Goal: Task Accomplishment & Management: Complete application form

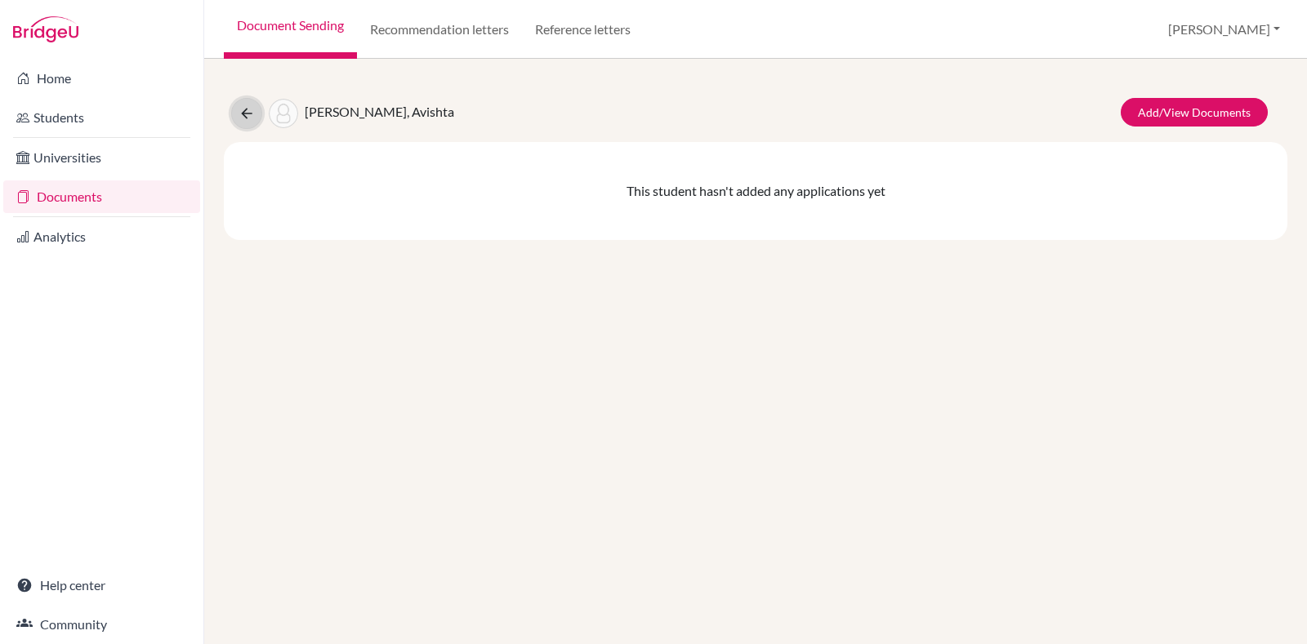
click at [247, 120] on icon at bounding box center [246, 113] width 16 height 16
click at [249, 109] on icon at bounding box center [246, 113] width 16 height 16
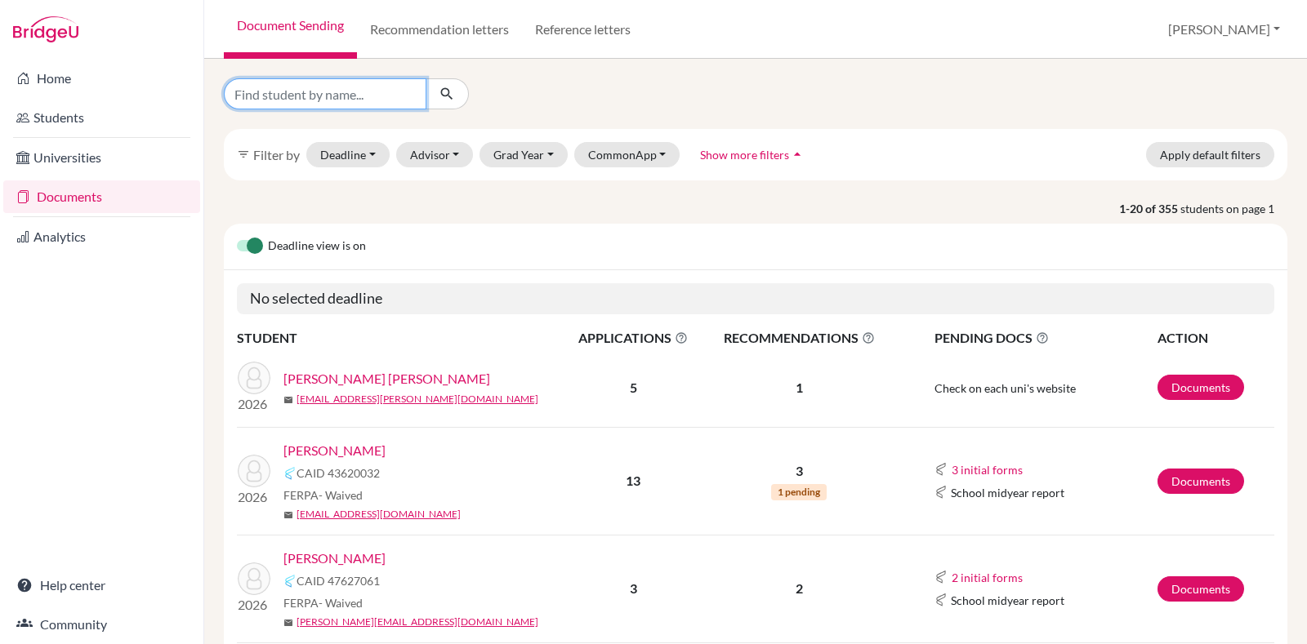
click at [310, 107] on input "Find student by name..." at bounding box center [325, 93] width 203 height 31
type input "rike"
click at [457, 105] on button "submit" at bounding box center [446, 93] width 43 height 31
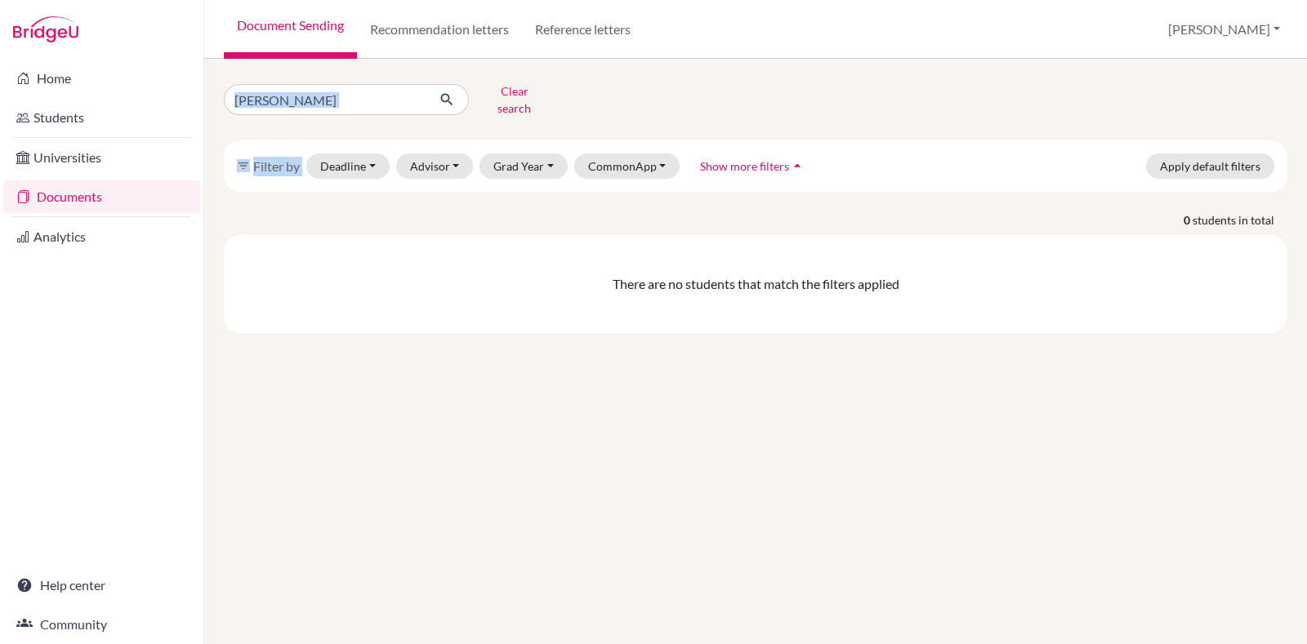
click at [330, 102] on div "rike Clear search filter_list Filter by Deadline - Select a date range Or doubl…" at bounding box center [755, 205] width 1063 height 255
click at [330, 102] on input "rike" at bounding box center [325, 99] width 203 height 31
type input "ri"
click at [452, 91] on icon "submit" at bounding box center [447, 99] width 16 height 16
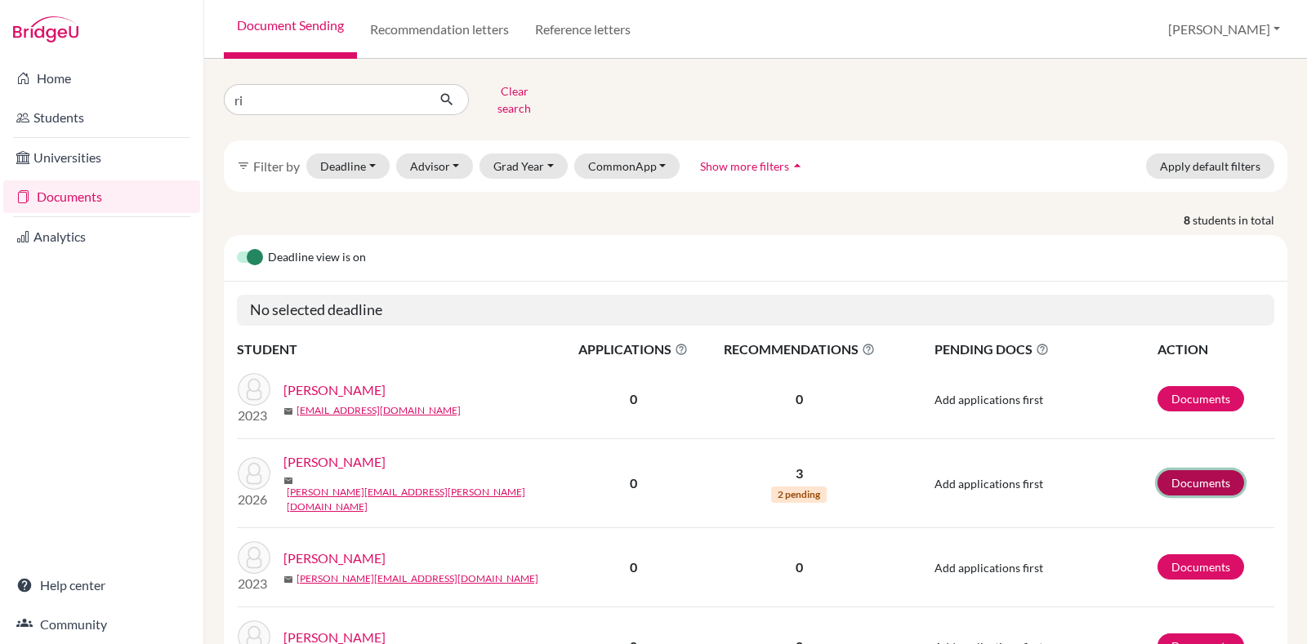
click at [1157, 474] on link "Documents" at bounding box center [1200, 482] width 87 height 25
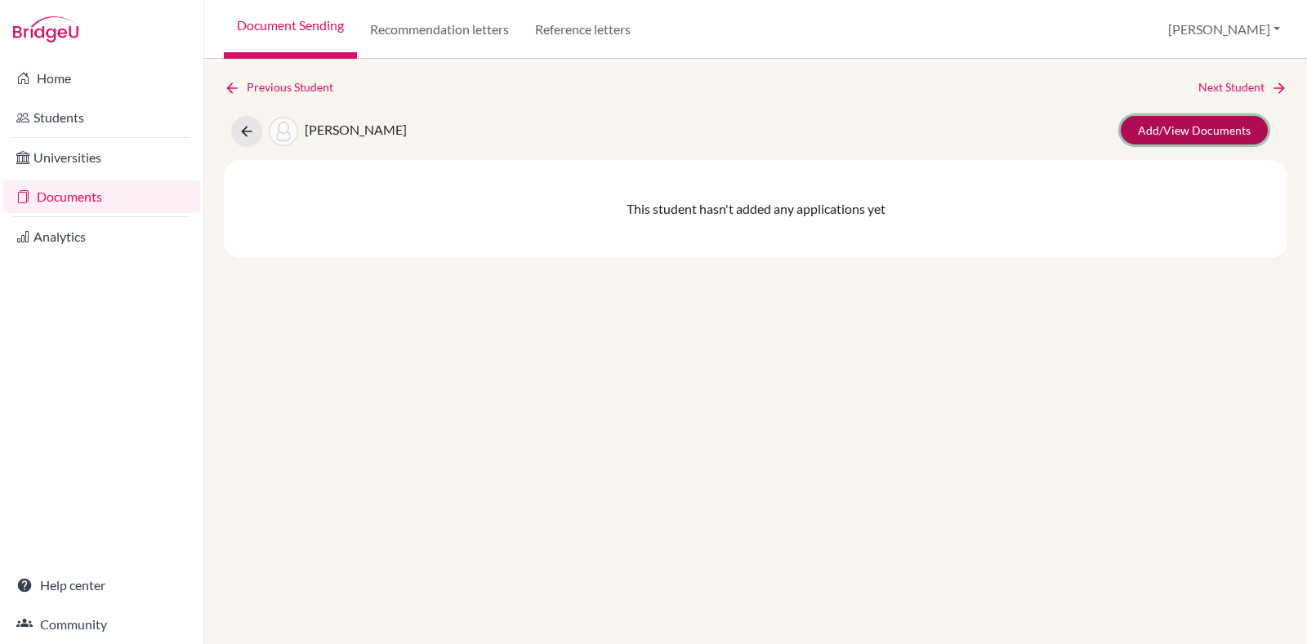
click at [1212, 127] on link "Add/View Documents" at bounding box center [1193, 130] width 147 height 29
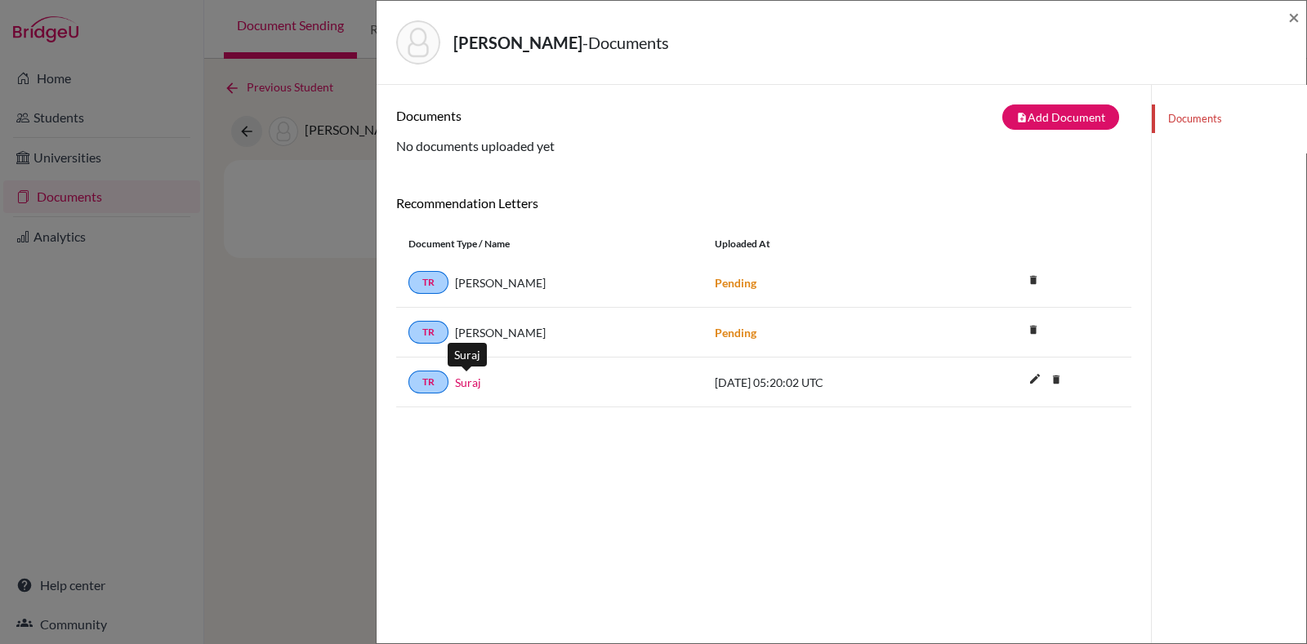
click at [467, 381] on link "Suraj" at bounding box center [468, 382] width 26 height 17
click at [1151, 194] on div "Documents" at bounding box center [1228, 407] width 155 height 644
click at [634, 152] on div "Documents note_add Add Document Document type Change explanation for Common App…" at bounding box center [763, 130] width 735 height 51
click at [1292, 22] on span "×" at bounding box center [1293, 17] width 11 height 24
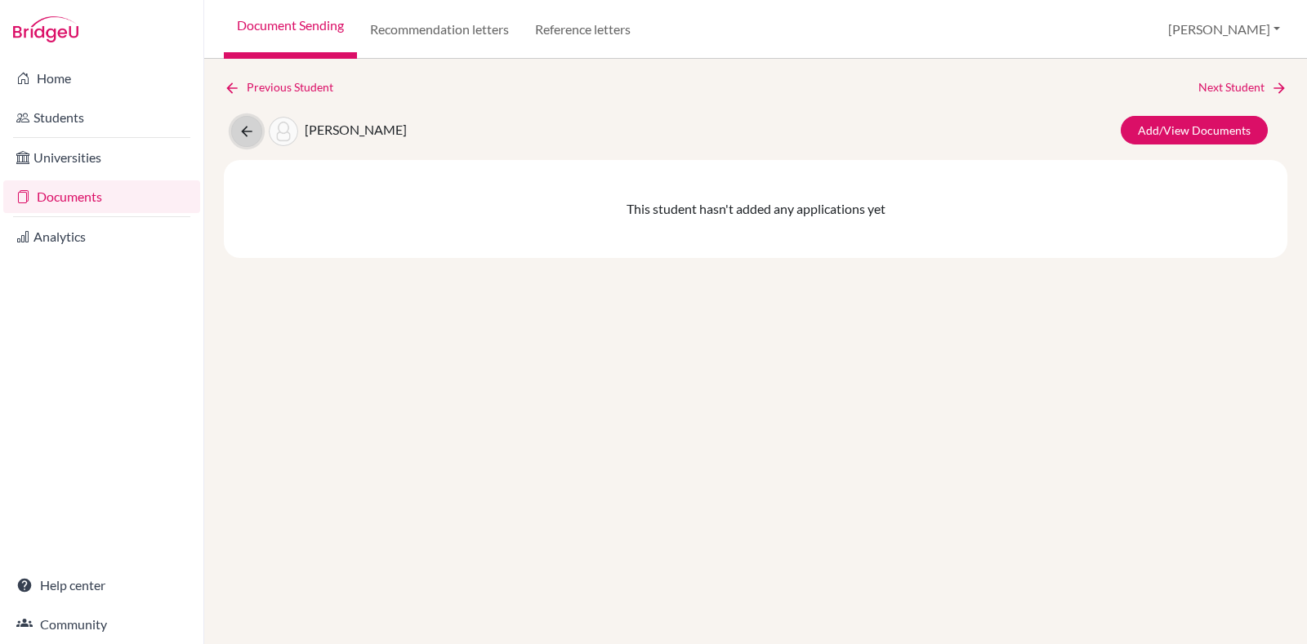
click at [236, 136] on button at bounding box center [246, 131] width 31 height 31
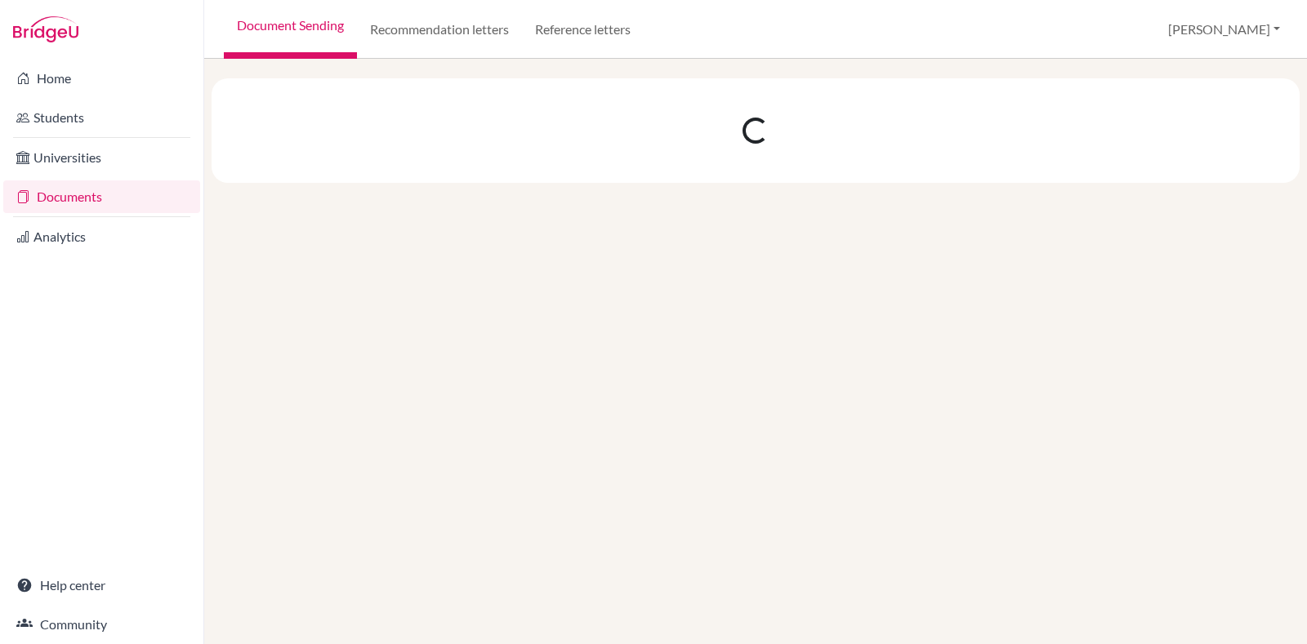
click at [154, 146] on link "Universities" at bounding box center [101, 157] width 197 height 33
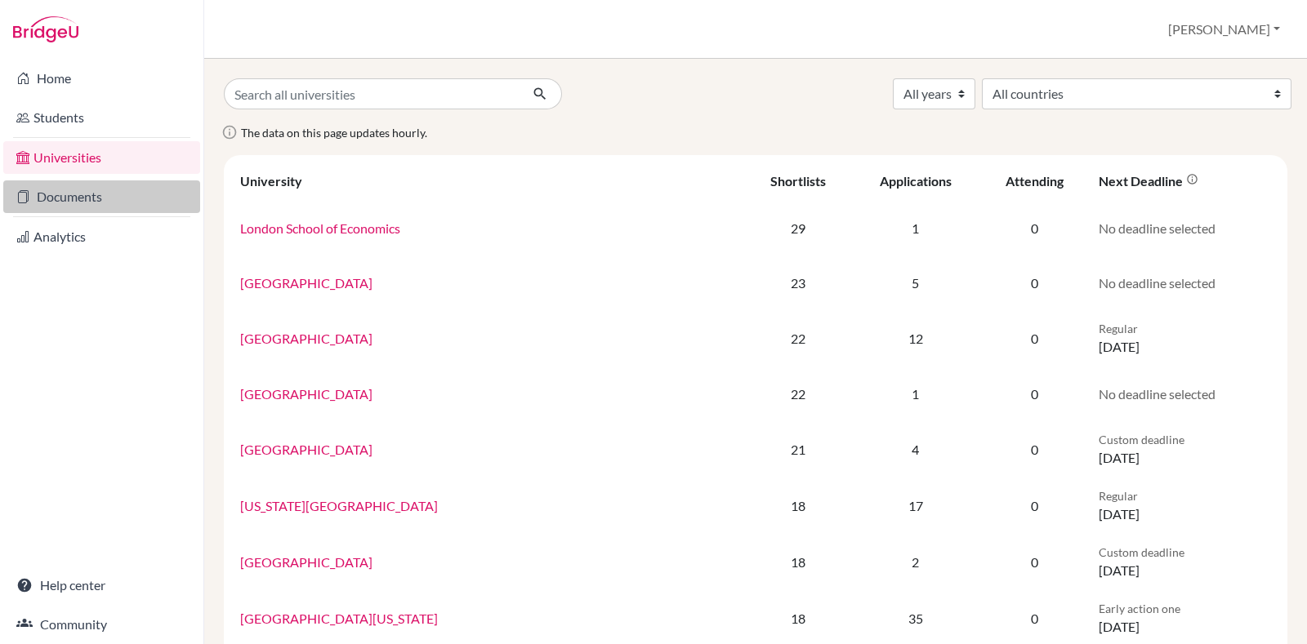
click at [69, 205] on link "Documents" at bounding box center [101, 196] width 197 height 33
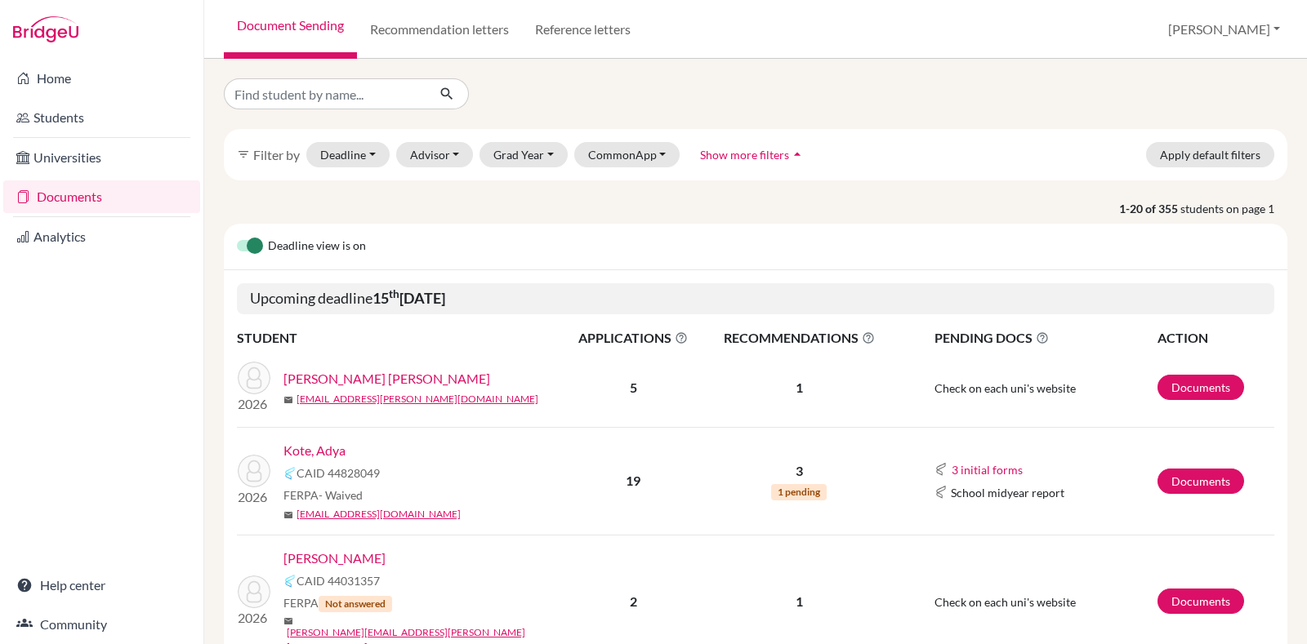
click at [319, 98] on input "Find student by name..." at bounding box center [325, 93] width 203 height 31
click at [1192, 493] on td "Documents" at bounding box center [1215, 481] width 118 height 108
click at [1192, 487] on link "Documents" at bounding box center [1200, 481] width 87 height 25
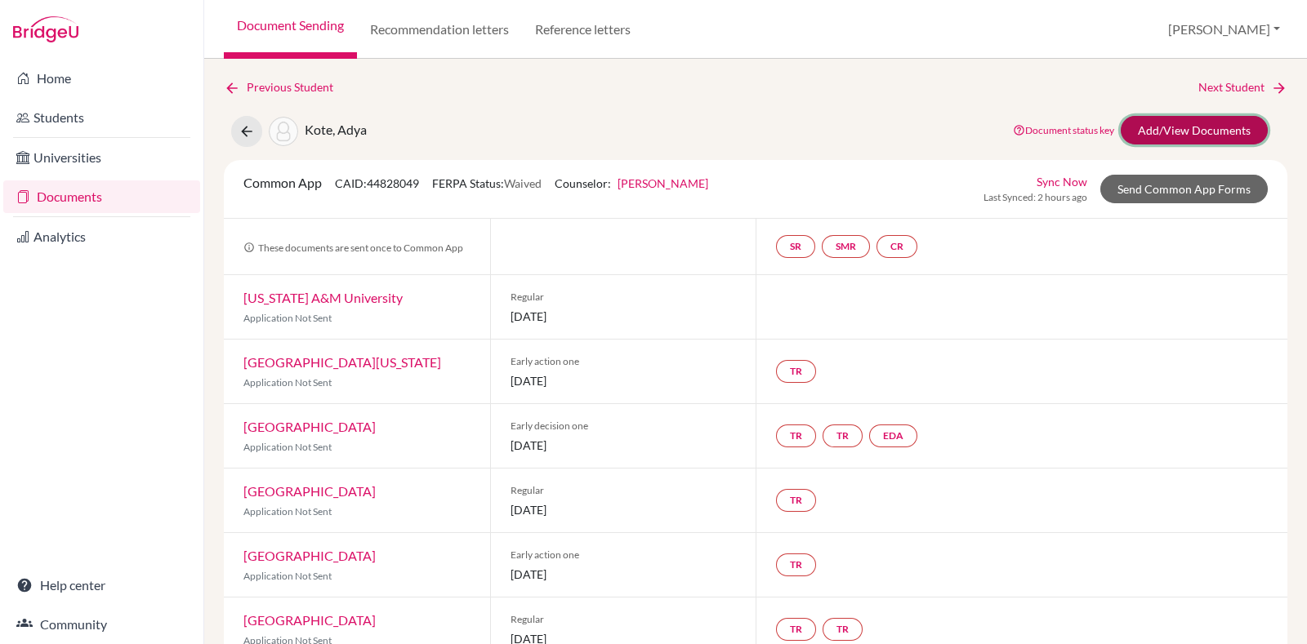
click at [1139, 127] on link "Add/View Documents" at bounding box center [1193, 130] width 147 height 29
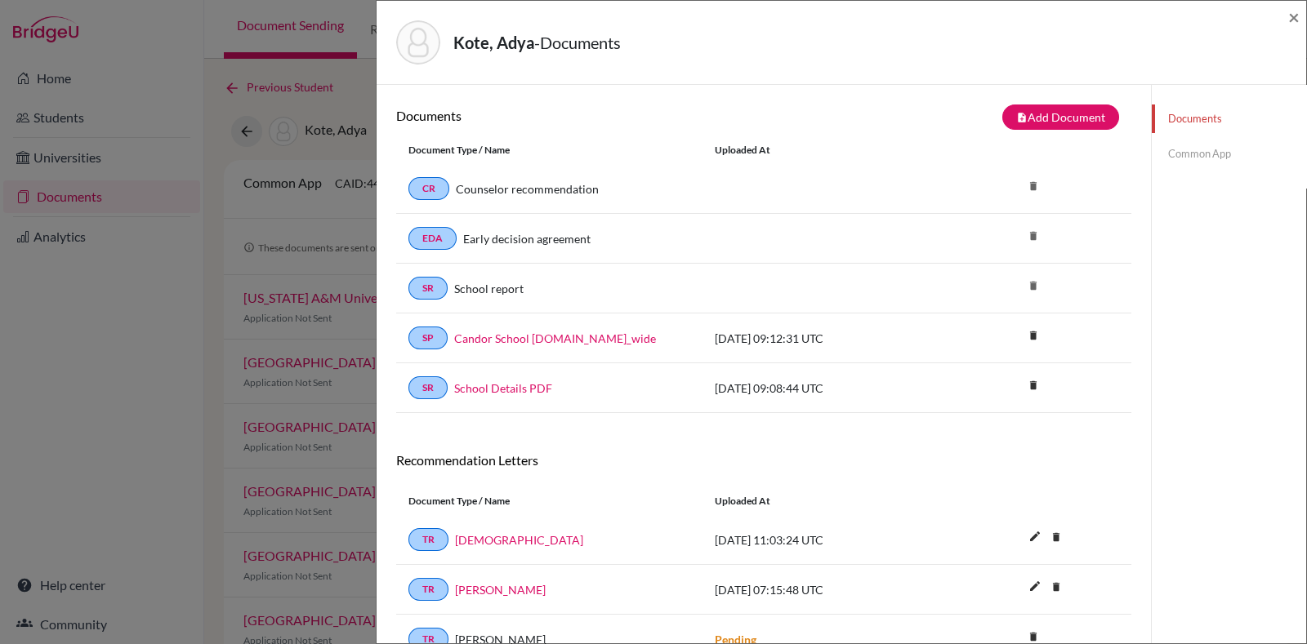
click at [1199, 149] on link "Common App" at bounding box center [1229, 154] width 154 height 29
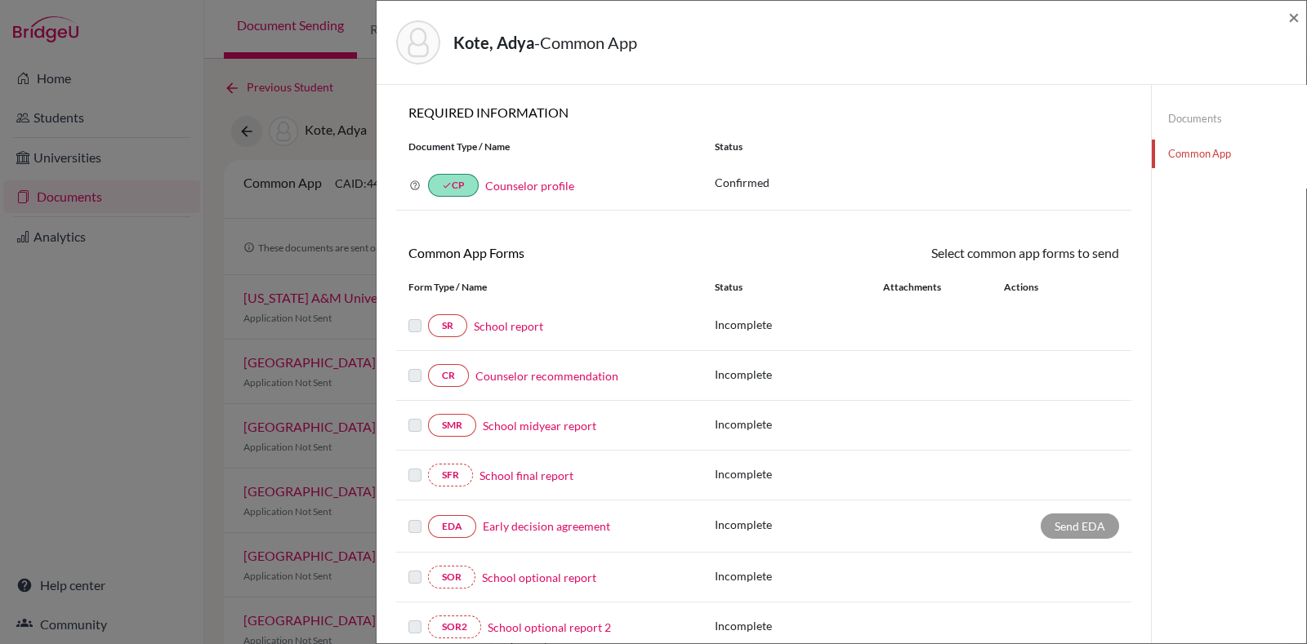
click at [536, 368] on link "Counselor recommendation" at bounding box center [546, 376] width 143 height 17
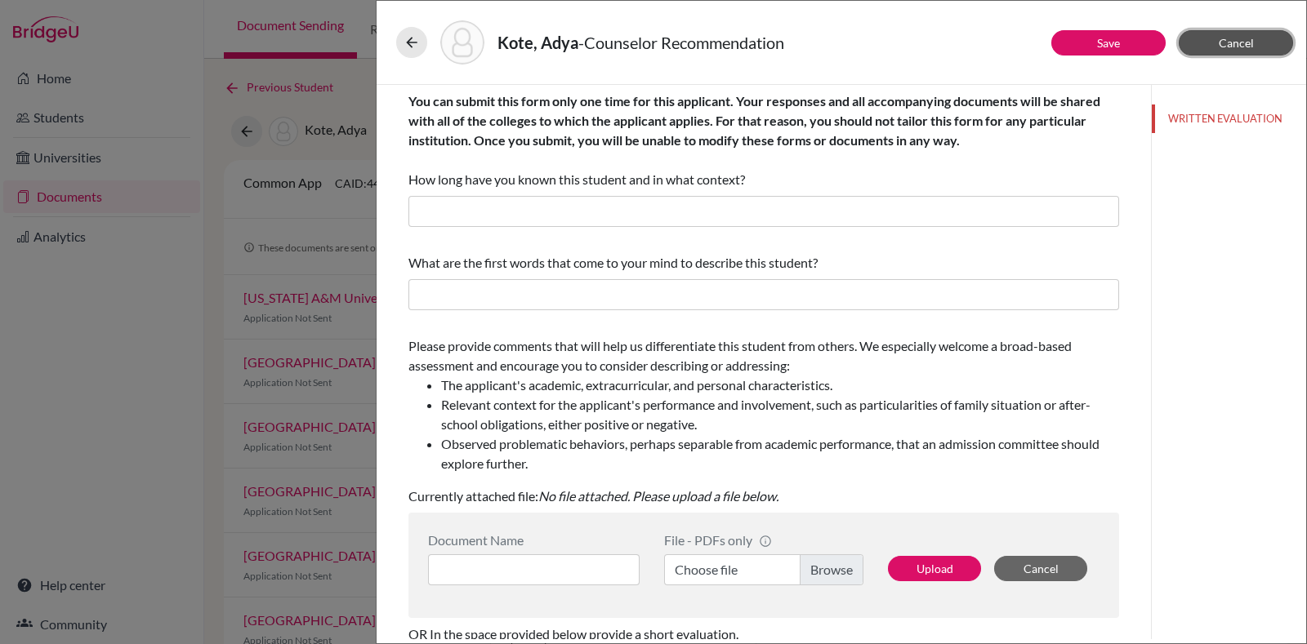
click at [1217, 34] on button "Cancel" at bounding box center [1235, 42] width 114 height 25
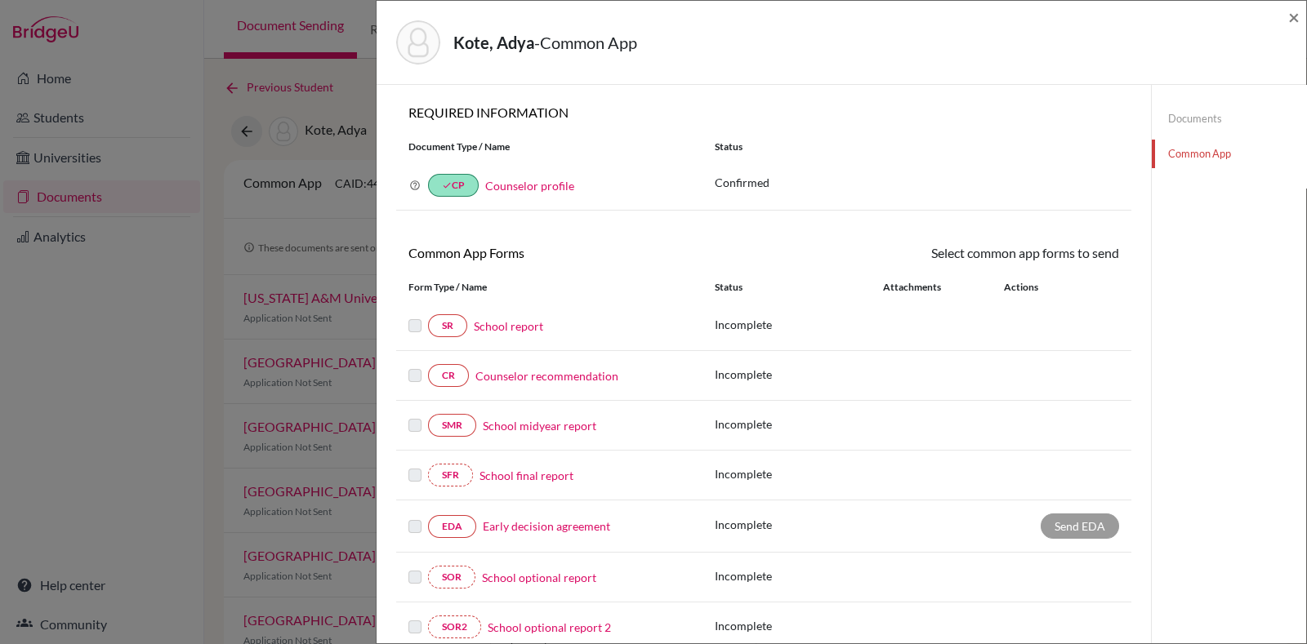
click at [1172, 114] on link "Documents" at bounding box center [1229, 119] width 154 height 29
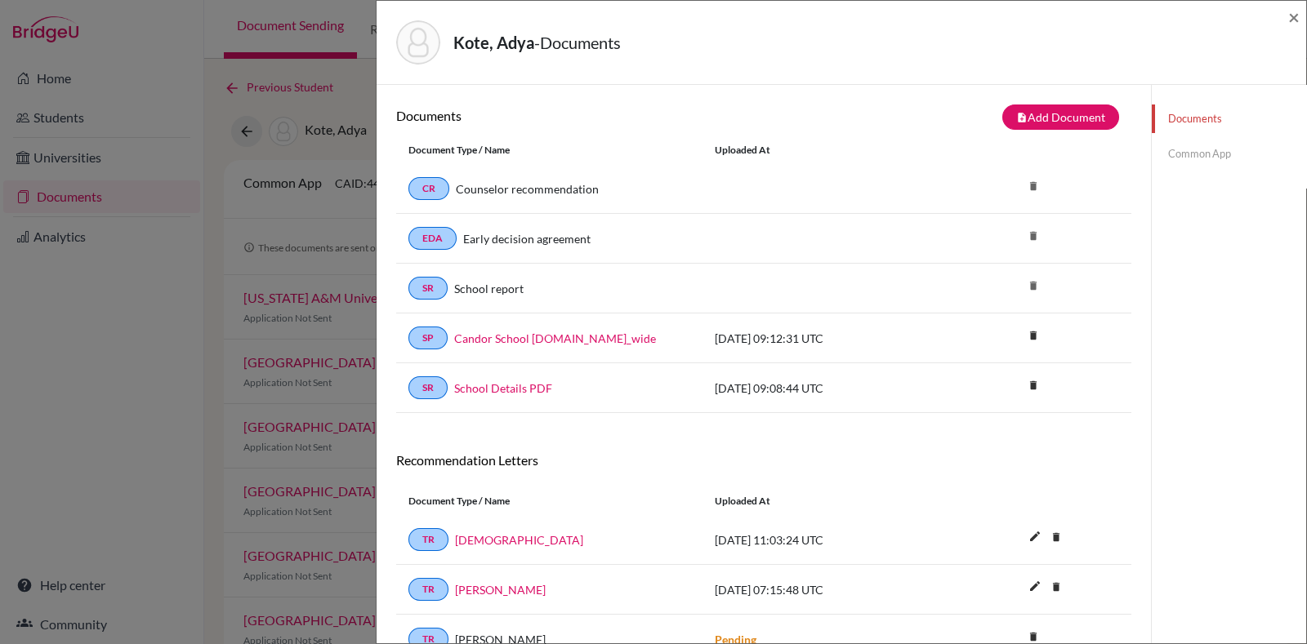
click at [1192, 145] on link "Common App" at bounding box center [1229, 154] width 154 height 29
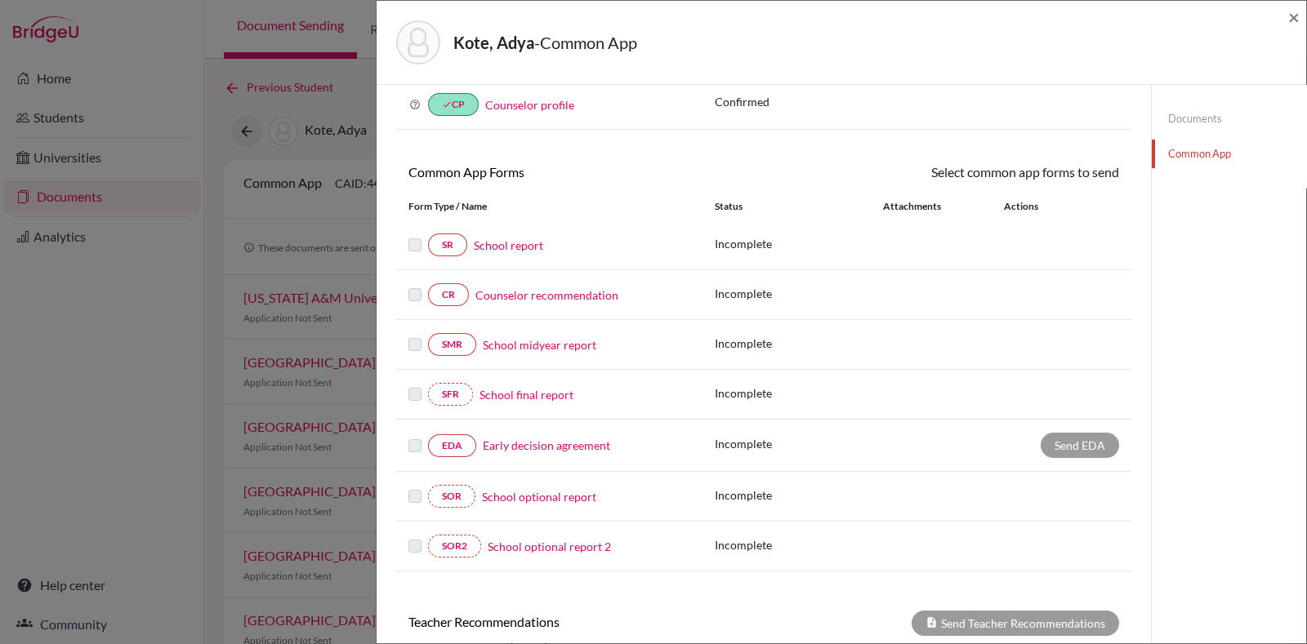
scroll to position [112, 0]
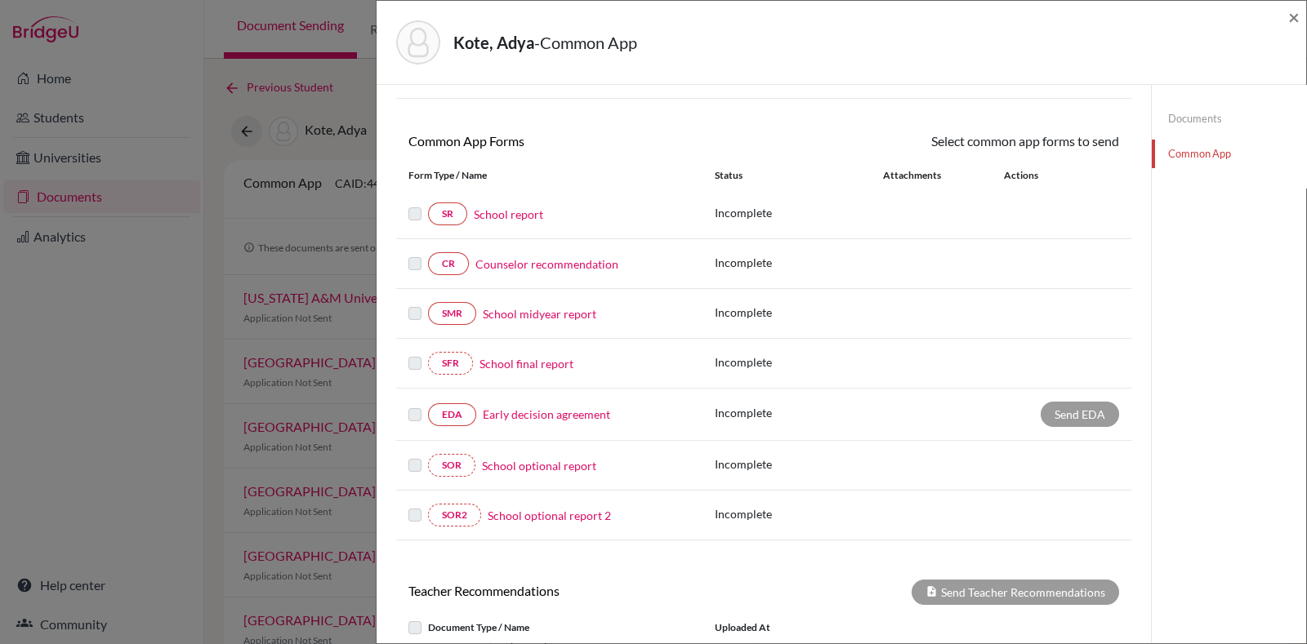
click at [532, 412] on link "Early decision agreement" at bounding box center [546, 414] width 127 height 17
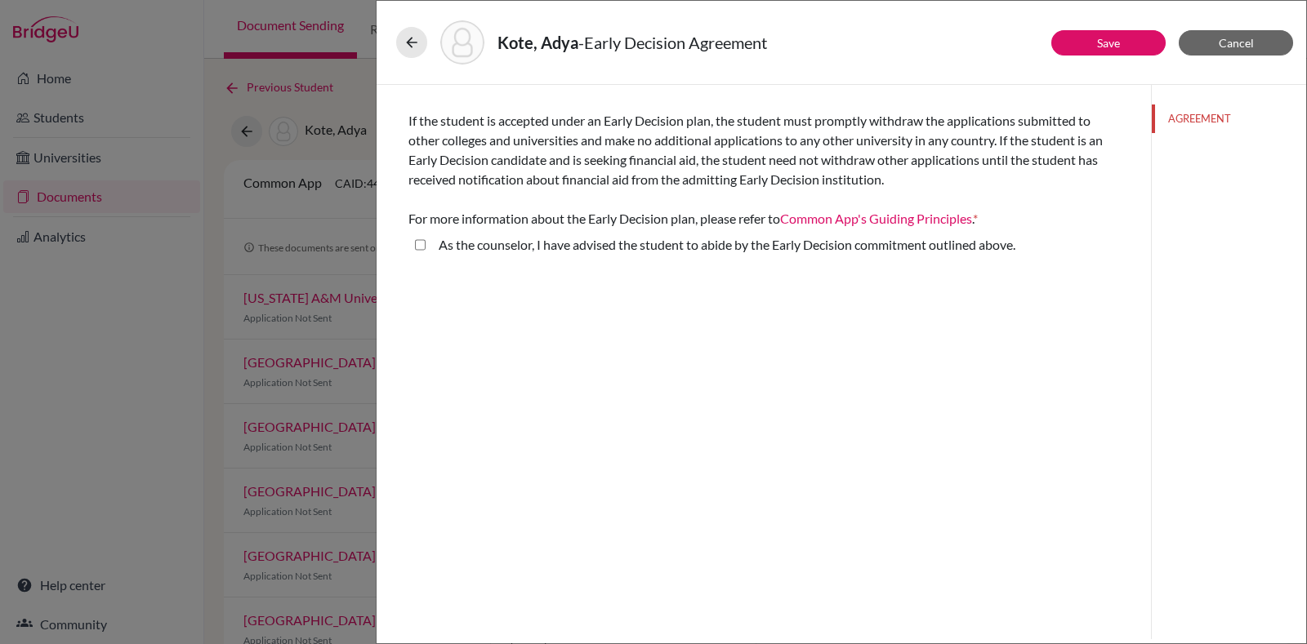
click at [415, 241] on above\ "As the counselor, I have advised the student to abide by the Early Decision com…" at bounding box center [420, 245] width 11 height 20
checkbox above\ "true"
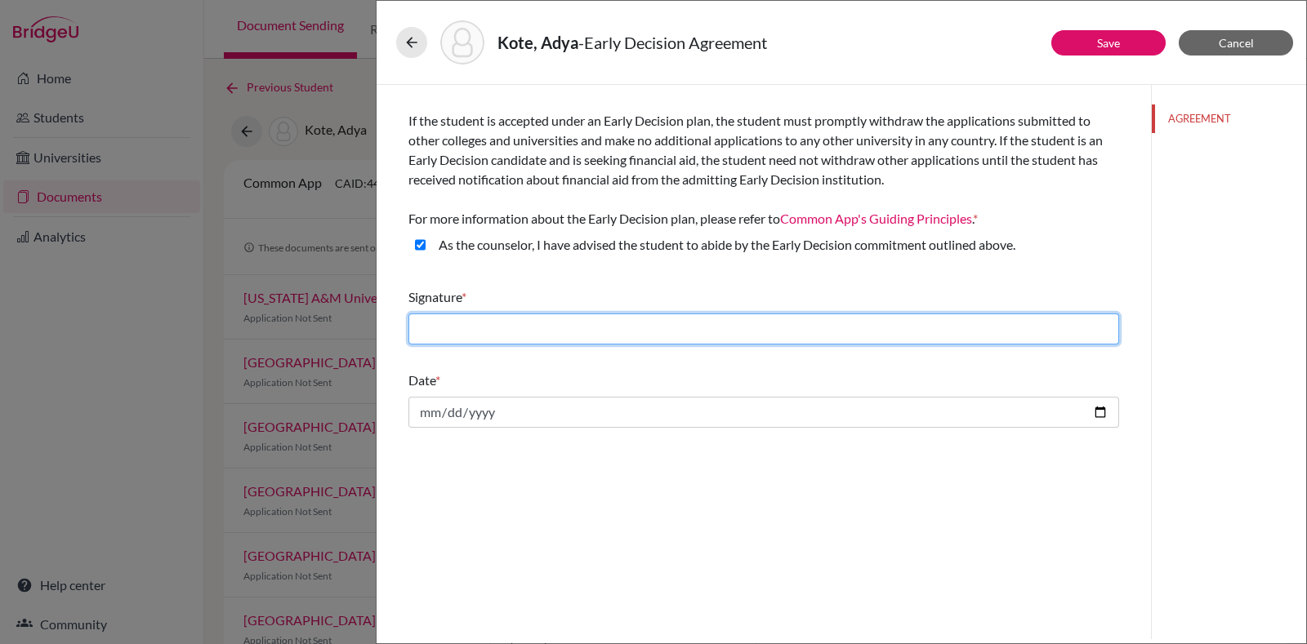
click at [502, 316] on input "text" at bounding box center [763, 329] width 711 height 31
drag, startPoint x: 510, startPoint y: 323, endPoint x: 452, endPoint y: 327, distance: 57.3
click at [452, 327] on input "text" at bounding box center [763, 329] width 711 height 31
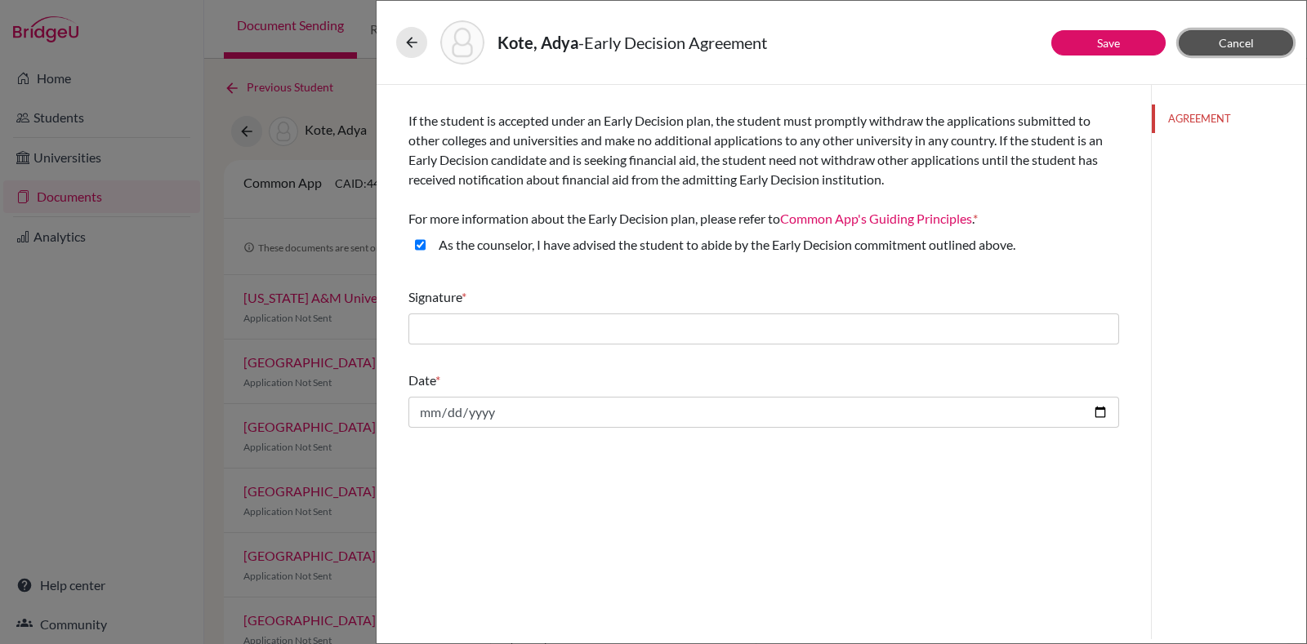
click at [1236, 36] on span "Cancel" at bounding box center [1235, 43] width 35 height 14
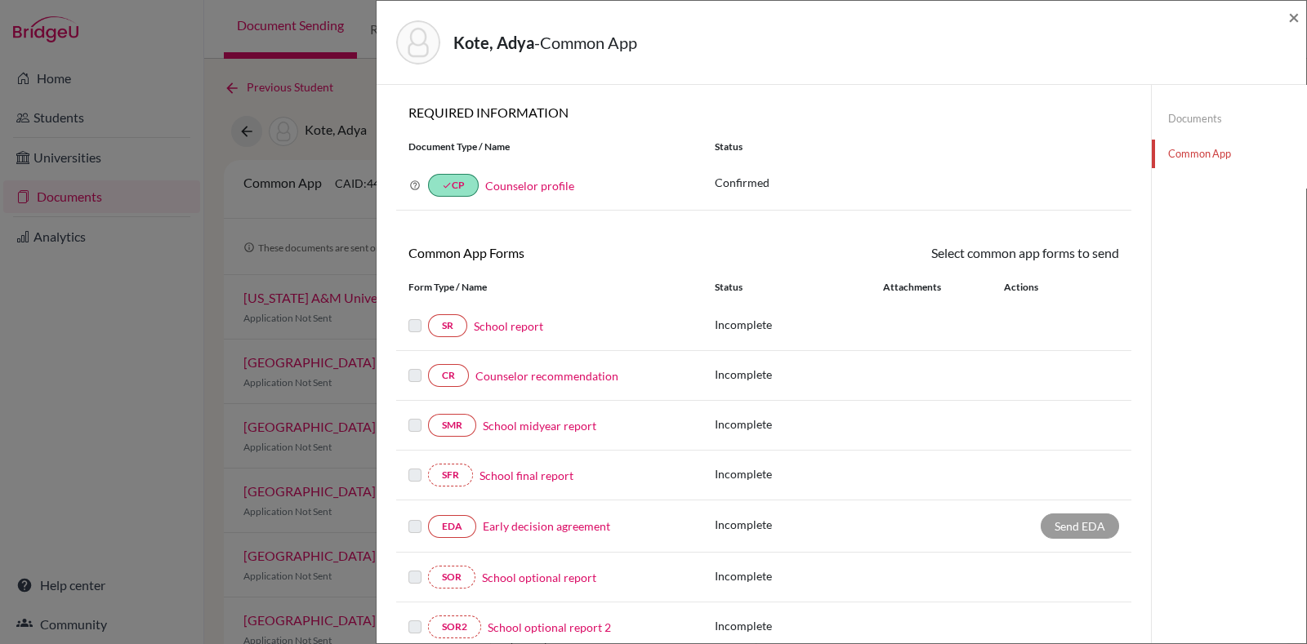
click at [501, 324] on link "School report" at bounding box center [508, 326] width 69 height 17
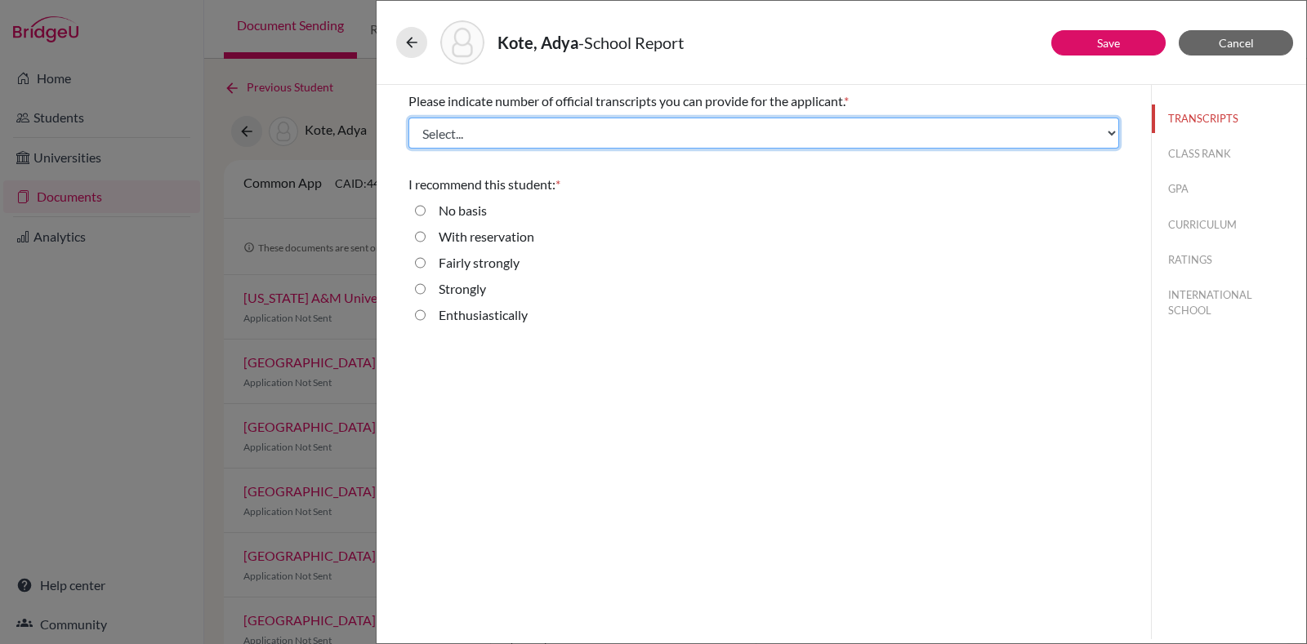
click at [539, 141] on select "Select... 1 2 3 4" at bounding box center [763, 133] width 711 height 31
select select "4"
click at [408, 118] on select "Select... 1 2 3 4" at bounding box center [763, 133] width 711 height 31
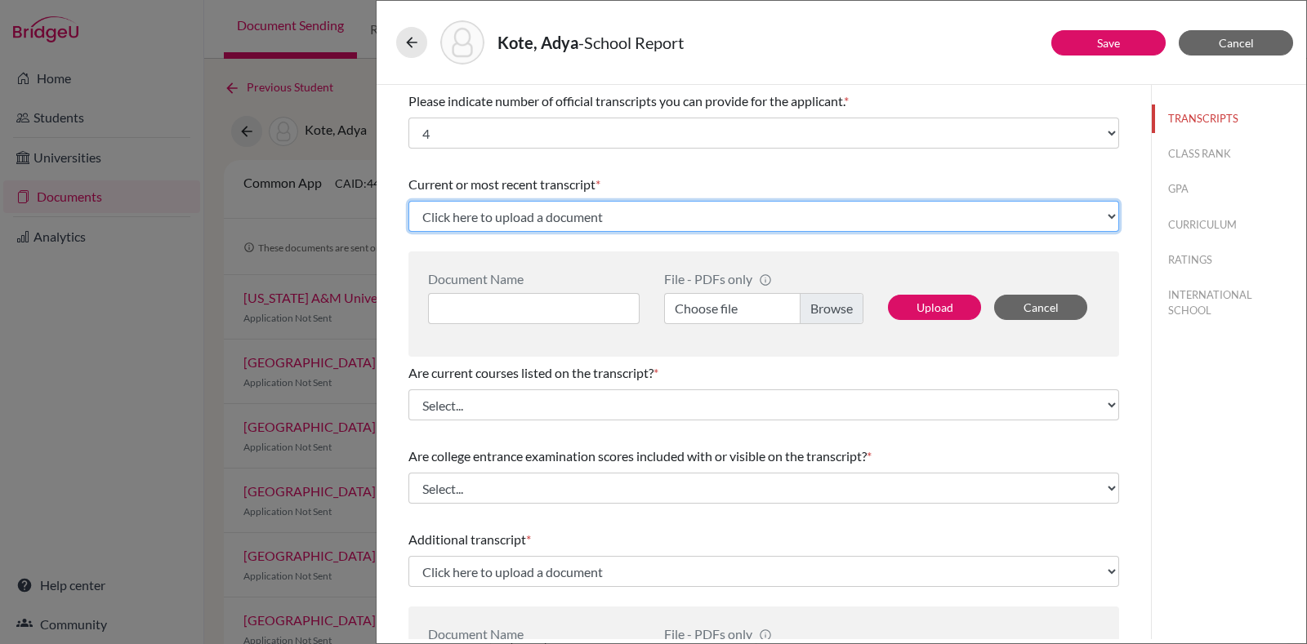
click at [584, 224] on select "Click here to upload a document Upload New File" at bounding box center [763, 216] width 711 height 31
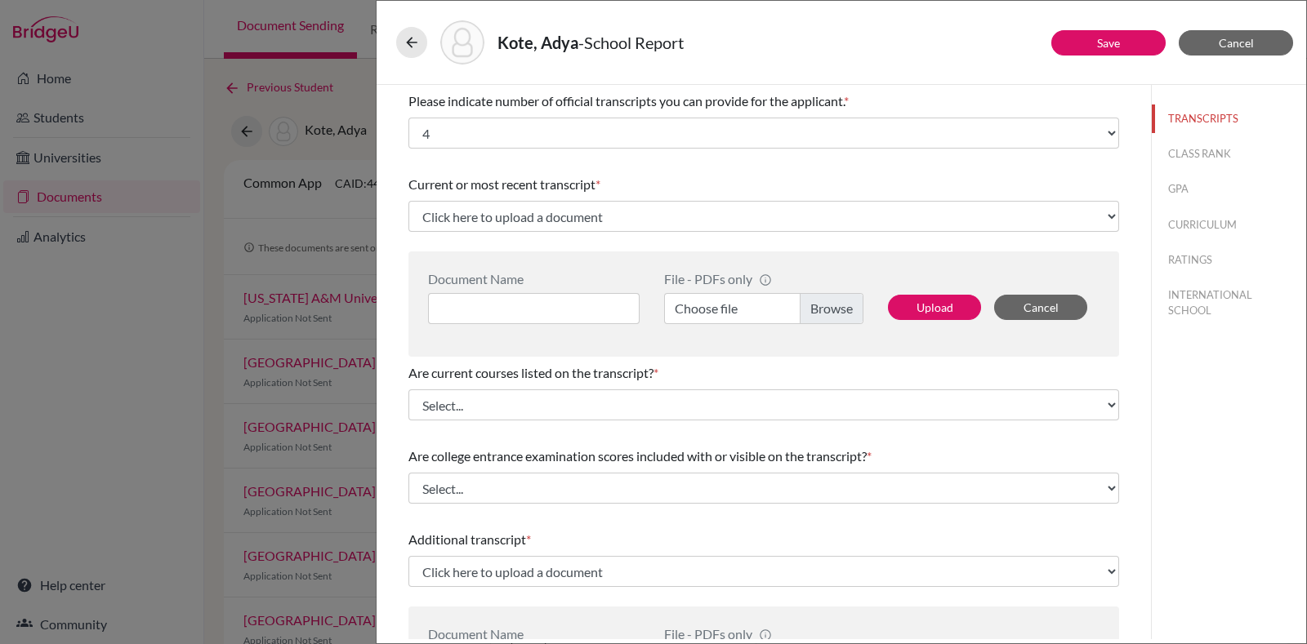
click at [483, 380] on span "Are current courses listed on the transcript?" at bounding box center [530, 373] width 245 height 16
click at [544, 304] on input at bounding box center [534, 308] width 212 height 31
type input "Grade 12 Predicted"
click at [768, 308] on label "Choose file" at bounding box center [763, 308] width 199 height 31
click at [768, 308] on input "Choose file" at bounding box center [763, 308] width 199 height 31
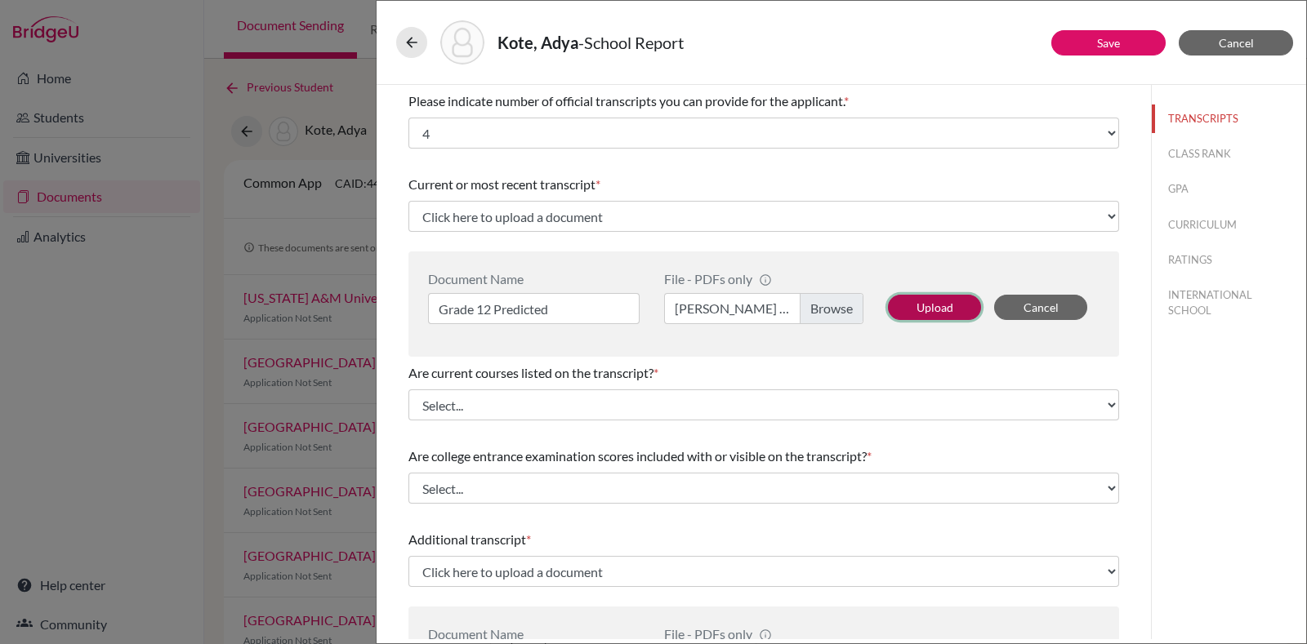
click at [924, 307] on button "Upload" at bounding box center [934, 307] width 93 height 25
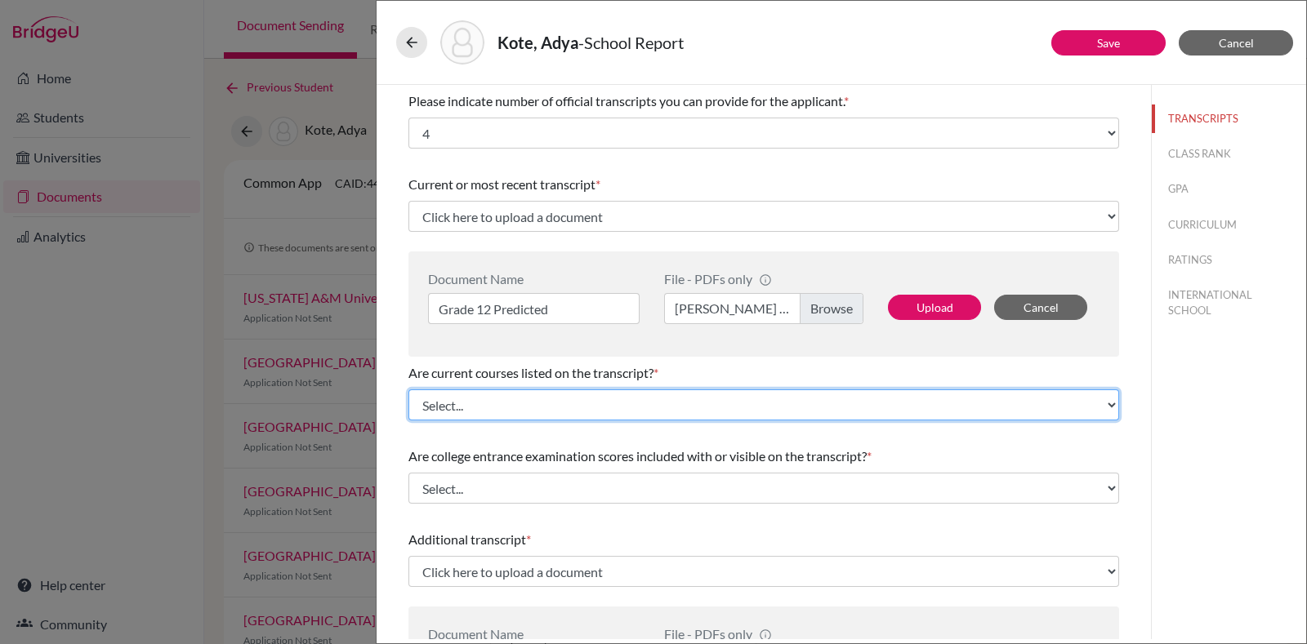
click at [768, 403] on select "Select... Yes No" at bounding box center [763, 405] width 711 height 31
select select "0"
click at [408, 390] on select "Select... Yes No" at bounding box center [763, 405] width 711 height 31
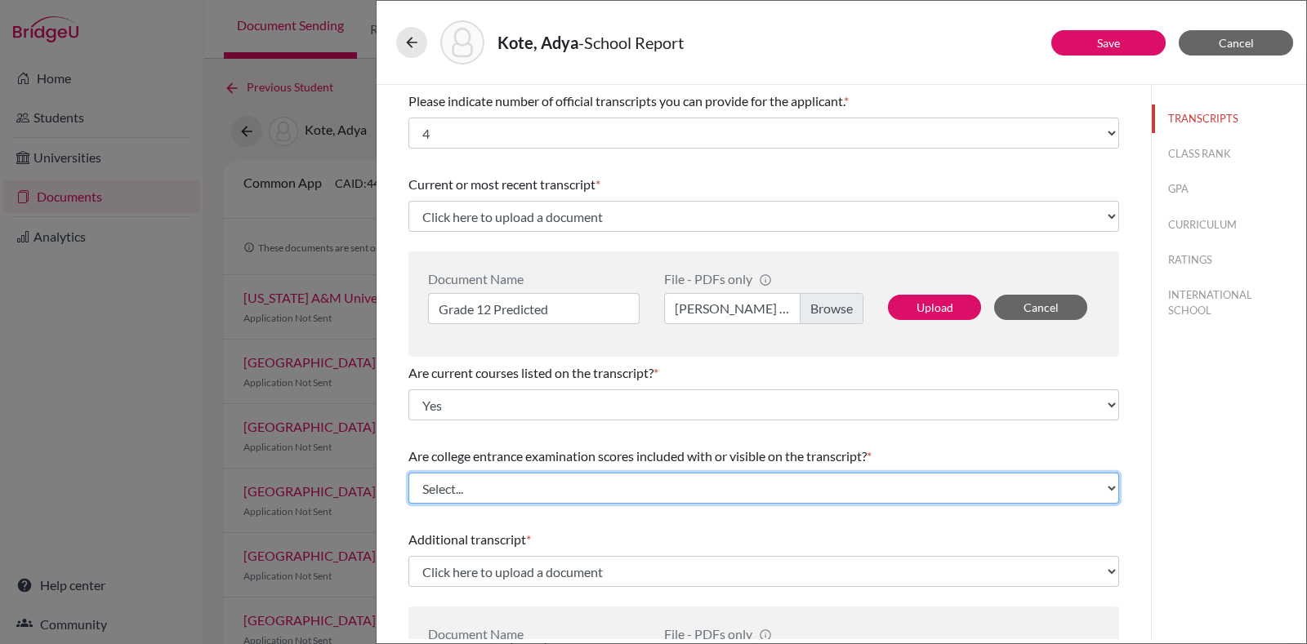
click at [577, 487] on select "Select... Yes No" at bounding box center [763, 488] width 711 height 31
select select "1"
click at [408, 473] on select "Select... Yes No" at bounding box center [763, 488] width 711 height 31
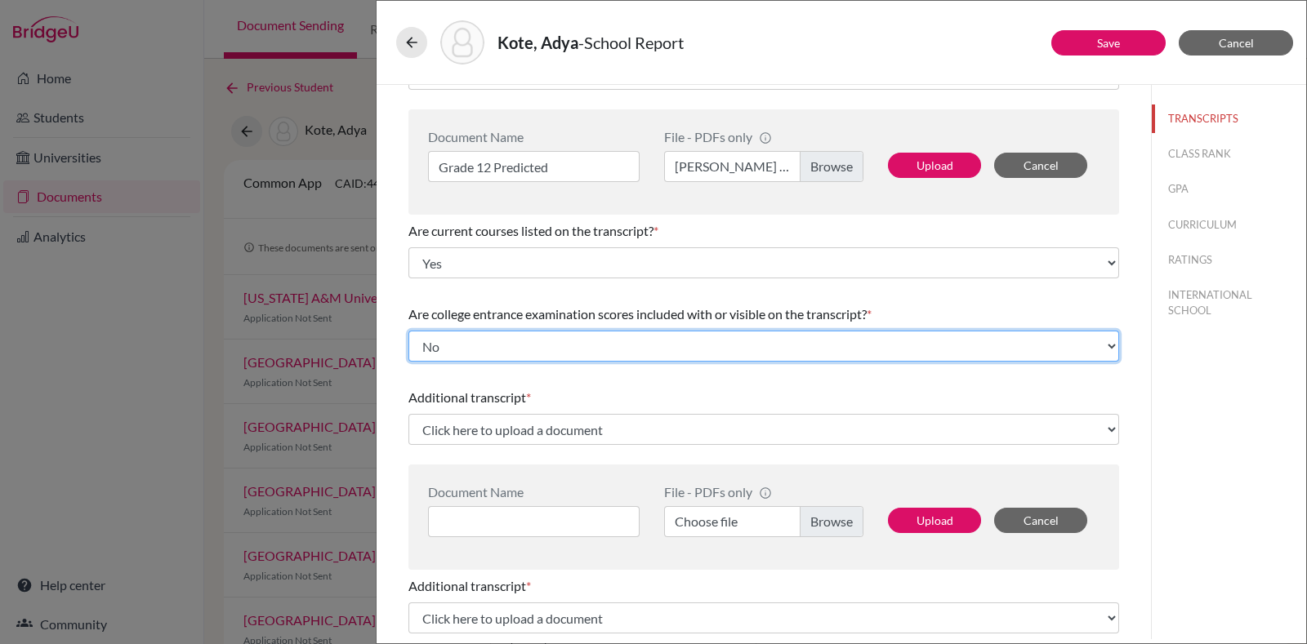
scroll to position [143, 0]
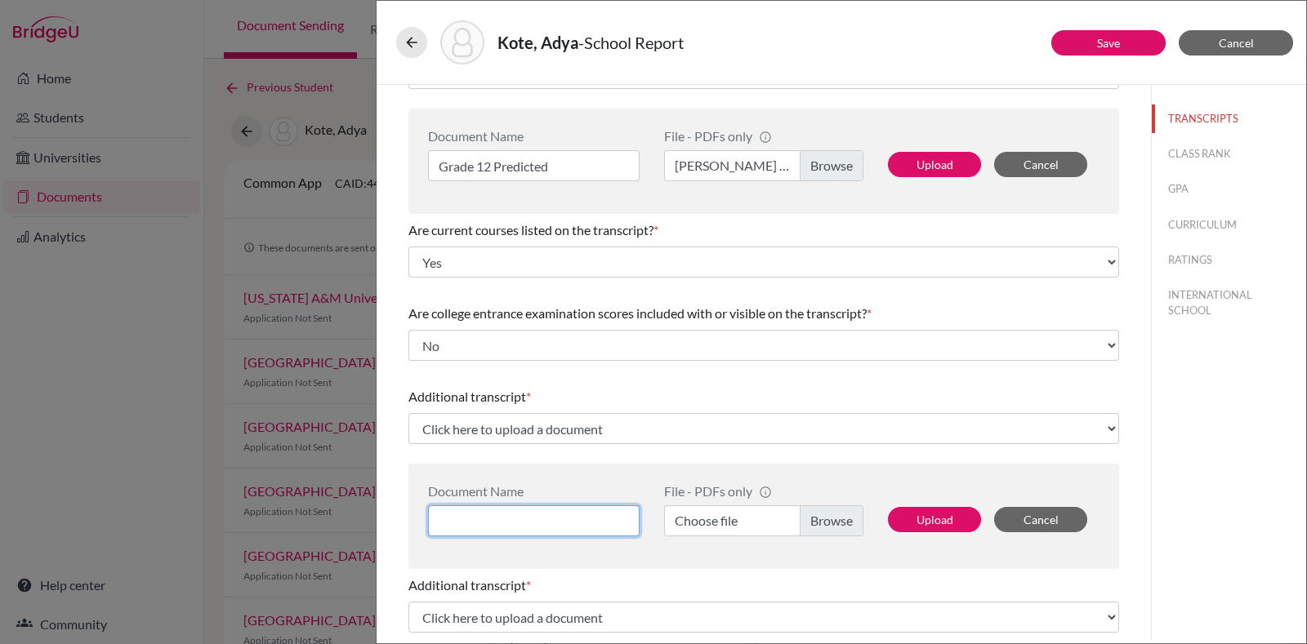
click at [577, 516] on input at bounding box center [534, 521] width 212 height 31
type input "Grade 11"
click at [721, 516] on label "Choose file" at bounding box center [763, 521] width 199 height 31
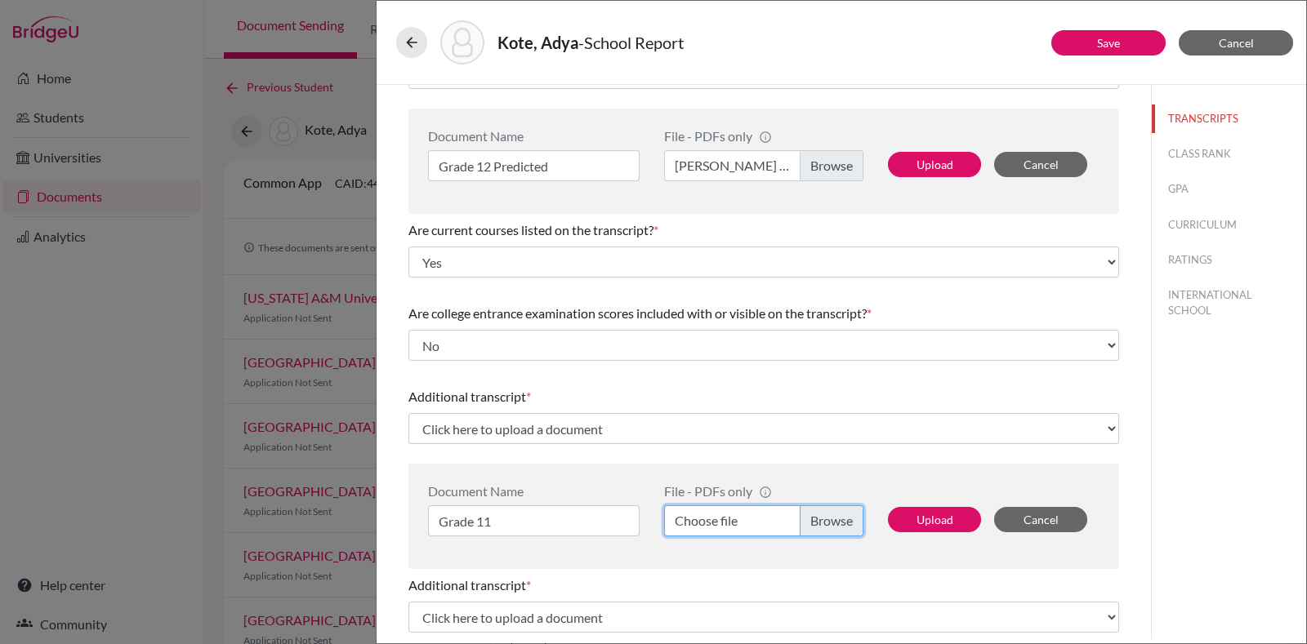
click at [721, 516] on input "Choose file" at bounding box center [763, 521] width 199 height 31
select select "688871"
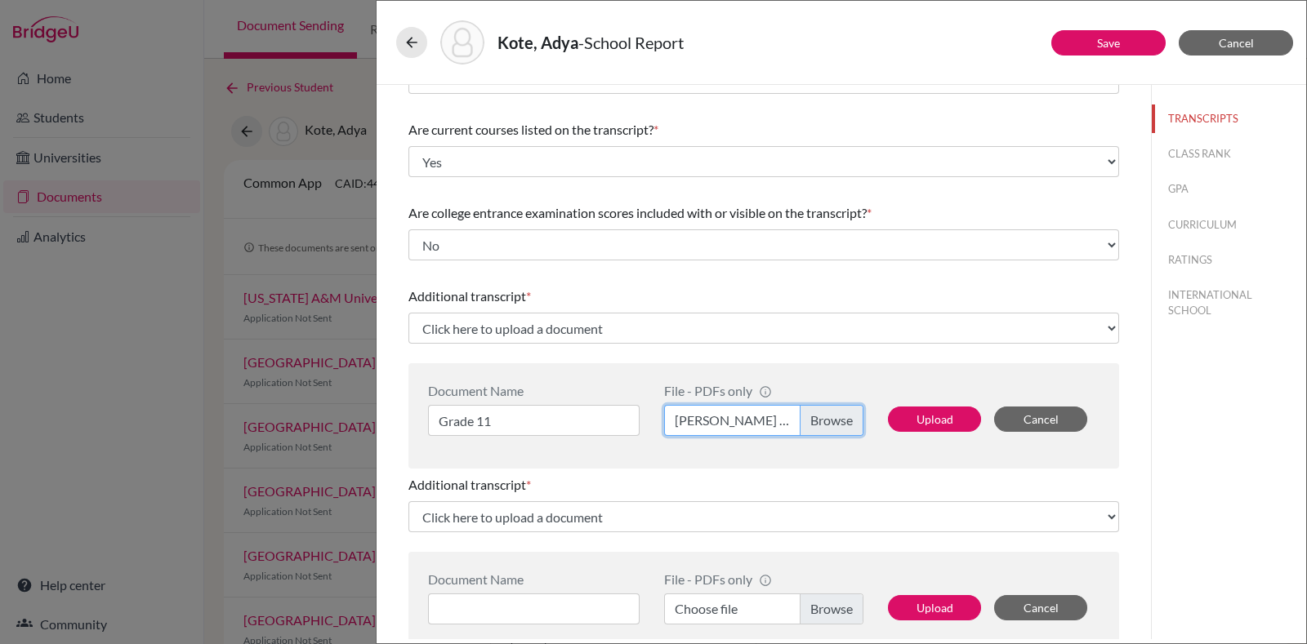
scroll to position [153, 0]
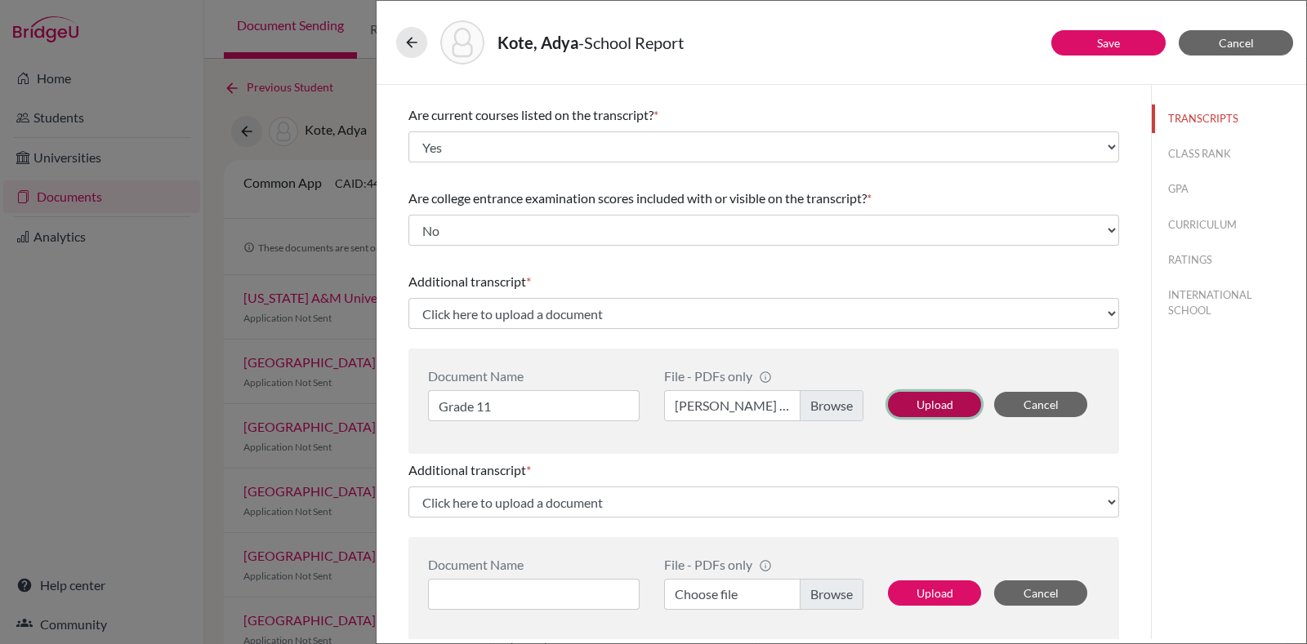
click at [938, 399] on button "Upload" at bounding box center [934, 404] width 93 height 25
click at [565, 586] on input at bounding box center [534, 594] width 212 height 31
type input "Grade 10"
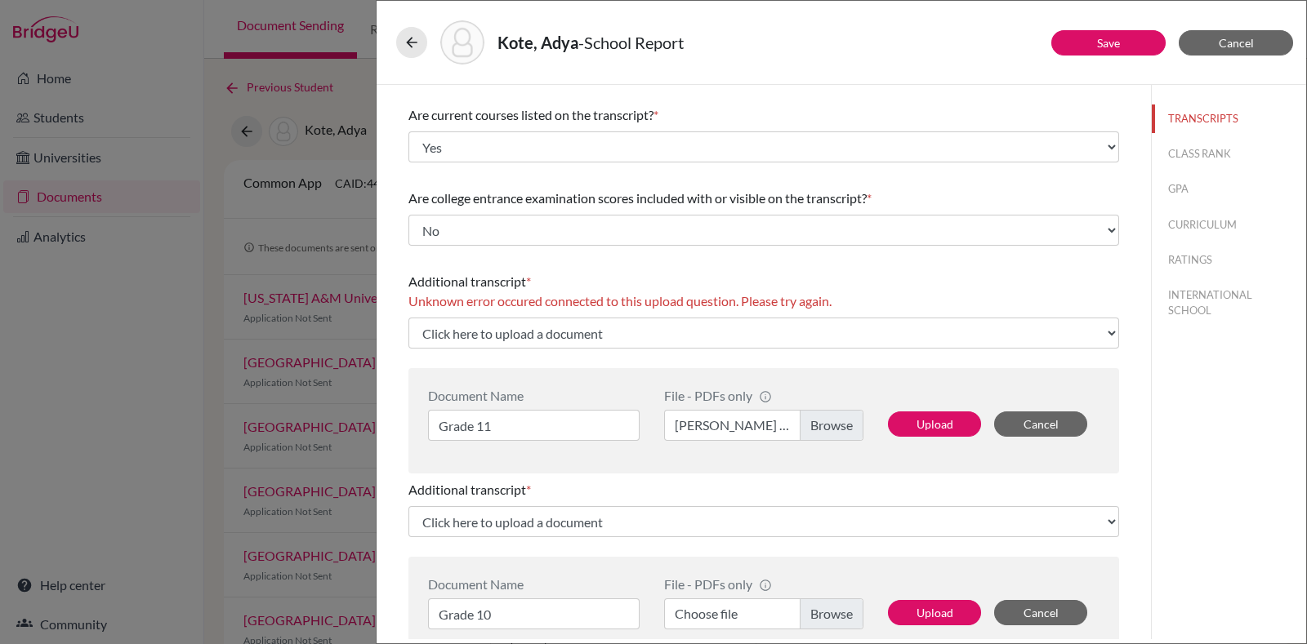
click at [712, 591] on div "File - PDFs only info CommonApp has file size limit of 2MB per file Choose file" at bounding box center [764, 610] width 224 height 66
click at [817, 617] on label "Choose file" at bounding box center [763, 614] width 199 height 31
click at [817, 617] on input "Choose file" at bounding box center [763, 614] width 199 height 31
click at [928, 616] on button "Upload" at bounding box center [934, 612] width 93 height 25
click at [942, 416] on button "Upload" at bounding box center [934, 424] width 93 height 25
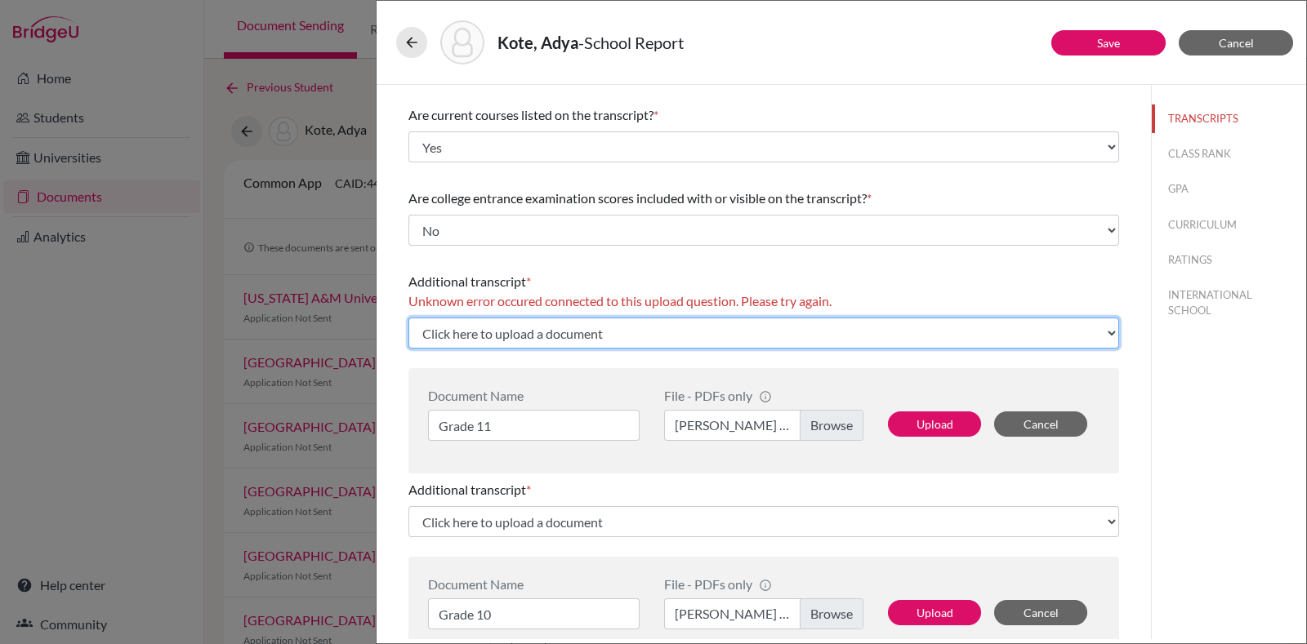
click at [674, 327] on select "Click here to upload a document Upload New File" at bounding box center [763, 333] width 711 height 31
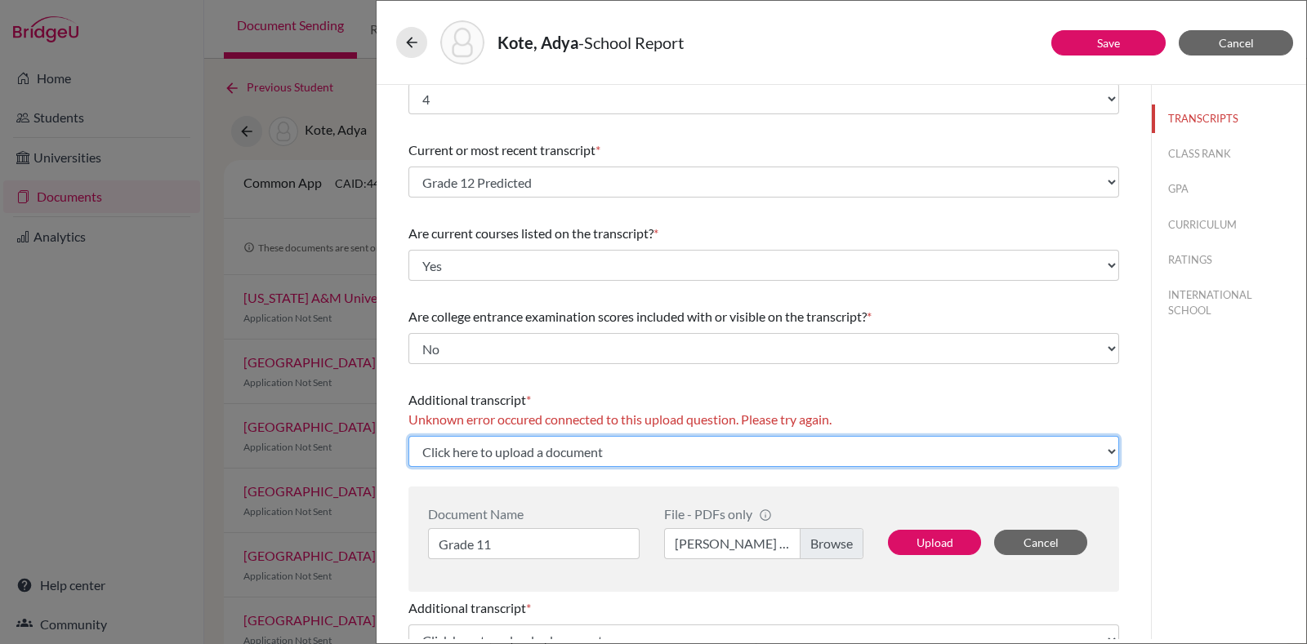
scroll to position [30, 0]
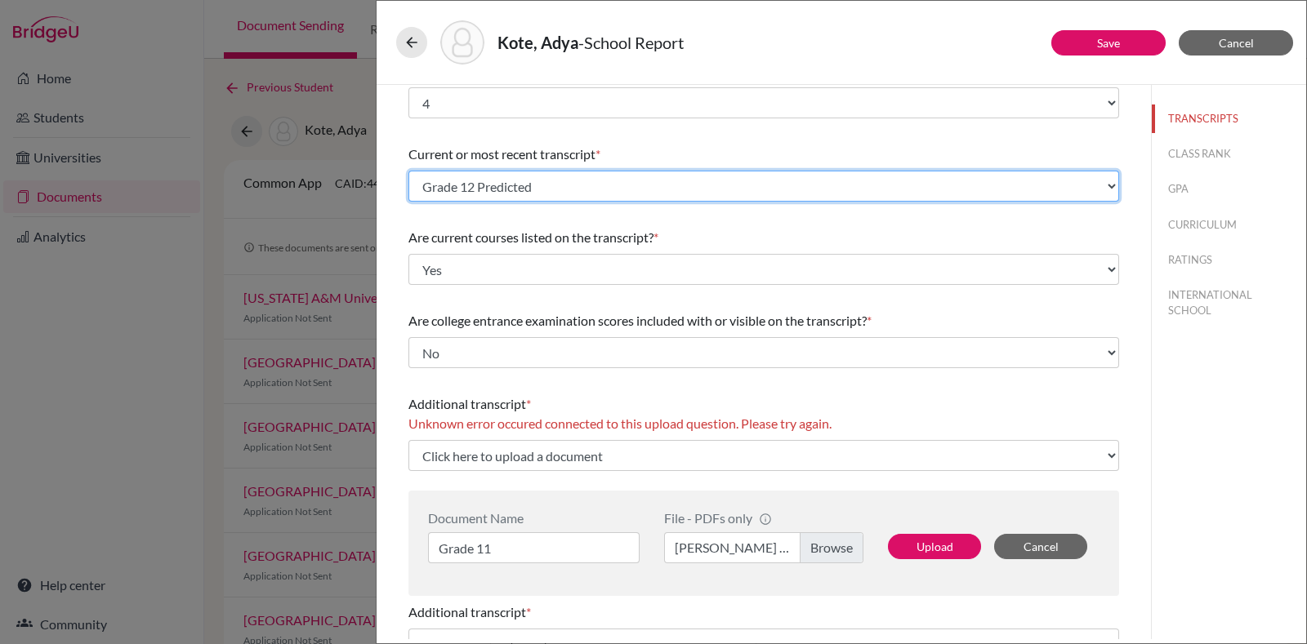
click at [697, 171] on select "Select existing document or upload a new one Grade 12 Predicted Upload New File" at bounding box center [763, 186] width 711 height 31
click at [408, 171] on select "Select existing document or upload a new one Grade 12 Predicted Upload New File" at bounding box center [763, 186] width 711 height 31
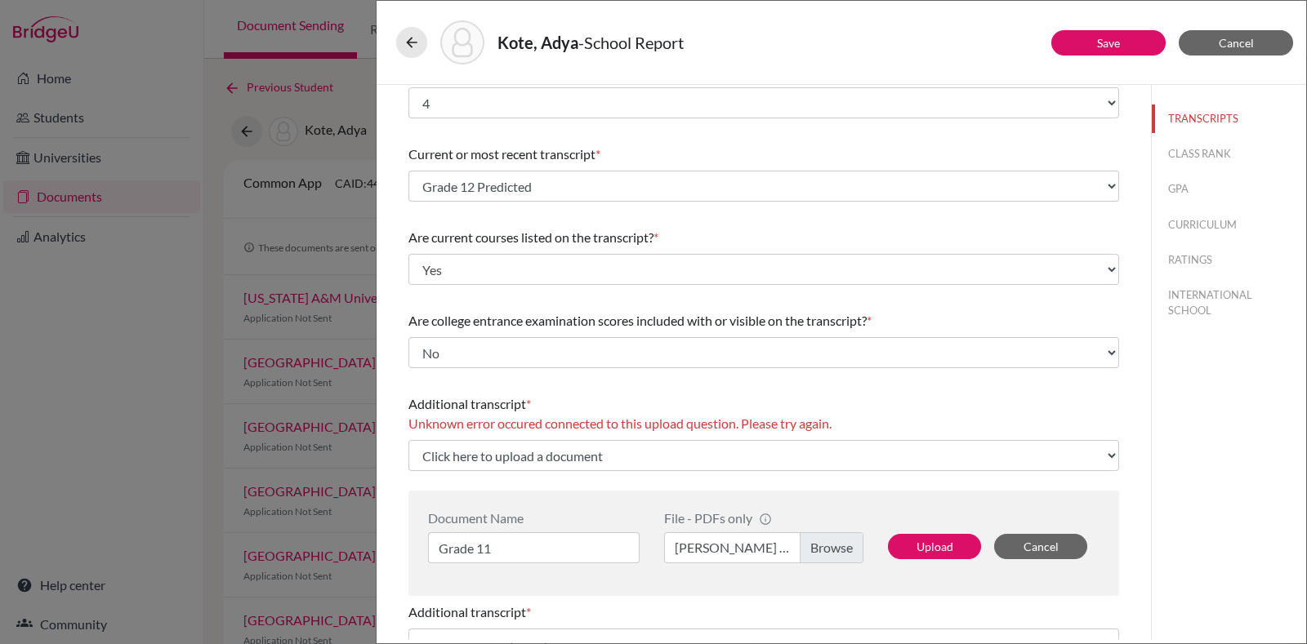
click at [501, 243] on span "Are current courses listed on the transcript?" at bounding box center [530, 237] width 245 height 16
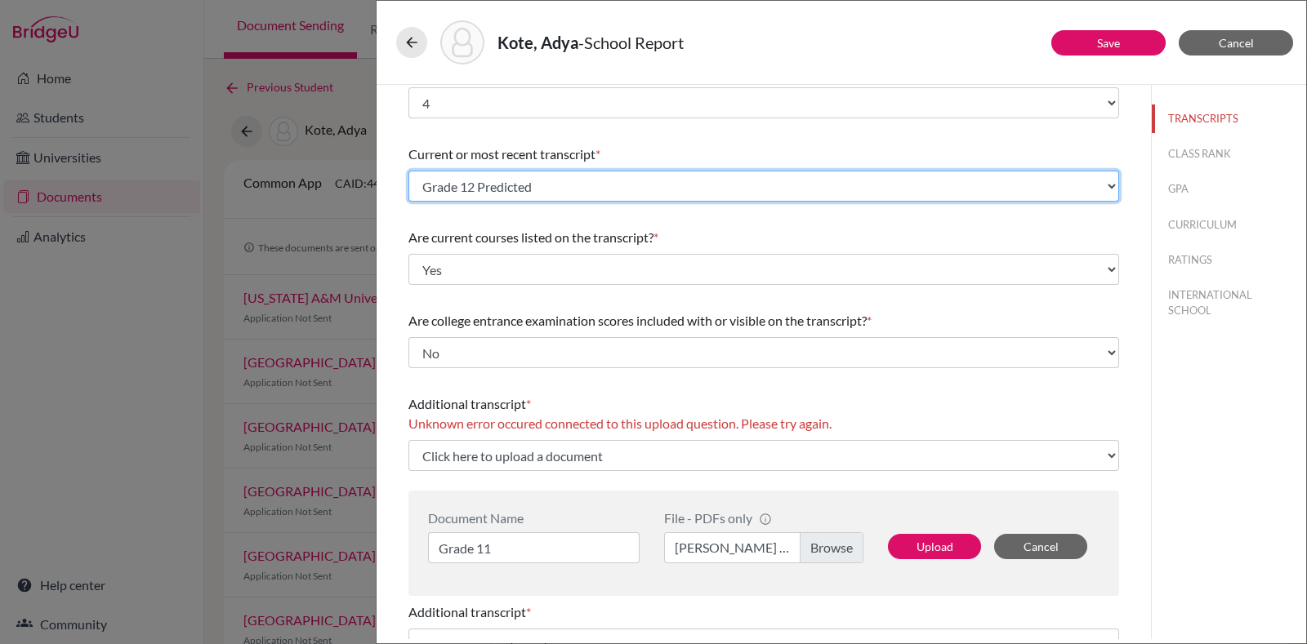
click at [579, 179] on select "Select existing document or upload a new one Grade 12 Predicted Upload New File" at bounding box center [763, 186] width 711 height 31
click at [408, 171] on select "Select existing document or upload a new one Grade 12 Predicted Upload New File" at bounding box center [763, 186] width 711 height 31
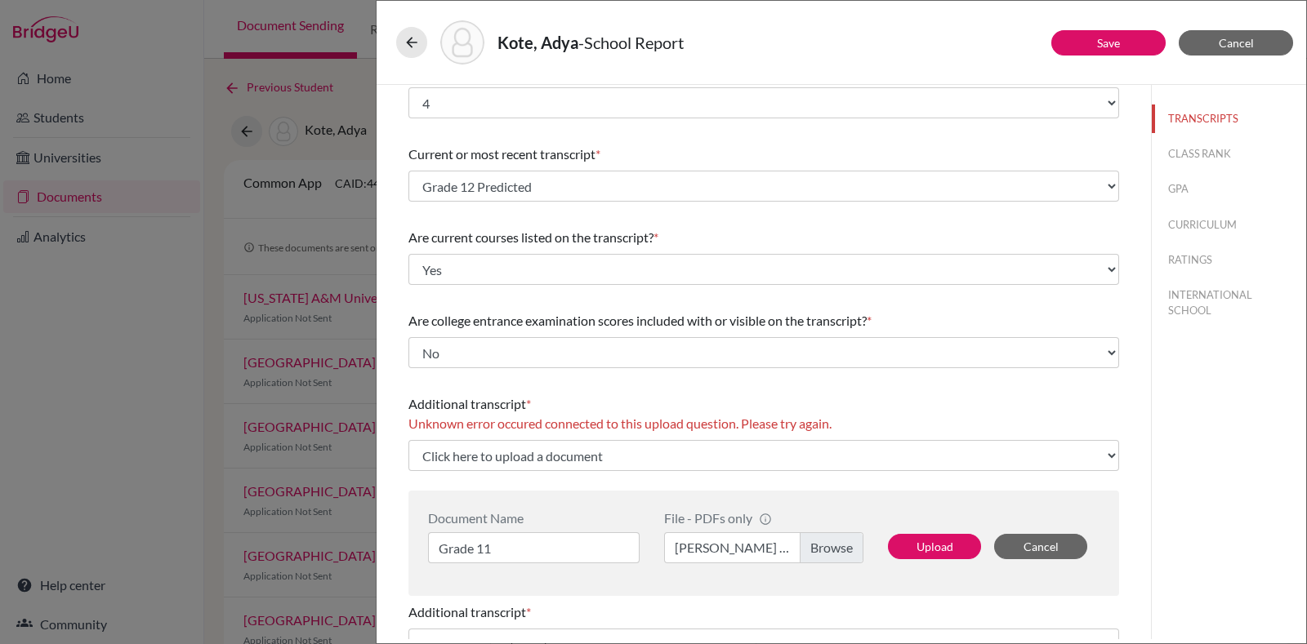
click at [482, 233] on span "Are current courses listed on the transcript?" at bounding box center [530, 237] width 245 height 16
click at [810, 426] on span "Unknown error occured connected to this upload question. Please try again." at bounding box center [619, 424] width 423 height 16
click at [1236, 45] on span "Cancel" at bounding box center [1235, 43] width 35 height 14
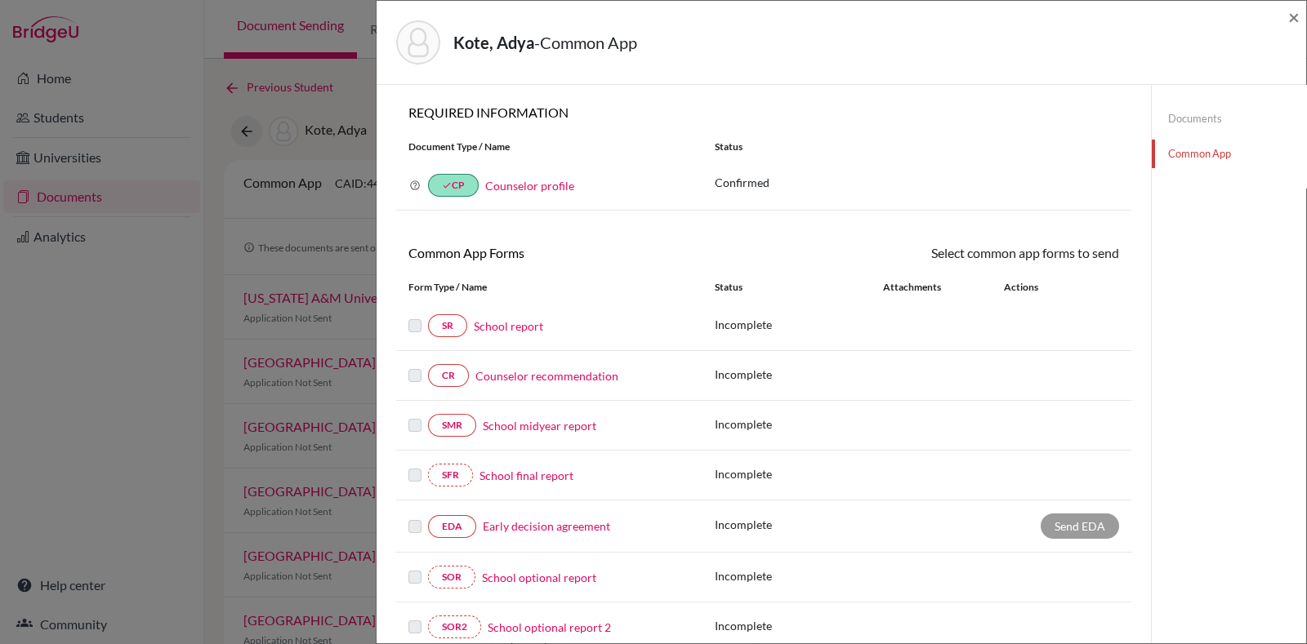
click at [498, 330] on link "School report" at bounding box center [508, 326] width 69 height 17
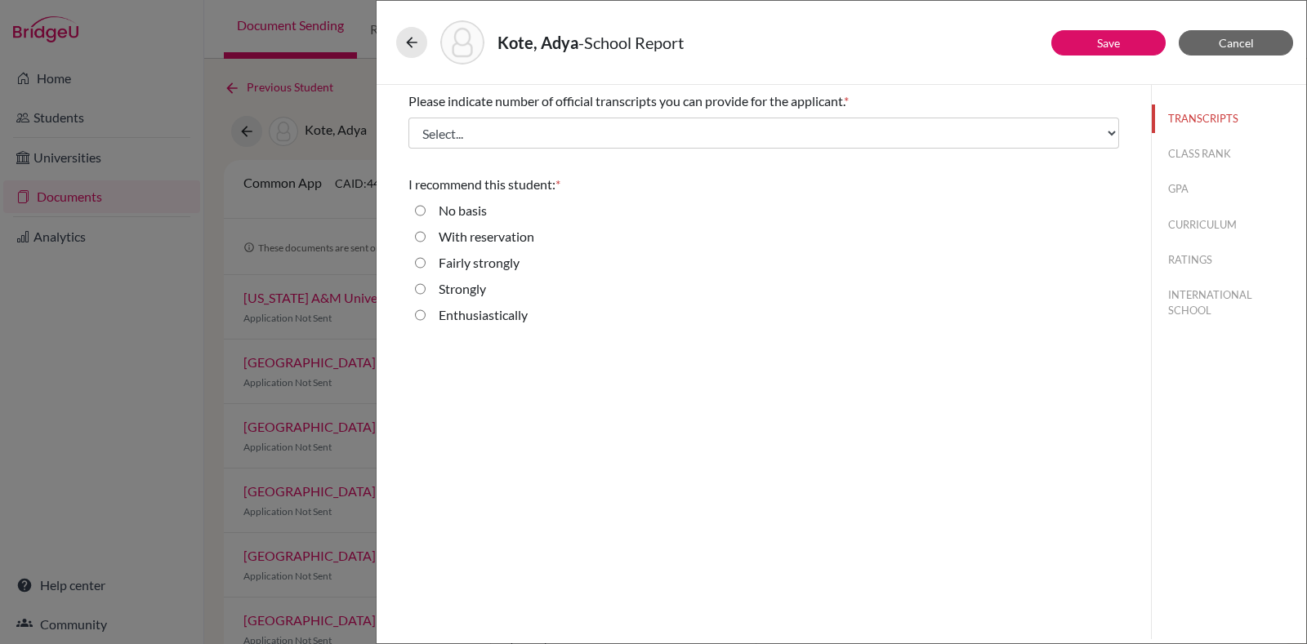
click at [512, 305] on label "Enthusiastically" at bounding box center [483, 315] width 89 height 20
click at [425, 305] on input "Enthusiastically" at bounding box center [420, 315] width 11 height 20
radio input "true"
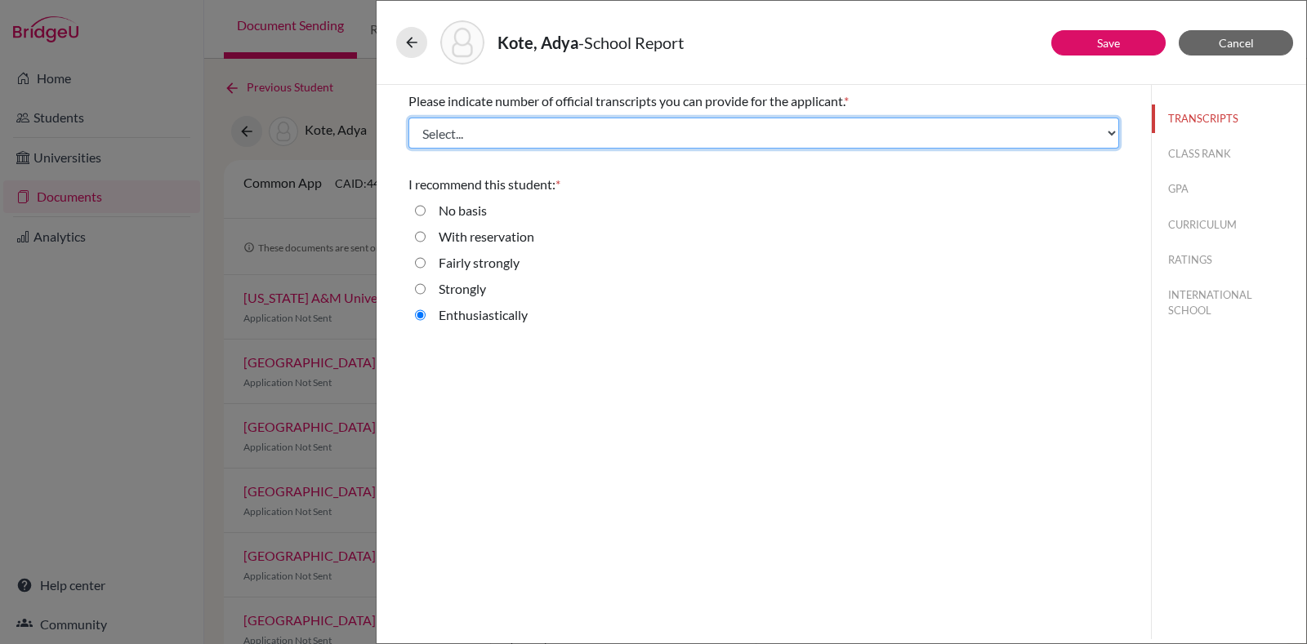
click at [592, 128] on select "Select... 1 2 3 4" at bounding box center [763, 133] width 711 height 31
select select "4"
click at [408, 118] on select "Select... 1 2 3 4" at bounding box center [763, 133] width 711 height 31
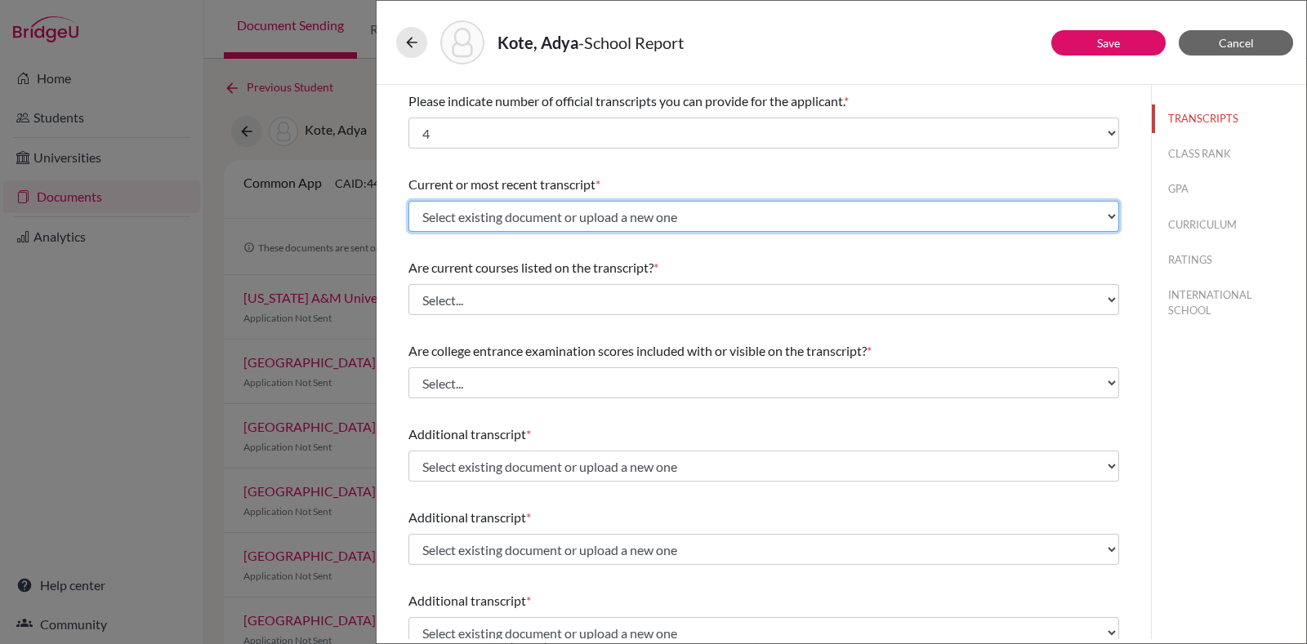
click at [532, 220] on select "Select existing document or upload a new one Grade 12 Predicted Grade 11 Upload…" at bounding box center [763, 216] width 711 height 31
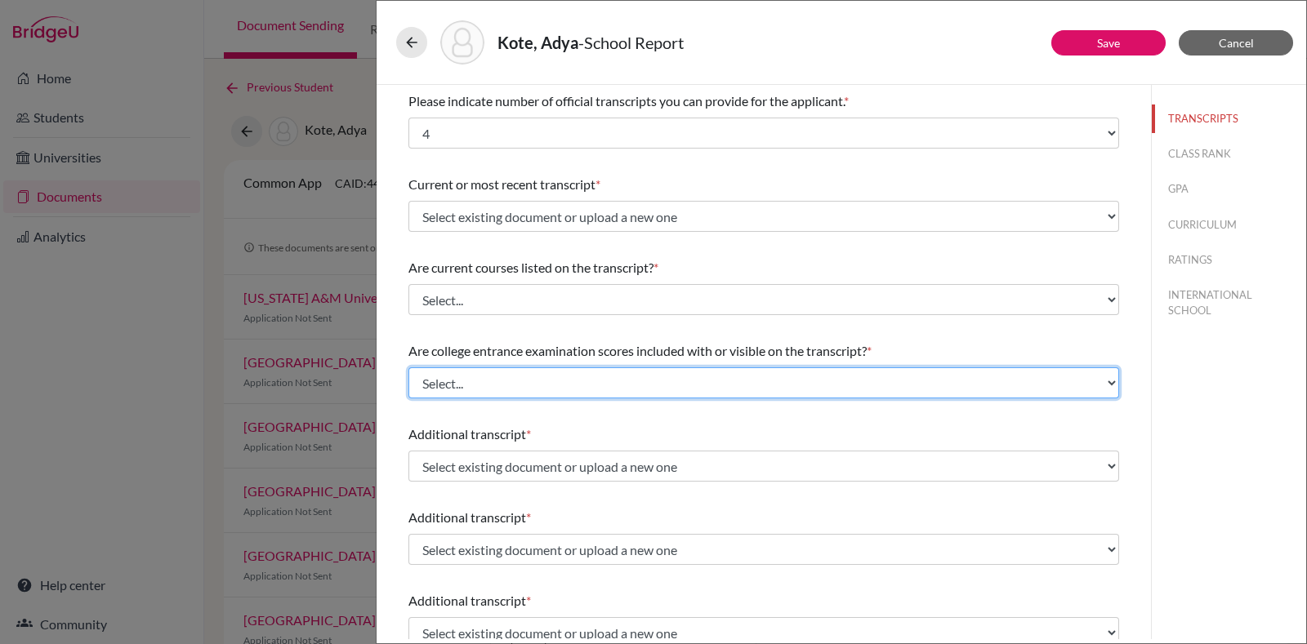
click at [479, 379] on select "Select... Yes No" at bounding box center [763, 383] width 711 height 31
select select "0"
click at [408, 368] on select "Select... Yes No" at bounding box center [763, 383] width 711 height 31
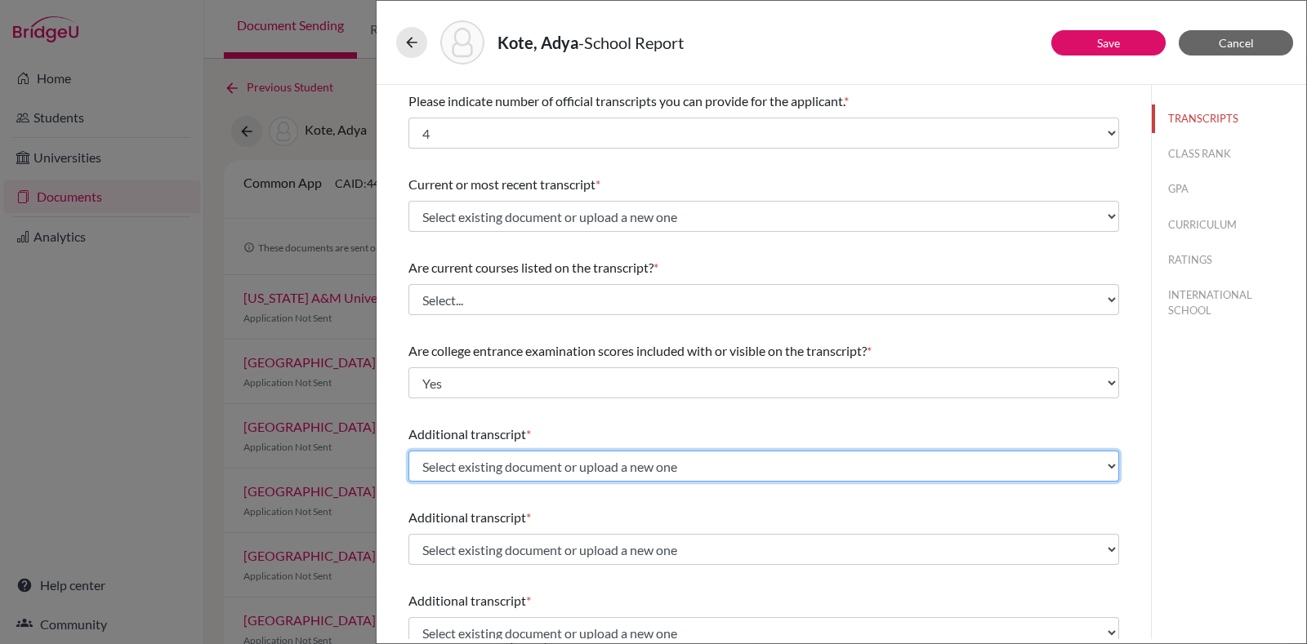
click at [470, 466] on select "Select existing document or upload a new one Grade 12 Predicted Grade 11 Upload…" at bounding box center [763, 466] width 711 height 31
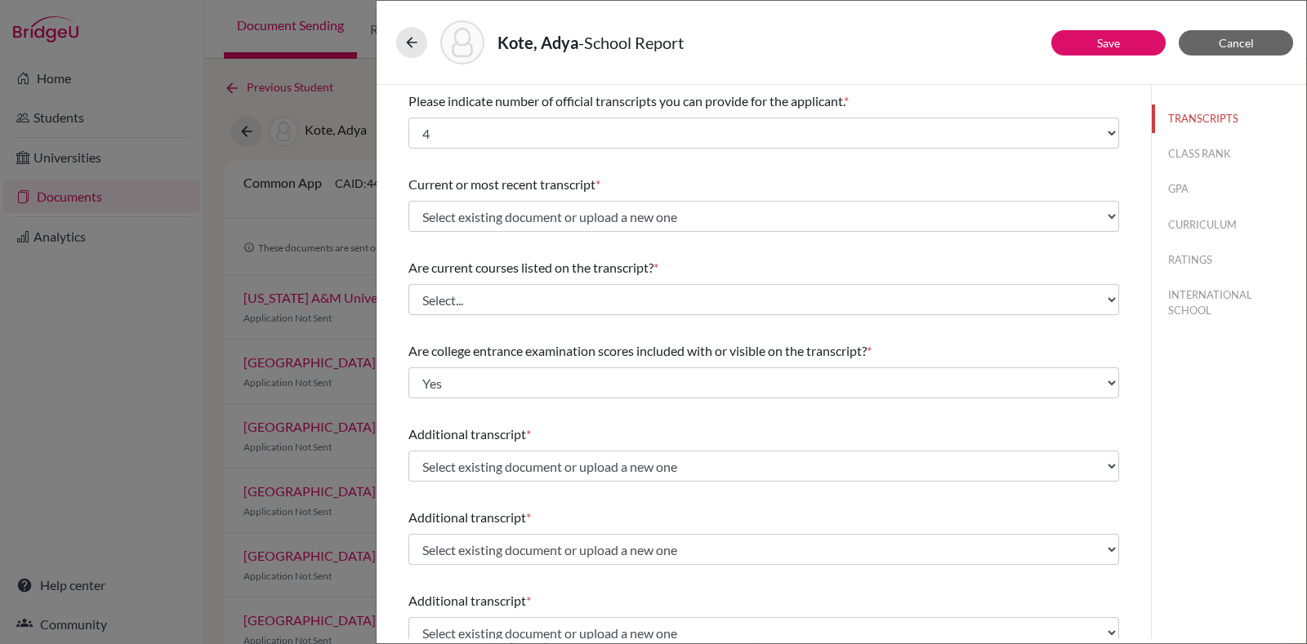
click at [543, 414] on div "Please indicate number of official transcripts you can provide for the applican…" at bounding box center [763, 562] width 711 height 954
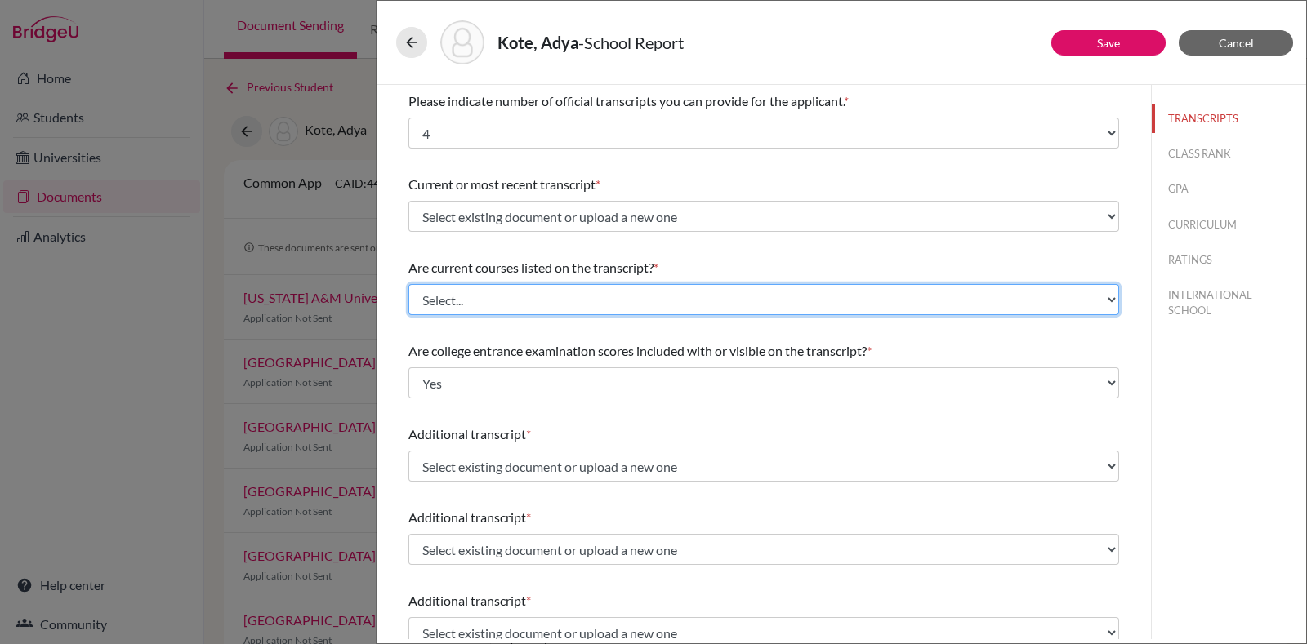
click at [569, 298] on select "Select... Yes No" at bounding box center [763, 299] width 711 height 31
select select "0"
click at [408, 284] on select "Select... Yes No" at bounding box center [763, 299] width 711 height 31
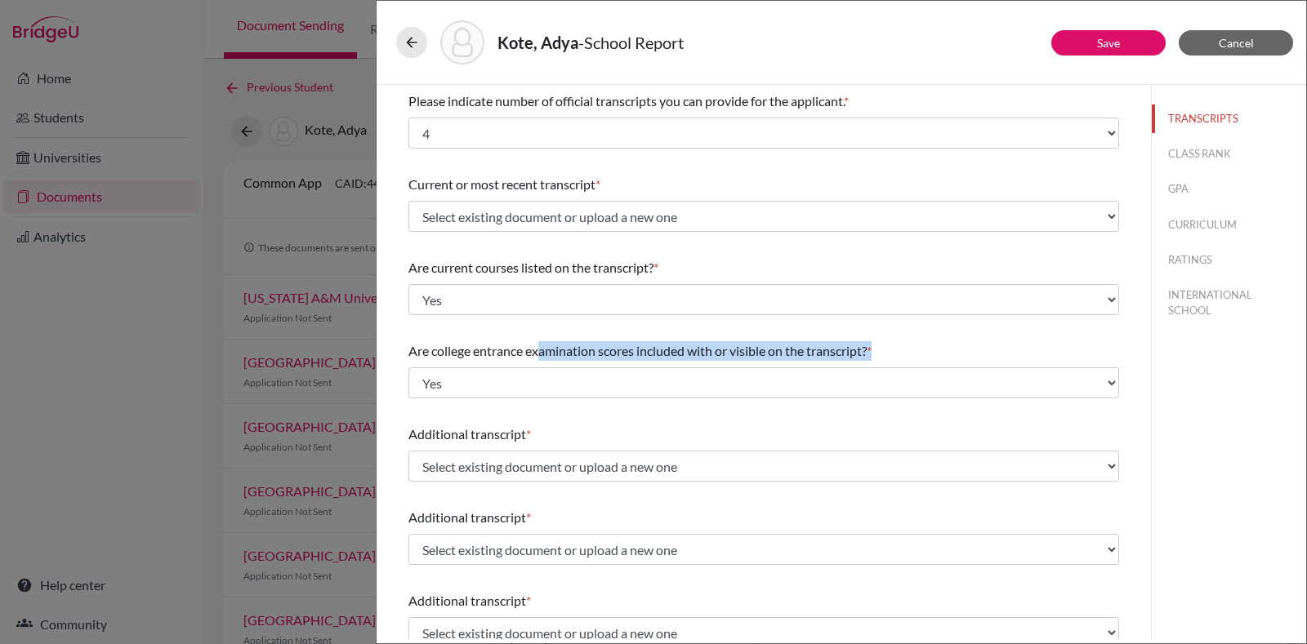
drag, startPoint x: 538, startPoint y: 354, endPoint x: 532, endPoint y: 381, distance: 27.6
click at [532, 381] on div "Are college entrance examination scores included with or visible on the transcr…" at bounding box center [763, 370] width 711 height 70
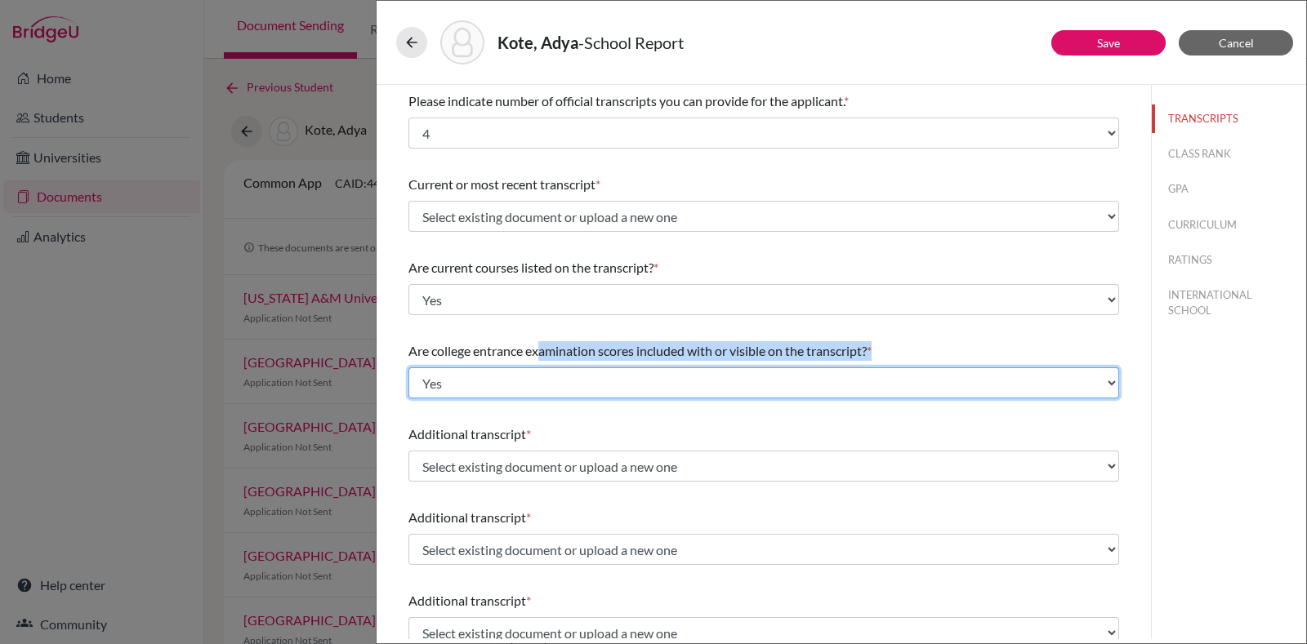
click at [532, 381] on select "Select... Yes No" at bounding box center [763, 383] width 711 height 31
select select "1"
click at [408, 368] on select "Select... Yes No" at bounding box center [763, 383] width 711 height 31
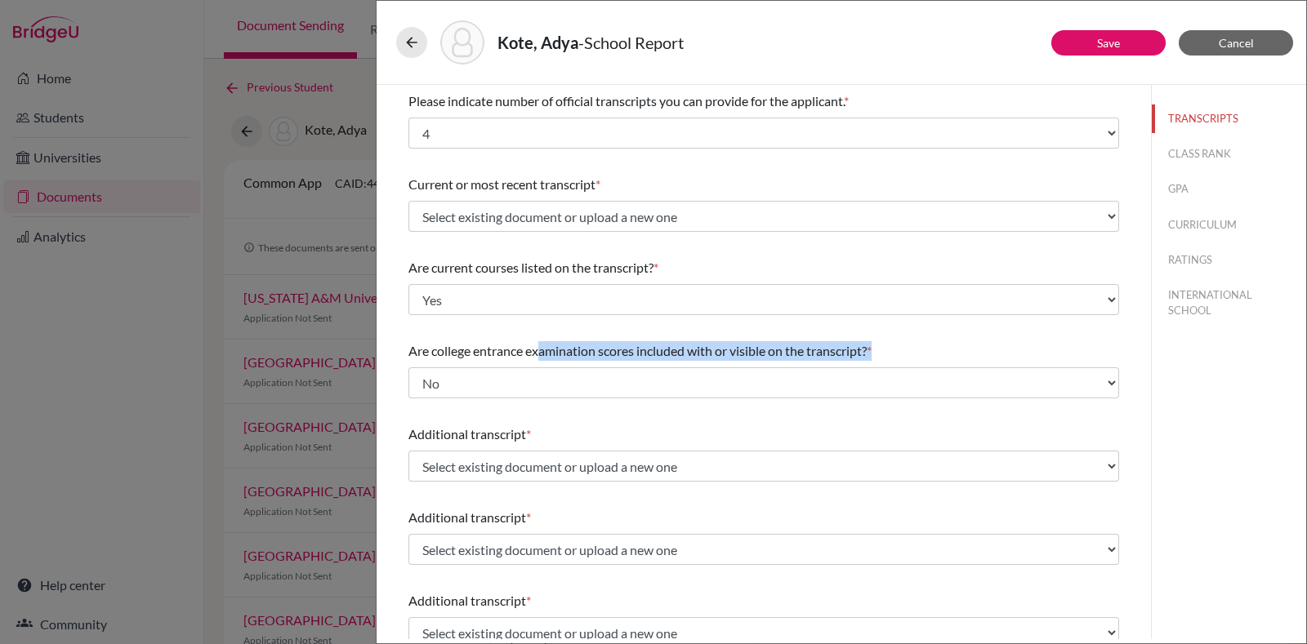
click at [540, 331] on div "Please indicate number of official transcripts you can provide for the applican…" at bounding box center [763, 562] width 711 height 954
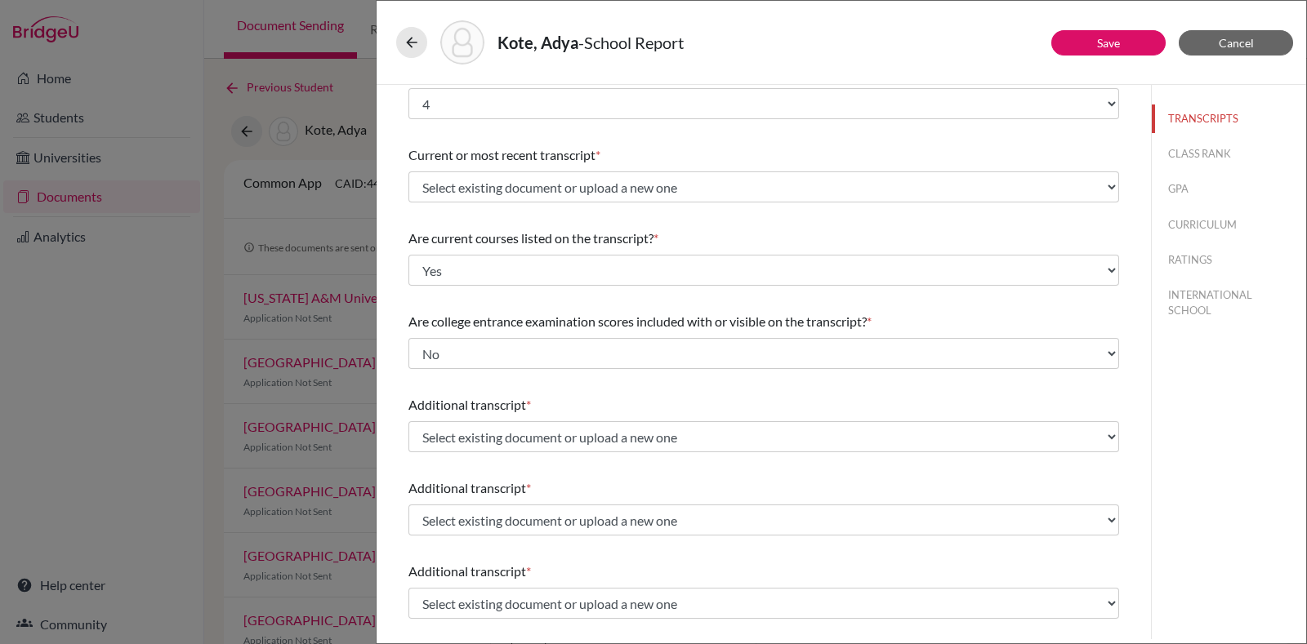
scroll to position [30, 0]
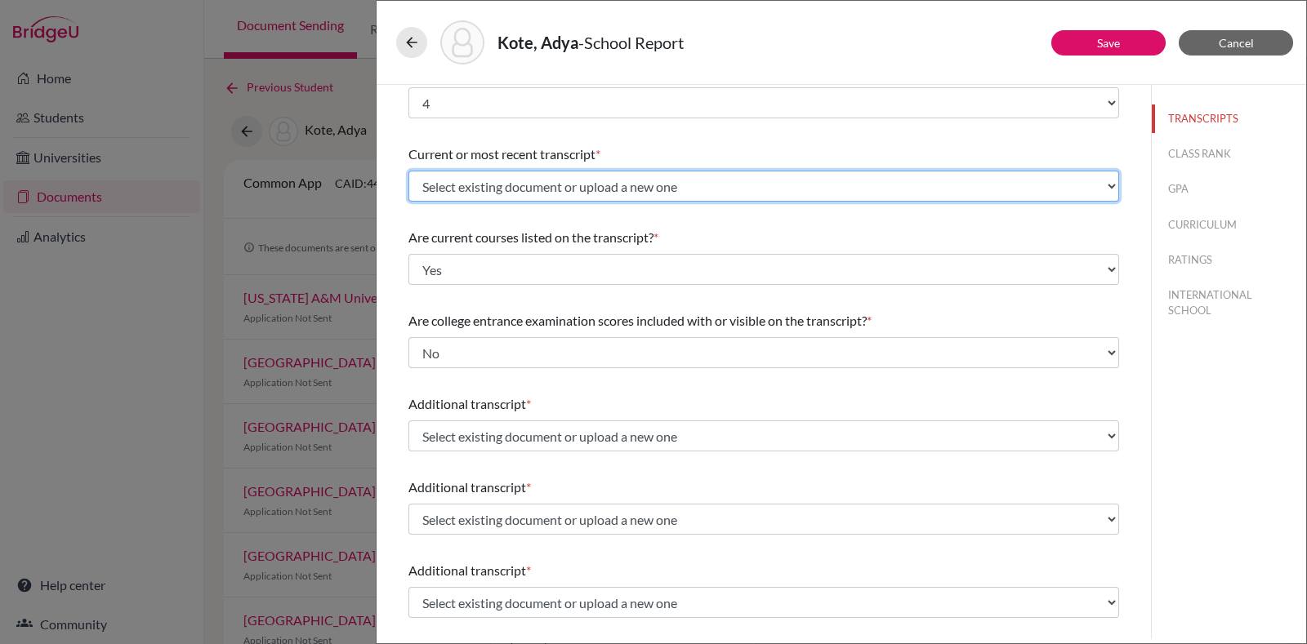
click at [602, 196] on select "Select existing document or upload a new one Grade 12 Predicted Grade 11 Upload…" at bounding box center [763, 186] width 711 height 31
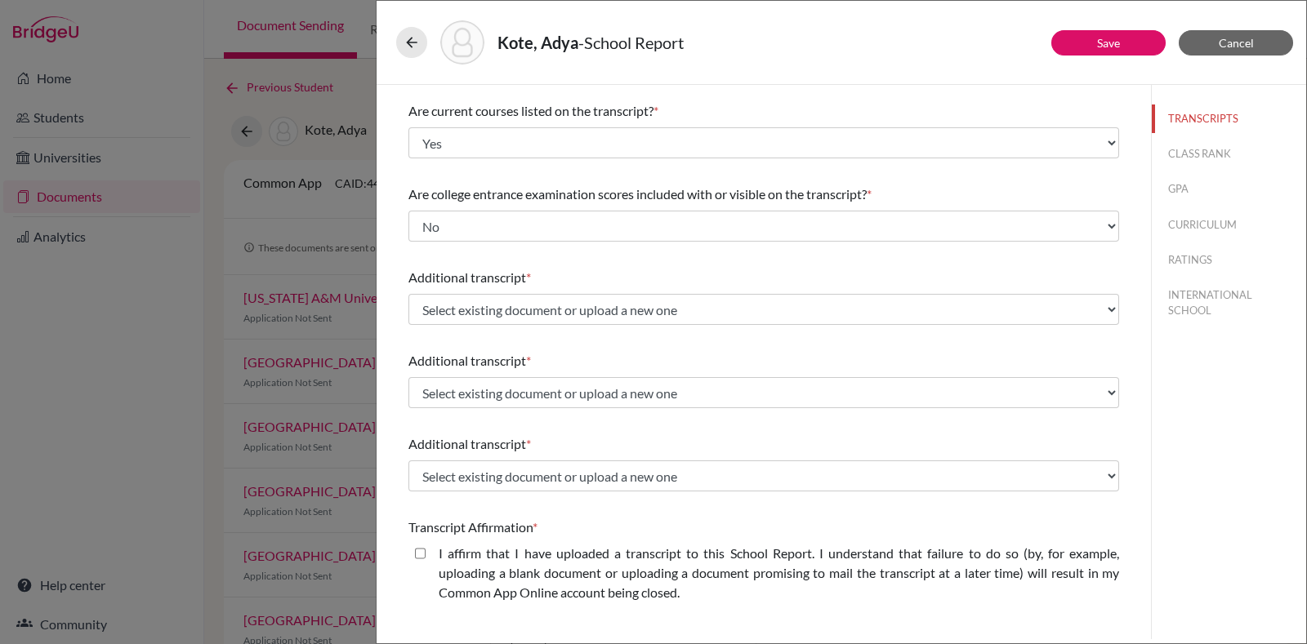
scroll to position [0, 0]
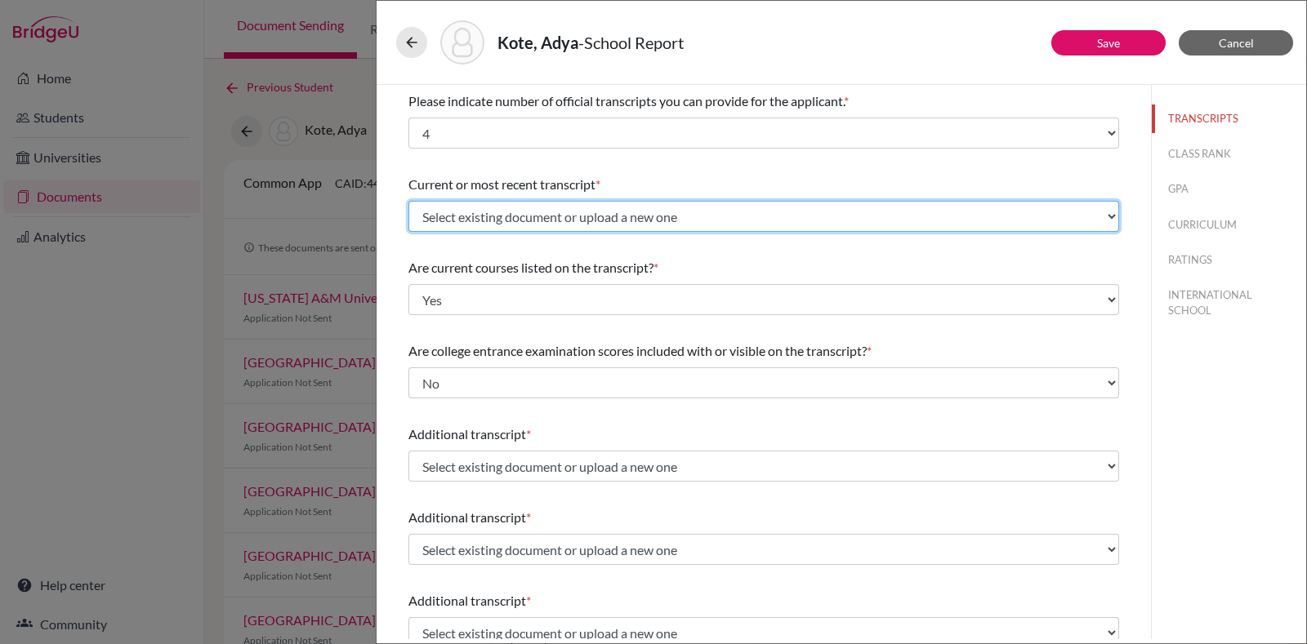
click at [604, 205] on select "Select existing document or upload a new one Grade 12 Predicted Grade 11 Upload…" at bounding box center [763, 216] width 711 height 31
select select "Upload New File"
click at [408, 201] on select "Select existing document or upload a new one Grade 12 Predicted Grade 11 Upload…" at bounding box center [763, 216] width 711 height 31
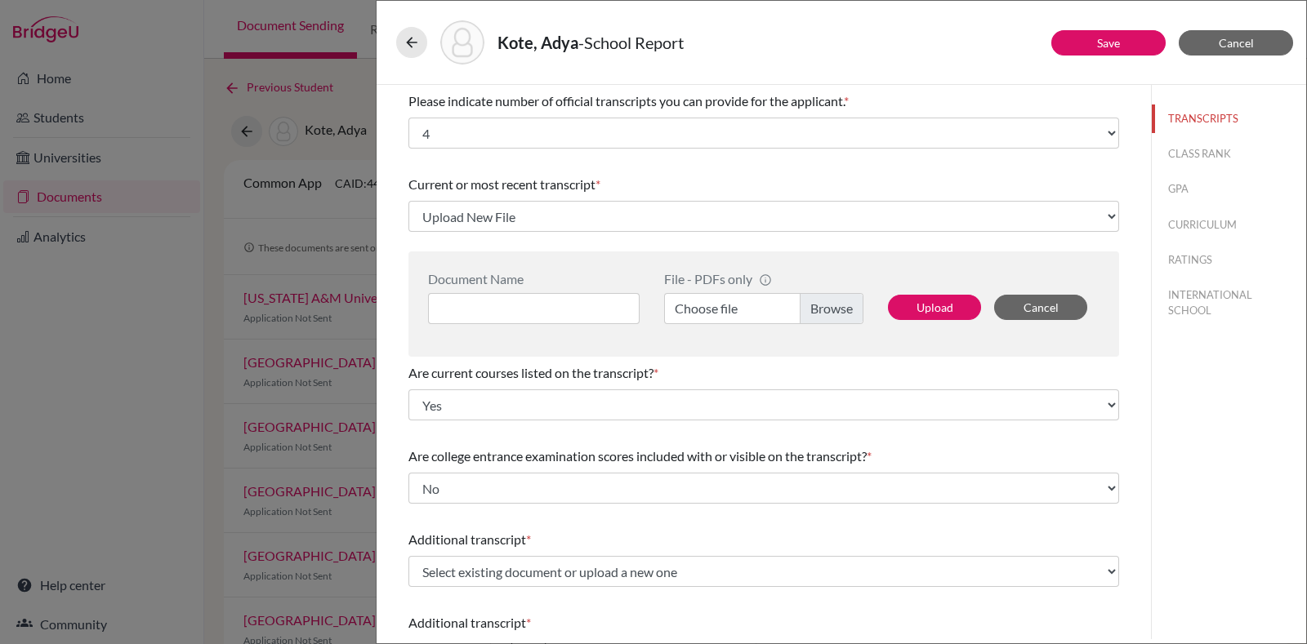
click at [799, 307] on label "Choose file" at bounding box center [763, 308] width 199 height 31
click at [799, 307] on input "Choose file" at bounding box center [763, 308] width 199 height 31
click at [564, 307] on input at bounding box center [534, 308] width 212 height 31
click at [536, 307] on input "Predicted Grade12" at bounding box center [534, 308] width 212 height 31
type input "Predicted Grade 12"
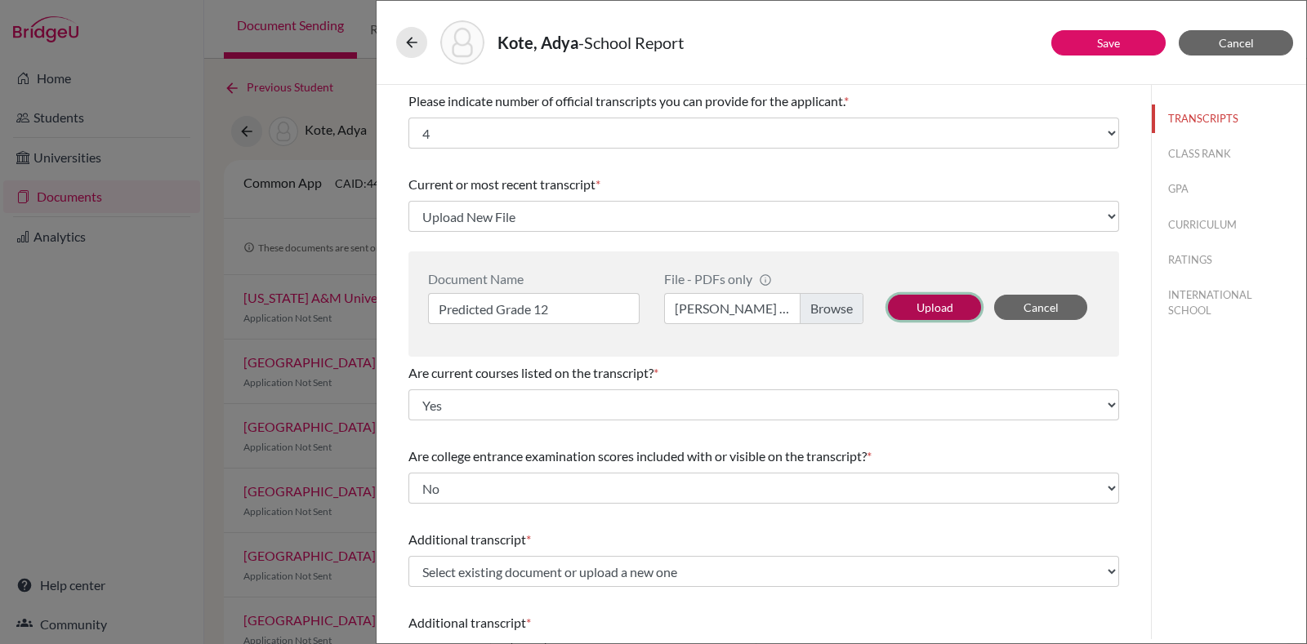
click at [929, 304] on button "Upload" at bounding box center [934, 307] width 93 height 25
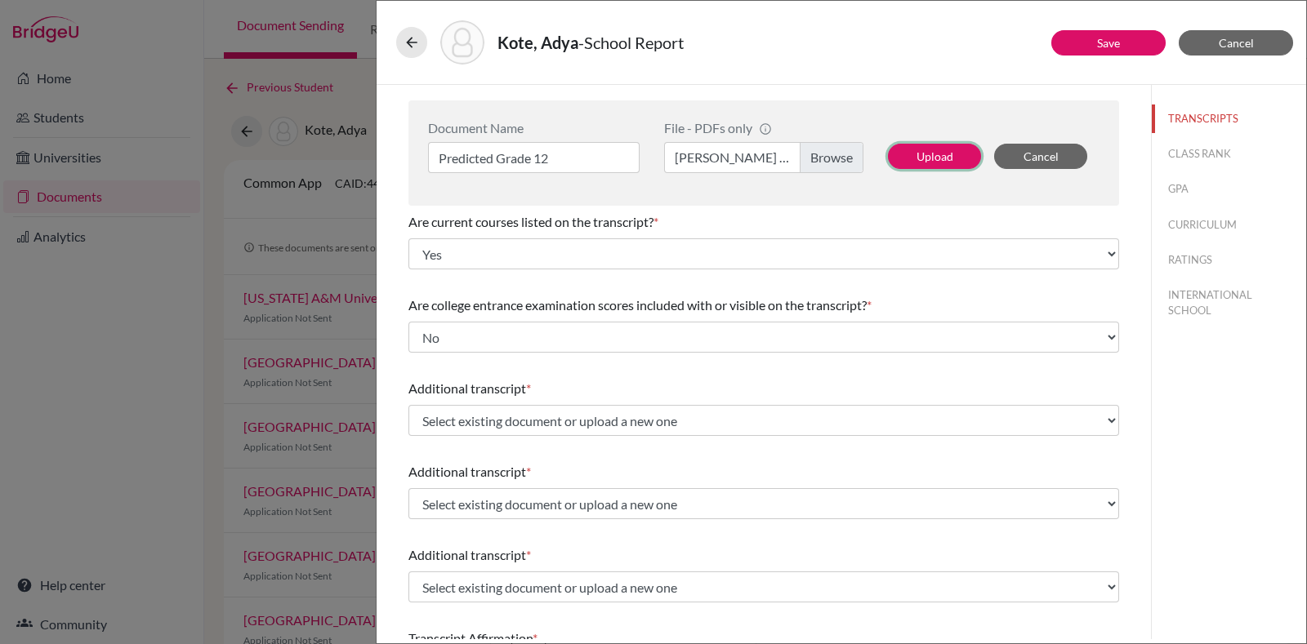
scroll to position [155, 0]
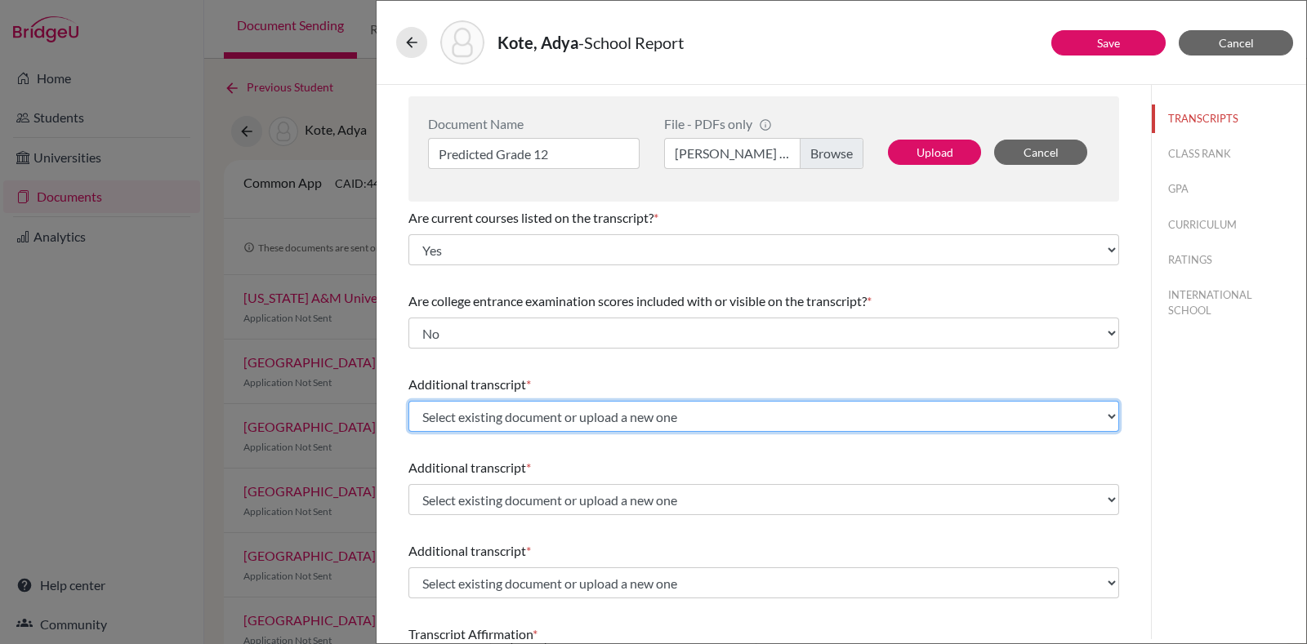
click at [591, 426] on select "Select existing document or upload a new one Grade 12 Predicted Grade 11 Upload…" at bounding box center [763, 416] width 711 height 31
select select "688873"
click at [408, 401] on select "Select existing document or upload a new one Grade 12 Predicted Grade 11 Upload…" at bounding box center [763, 416] width 711 height 31
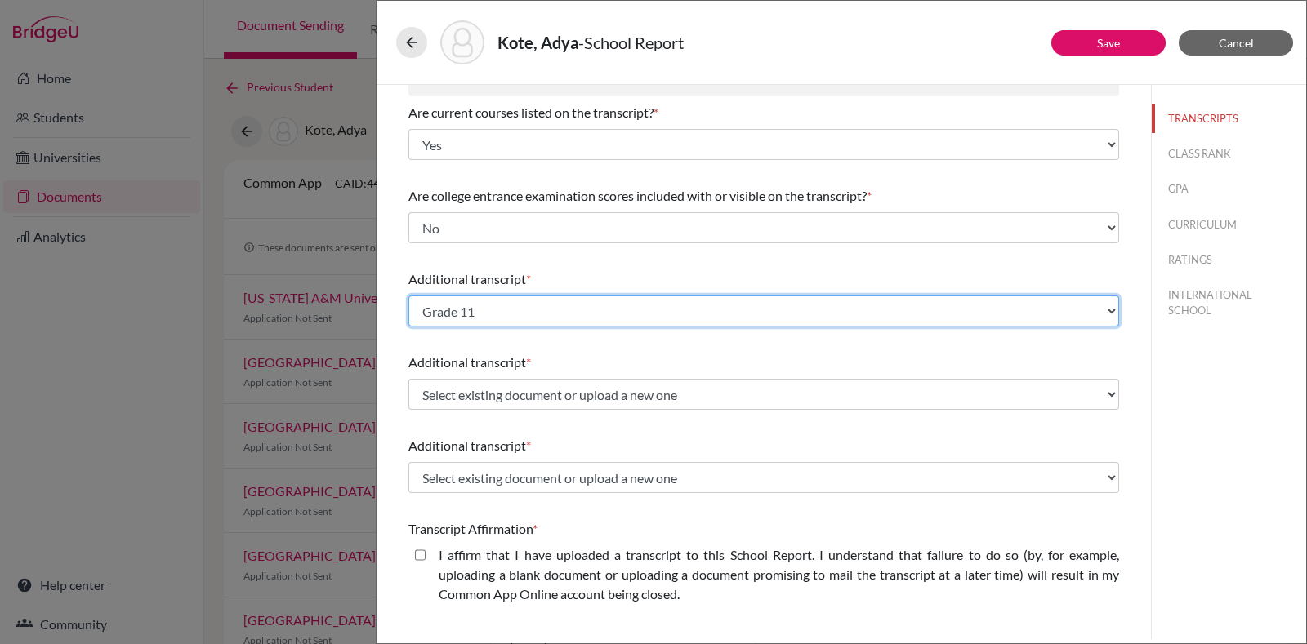
scroll to position [261, 0]
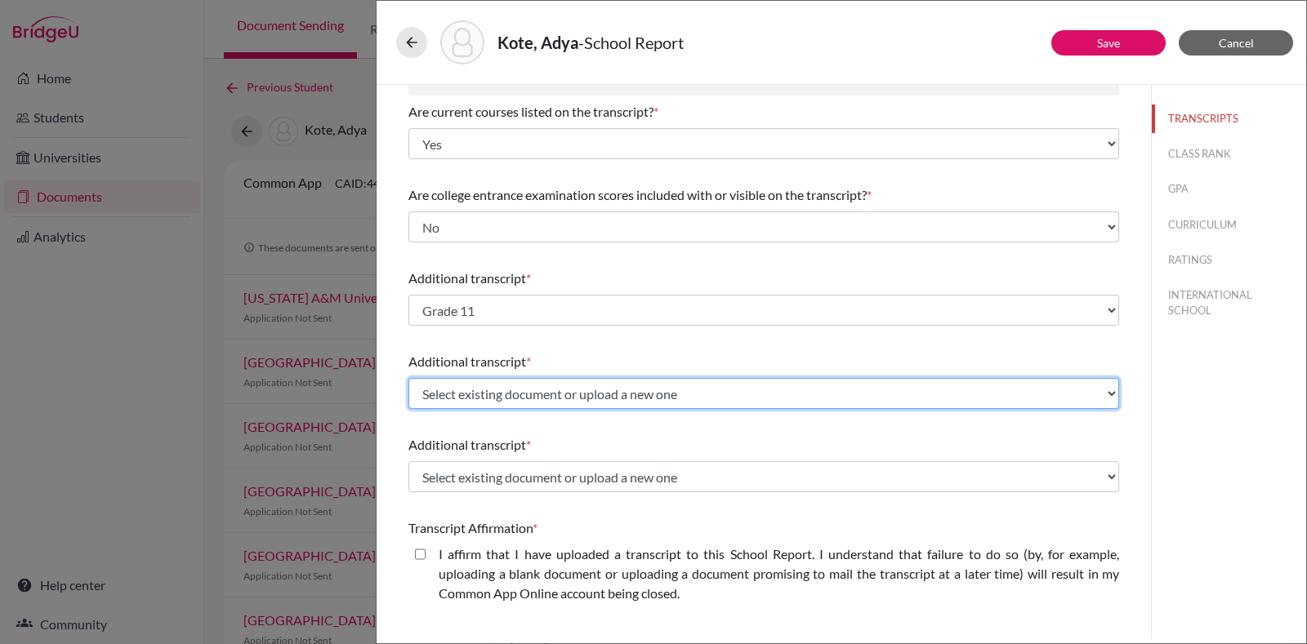
click at [530, 399] on select "Select existing document or upload a new one Grade 12 Predicted Grade 11 Upload…" at bounding box center [763, 393] width 711 height 31
select select "Upload New File"
click at [408, 378] on select "Select existing document or upload a new one Grade 12 Predicted Grade 11 Upload…" at bounding box center [763, 393] width 711 height 31
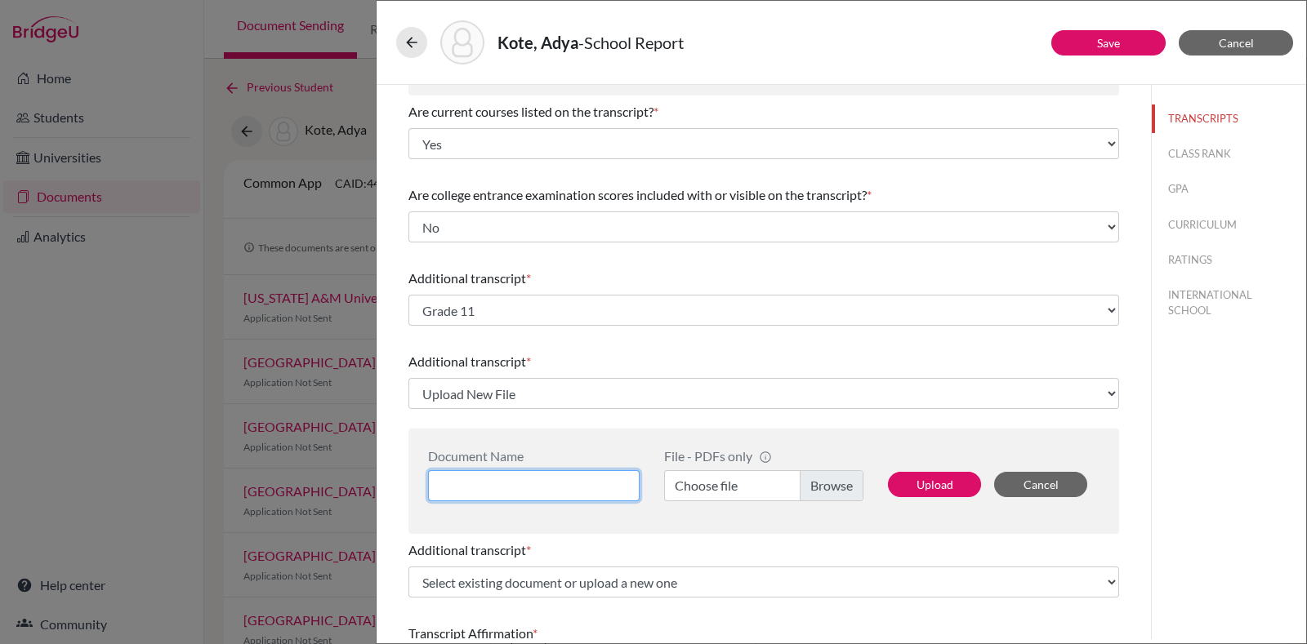
click at [487, 470] on input at bounding box center [534, 485] width 212 height 31
type input "Grade 10"
click at [843, 484] on label "Choose file" at bounding box center [763, 485] width 199 height 31
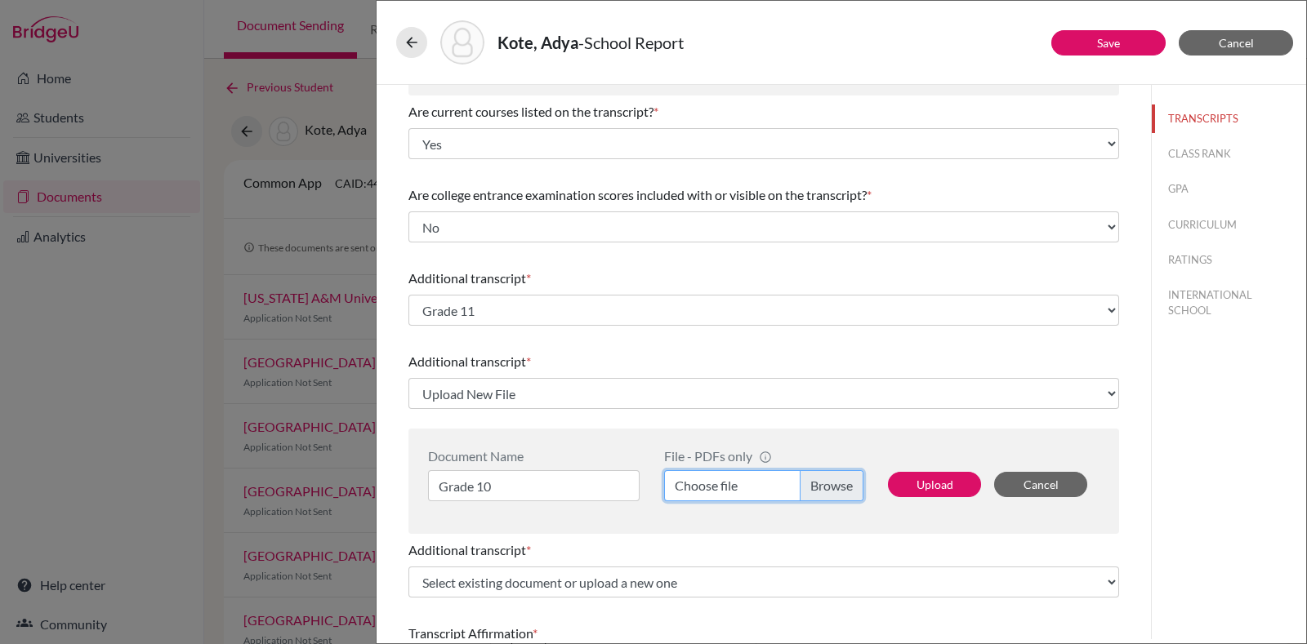
click at [843, 484] on input "Choose file" at bounding box center [763, 485] width 199 height 31
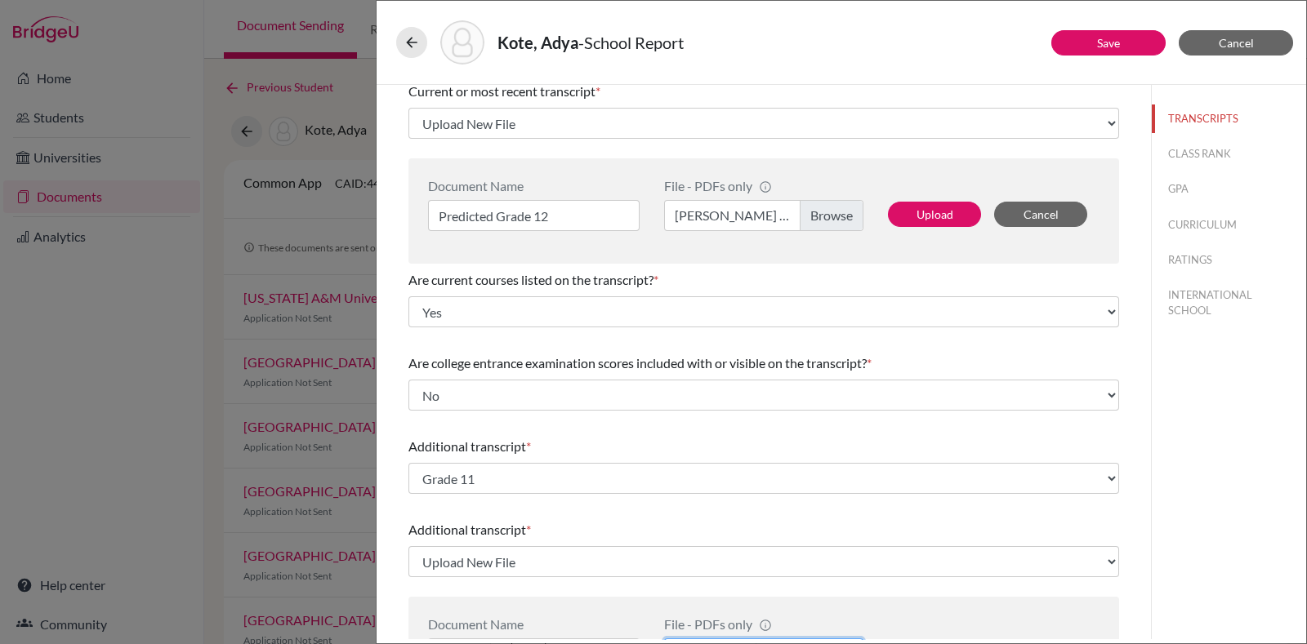
scroll to position [0, 0]
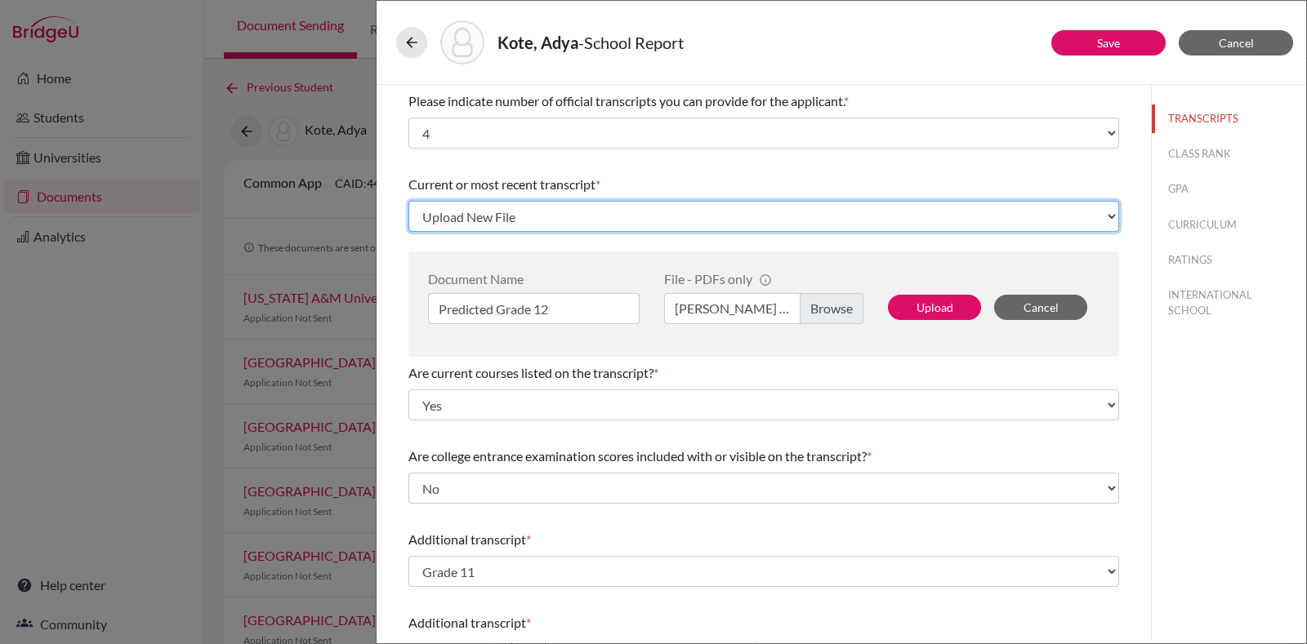
click at [720, 218] on select "Select existing document or upload a new one Grade 12 Predicted Grade 11 Upload…" at bounding box center [763, 216] width 711 height 31
select select "688877"
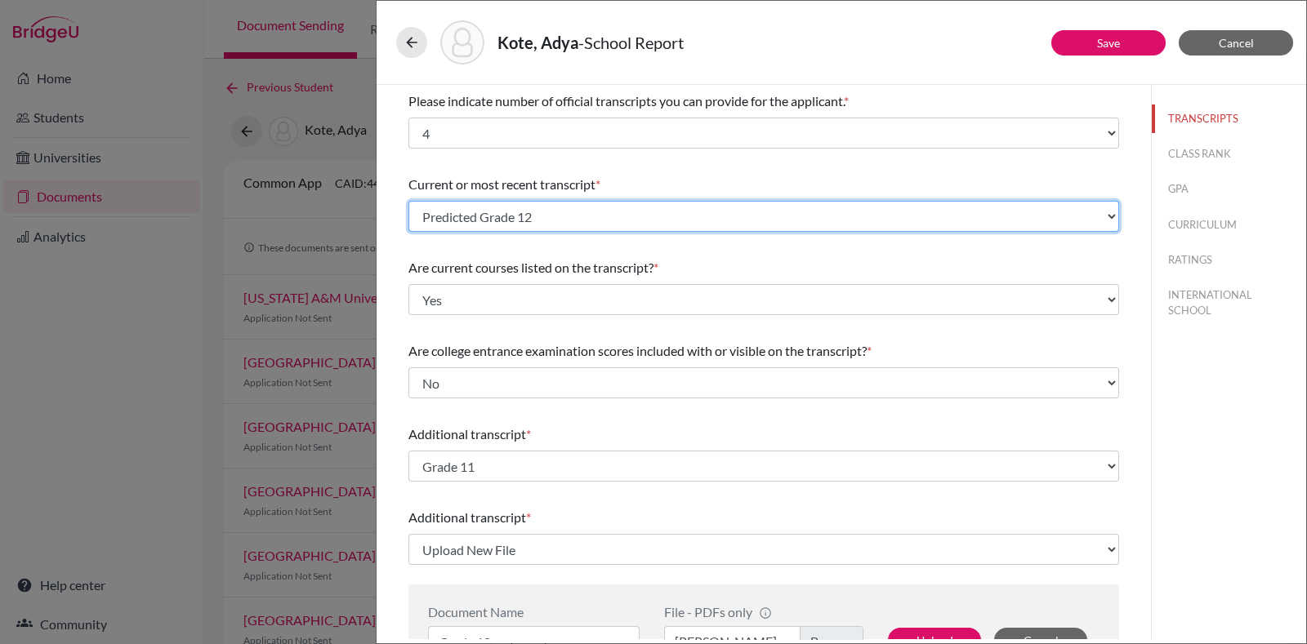
click at [720, 218] on select "Select existing document or upload a new one Predicted Grade 12 Grade 12 Predic…" at bounding box center [763, 216] width 711 height 31
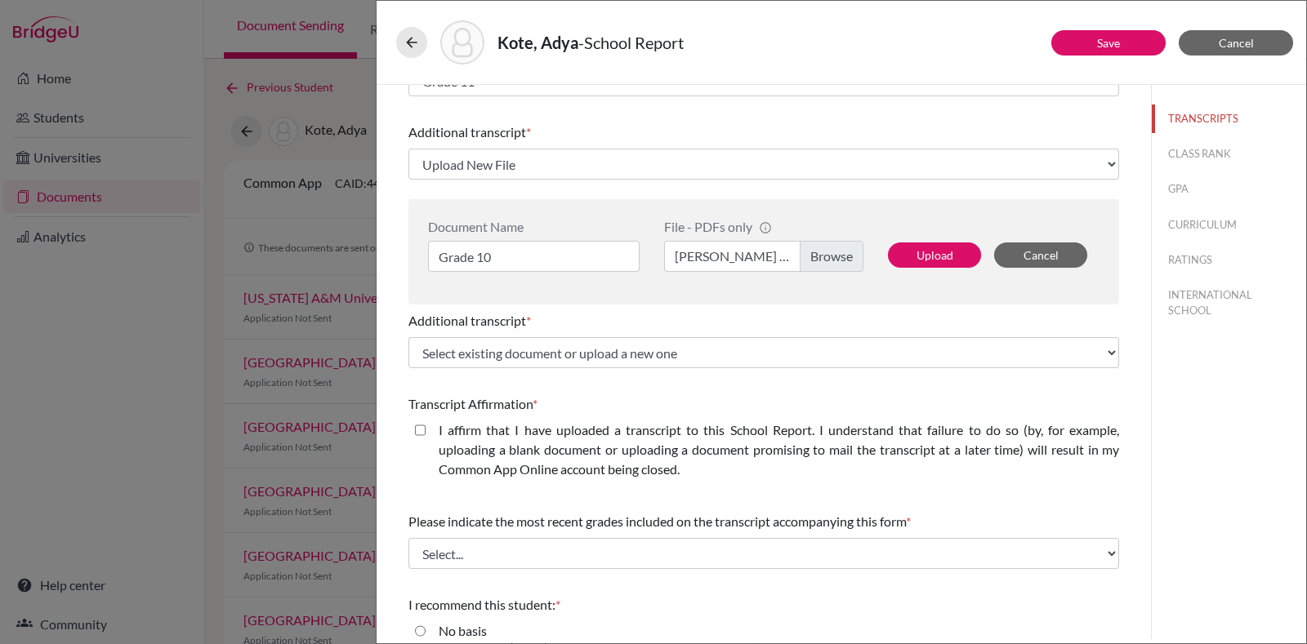
scroll to position [387, 0]
click at [924, 241] on button "Upload" at bounding box center [934, 253] width 93 height 25
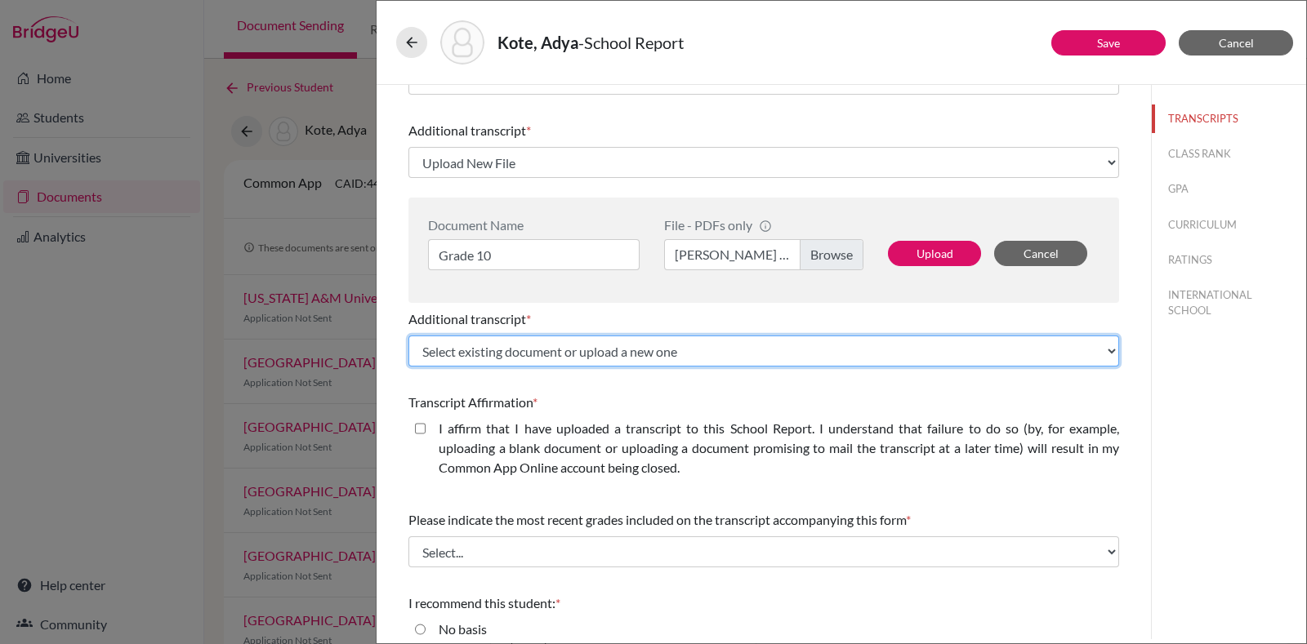
click at [772, 351] on select "Select existing document or upload a new one Grade 12 Predicted Grade 11 Upload…" at bounding box center [763, 351] width 711 height 31
select select "Upload New File"
click at [408, 336] on select "Select existing document or upload a new one Grade 12 Predicted Grade 11 Upload…" at bounding box center [763, 351] width 711 height 31
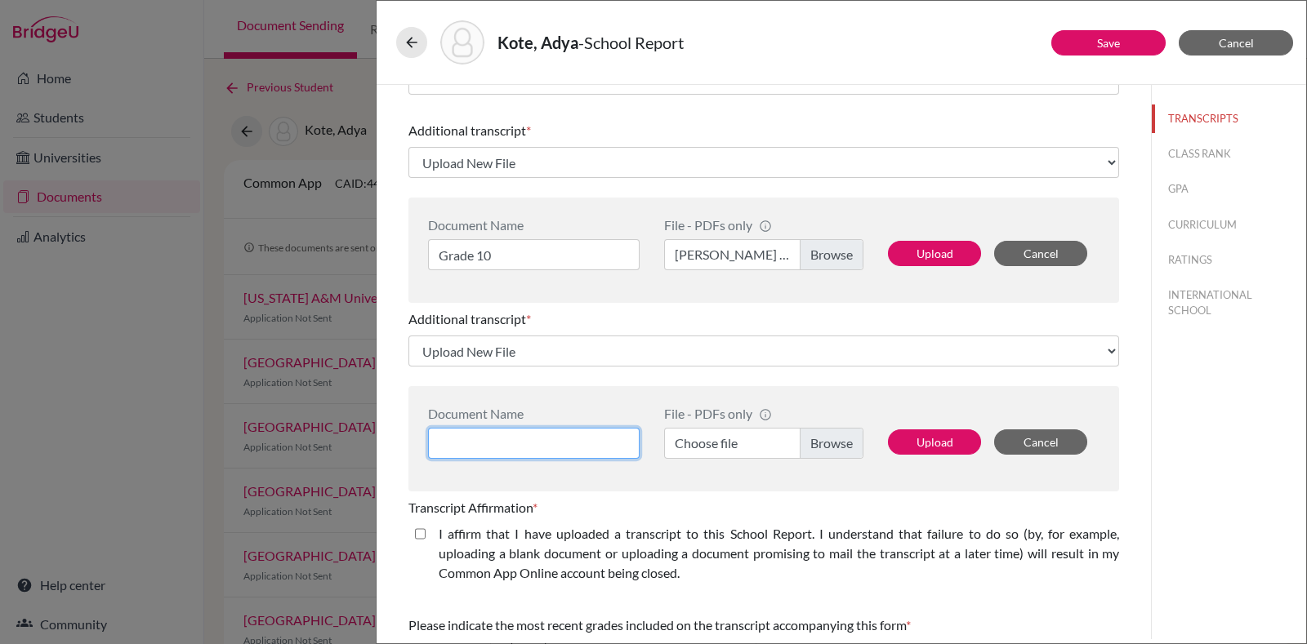
click at [526, 440] on input at bounding box center [534, 443] width 212 height 31
type input "Grade 9"
click at [754, 451] on label "Choose file" at bounding box center [763, 443] width 199 height 31
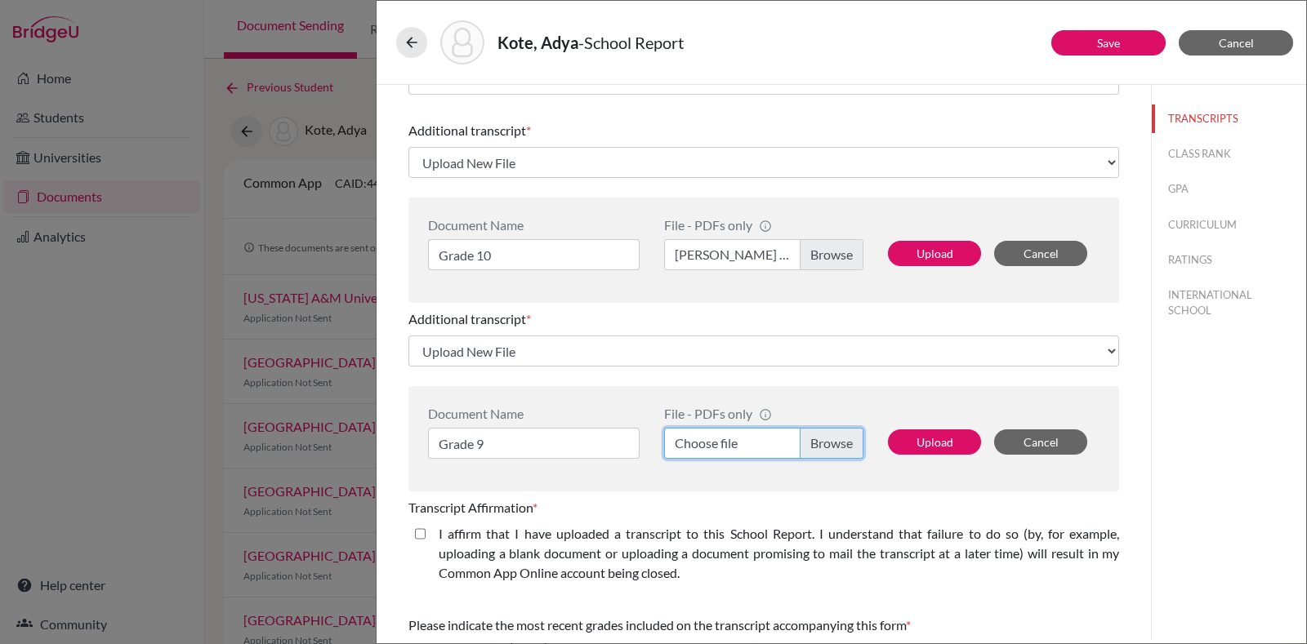
click at [754, 451] on input "Choose file" at bounding box center [763, 443] width 199 height 31
click at [924, 434] on button "Upload" at bounding box center [934, 442] width 93 height 25
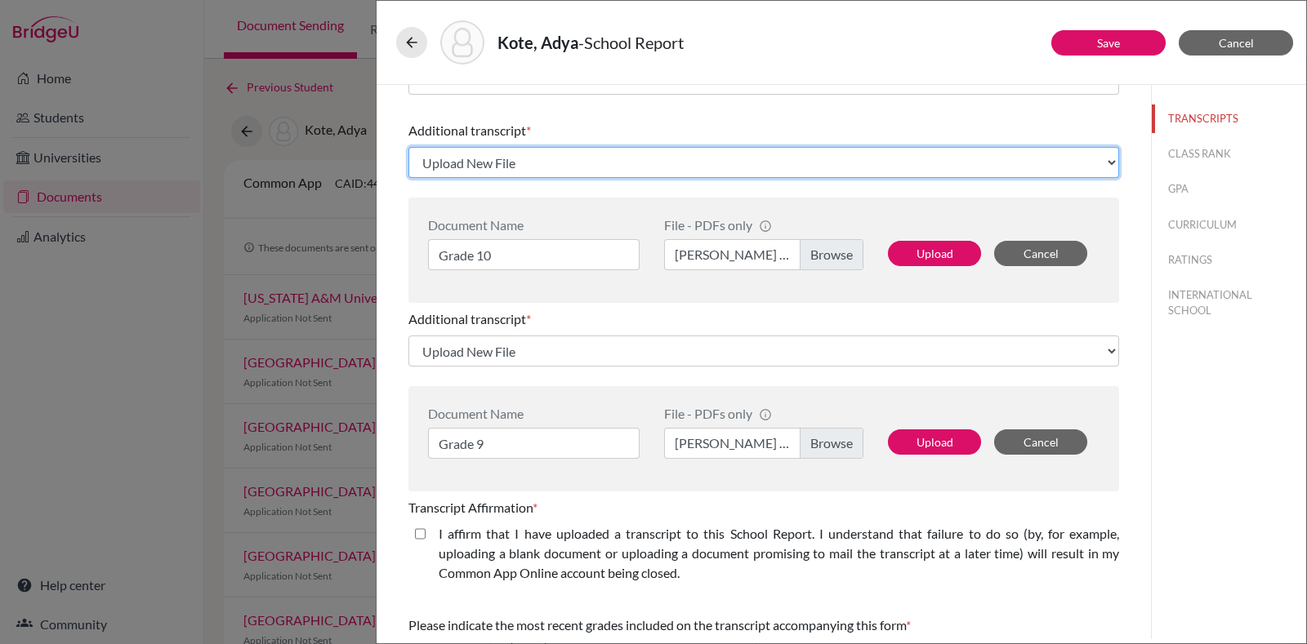
click at [673, 157] on select "Select existing document or upload a new one Grade 12 Predicted Grade 11 Upload…" at bounding box center [763, 162] width 711 height 31
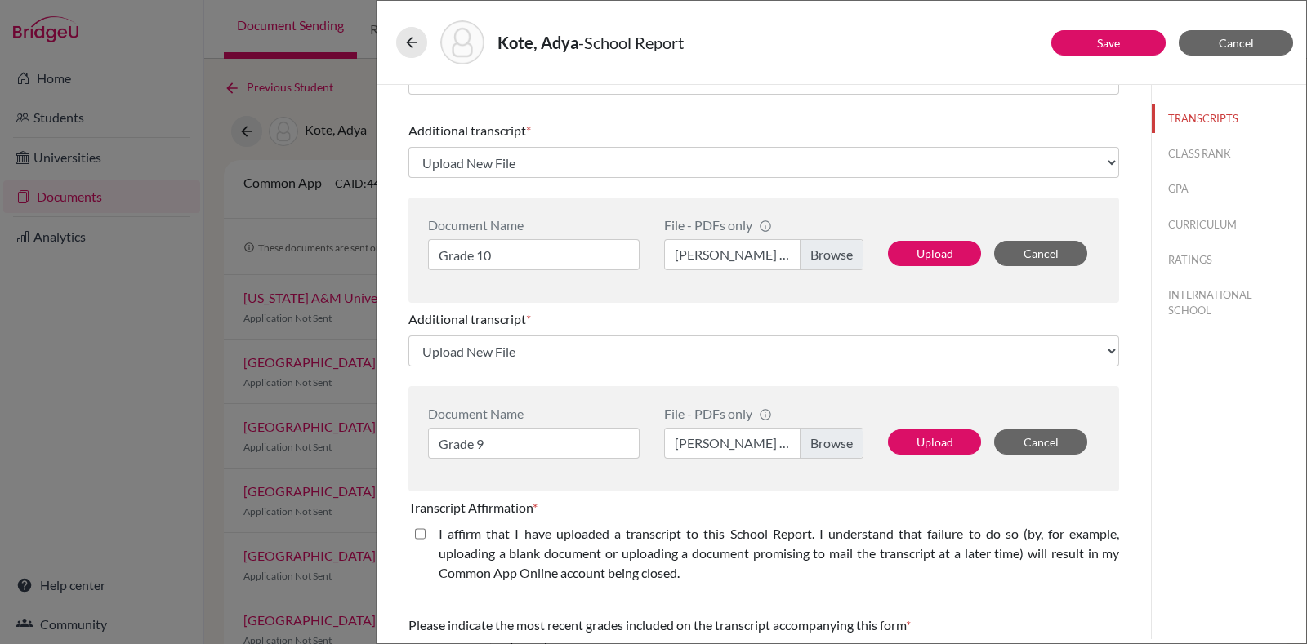
click at [688, 116] on div "Additional transcript * Select existing document or upload a new one Grade 12 P…" at bounding box center [763, 149] width 711 height 70
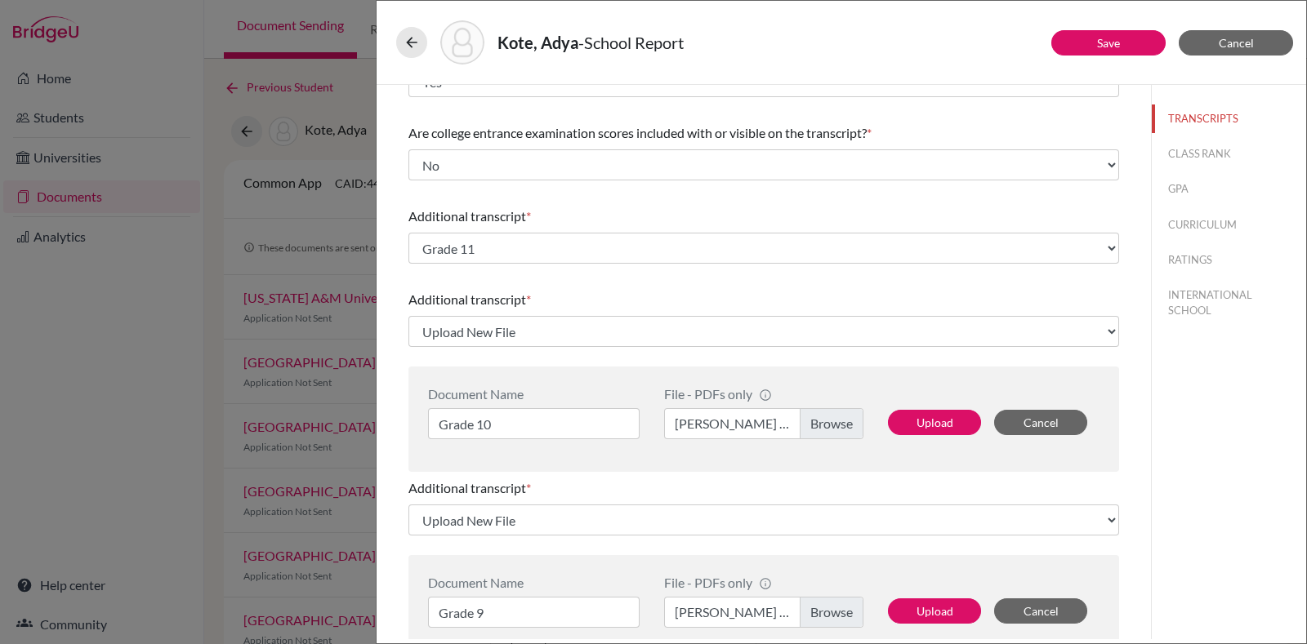
scroll to position [177, 0]
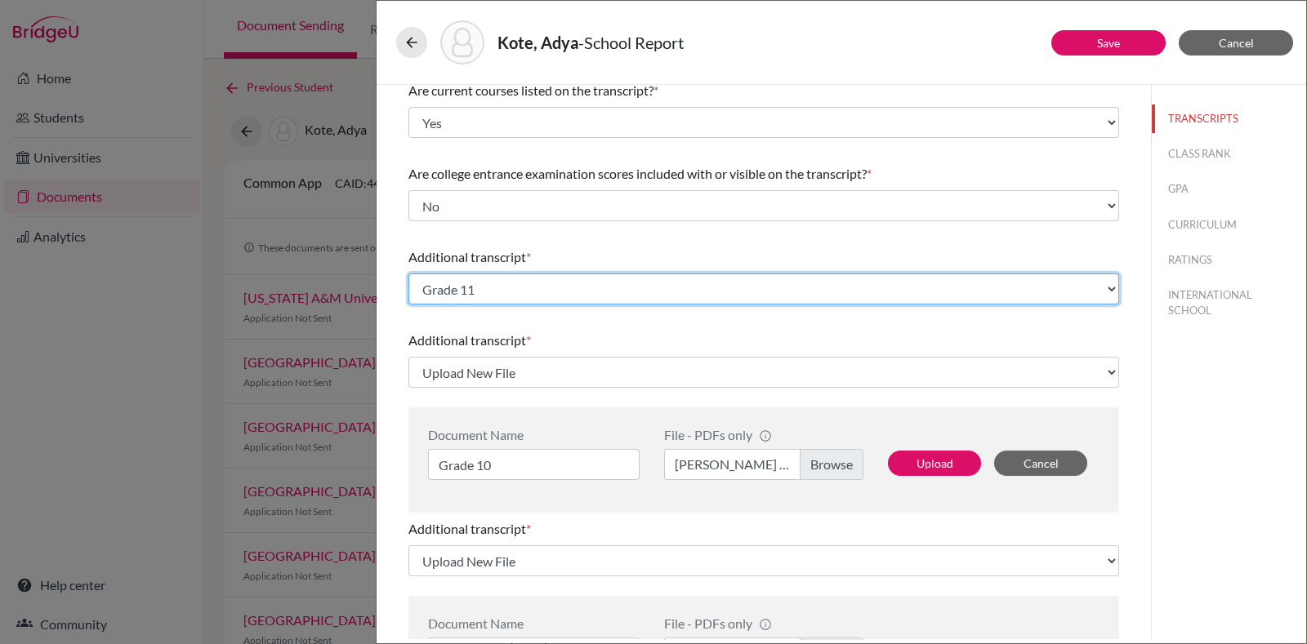
click at [619, 283] on select "Select existing document or upload a new one Grade 12 Predicted Grade 11 Upload…" at bounding box center [763, 289] width 711 height 31
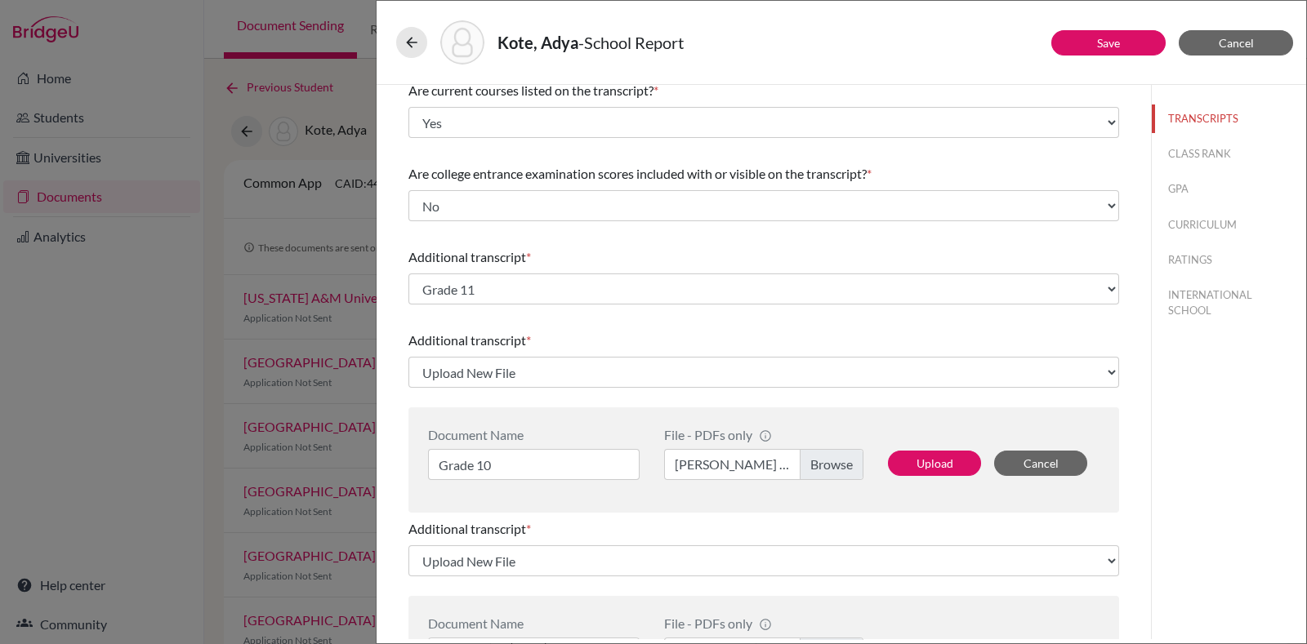
click at [621, 247] on div "Additional transcript *" at bounding box center [763, 257] width 711 height 20
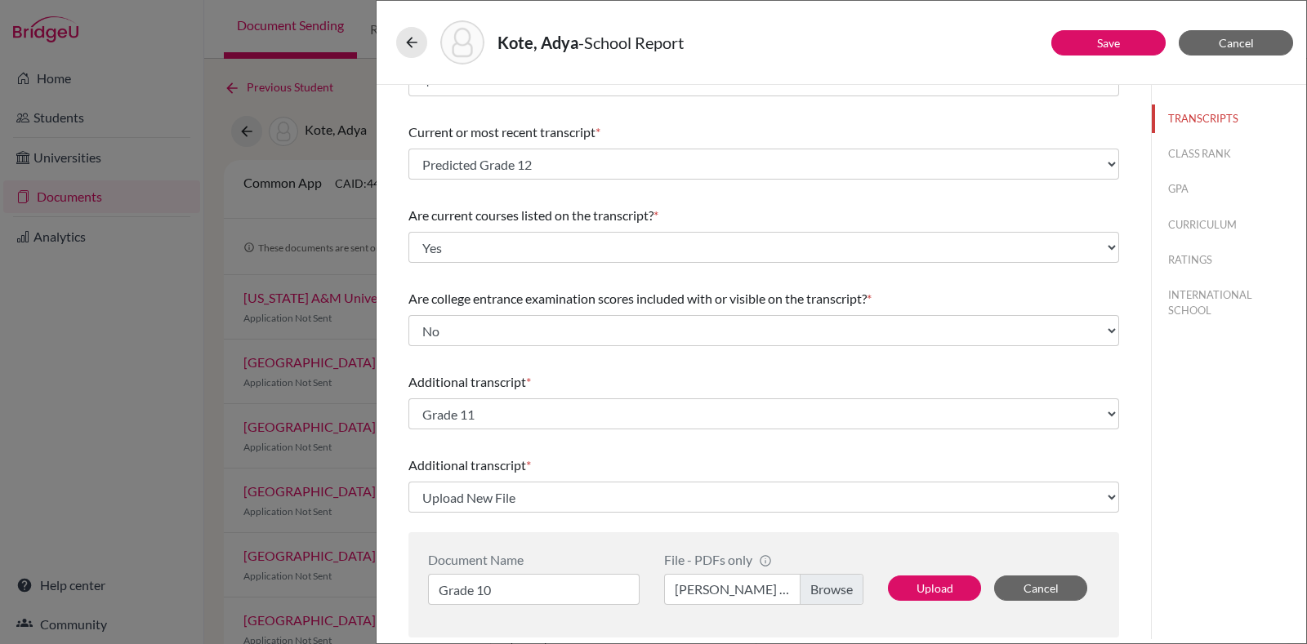
scroll to position [25, 0]
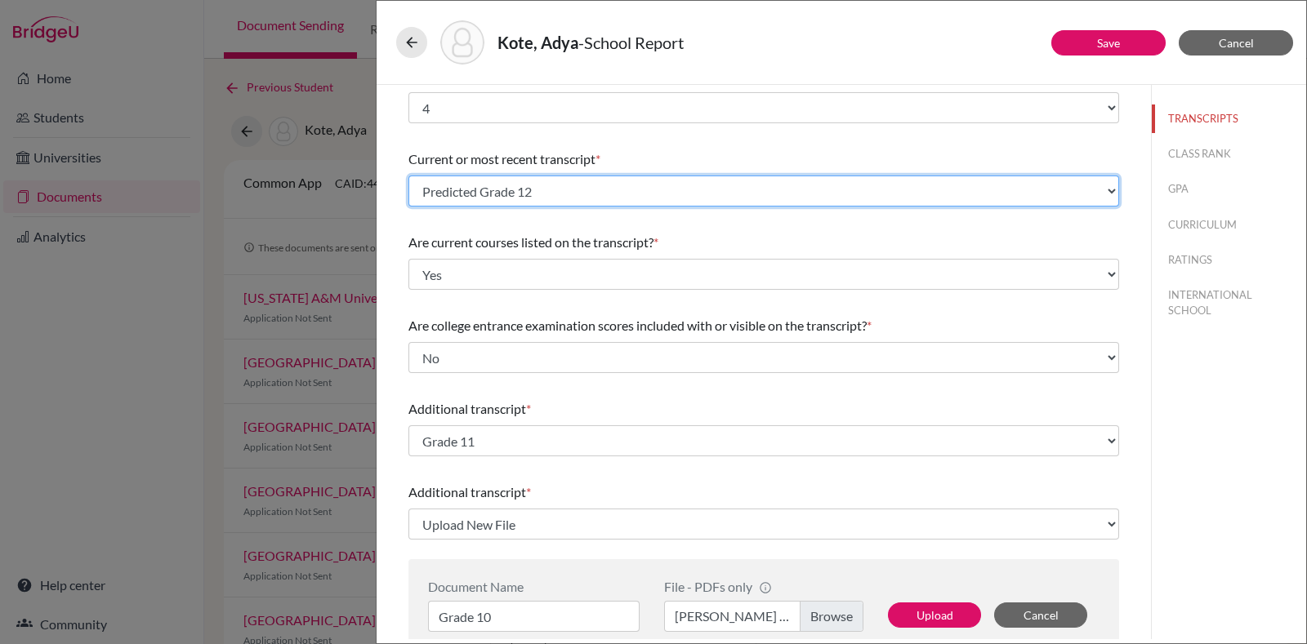
click at [615, 180] on select "Select existing document or upload a new one Predicted Grade 12 Grade 12 Predic…" at bounding box center [763, 191] width 711 height 31
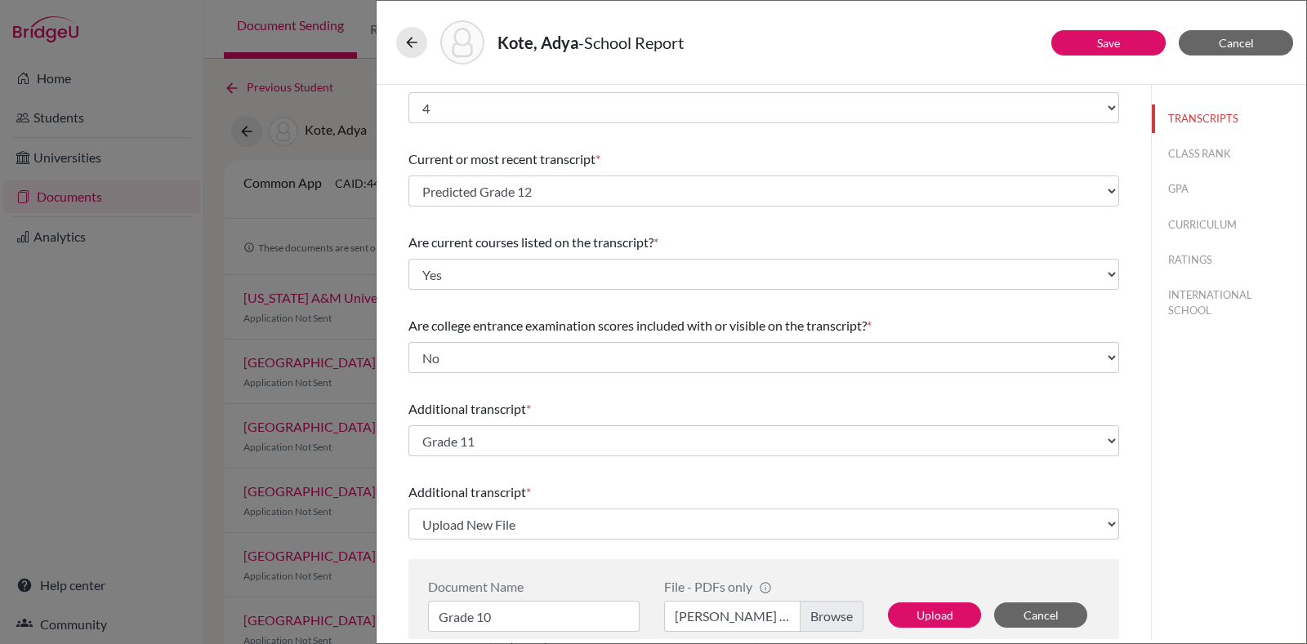
click at [633, 145] on div "Current or most recent transcript * Select existing document or upload a new on…" at bounding box center [763, 178] width 711 height 70
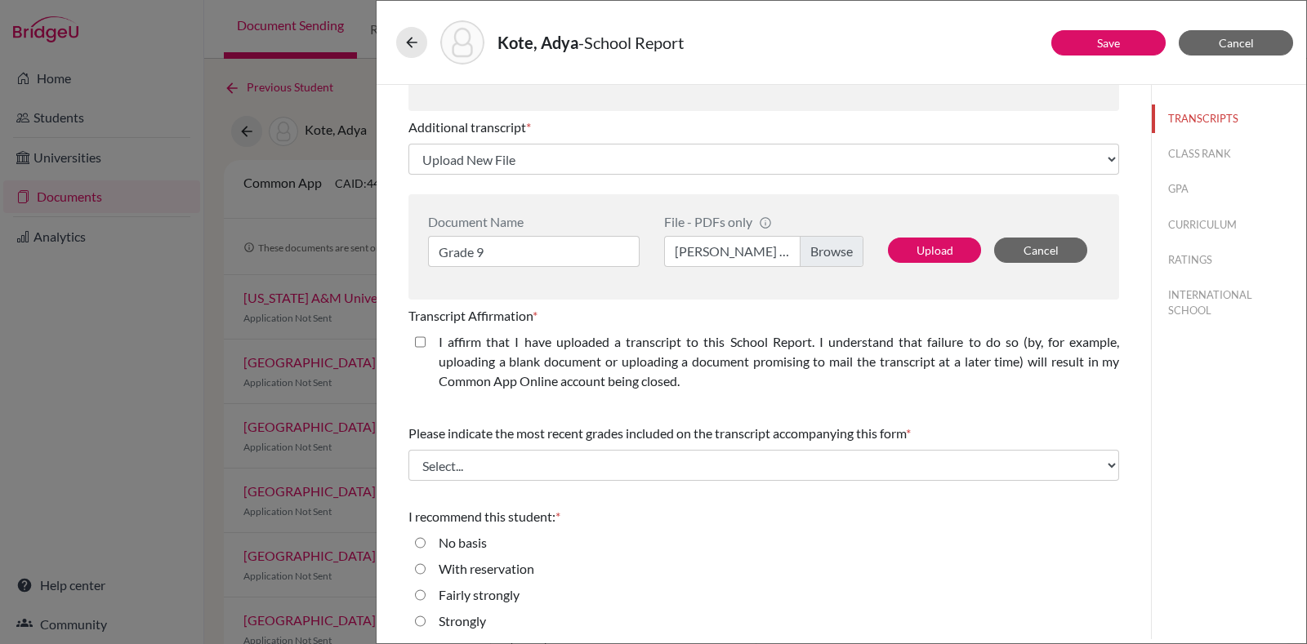
scroll to position [609, 0]
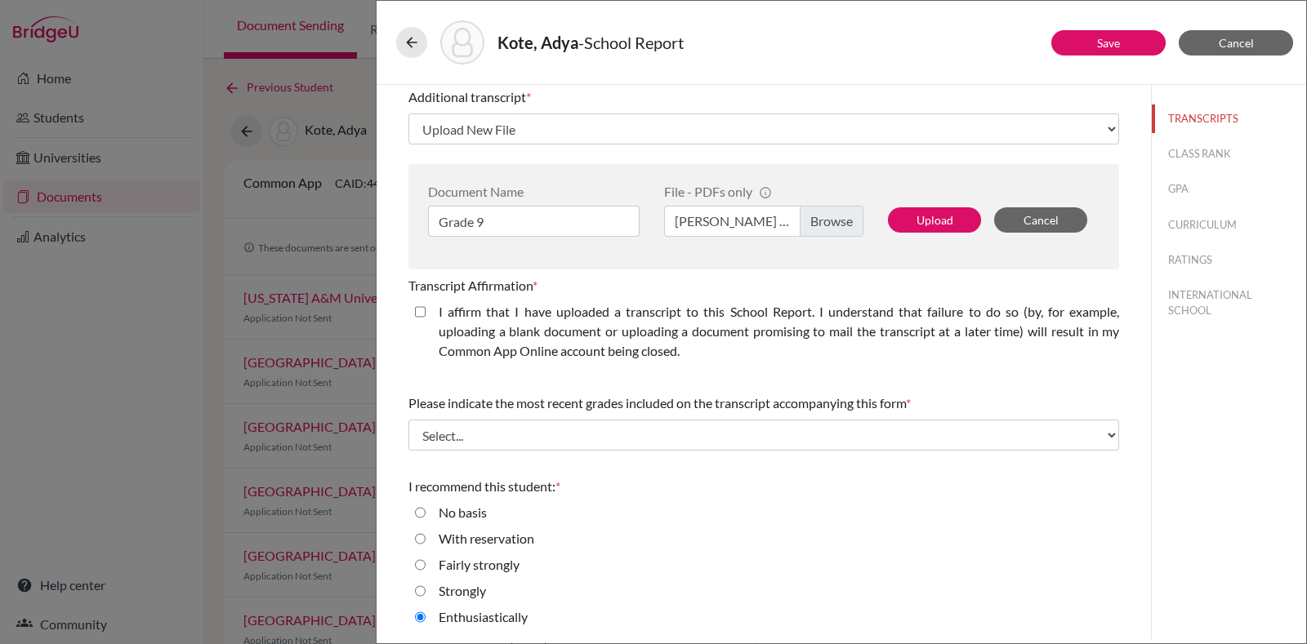
click at [429, 309] on div "I affirm that I have uploaded a transcript to this School Report. I understand …" at bounding box center [771, 334] width 693 height 65
click at [428, 308] on div "I affirm that I have uploaded a transcript to this School Report. I understand …" at bounding box center [771, 334] width 693 height 65
click at [416, 312] on closed\ "I affirm that I have uploaded a transcript to this School Report. I understand …" at bounding box center [420, 312] width 11 height 20
checkbox closed\ "true"
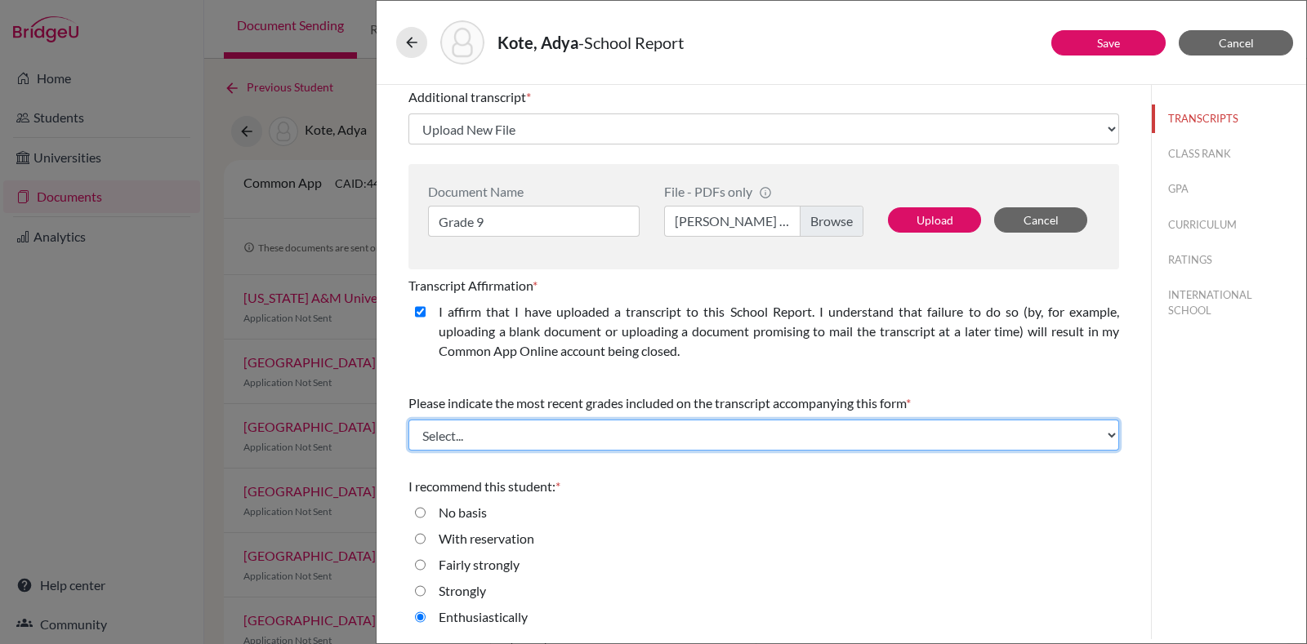
click at [486, 426] on select "Select... Final junior year grades 1st Quarter senior year grades 2nd Quarter/1…" at bounding box center [763, 435] width 711 height 31
select select "1"
click at [408, 420] on select "Select... Final junior year grades 1st Quarter senior year grades 2nd Quarter/1…" at bounding box center [763, 435] width 711 height 31
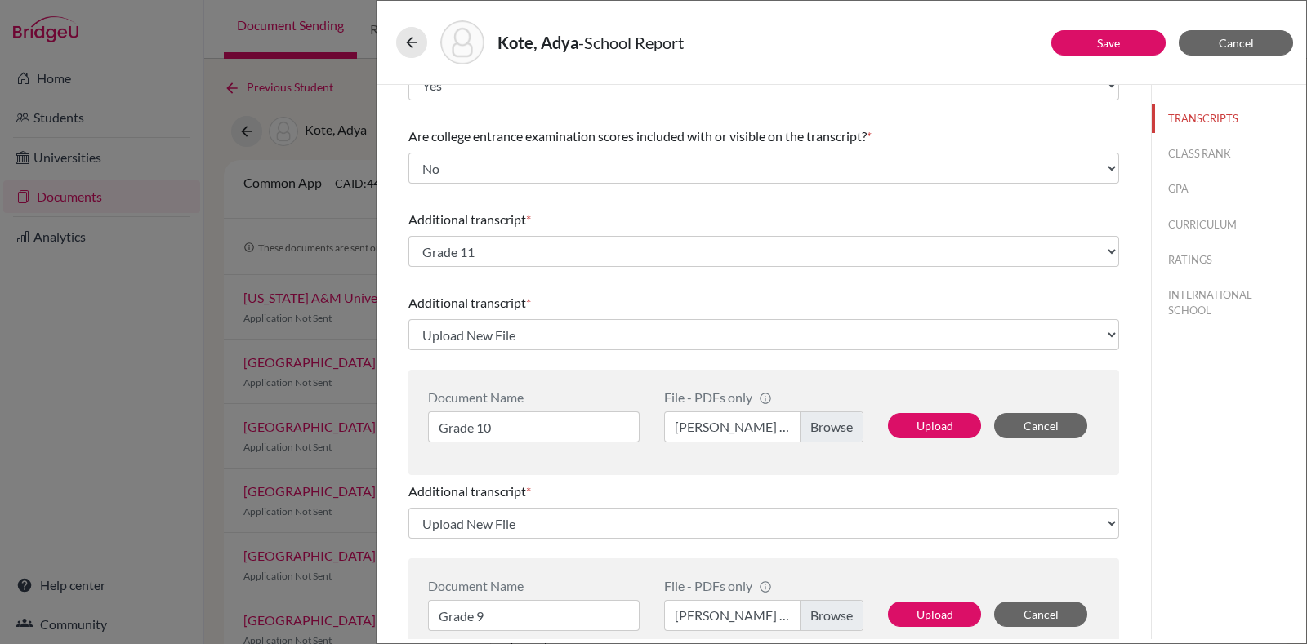
scroll to position [213, 0]
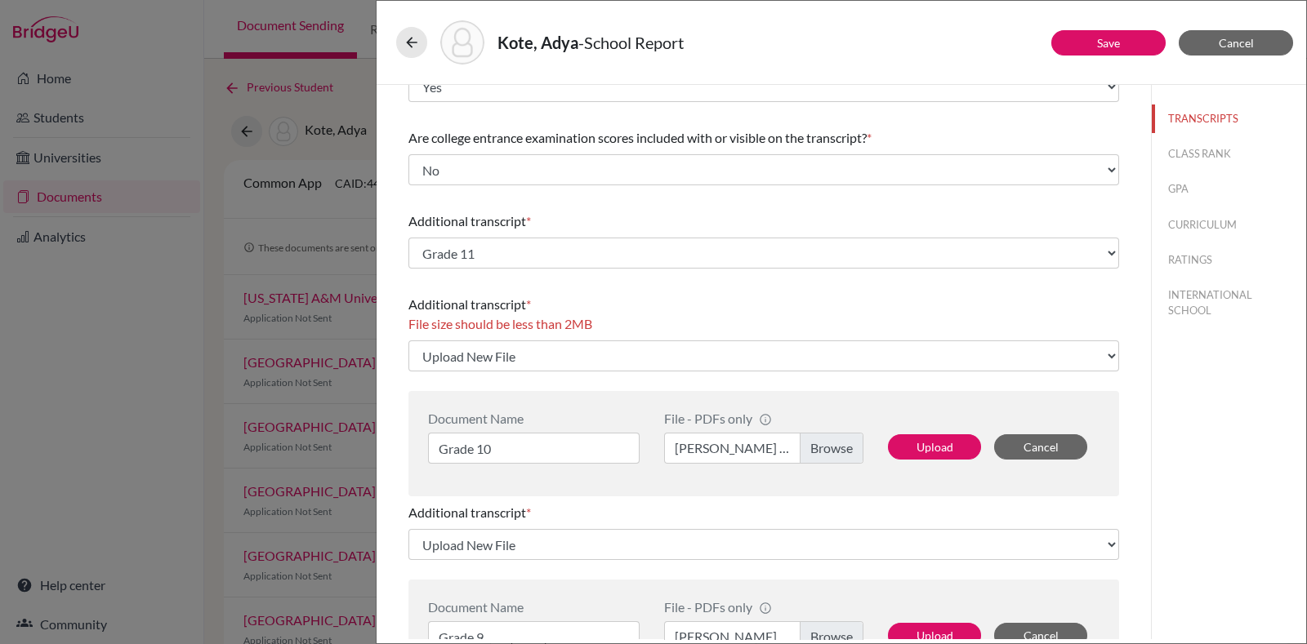
select select "688878"
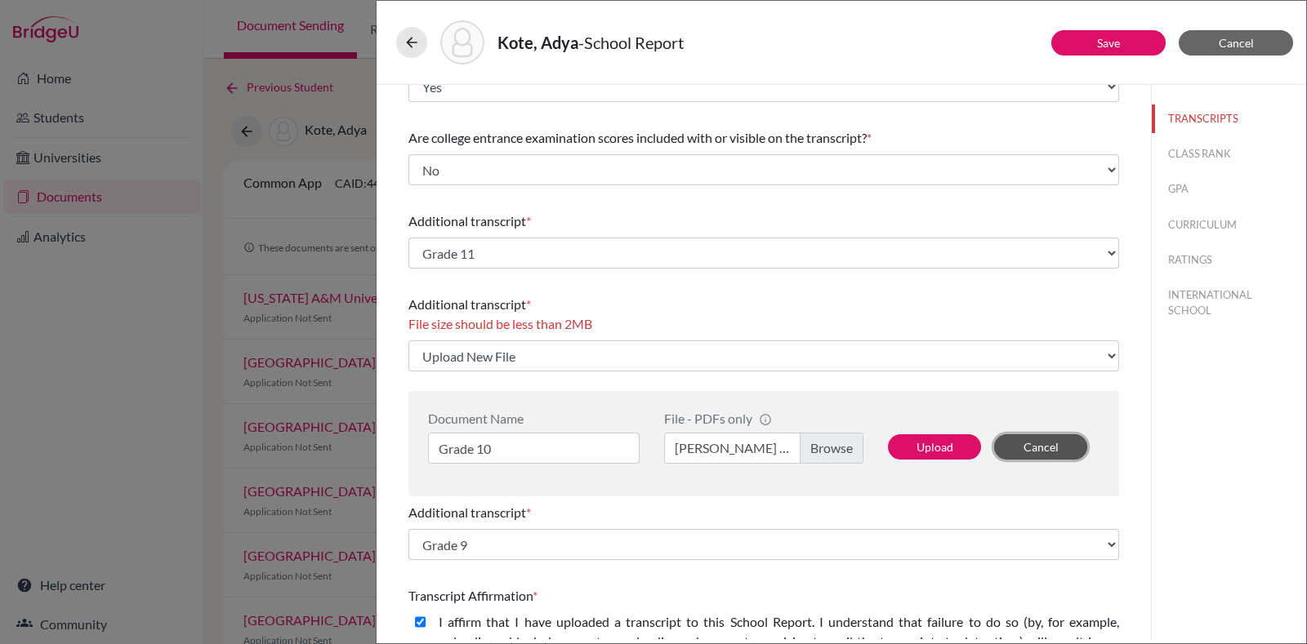
click at [1028, 443] on button "Cancel" at bounding box center [1040, 446] width 93 height 25
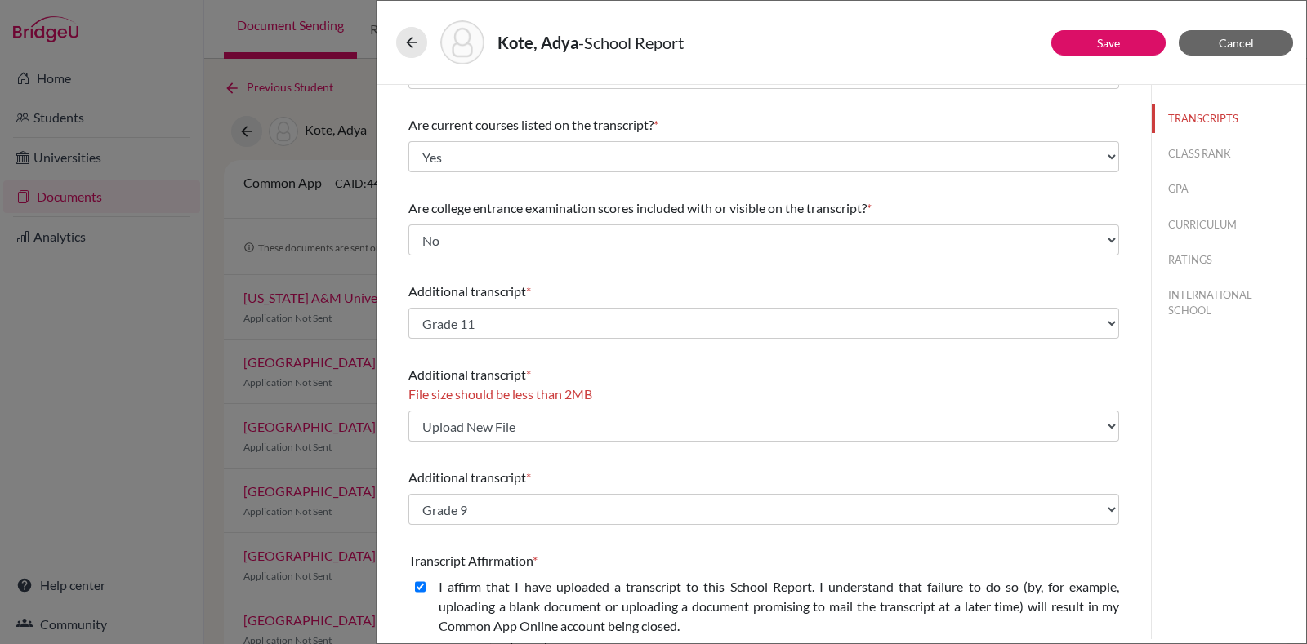
scroll to position [111, 0]
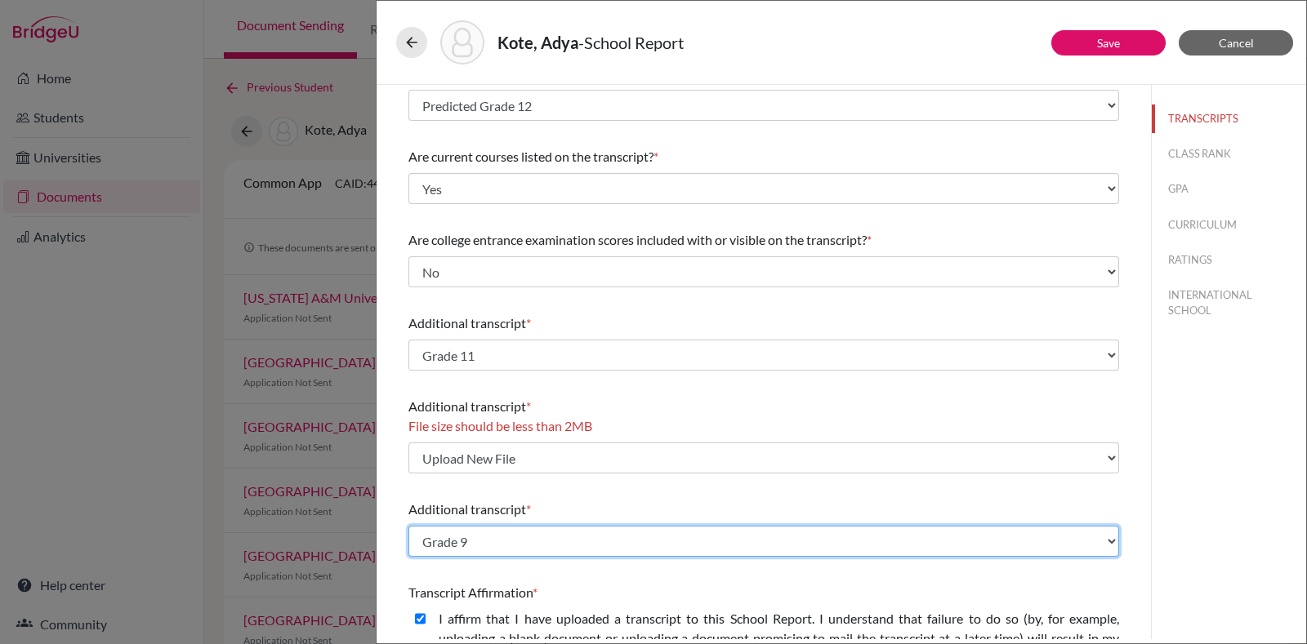
click at [629, 555] on select "Select existing document or upload a new one Grade 9 Grade 12 Predicted Grade 1…" at bounding box center [763, 541] width 711 height 31
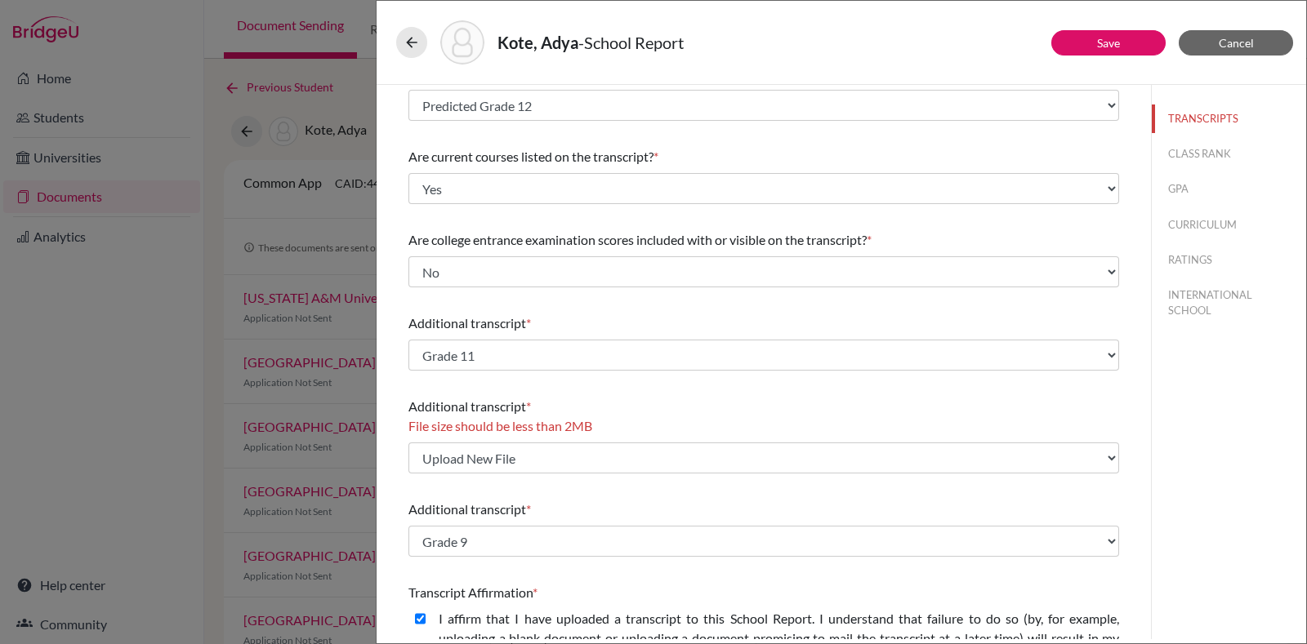
click at [618, 577] on div "Transcript Affirmation * I affirm that I have uploaded a transcript to this Sch…" at bounding box center [763, 629] width 711 height 105
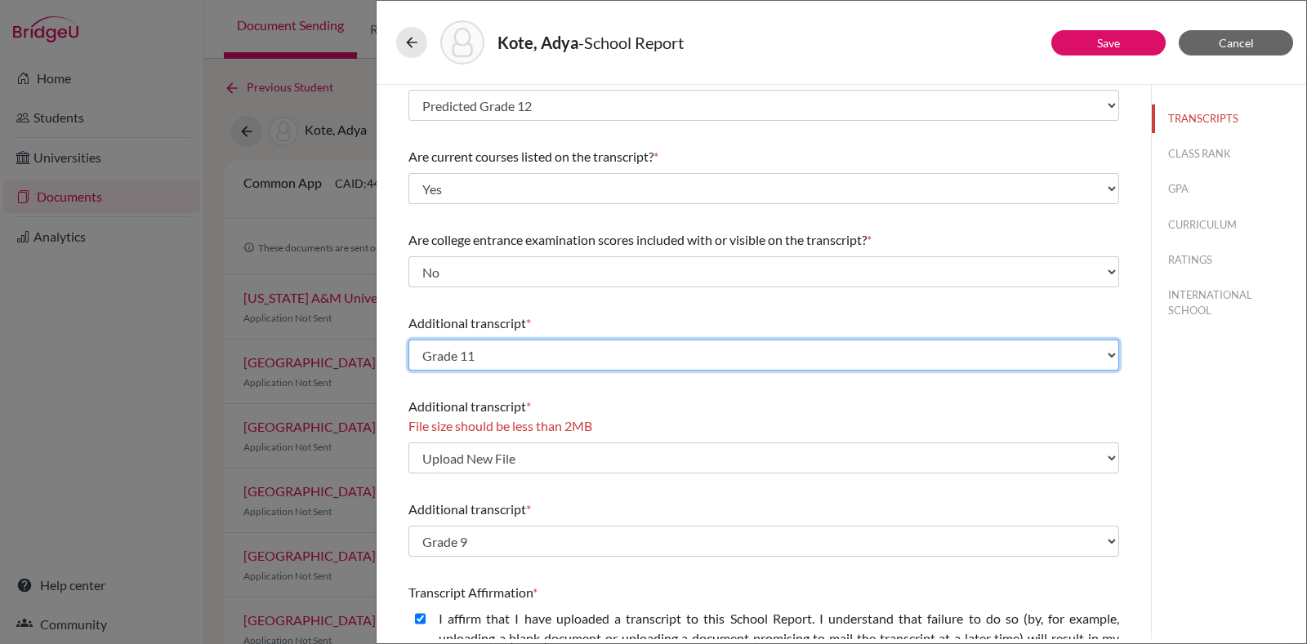
click at [507, 341] on select "Select existing document or upload a new one Grade 12 Predicted Grade 11 Upload…" at bounding box center [763, 355] width 711 height 31
click at [508, 342] on select "Select existing document or upload a new one Grade 12 Predicted Grade 11 Upload…" at bounding box center [763, 355] width 711 height 31
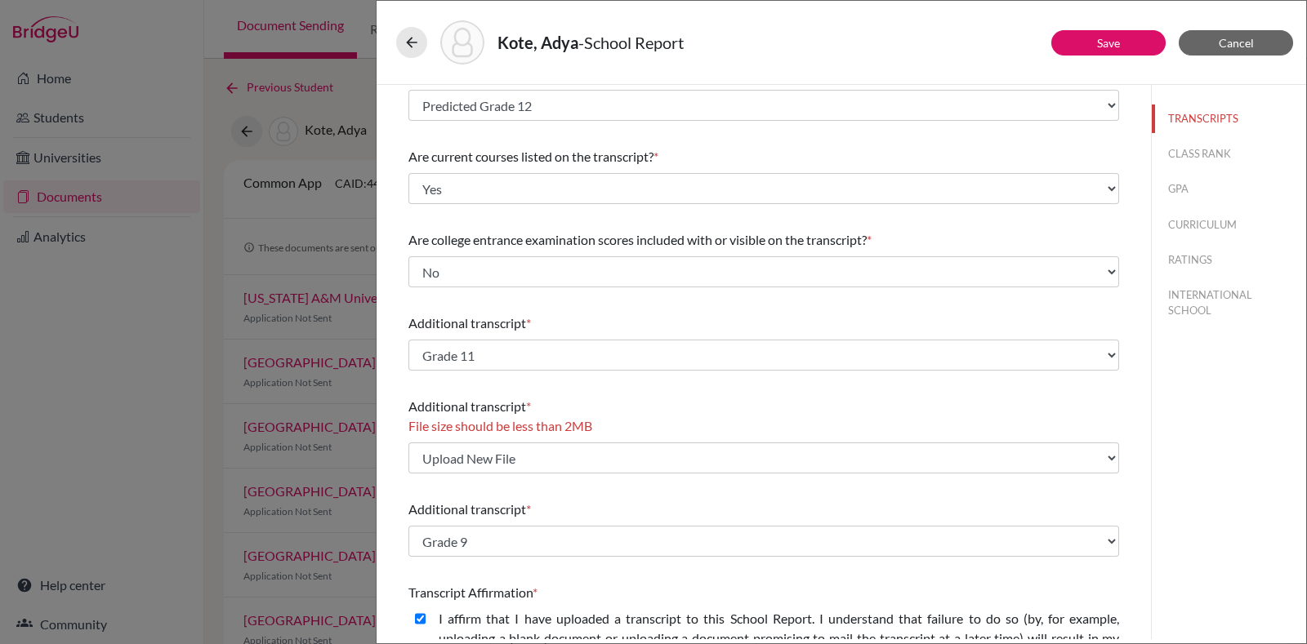
drag, startPoint x: 1266, startPoint y: 207, endPoint x: 1234, endPoint y: 223, distance: 35.4
click at [1266, 207] on div "TRANSCRIPTS CLASS RANK GPA CURRICULUM RATINGS INTERNATIONAL SCHOOL" at bounding box center [1229, 211] width 154 height 253
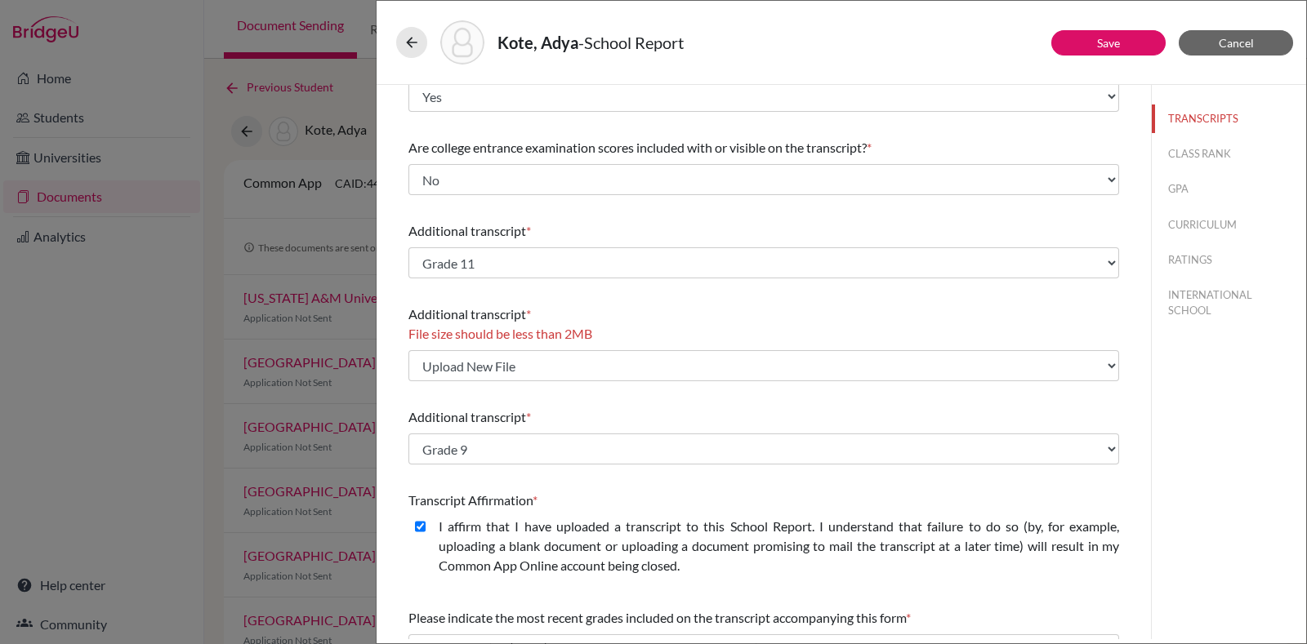
scroll to position [112, 0]
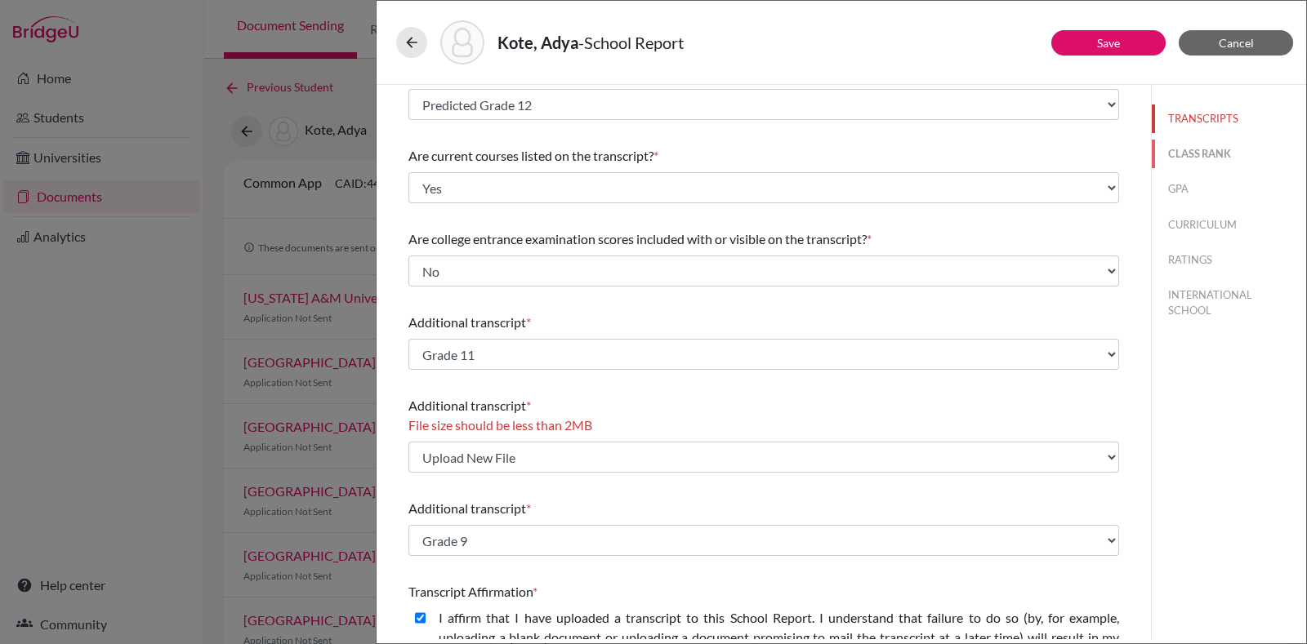
click at [1190, 149] on button "CLASS RANK" at bounding box center [1229, 154] width 154 height 29
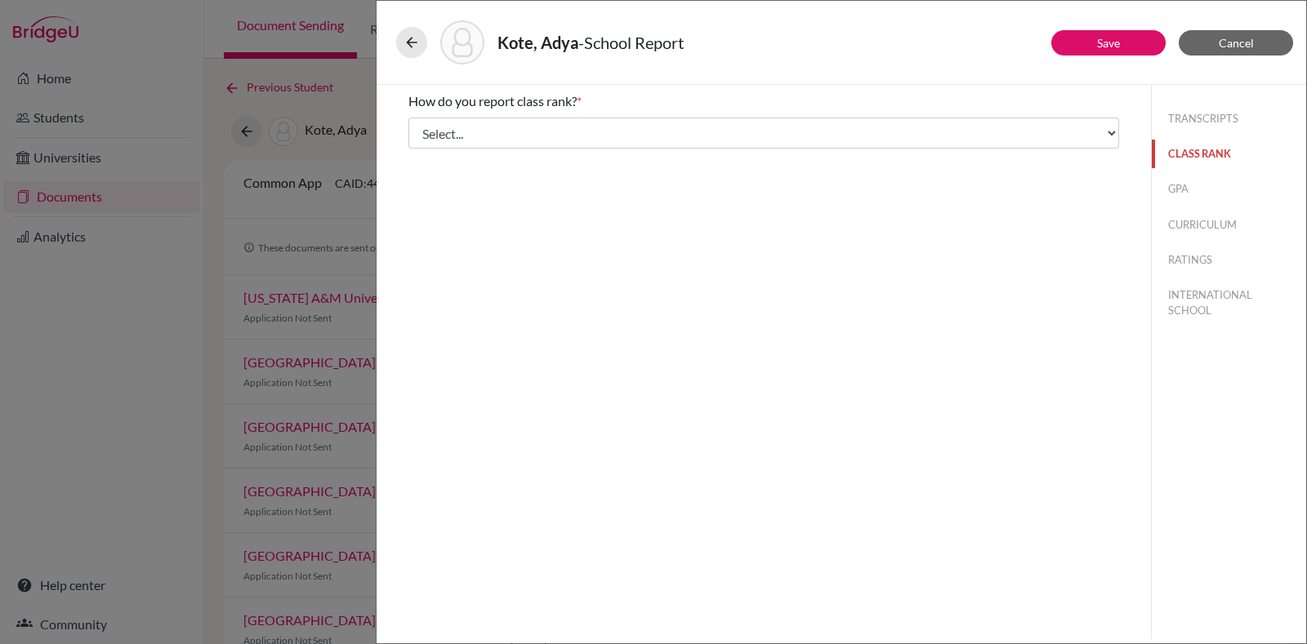
scroll to position [0, 0]
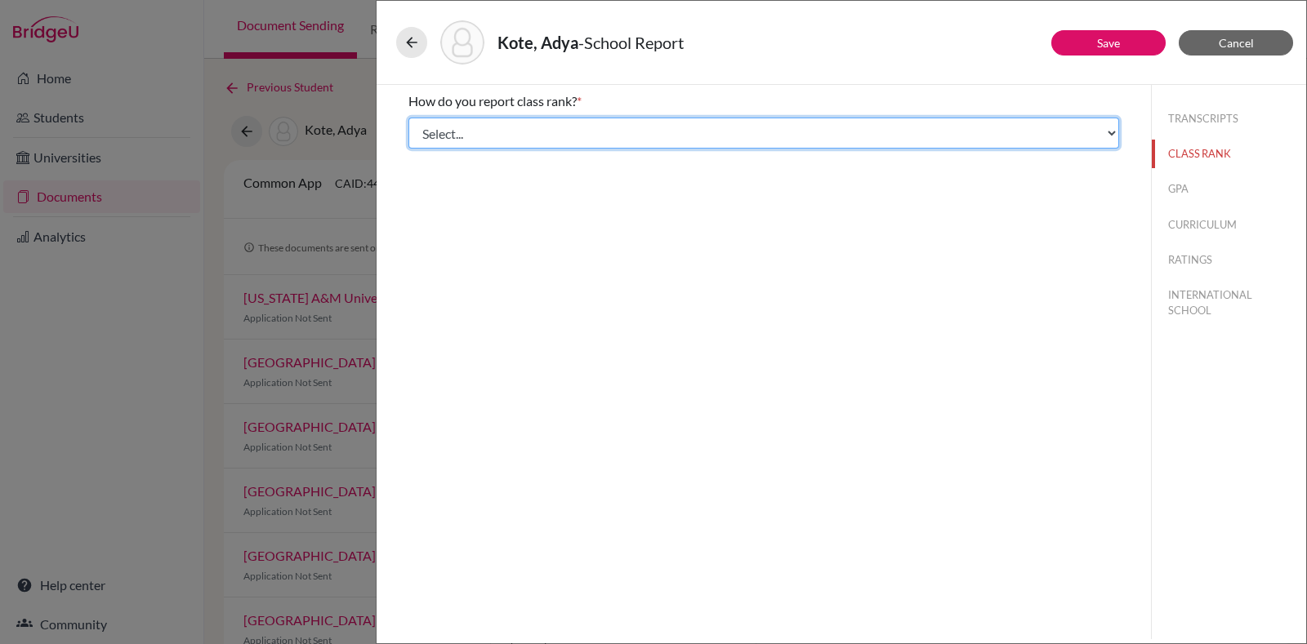
click at [578, 132] on select "Select... Exact Decile Quintile Quartile None" at bounding box center [763, 133] width 711 height 31
select select "5"
click at [408, 118] on select "Select... Exact Decile Quintile Quartile None" at bounding box center [763, 133] width 711 height 31
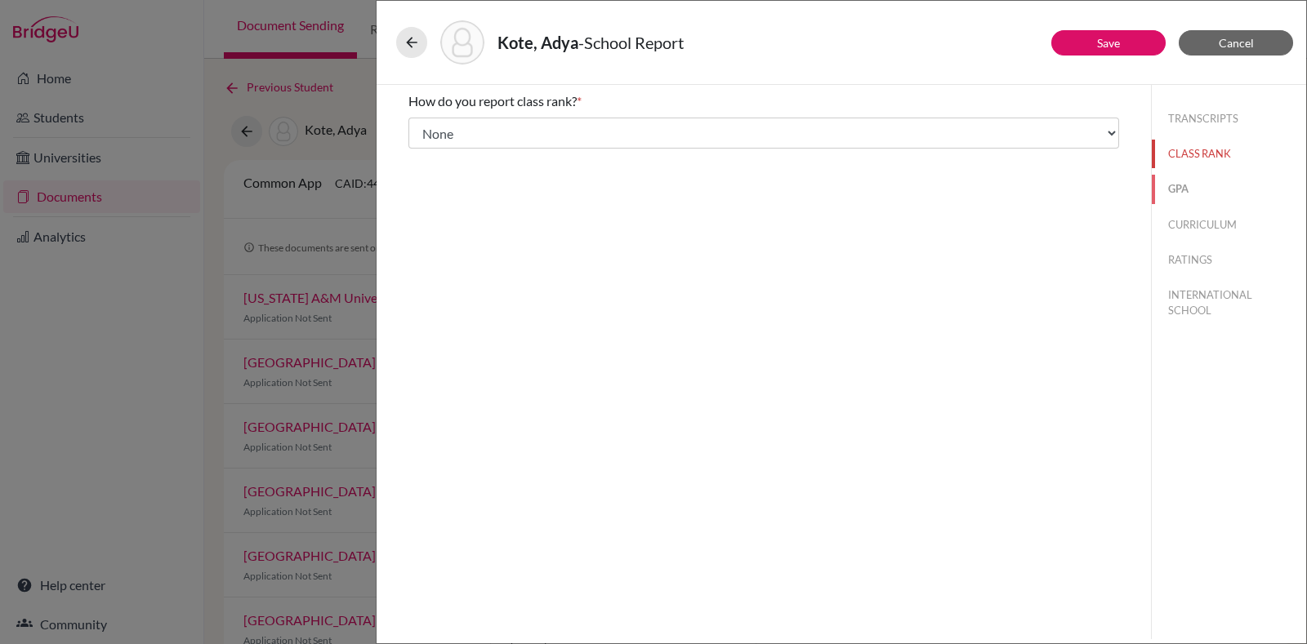
click at [1178, 181] on button "GPA" at bounding box center [1229, 189] width 154 height 29
click at [455, 155] on label "No" at bounding box center [447, 154] width 17 height 20
click at [425, 155] on input "No" at bounding box center [420, 154] width 11 height 20
radio input "true"
click at [1199, 219] on button "CURRICULUM" at bounding box center [1229, 225] width 154 height 29
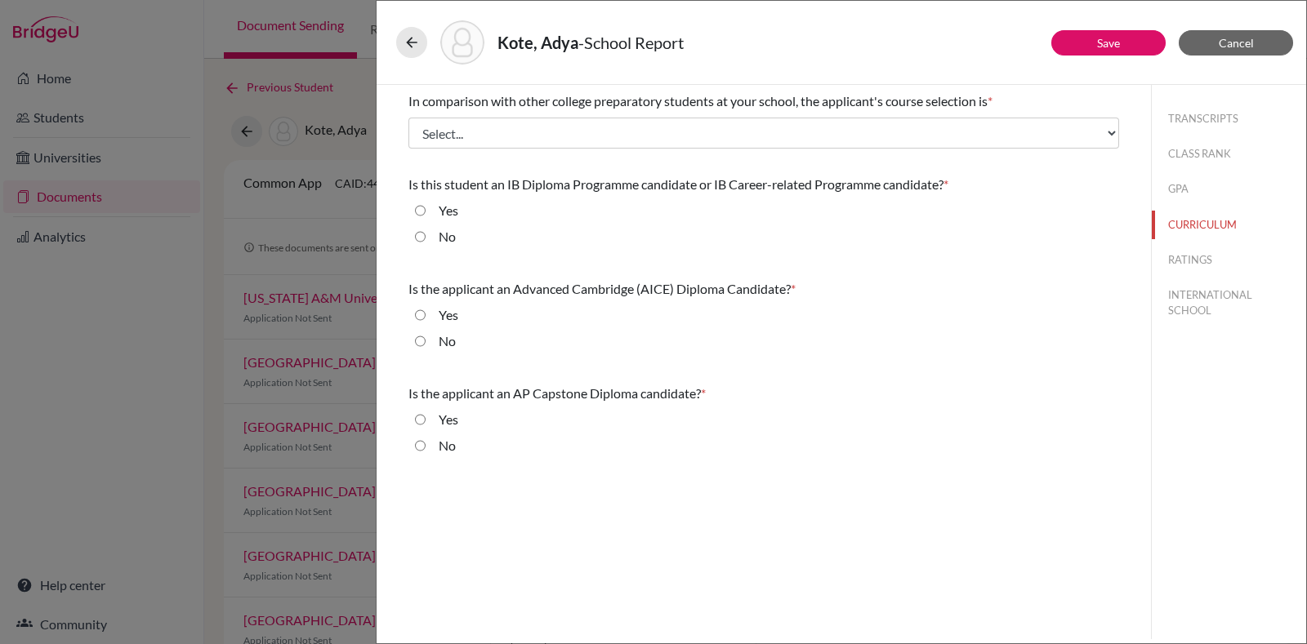
click at [434, 215] on div "Yes" at bounding box center [441, 214] width 33 height 26
drag, startPoint x: 433, startPoint y: 203, endPoint x: 452, endPoint y: 209, distance: 20.7
click at [433, 204] on div "Yes" at bounding box center [441, 214] width 33 height 26
click at [461, 210] on div "Yes" at bounding box center [763, 214] width 711 height 26
click at [449, 210] on label "Yes" at bounding box center [449, 211] width 20 height 20
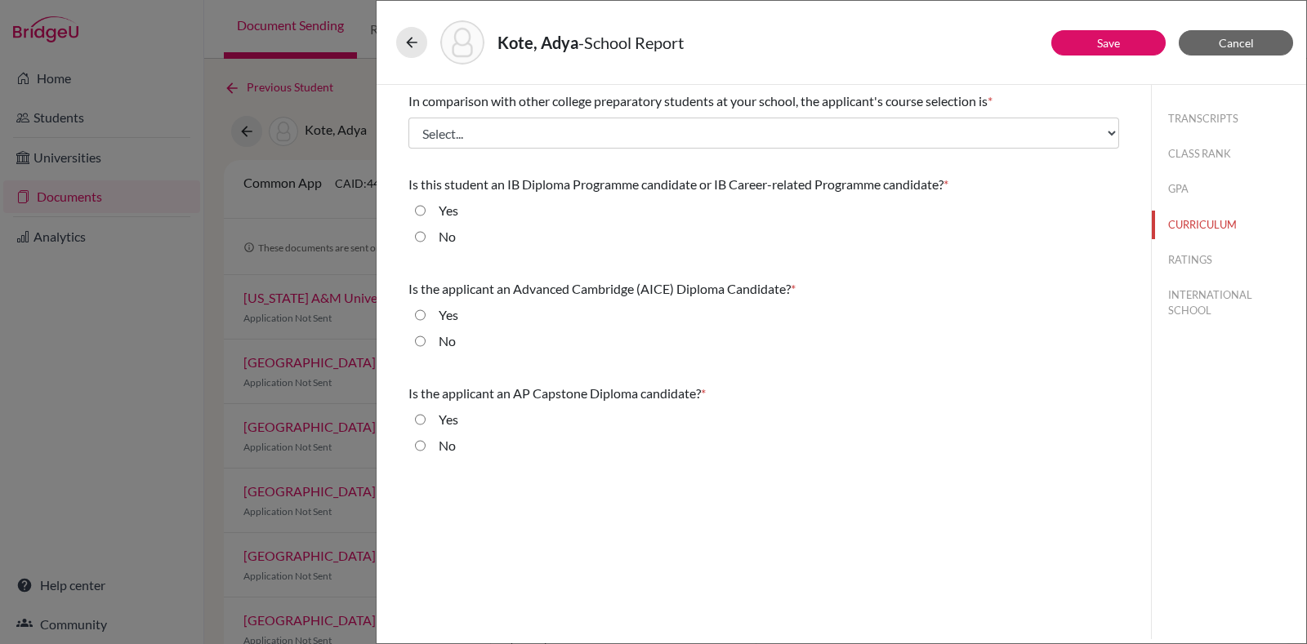
click at [425, 210] on input "Yes" at bounding box center [420, 211] width 11 height 20
radio input "true"
drag, startPoint x: 423, startPoint y: 341, endPoint x: 429, endPoint y: 439, distance: 99.0
click at [423, 341] on input "No" at bounding box center [420, 342] width 11 height 20
radio input "true"
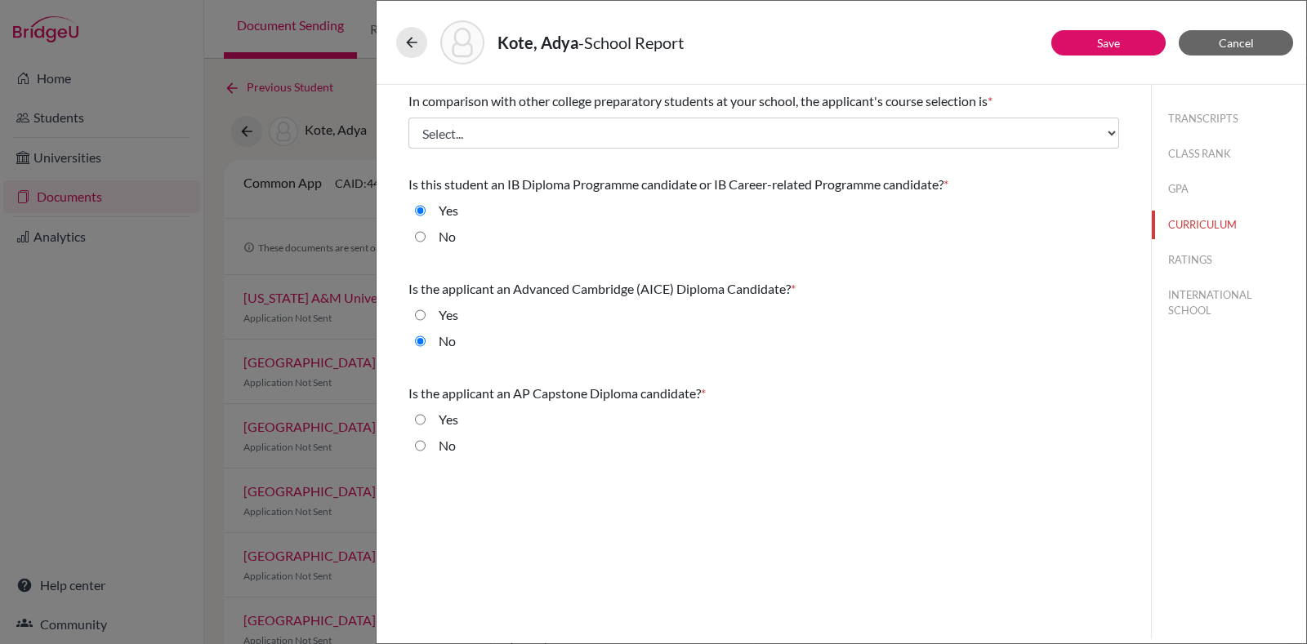
click at [417, 444] on input "No" at bounding box center [420, 446] width 11 height 20
radio input "true"
drag, startPoint x: 1196, startPoint y: 264, endPoint x: 1188, endPoint y: 267, distance: 8.8
click at [1196, 264] on button "RATINGS" at bounding box center [1229, 260] width 154 height 29
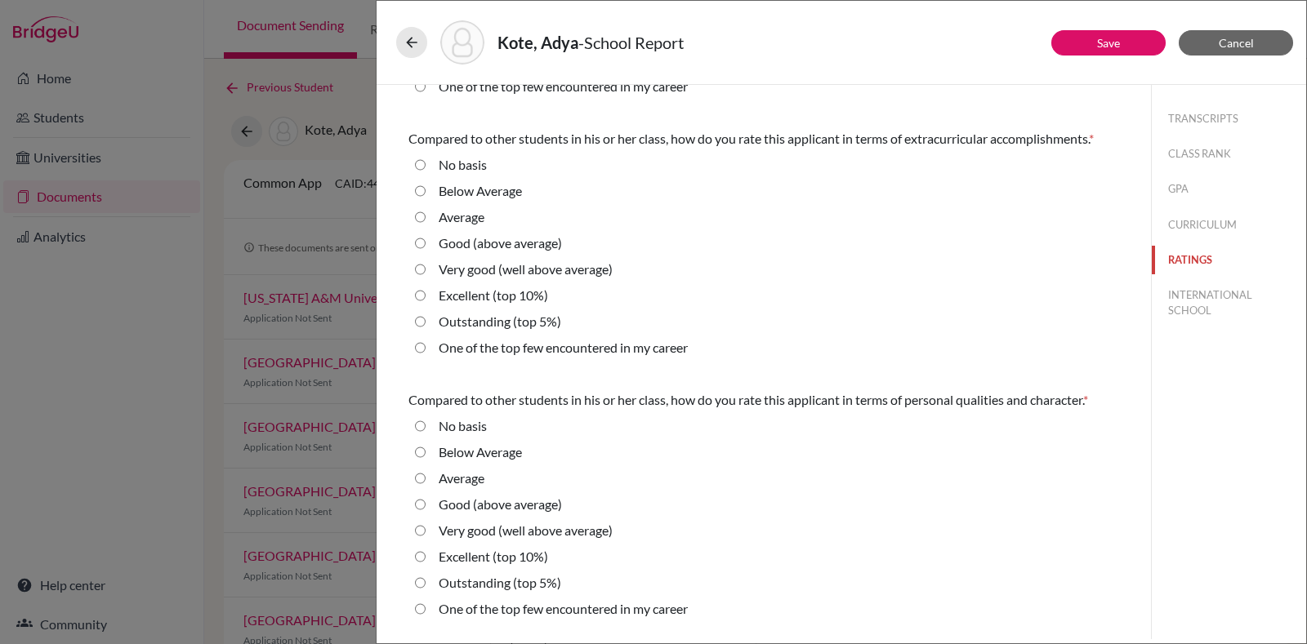
scroll to position [497, 0]
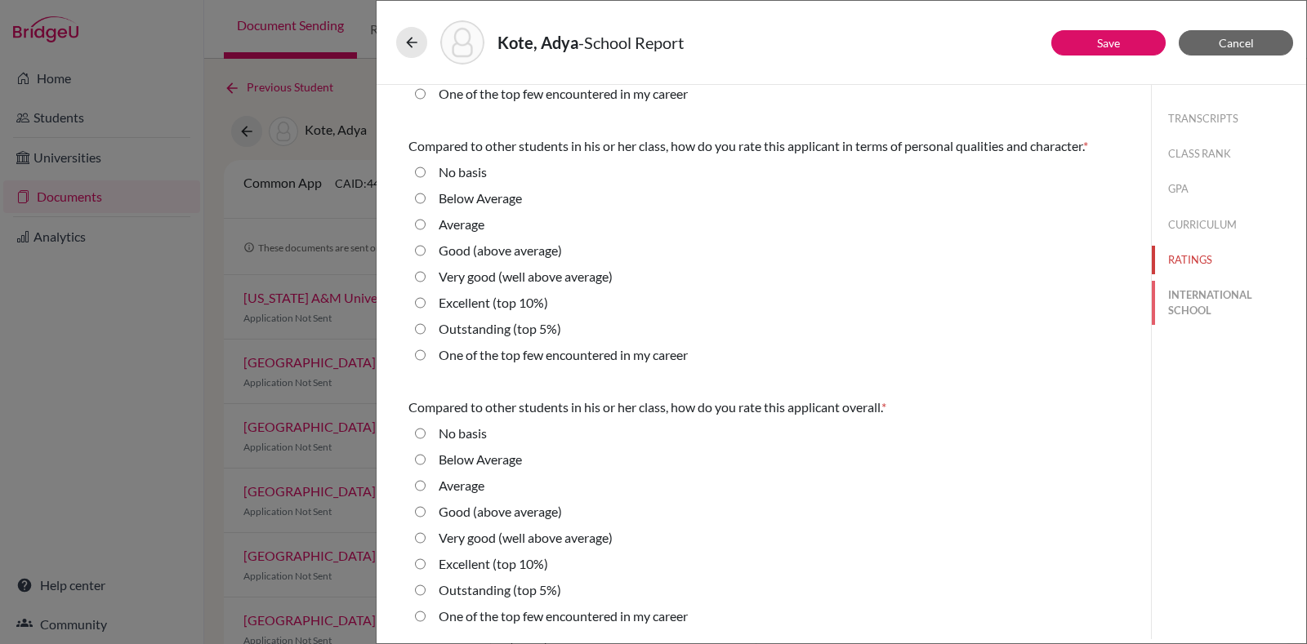
click at [1196, 300] on button "INTERNATIONAL SCHOOL" at bounding box center [1229, 303] width 154 height 44
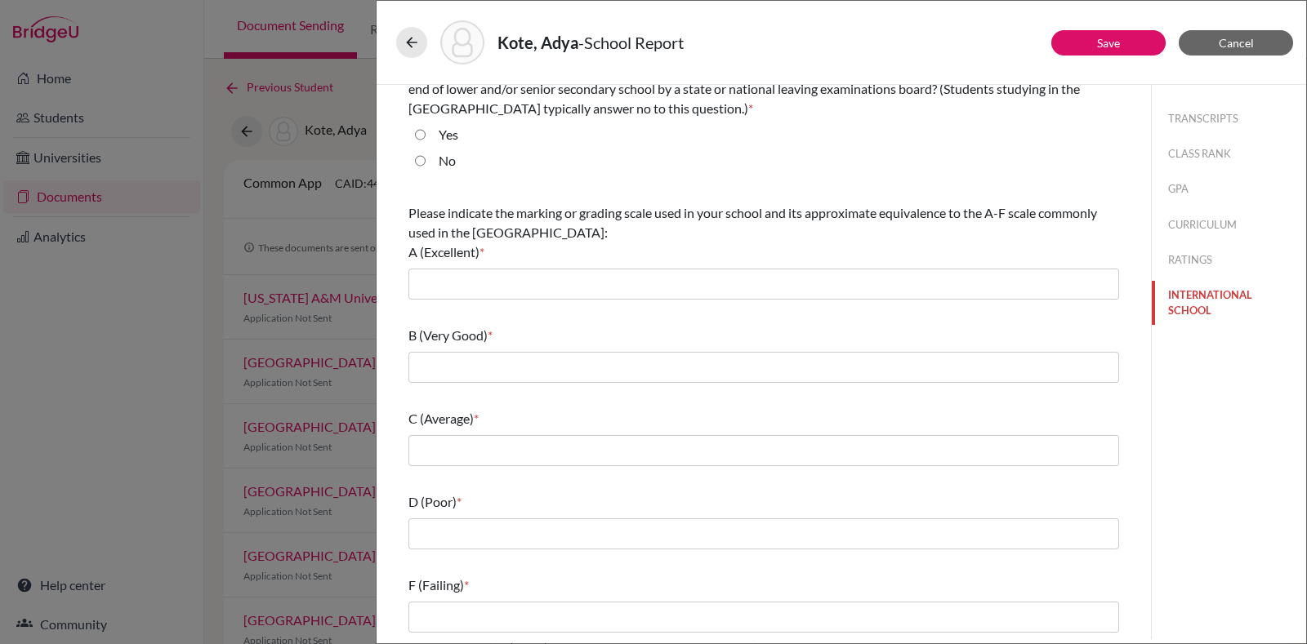
scroll to position [0, 0]
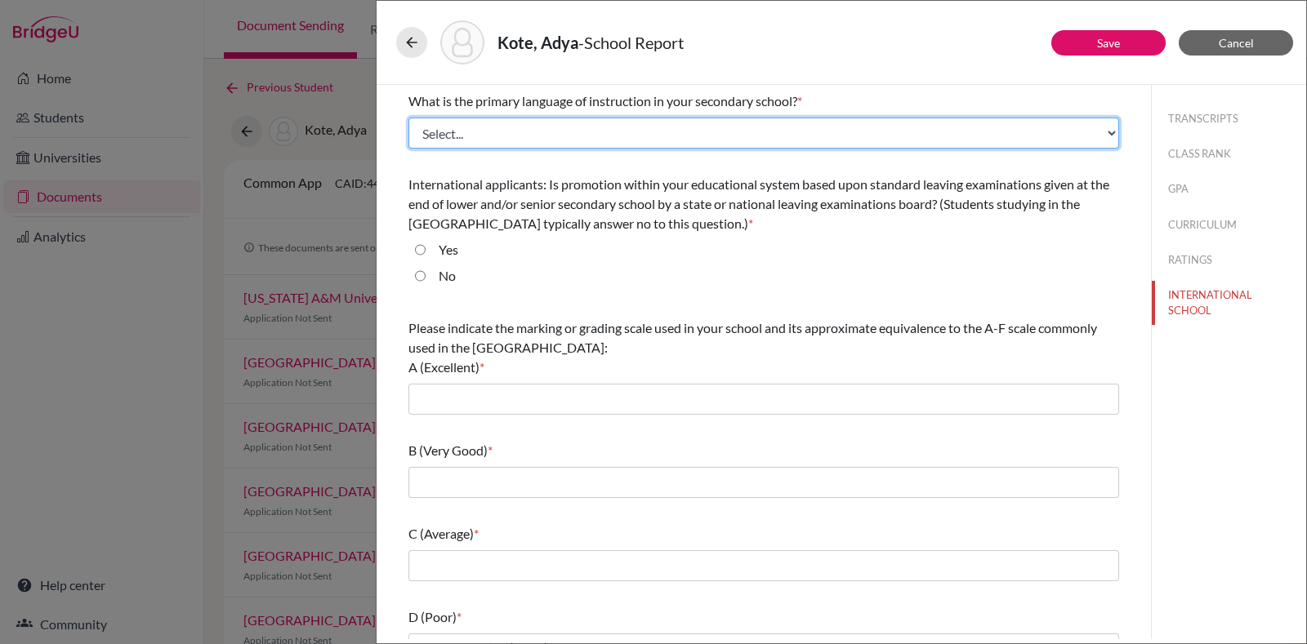
click at [522, 142] on select "Select... Albanian Arabic Armenian Assamese Azerbaijani Belarusian Bengali Bulg…" at bounding box center [763, 133] width 711 height 31
select select "14"
click at [408, 118] on select "Select... Albanian Arabic Armenian Assamese Azerbaijani Belarusian Bengali Bulg…" at bounding box center [763, 133] width 711 height 31
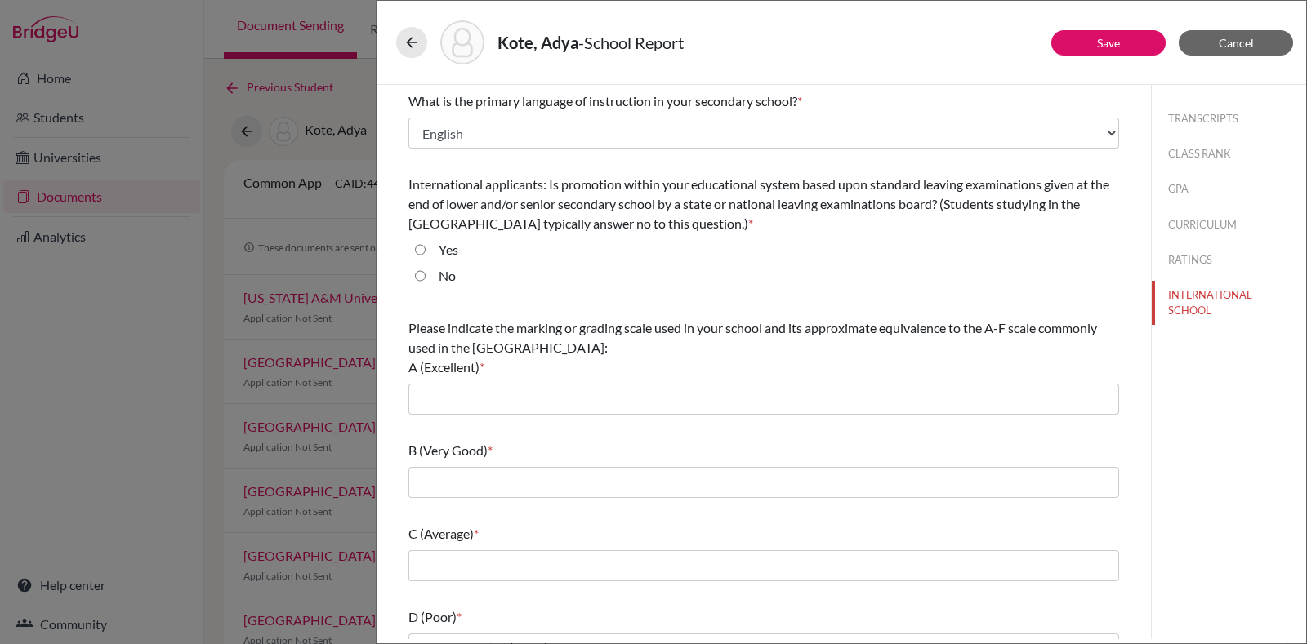
click at [436, 274] on div "No" at bounding box center [440, 279] width 30 height 26
click at [444, 273] on label "No" at bounding box center [447, 276] width 17 height 20
click at [425, 273] on input "No" at bounding box center [420, 276] width 11 height 20
radio input "true"
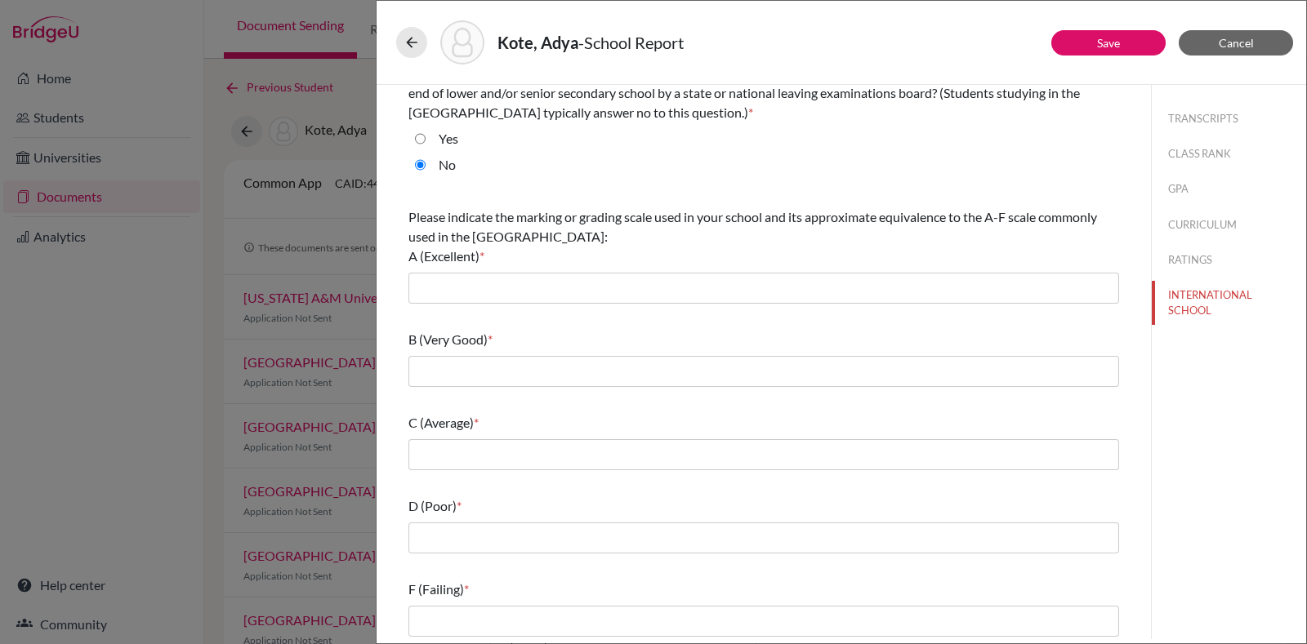
scroll to position [114, 0]
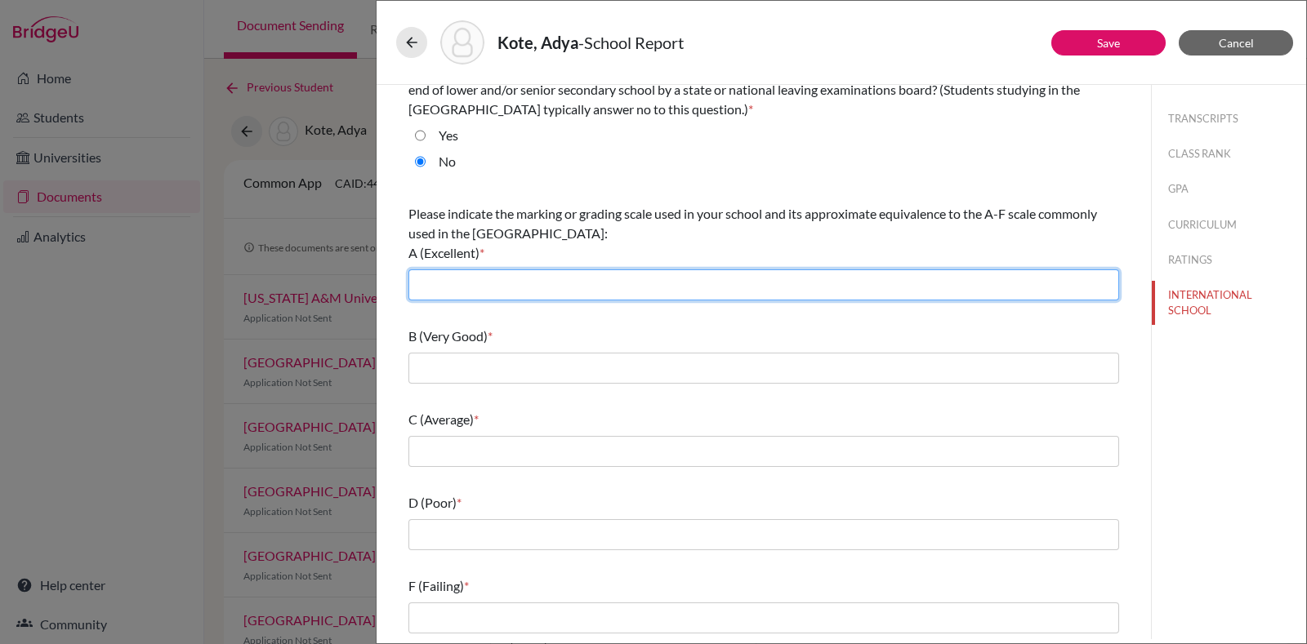
click at [457, 287] on input "text" at bounding box center [763, 285] width 711 height 31
type input "7"
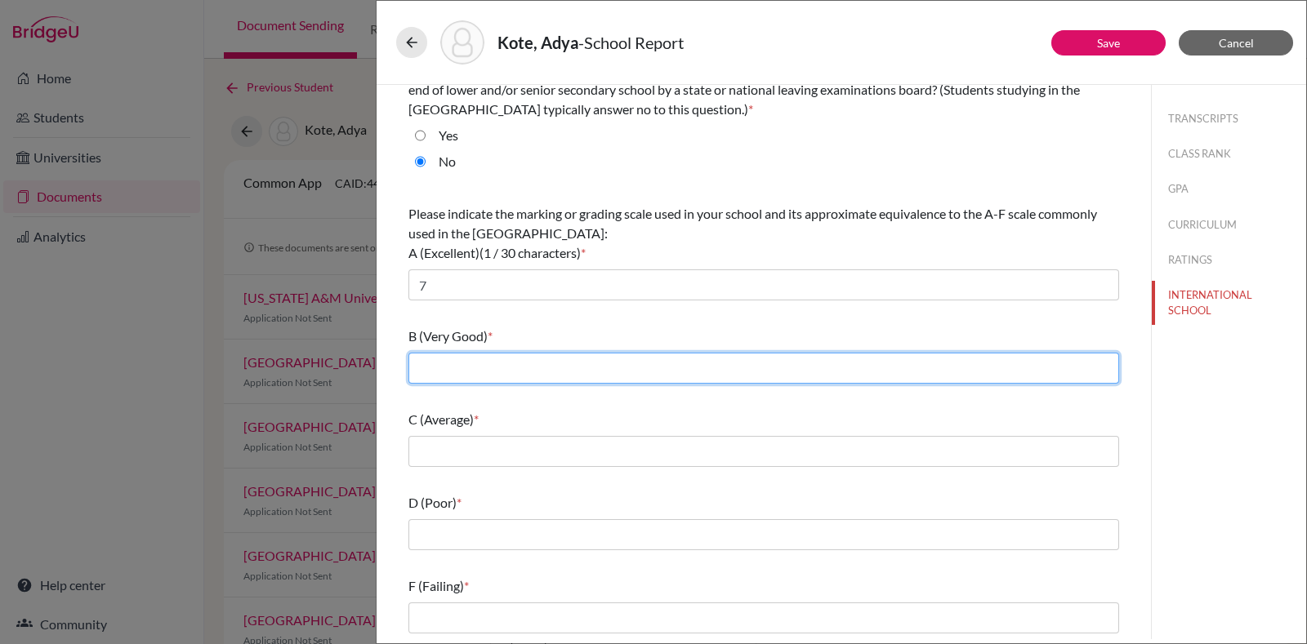
click at [498, 361] on input "text" at bounding box center [763, 368] width 711 height 31
type input "6"
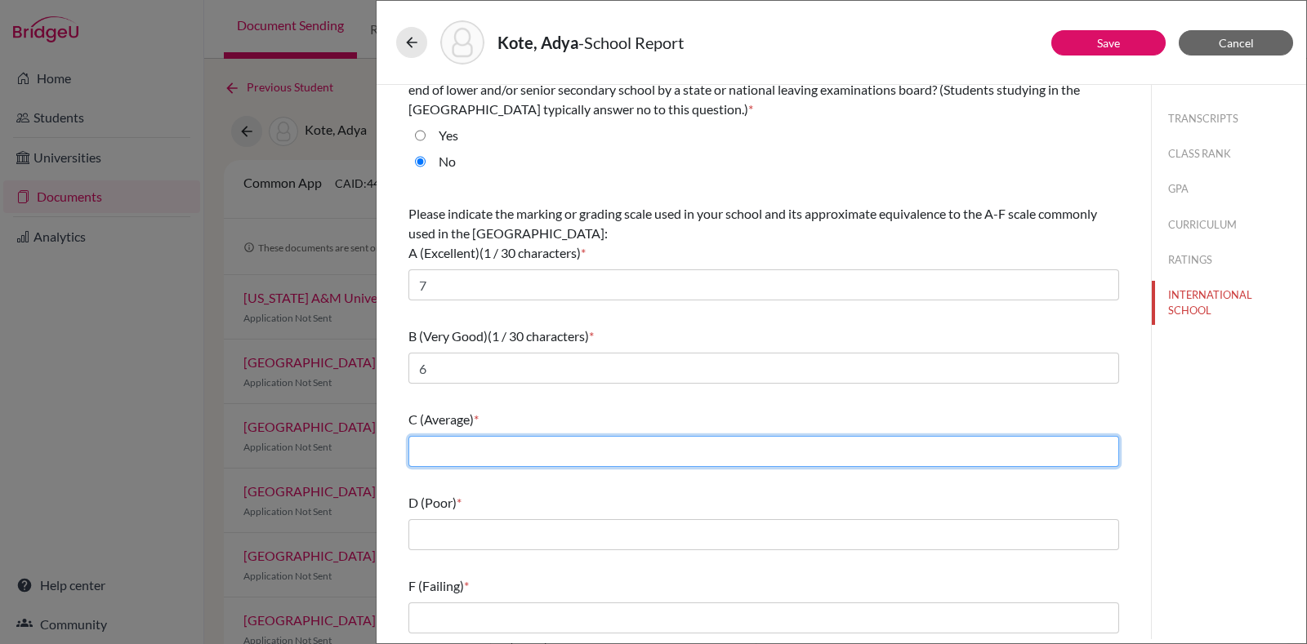
click at [551, 460] on input "text" at bounding box center [763, 451] width 711 height 31
type input "5"
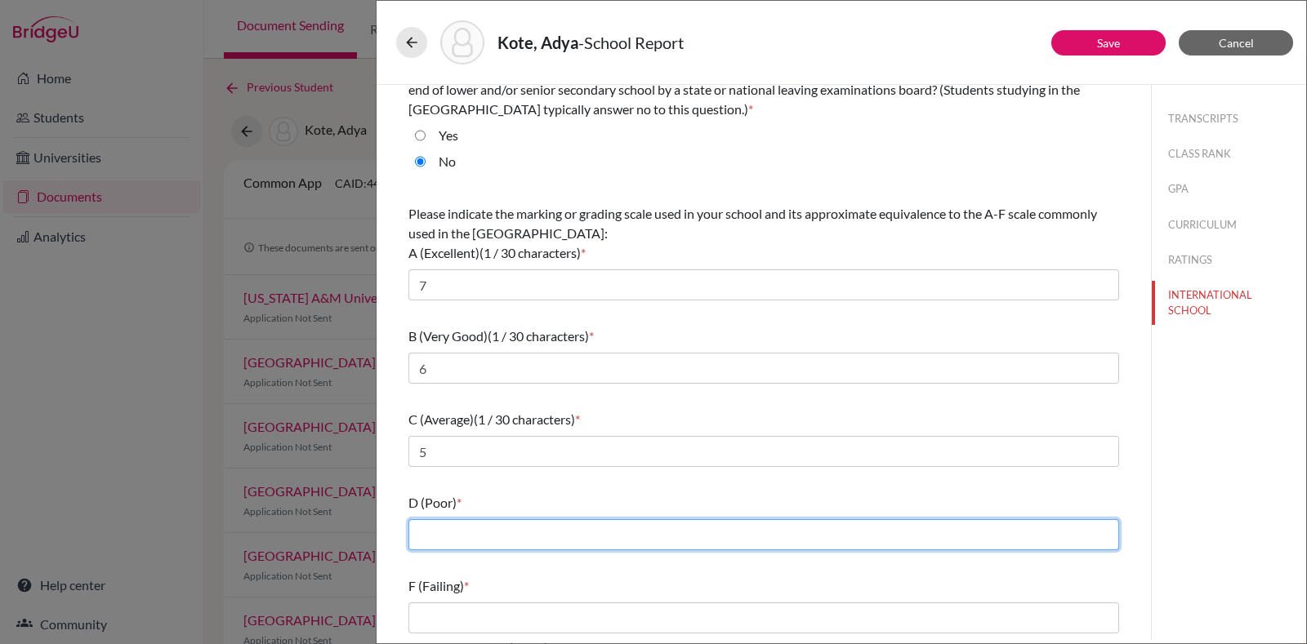
click at [513, 530] on input "text" at bounding box center [763, 534] width 711 height 31
type input "4"
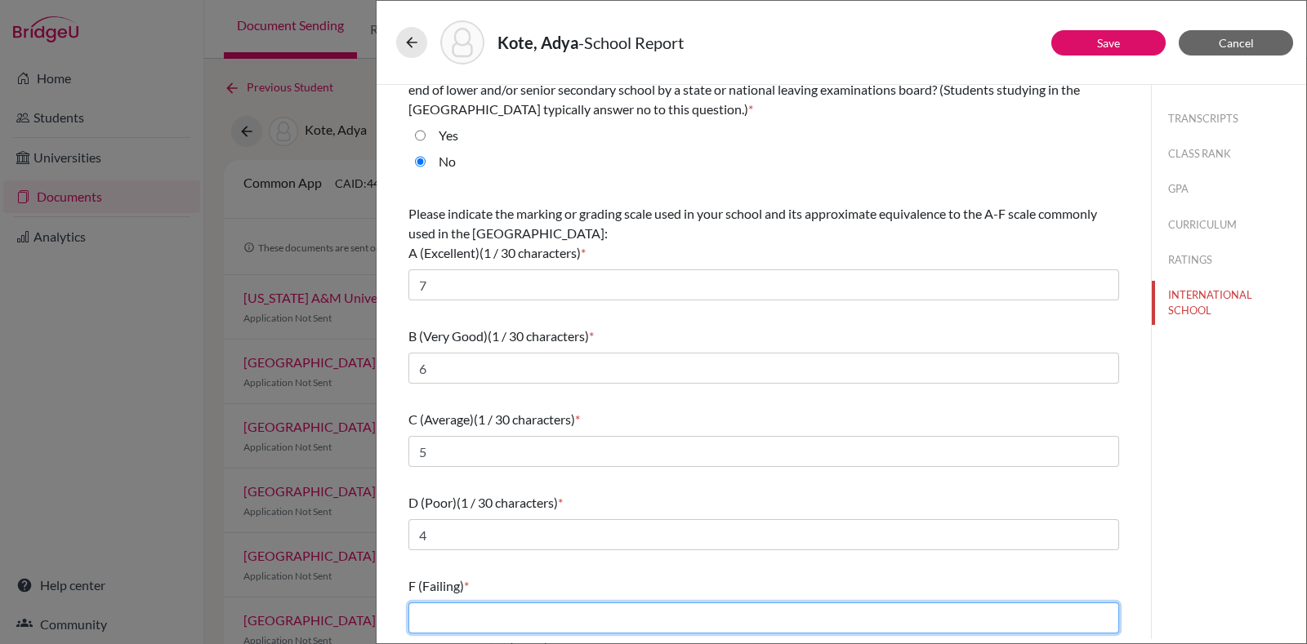
click at [449, 608] on input "text" at bounding box center [763, 618] width 711 height 31
type input "3/2/1"
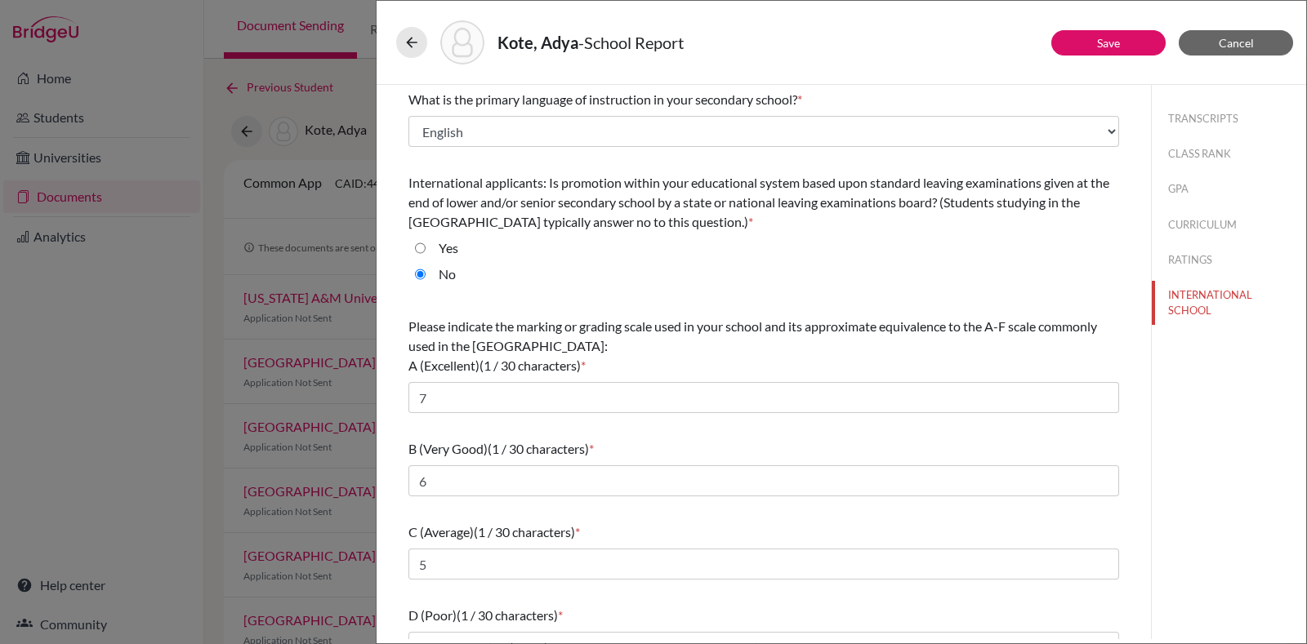
scroll to position [0, 0]
click at [1194, 261] on button "RATINGS" at bounding box center [1229, 260] width 154 height 29
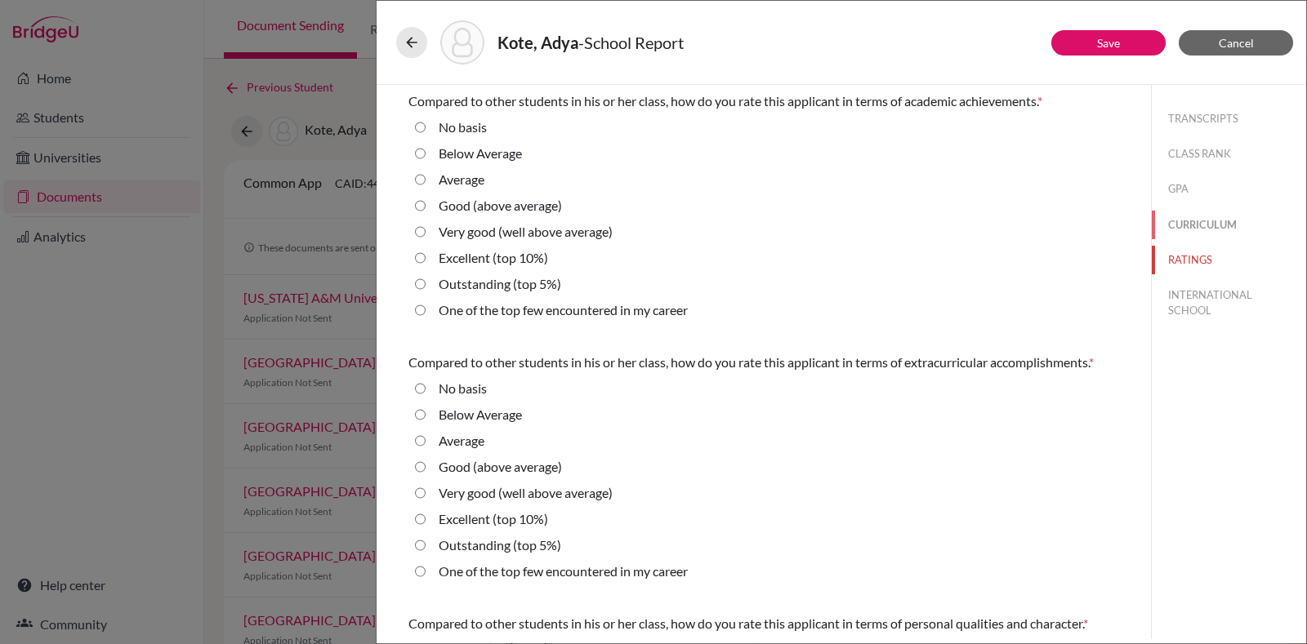
click at [1196, 225] on button "CURRICULUM" at bounding box center [1229, 225] width 154 height 29
radio Average "true"
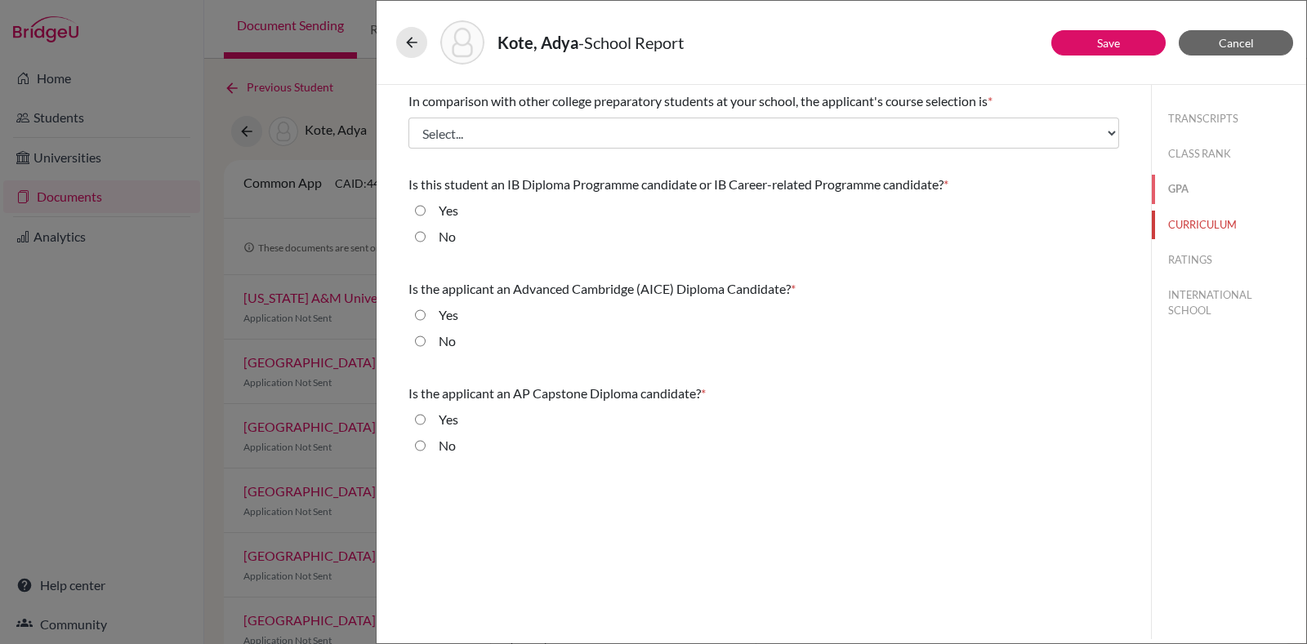
click at [1191, 189] on button "GPA" at bounding box center [1229, 189] width 154 height 29
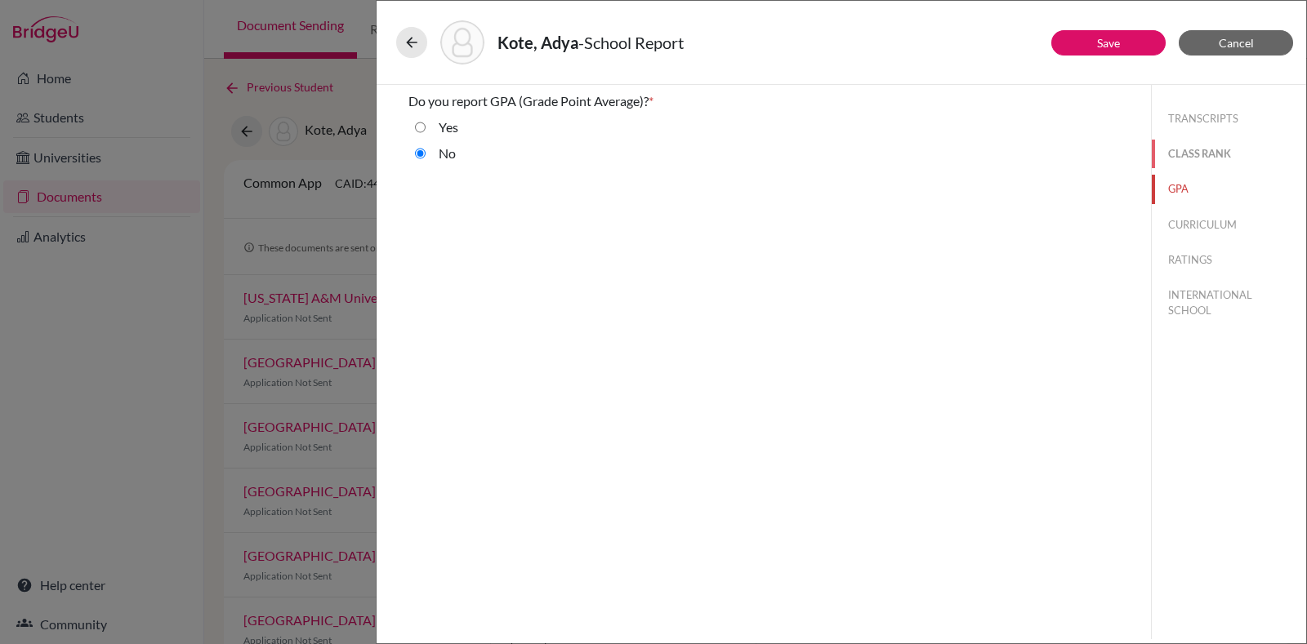
click at [1203, 160] on button "CLASS RANK" at bounding box center [1229, 154] width 154 height 29
click at [1212, 109] on button "TRANSCRIPTS" at bounding box center [1229, 119] width 154 height 29
select select "4"
select select "1"
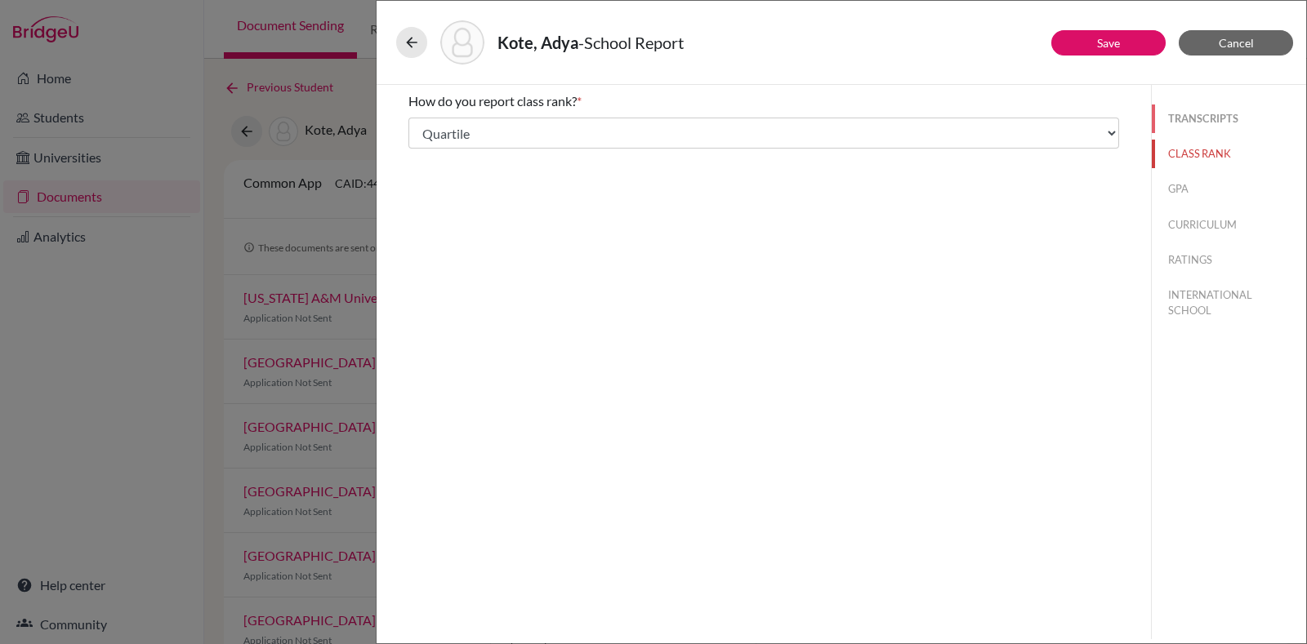
select select "688877"
select select "0"
select select "688873"
select select "688878"
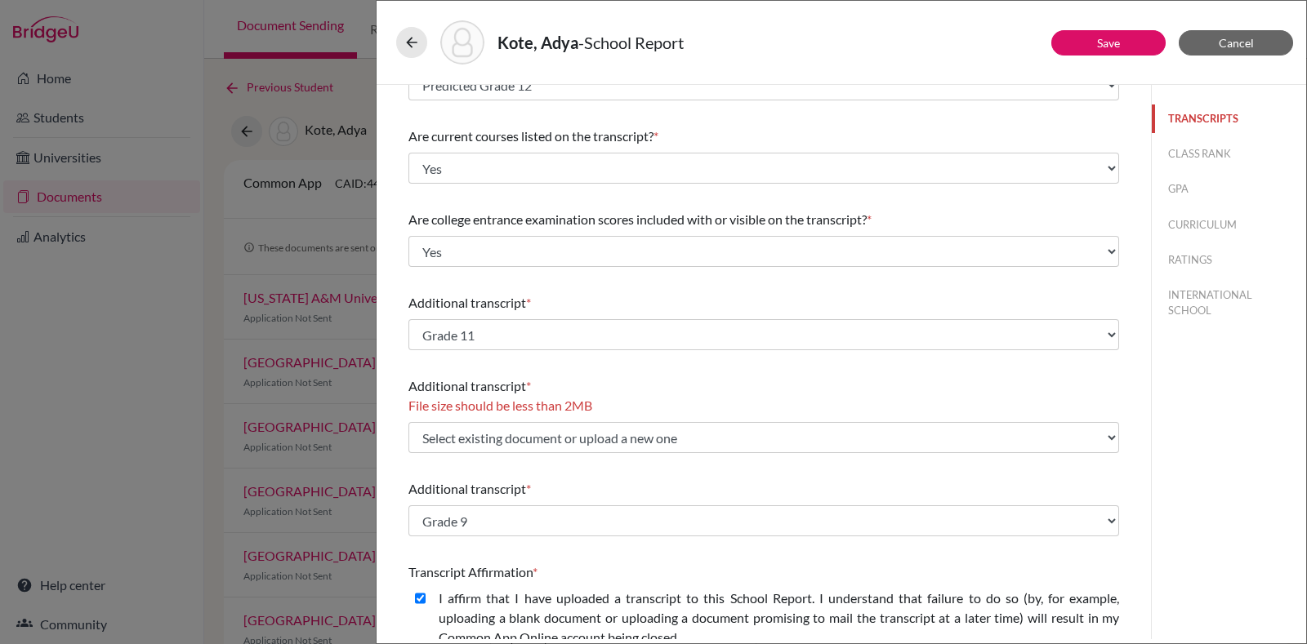
scroll to position [203, 0]
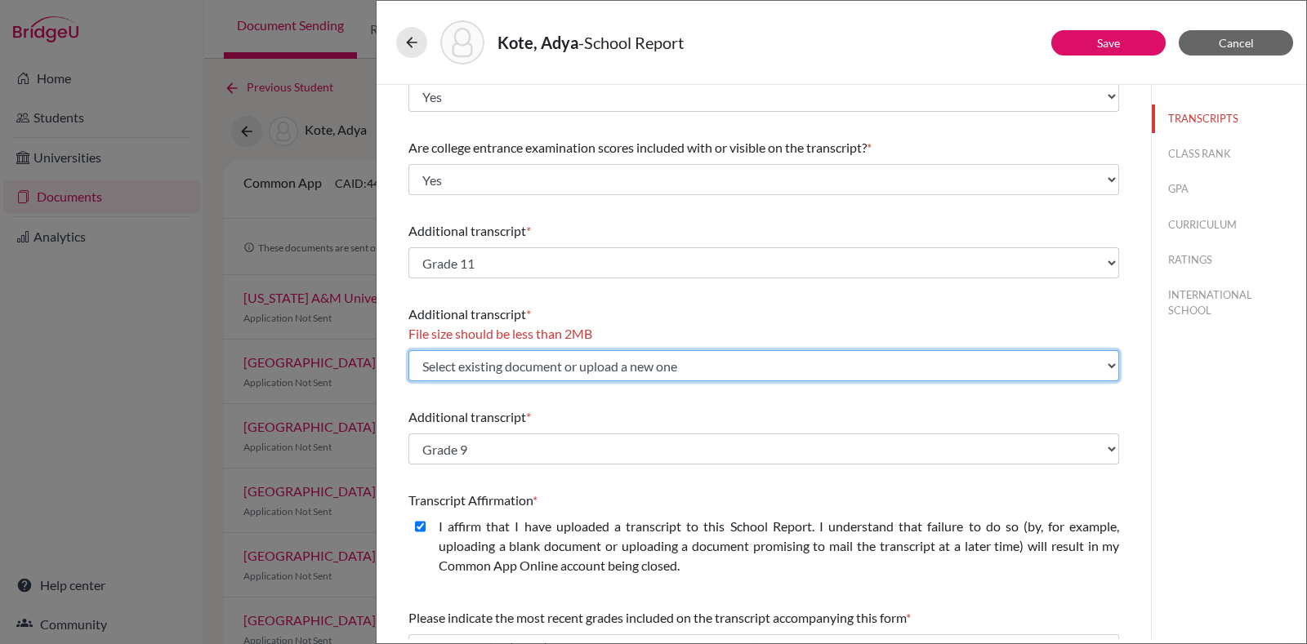
click at [604, 368] on select "Select existing document or upload a new one Grade 12 Predicted Grade 11 Upload…" at bounding box center [763, 365] width 711 height 31
select select "Upload New File"
click at [408, 350] on select "Select existing document or upload a new one Grade 12 Predicted Grade 11 Upload…" at bounding box center [763, 365] width 711 height 31
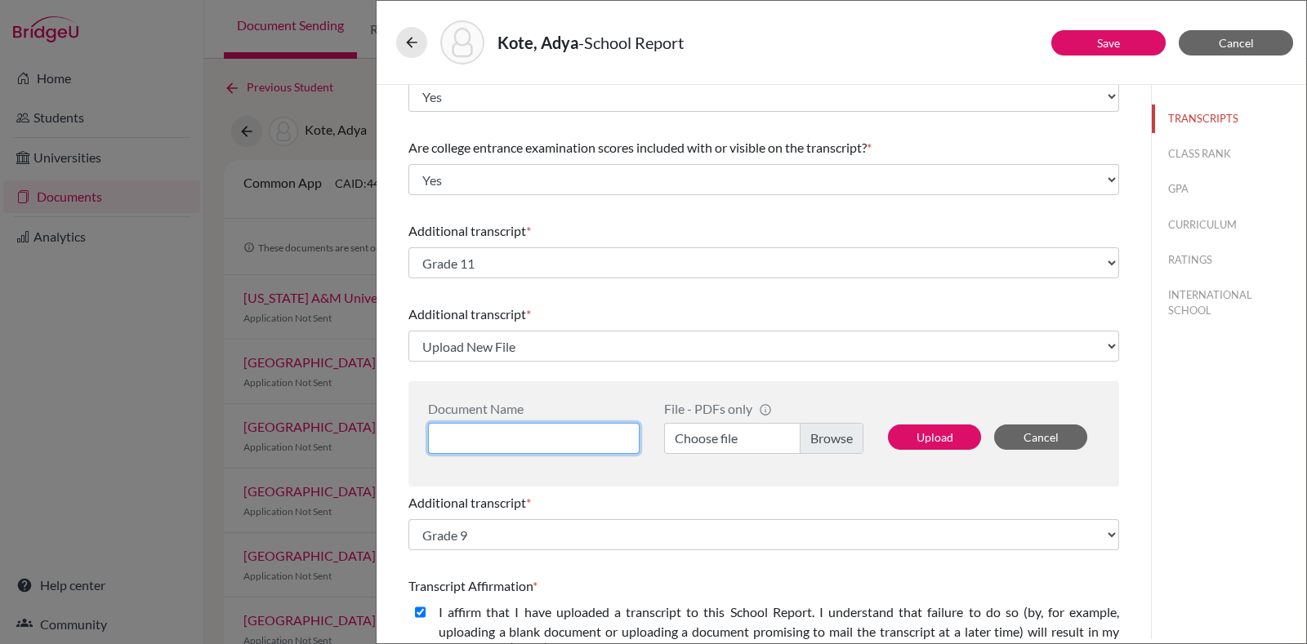
click at [533, 443] on input at bounding box center [534, 438] width 212 height 31
type input "Grade 10"
click at [979, 363] on div "Additional transcript * Select existing document or upload a new one Grade 12 P…" at bounding box center [763, 333] width 711 height 70
click at [1192, 219] on button "CURRICULUM" at bounding box center [1229, 225] width 154 height 29
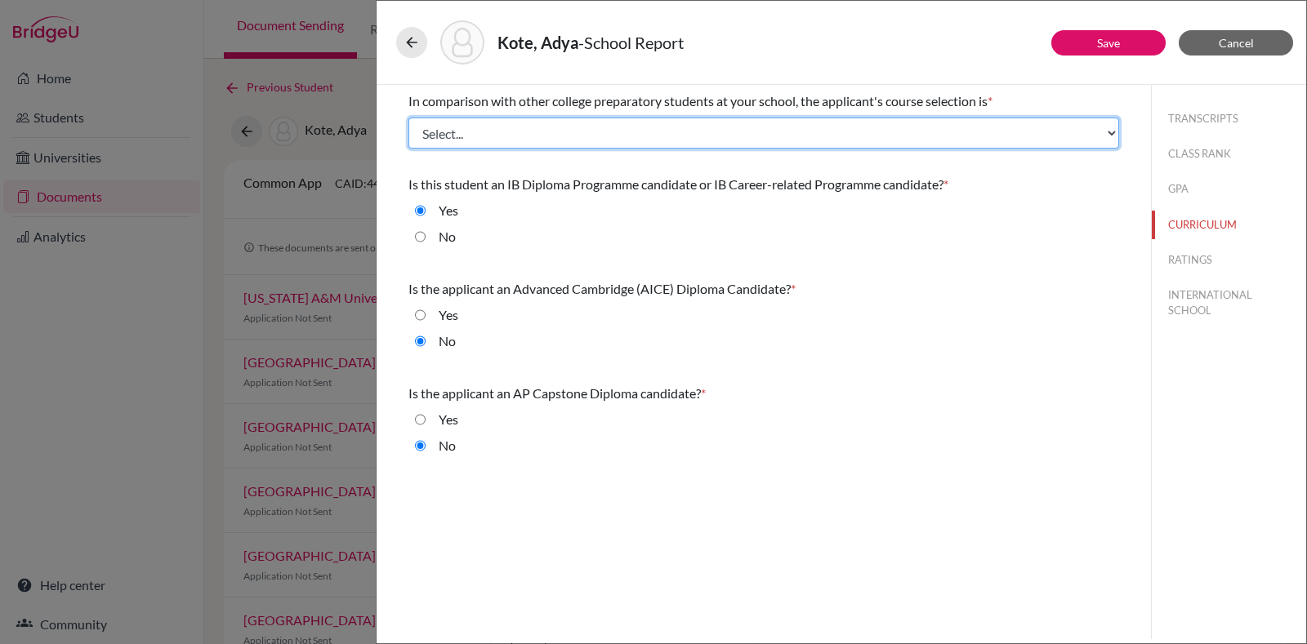
click at [586, 136] on select "Select... Less than demanding Average [PERSON_NAME] Very demanding Most demandi…" at bounding box center [763, 133] width 711 height 31
click at [408, 118] on select "Select... Less than demanding Average [PERSON_NAME] Very demanding Most demandi…" at bounding box center [763, 133] width 711 height 31
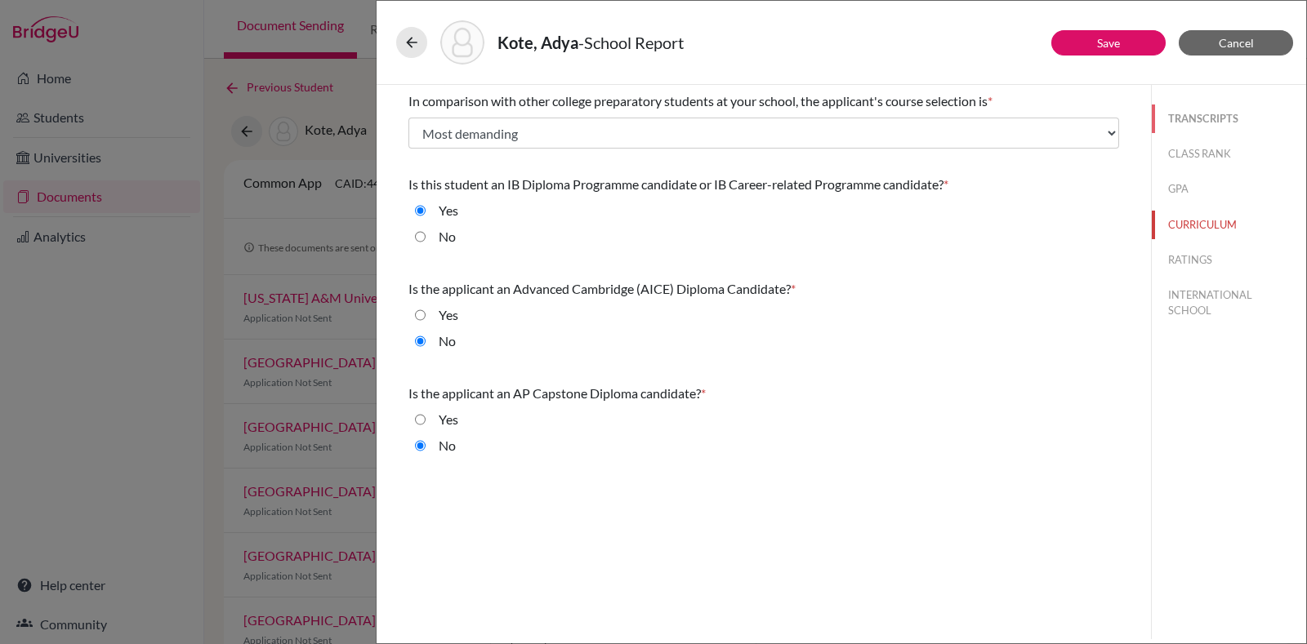
click at [1235, 105] on button "TRANSCRIPTS" at bounding box center [1229, 119] width 154 height 29
select select "4"
select select "688873"
select select "688878"
select select "1"
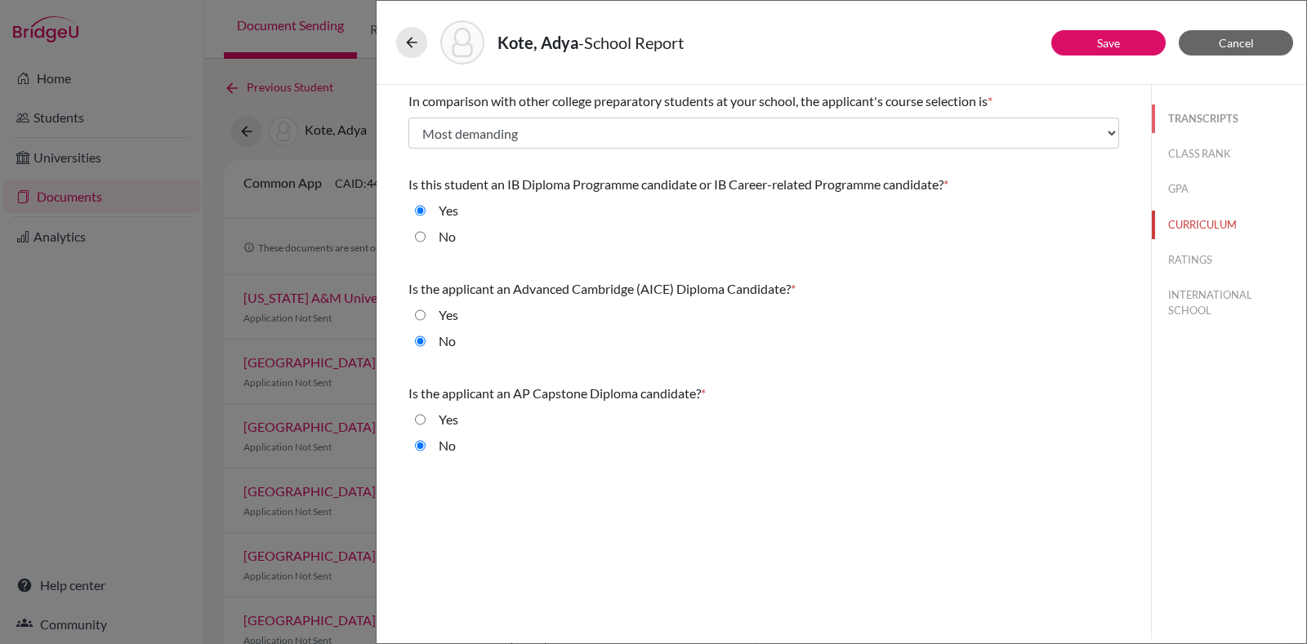
select select "688877"
select select "0"
select select "1"
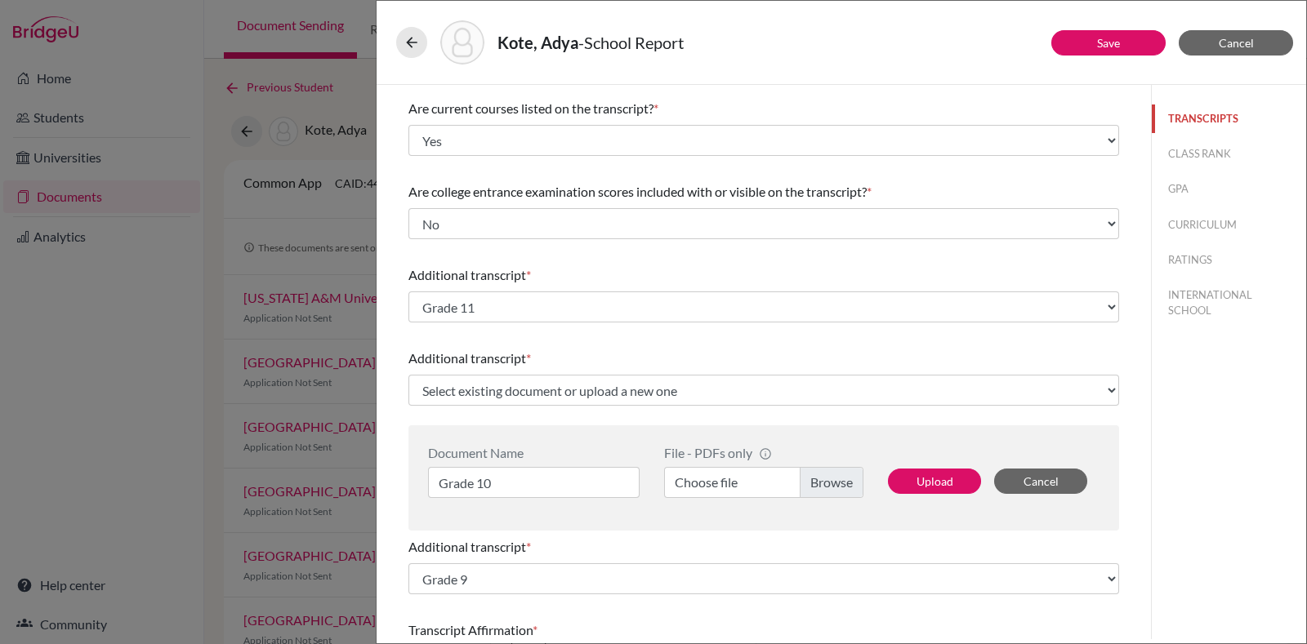
scroll to position [203, 0]
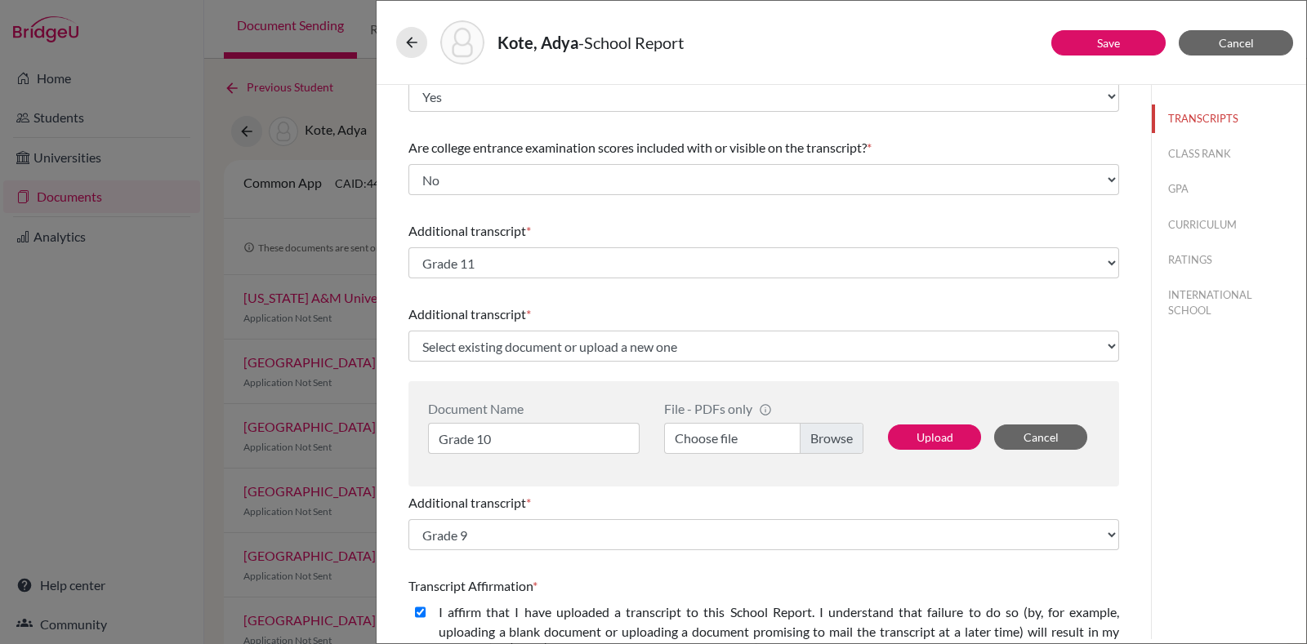
click at [806, 431] on label "Choose file" at bounding box center [763, 438] width 199 height 31
click at [806, 431] on input "Choose file" at bounding box center [763, 438] width 199 height 31
click at [750, 437] on label "Choose file" at bounding box center [763, 438] width 199 height 31
click at [750, 437] on input "Choose file" at bounding box center [763, 438] width 199 height 31
click at [942, 428] on button "Upload" at bounding box center [934, 437] width 93 height 25
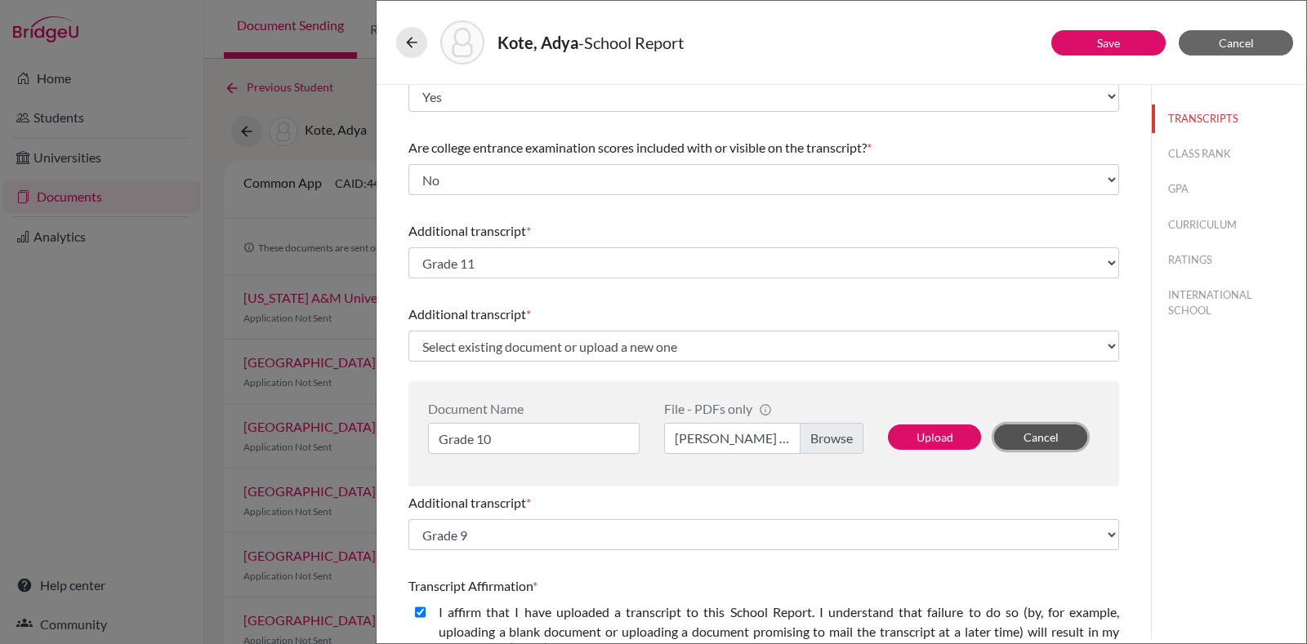
click at [1033, 434] on button "Cancel" at bounding box center [1040, 437] width 93 height 25
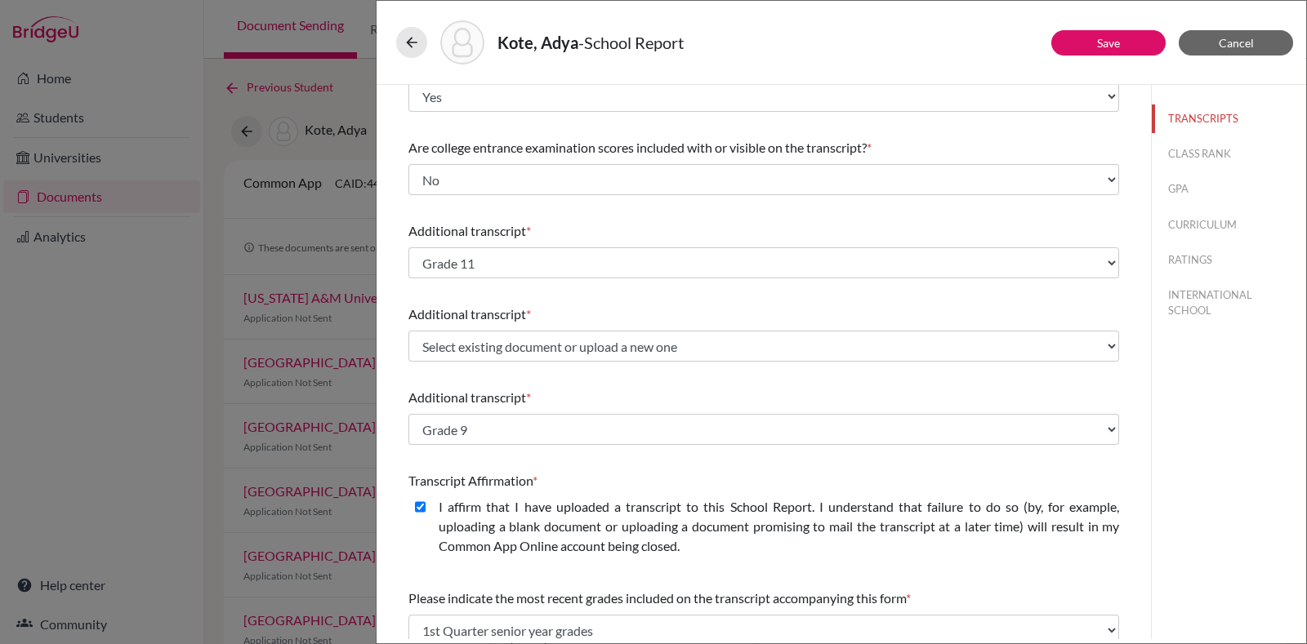
scroll to position [101, 0]
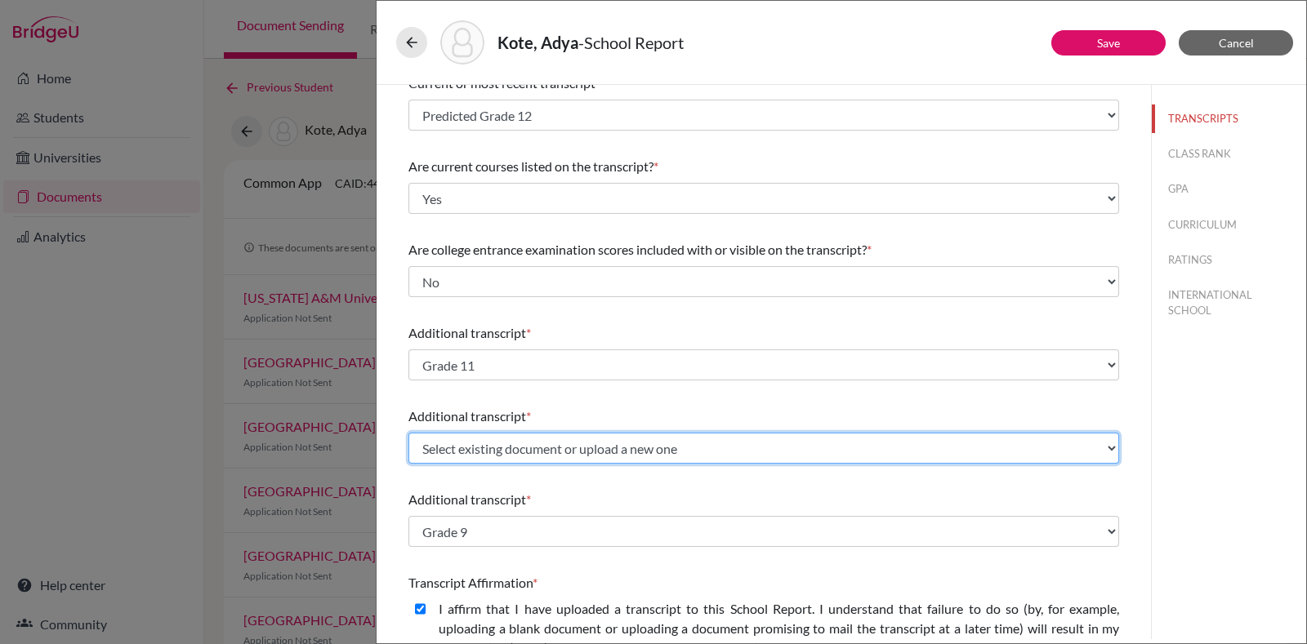
click at [700, 453] on select "Select existing document or upload a new one Grade 12 Predicted Grade 11 Upload…" at bounding box center [763, 448] width 711 height 31
select select "Upload New File"
click at [408, 433] on select "Select existing document or upload a new one Grade 12 Predicted Grade 11 Upload…" at bounding box center [763, 448] width 711 height 31
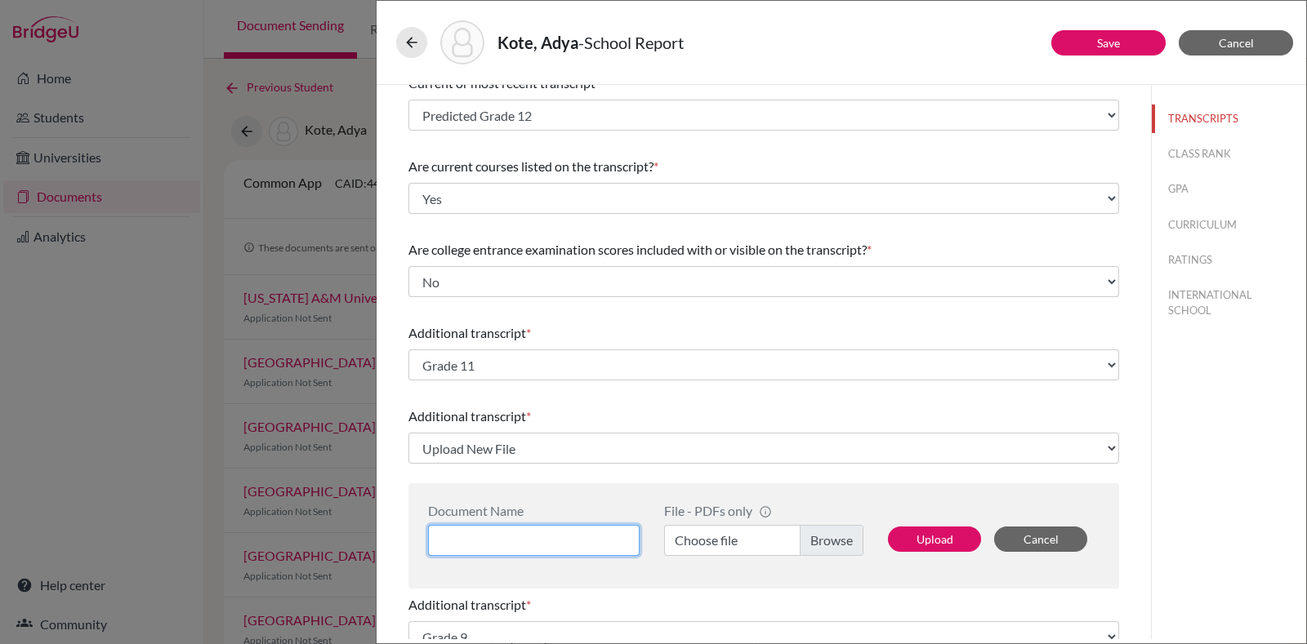
click at [510, 531] on input at bounding box center [534, 540] width 212 height 31
type input "Grade 10"
click at [827, 542] on label "Choose file" at bounding box center [763, 540] width 199 height 31
click at [827, 542] on input "Choose file" at bounding box center [763, 540] width 199 height 31
click at [915, 537] on button "Upload" at bounding box center [934, 539] width 93 height 25
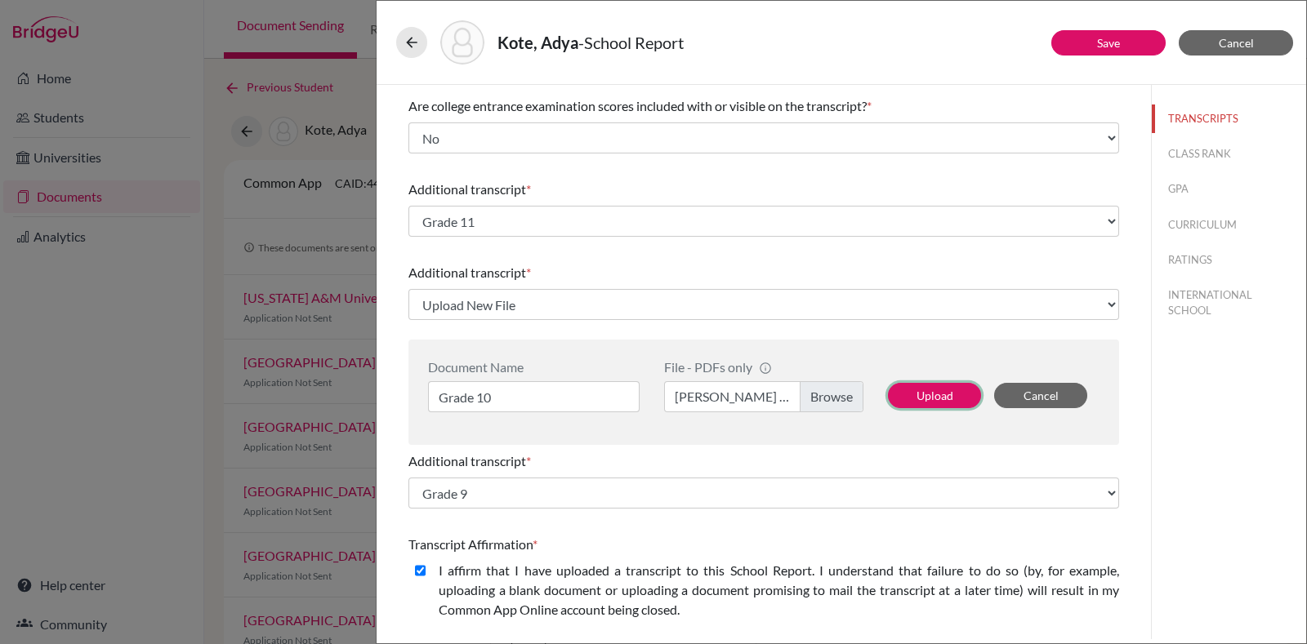
scroll to position [203, 0]
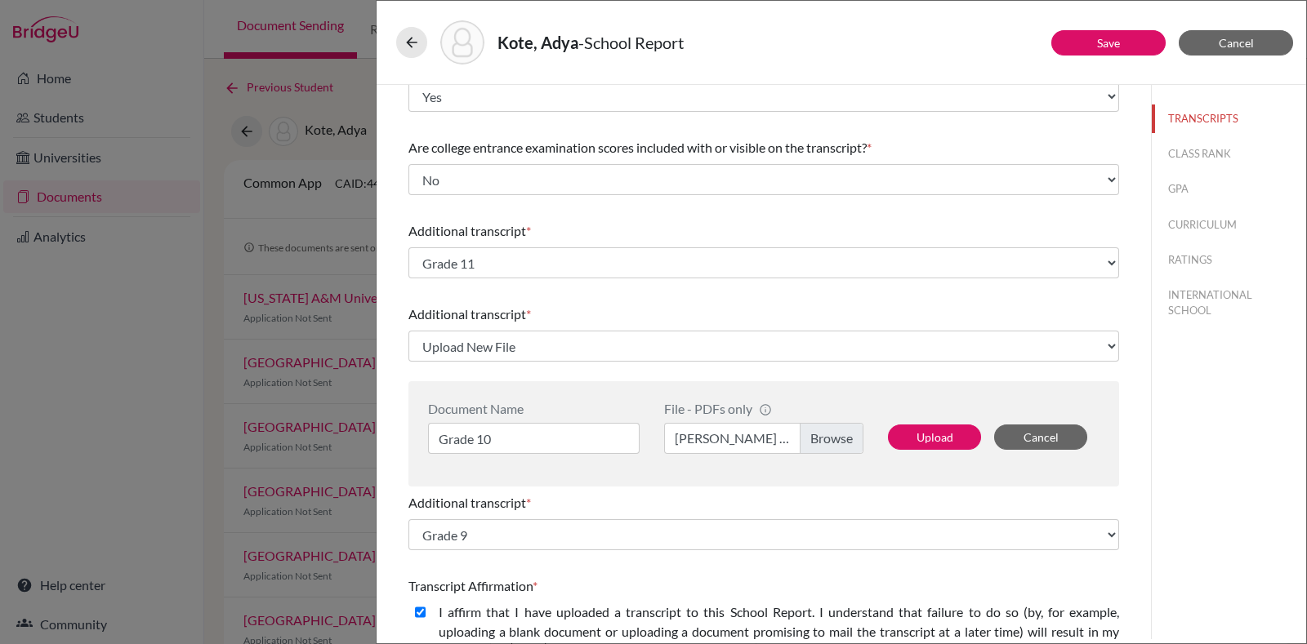
select select "688891"
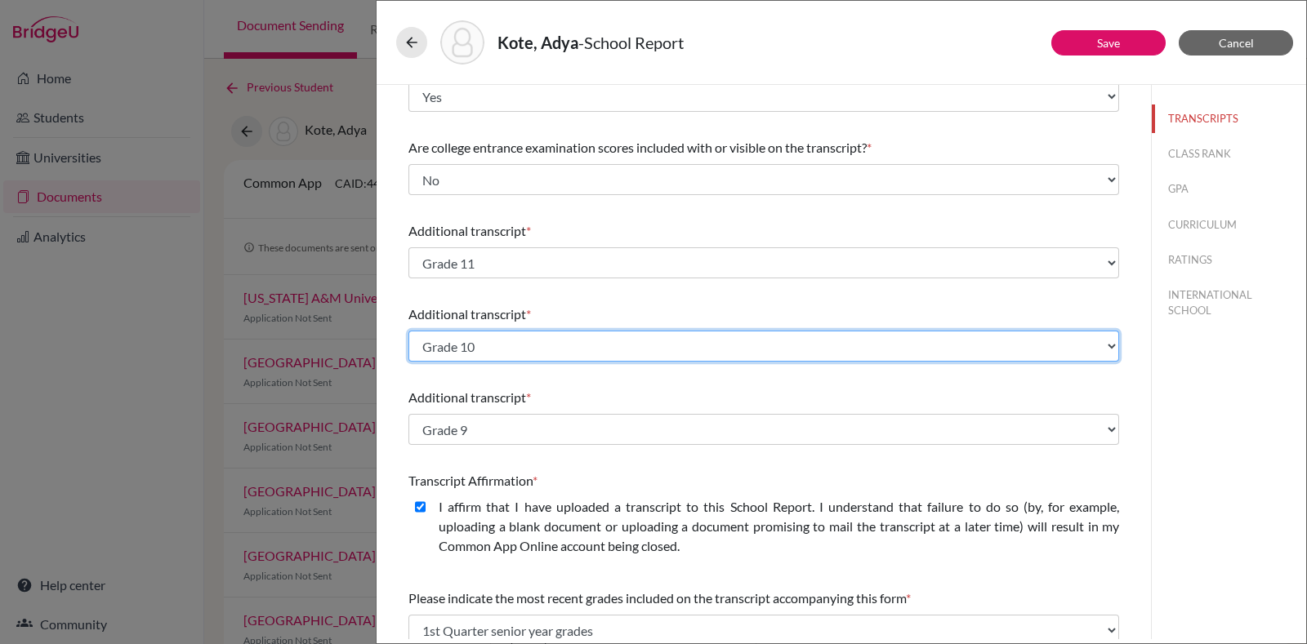
click at [705, 337] on select "Select existing document or upload a new one Grade 10 Grade 12 Predicted Grade …" at bounding box center [763, 346] width 711 height 31
click at [706, 337] on select "Select existing document or upload a new one Grade 10 Grade 12 Predicted Grade …" at bounding box center [763, 346] width 711 height 31
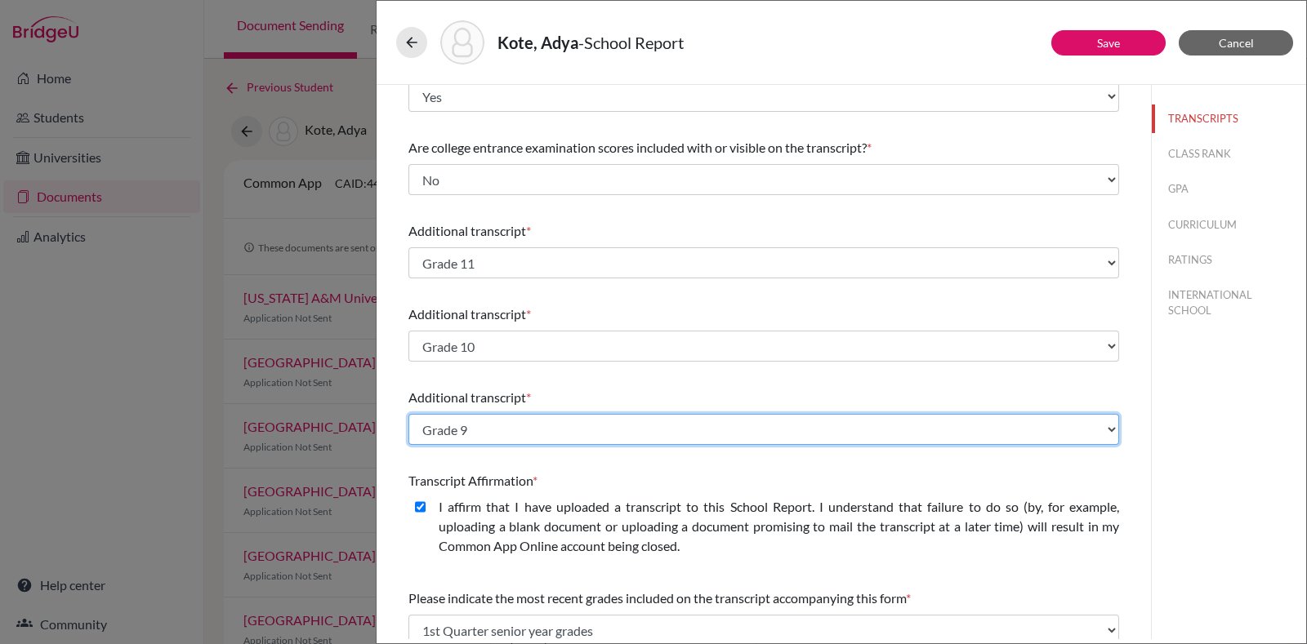
click at [646, 435] on select "Select existing document or upload a new one Grade 9 Grade 12 Predicted Grade 1…" at bounding box center [763, 429] width 711 height 31
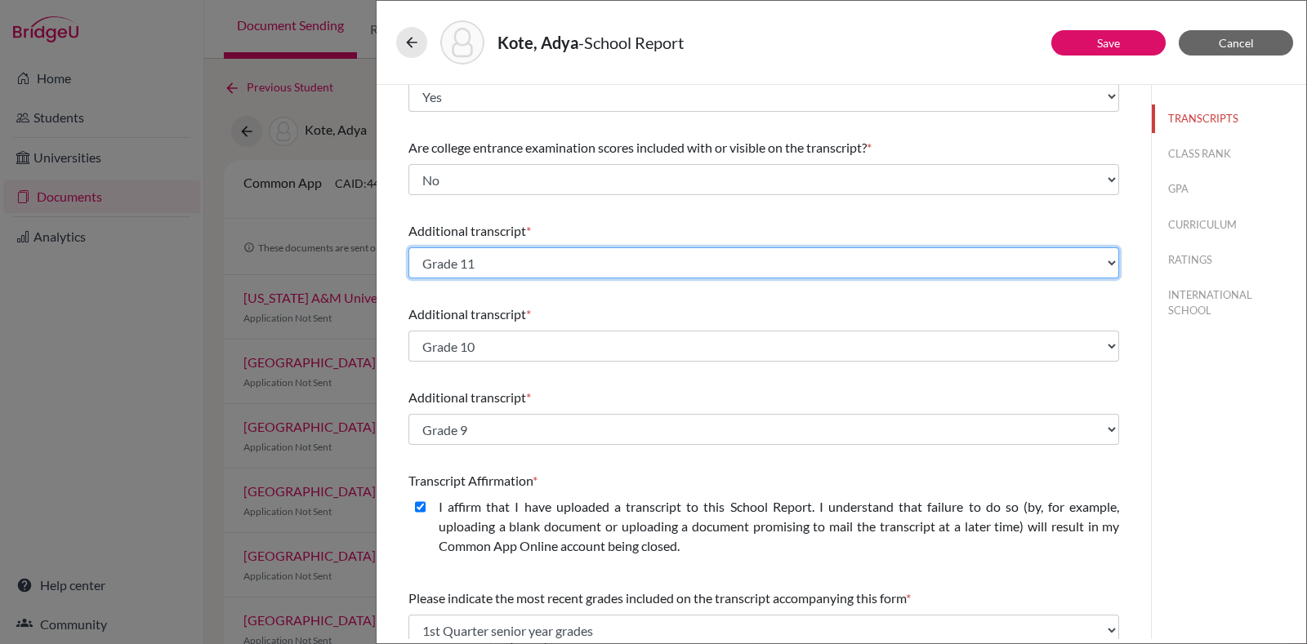
click at [639, 252] on select "Select existing document or upload a new one Grade 12 Predicted Grade 11 Upload…" at bounding box center [763, 262] width 711 height 31
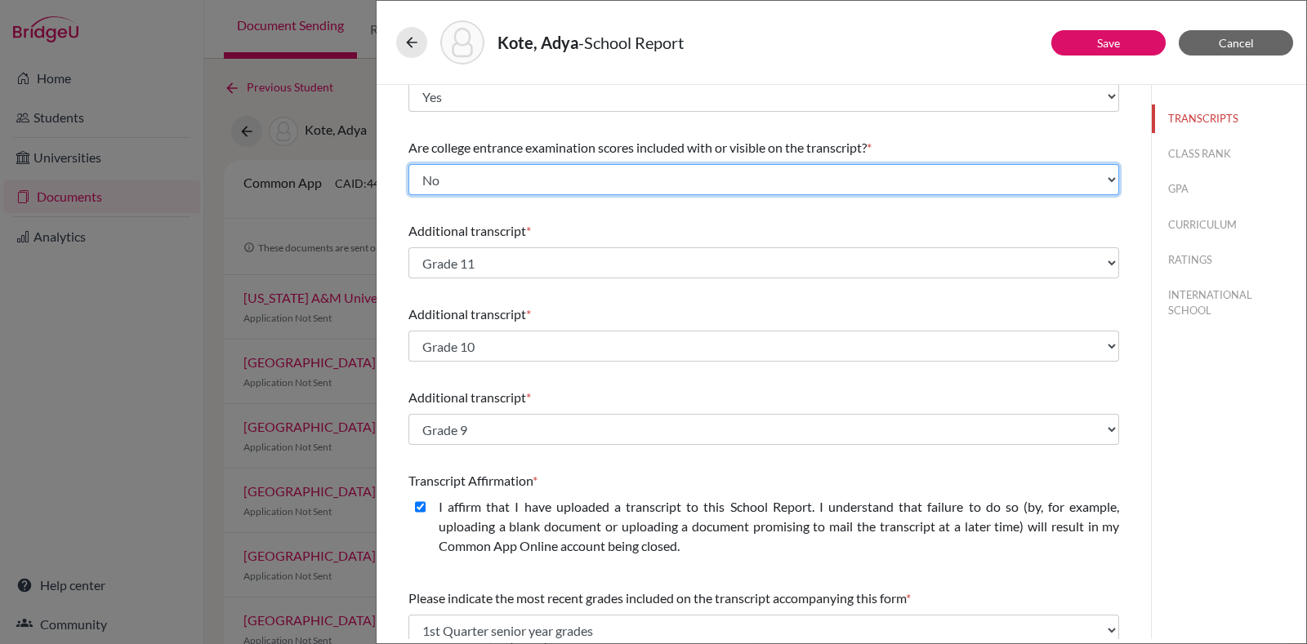
click at [650, 192] on select "Select... Yes No" at bounding box center [763, 179] width 711 height 31
click at [408, 164] on select "Select... Yes No" at bounding box center [763, 179] width 711 height 31
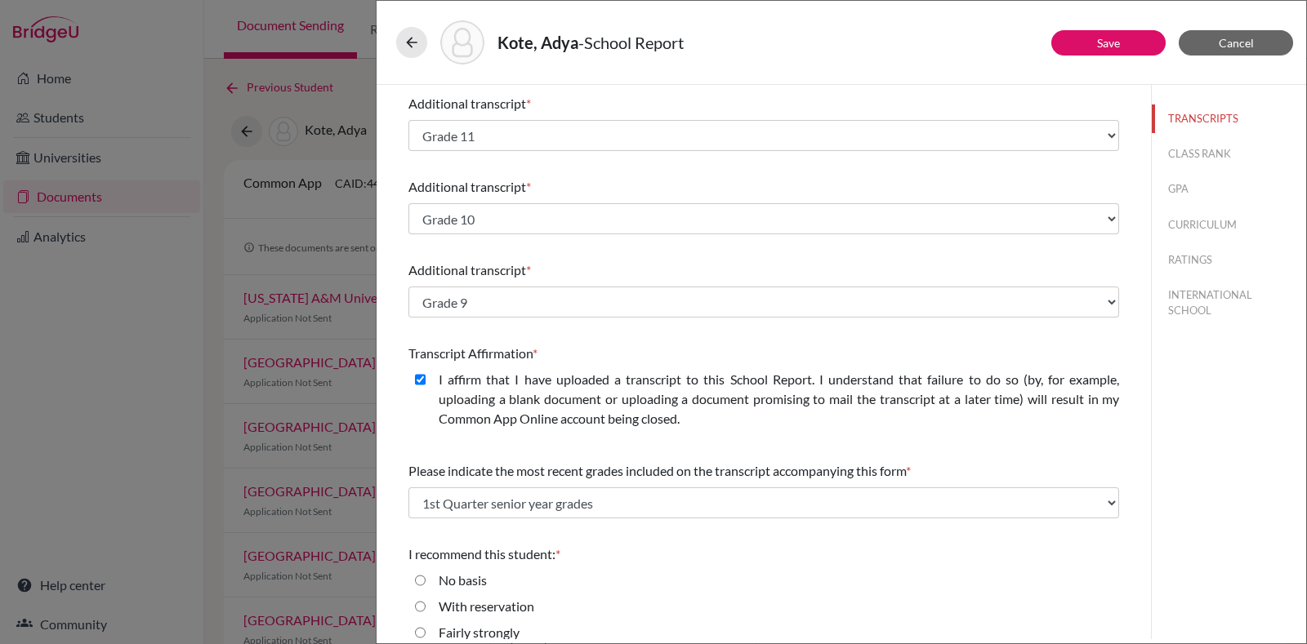
scroll to position [399, 0]
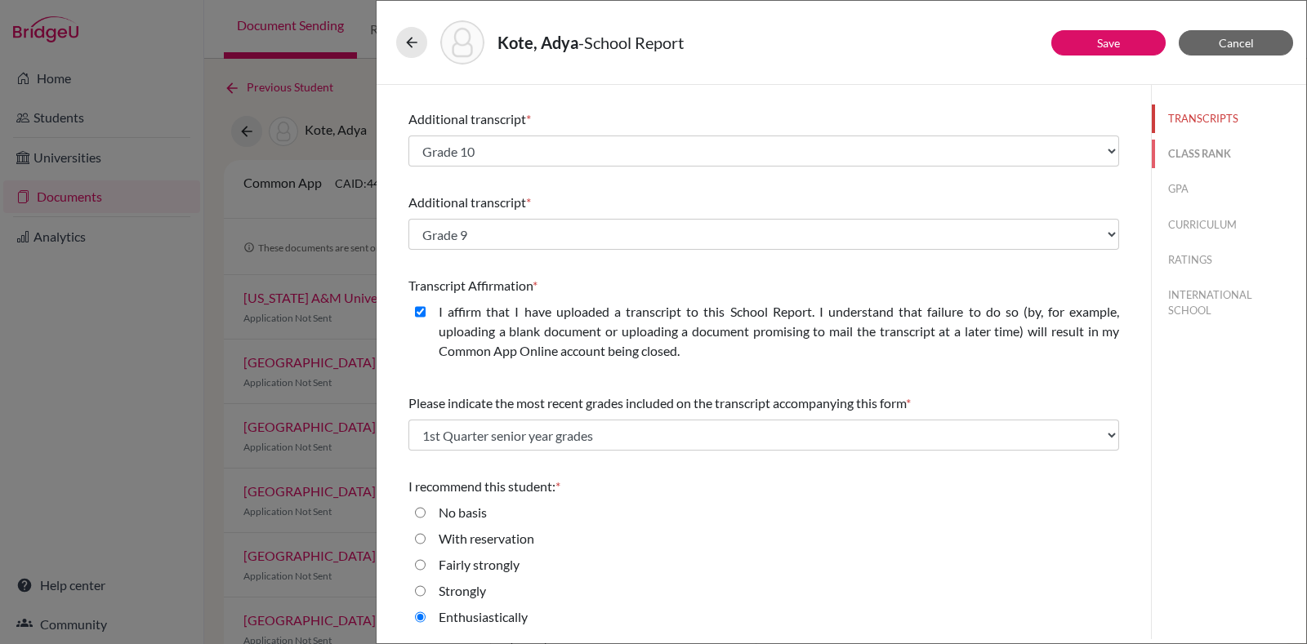
click at [1196, 157] on button "CLASS RANK" at bounding box center [1229, 154] width 154 height 29
select select "5"
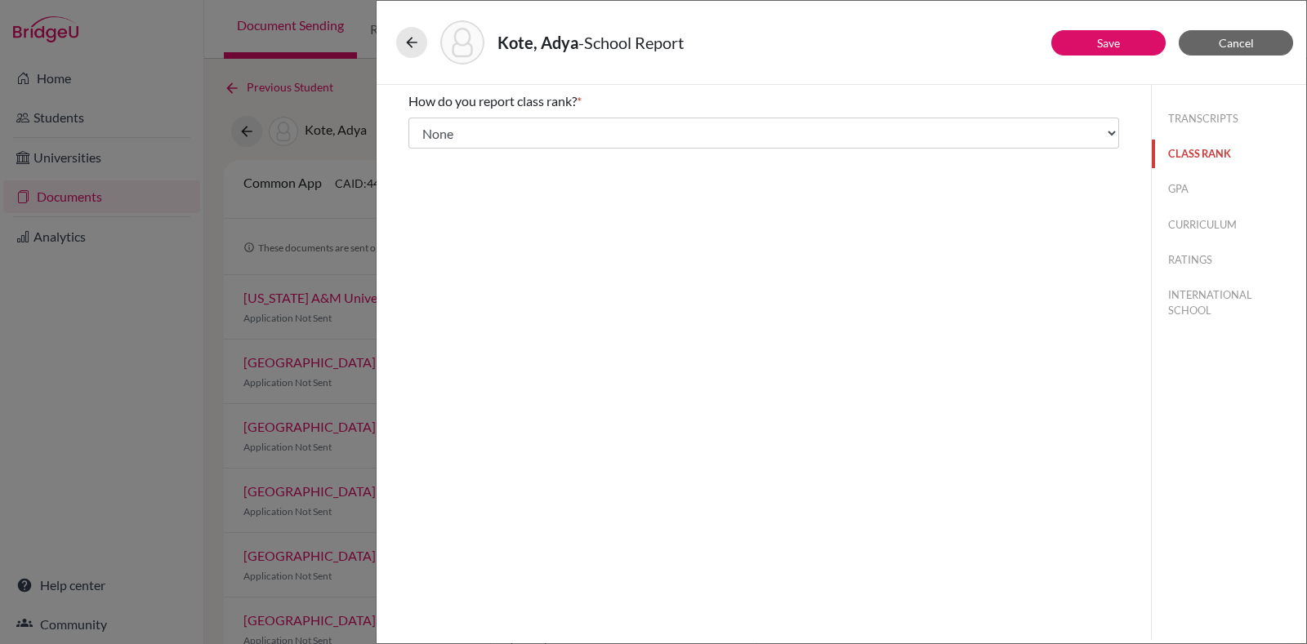
scroll to position [0, 0]
click at [1176, 189] on button "GPA" at bounding box center [1229, 189] width 154 height 29
click at [1180, 207] on div "TRANSCRIPTS CLASS RANK GPA CURRICULUM RATINGS INTERNATIONAL SCHOOL" at bounding box center [1229, 211] width 154 height 253
click at [1184, 234] on button "CURRICULUM" at bounding box center [1229, 225] width 154 height 29
select select "4"
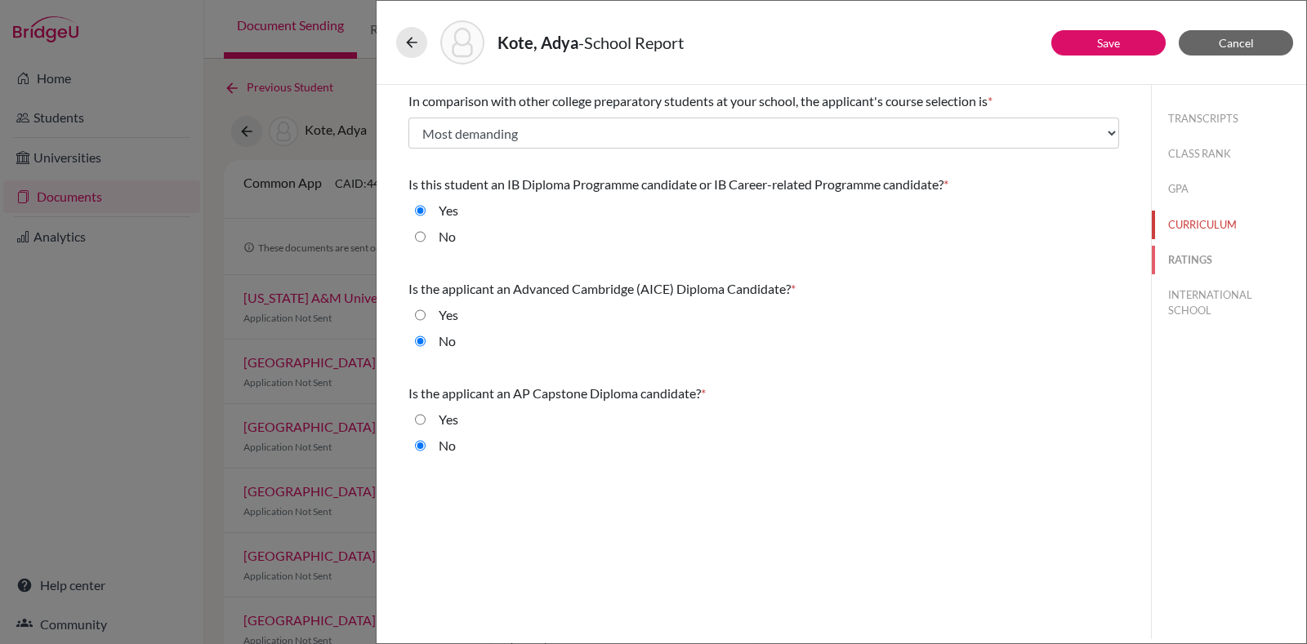
click at [1183, 265] on button "RATINGS" at bounding box center [1229, 260] width 154 height 29
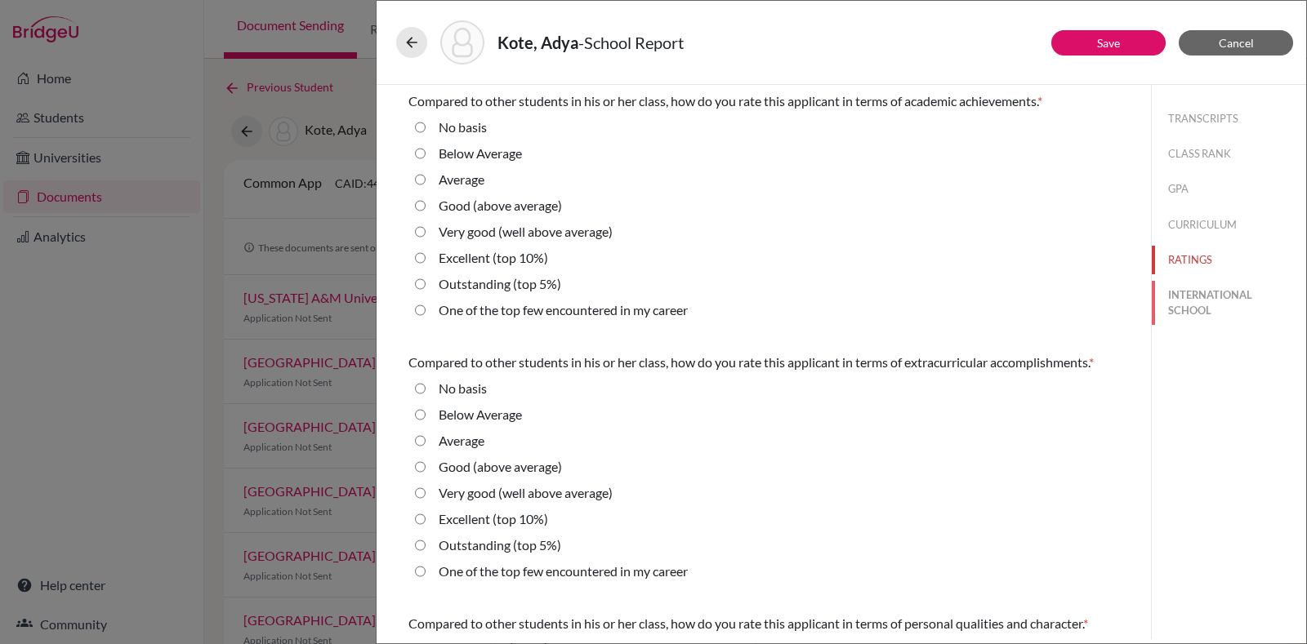
click at [1188, 283] on button "INTERNATIONAL SCHOOL" at bounding box center [1229, 303] width 154 height 44
radio Average "true"
select select "14"
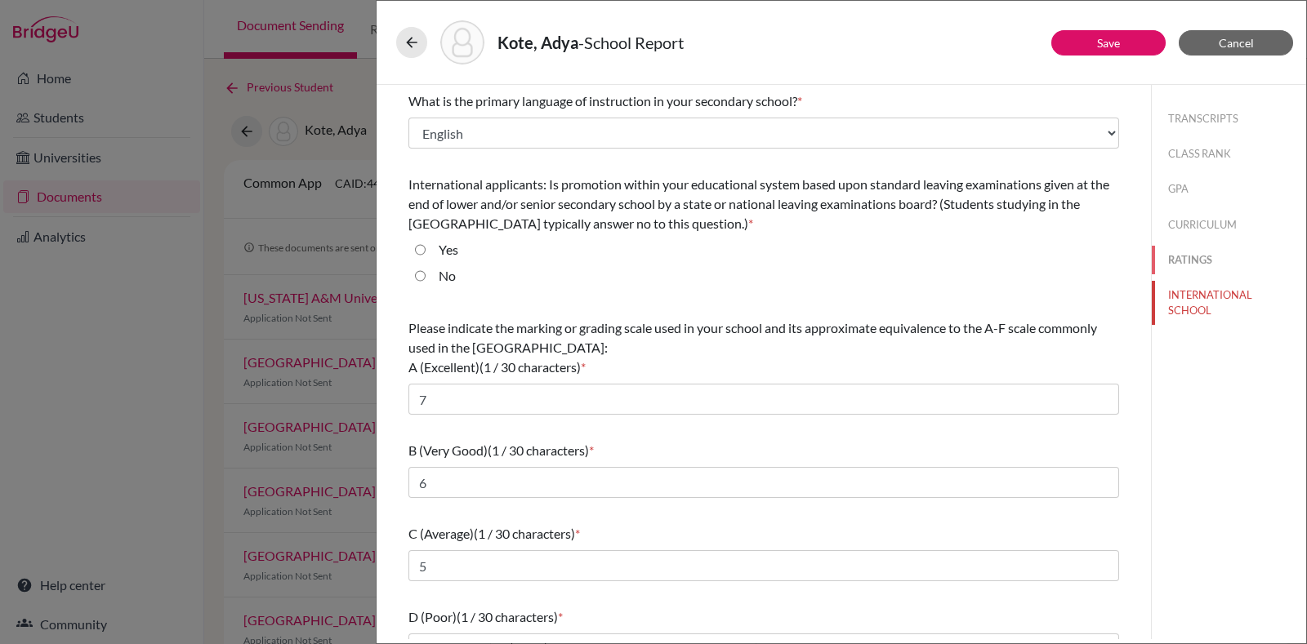
click at [1158, 256] on button "RATINGS" at bounding box center [1229, 260] width 154 height 29
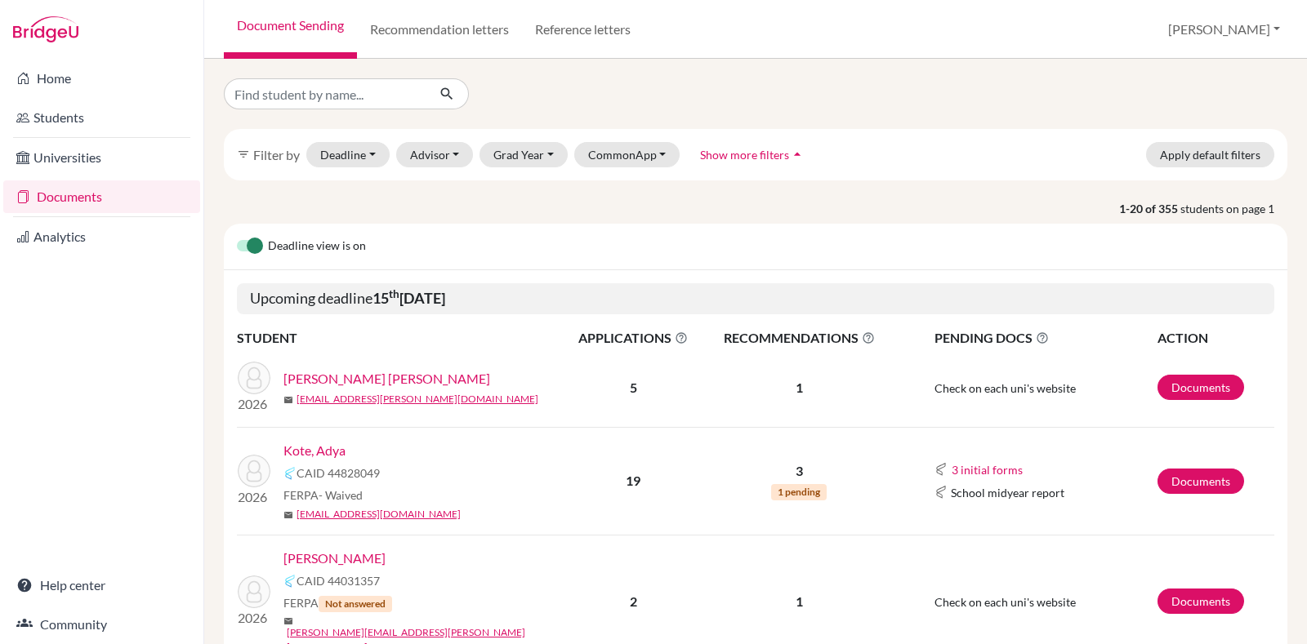
type input "[PERSON_NAME]"
click at [449, 96] on icon "submit" at bounding box center [447, 94] width 16 height 16
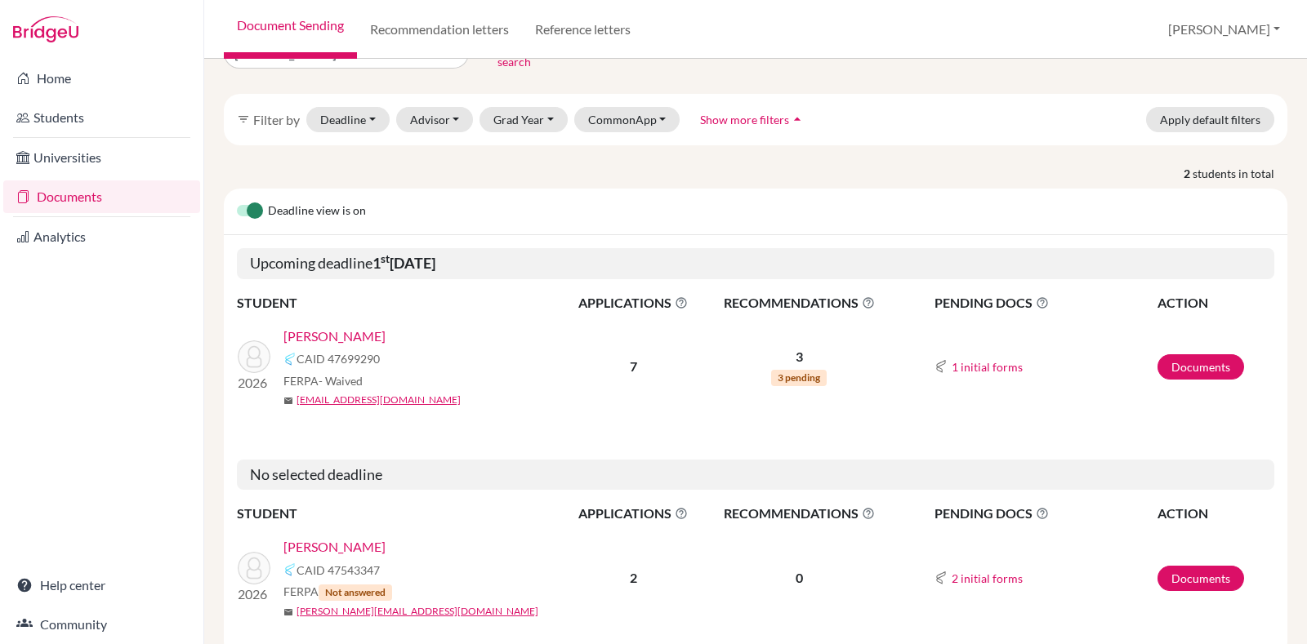
scroll to position [87, 0]
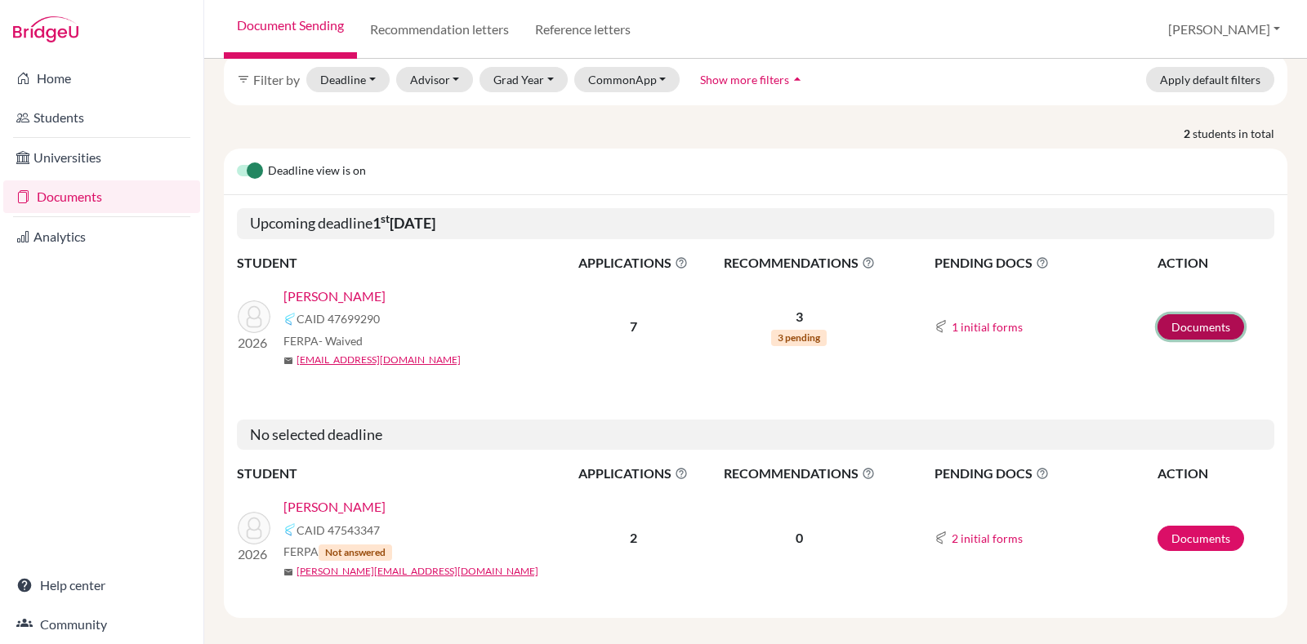
click at [1157, 314] on link "Documents" at bounding box center [1200, 326] width 87 height 25
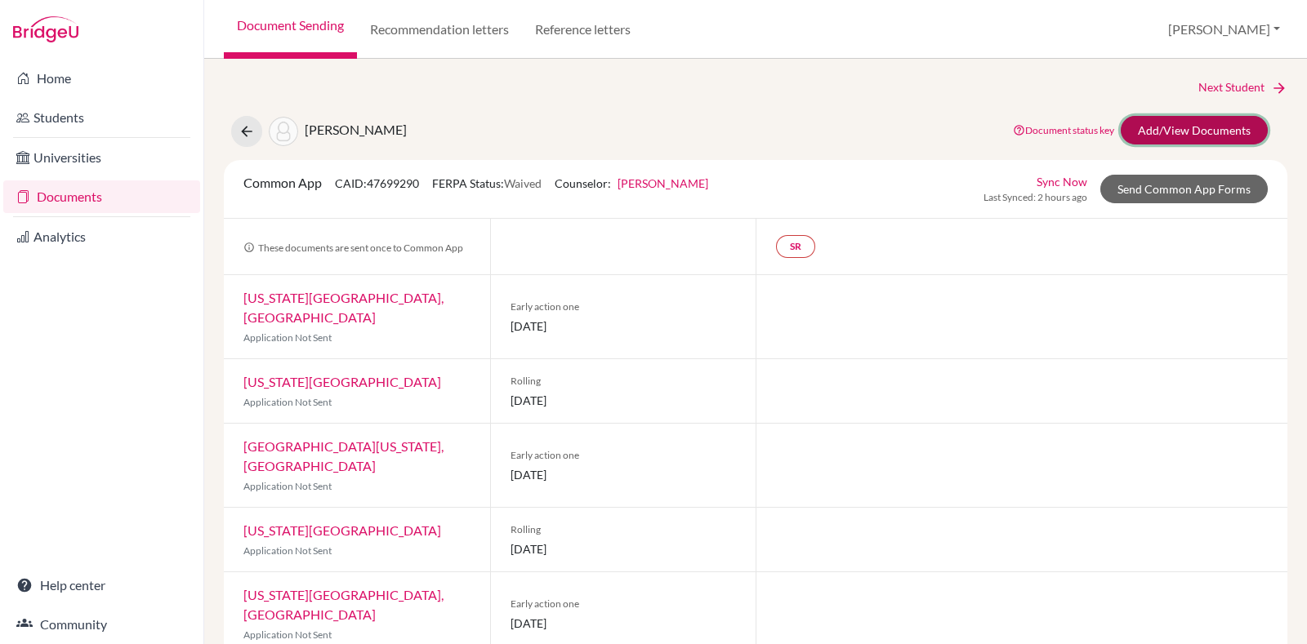
click at [1158, 136] on link "Add/View Documents" at bounding box center [1193, 130] width 147 height 29
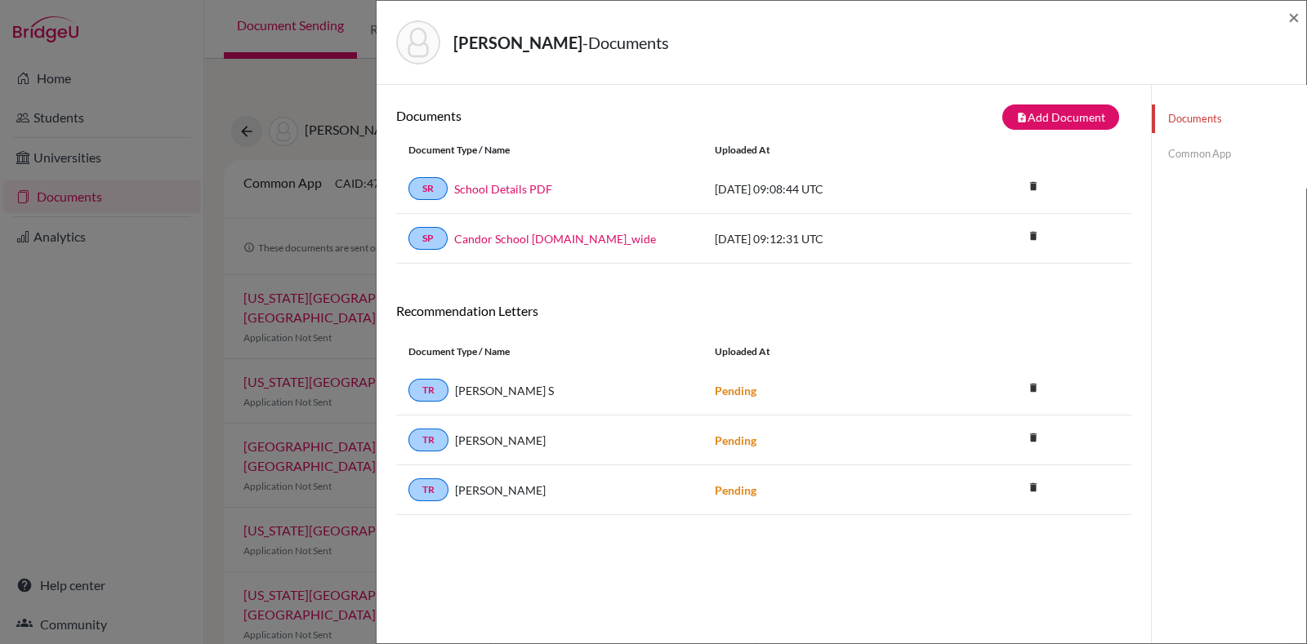
click at [1203, 143] on link "Common App" at bounding box center [1229, 154] width 154 height 29
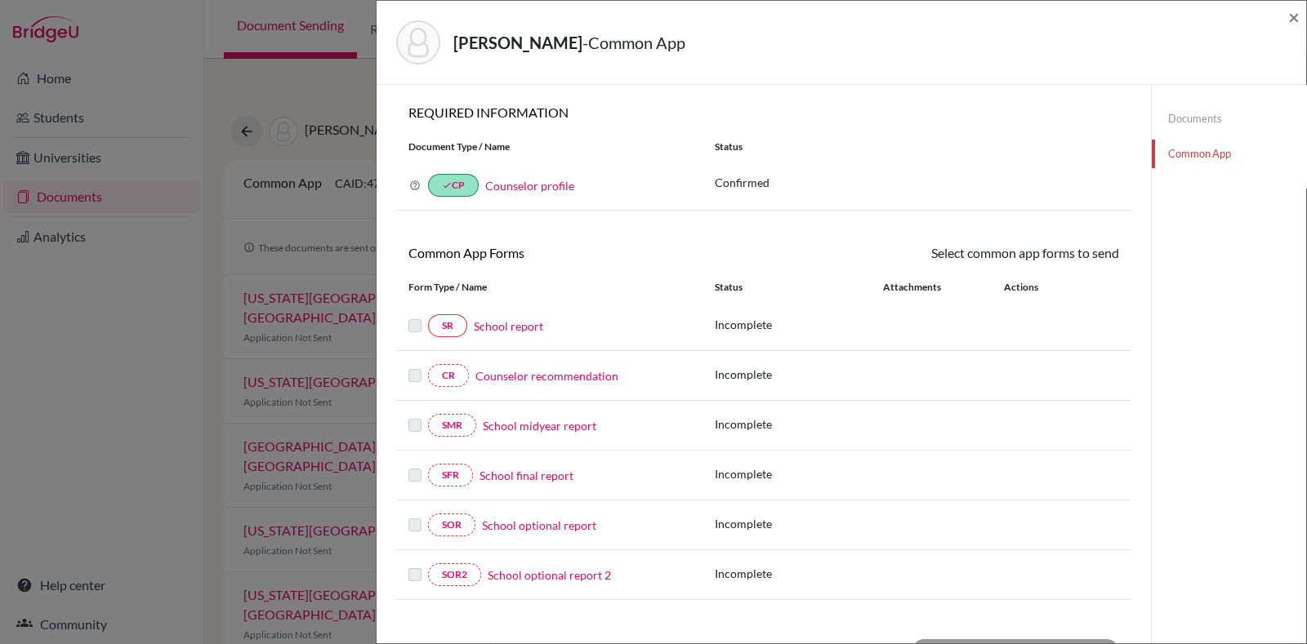
click at [521, 320] on link "School report" at bounding box center [508, 326] width 69 height 17
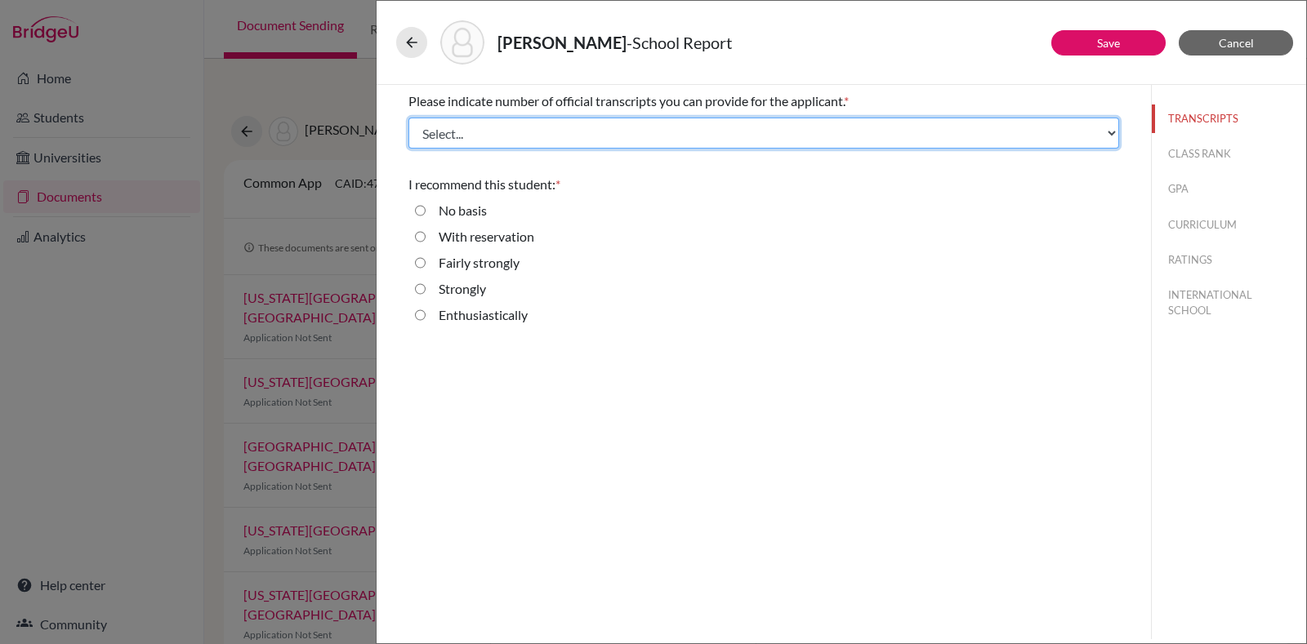
drag, startPoint x: 537, startPoint y: 123, endPoint x: 543, endPoint y: 143, distance: 20.4
click at [537, 124] on select "Select... 1 2 3 4" at bounding box center [763, 133] width 711 height 31
select select "4"
click at [408, 118] on select "Select... 1 2 3 4" at bounding box center [763, 133] width 711 height 31
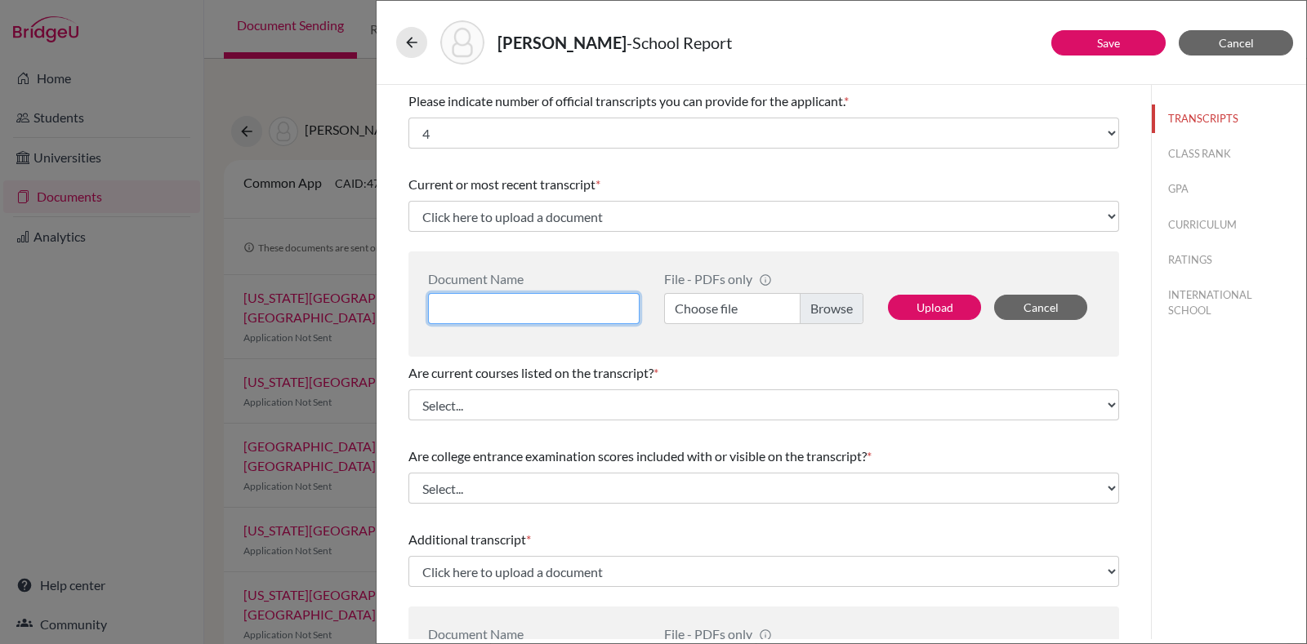
click at [519, 299] on input at bounding box center [534, 308] width 212 height 31
type input "Grade 12 Predicted"
click at [711, 319] on label "Choose file" at bounding box center [763, 308] width 199 height 31
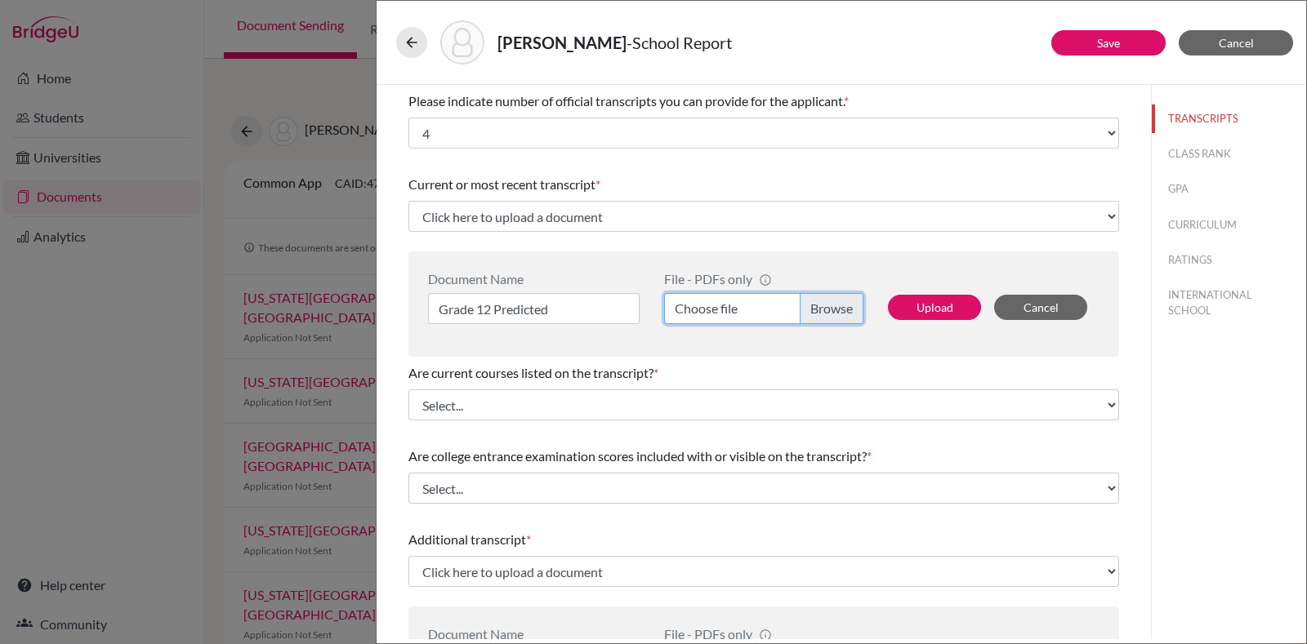
click at [711, 319] on input "Choose file" at bounding box center [763, 308] width 199 height 31
click at [946, 311] on button "Upload" at bounding box center [934, 307] width 93 height 25
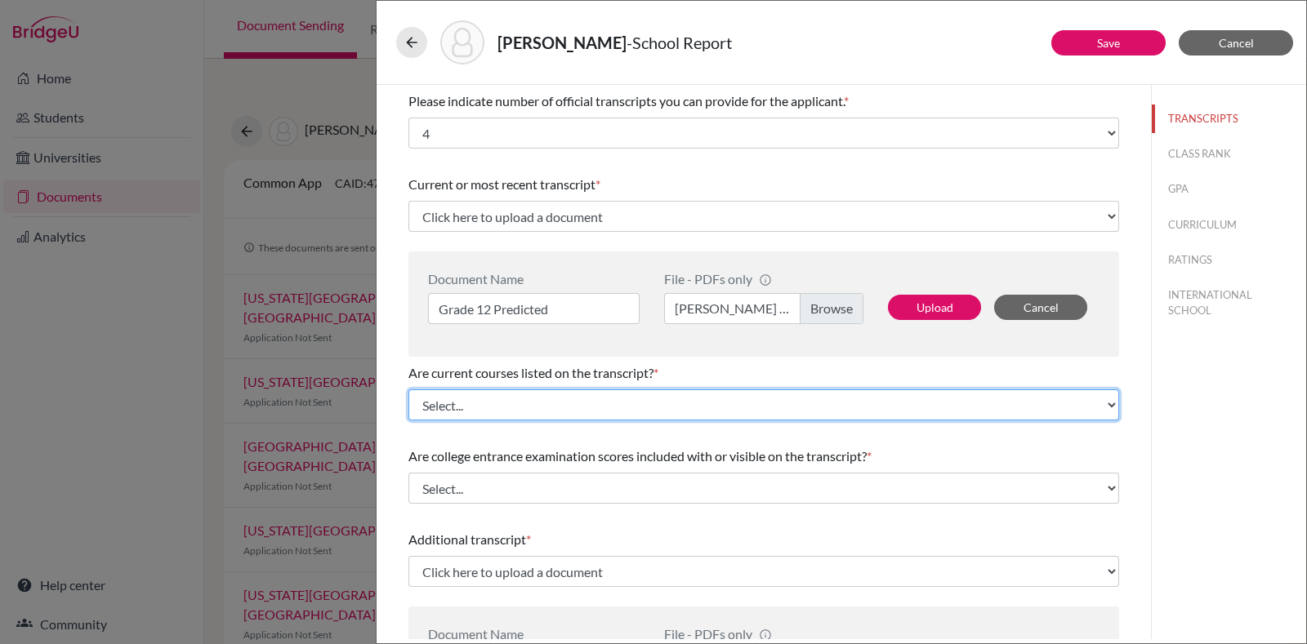
click at [612, 412] on select "Select... Yes No" at bounding box center [763, 405] width 711 height 31
select select "0"
click at [408, 390] on select "Select... Yes No" at bounding box center [763, 405] width 711 height 31
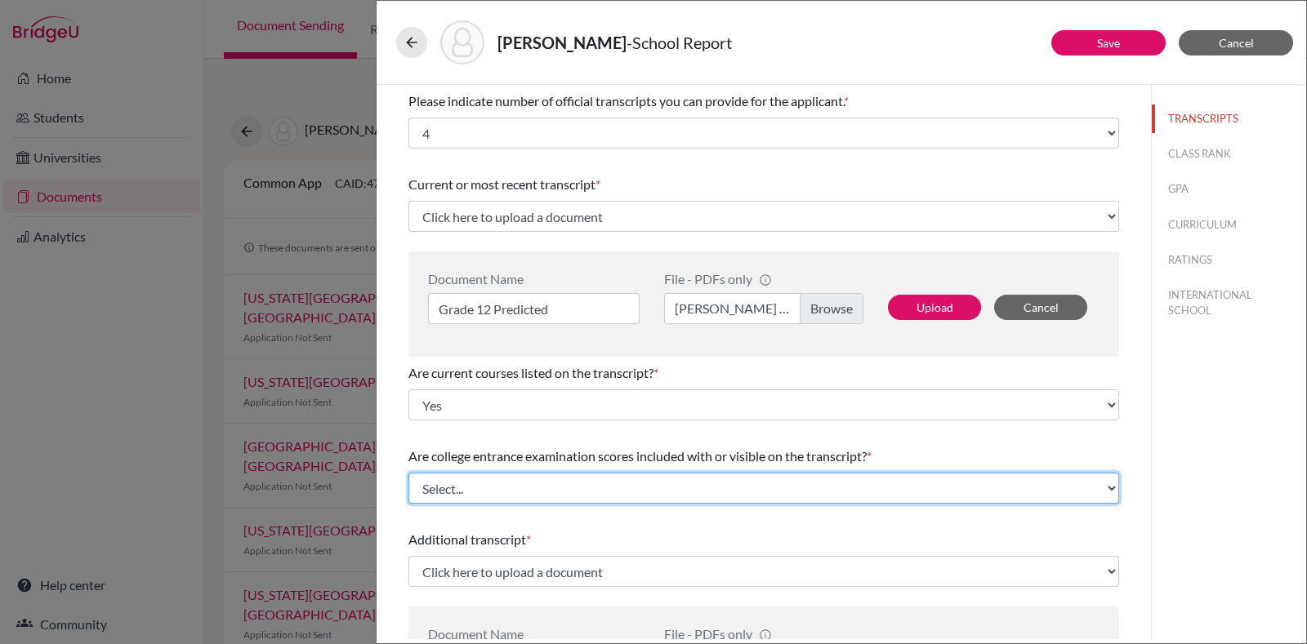
click at [509, 493] on select "Select... Yes No" at bounding box center [763, 488] width 711 height 31
select select "1"
click at [408, 473] on select "Select... Yes No" at bounding box center [763, 488] width 711 height 31
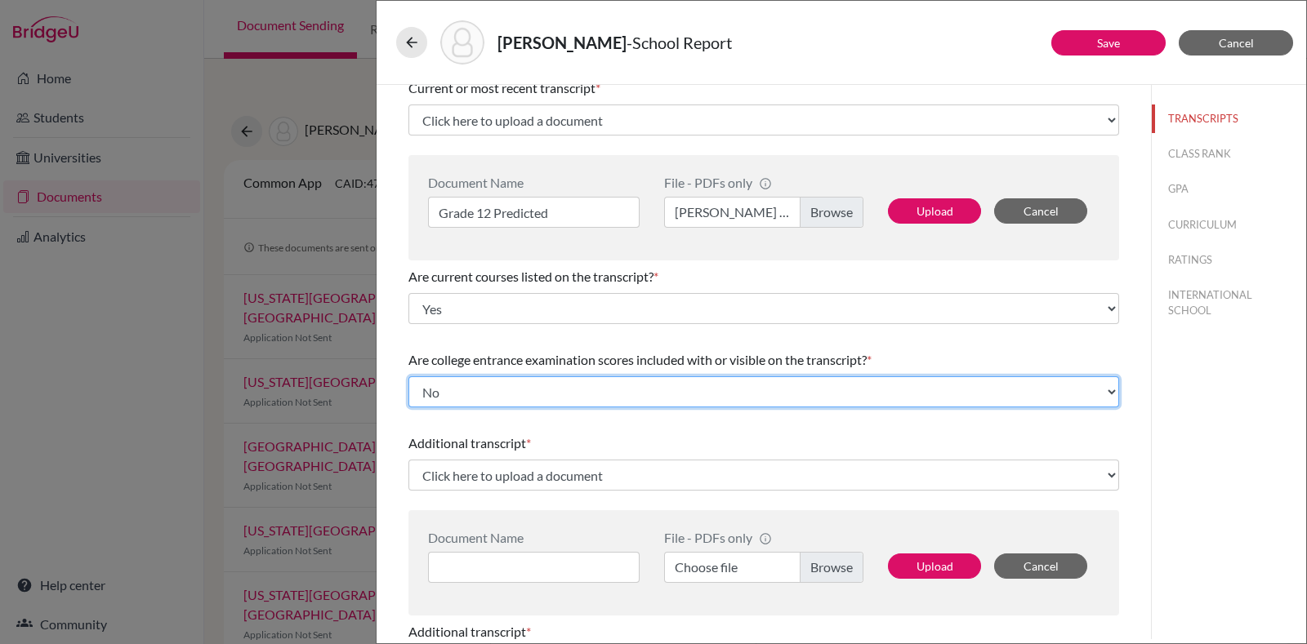
scroll to position [203, 0]
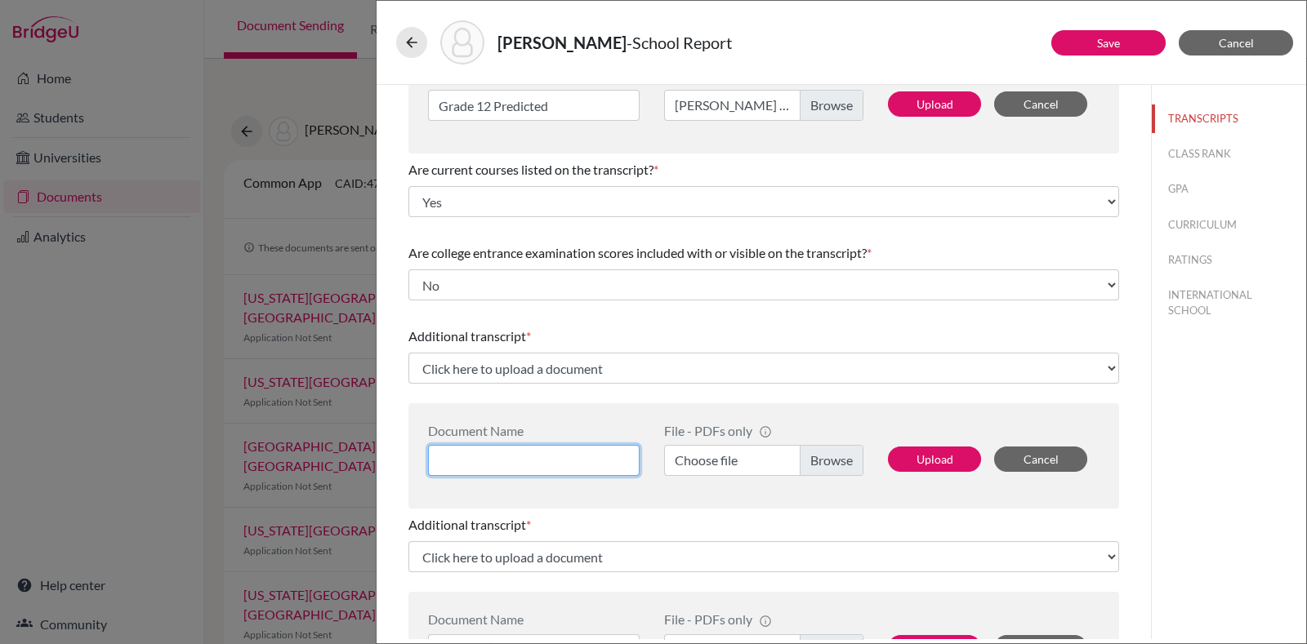
click at [563, 457] on input at bounding box center [534, 460] width 212 height 31
type input "Grade 11"
click at [809, 457] on label "Choose file" at bounding box center [763, 460] width 199 height 31
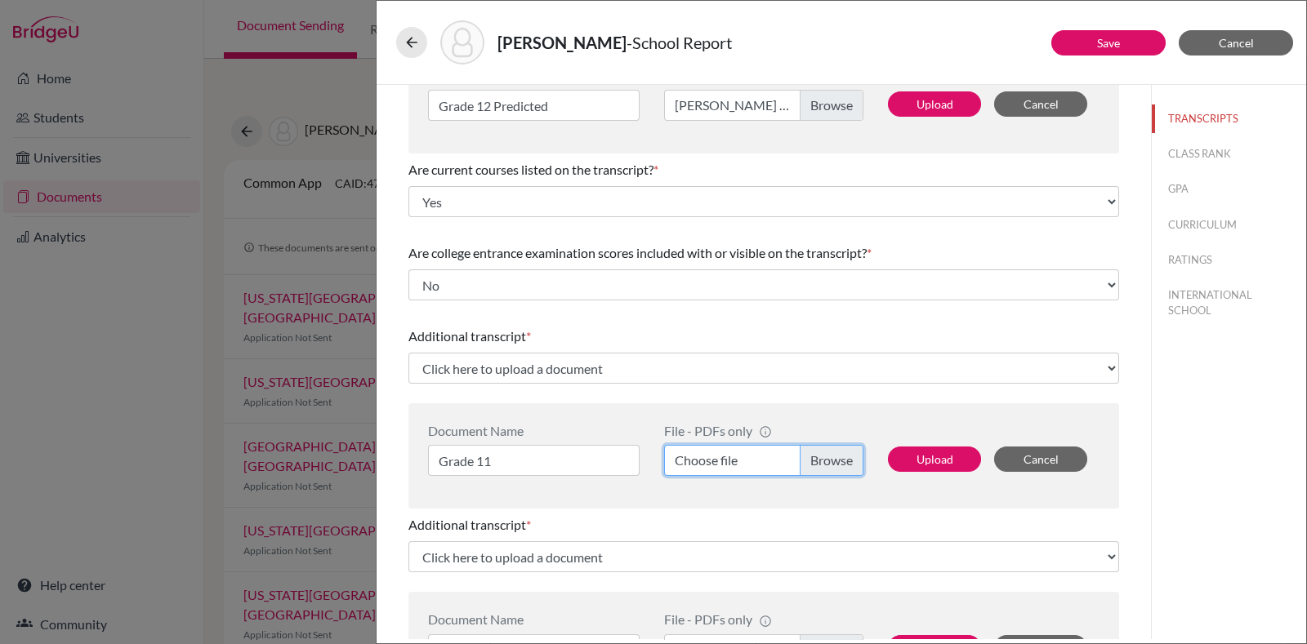
click at [809, 457] on input "Choose file" at bounding box center [763, 460] width 199 height 31
select select "688885"
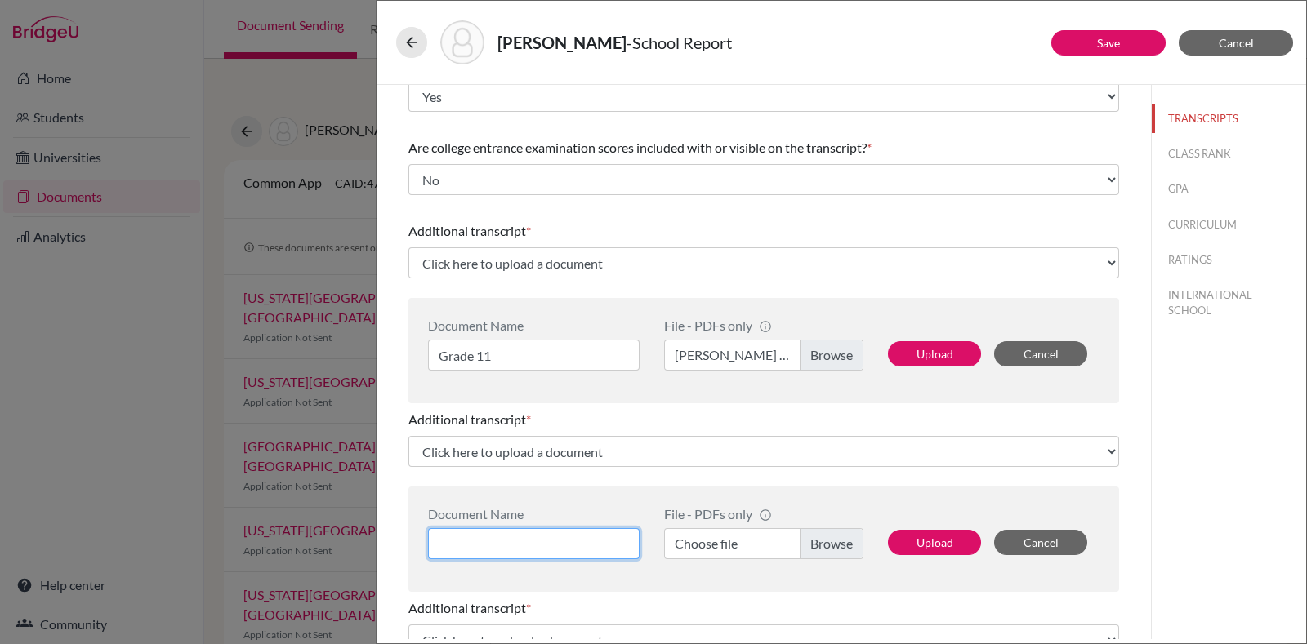
click at [539, 552] on input at bounding box center [534, 543] width 212 height 31
type input "Grade 10"
click at [782, 534] on label "Choose file" at bounding box center [763, 543] width 199 height 31
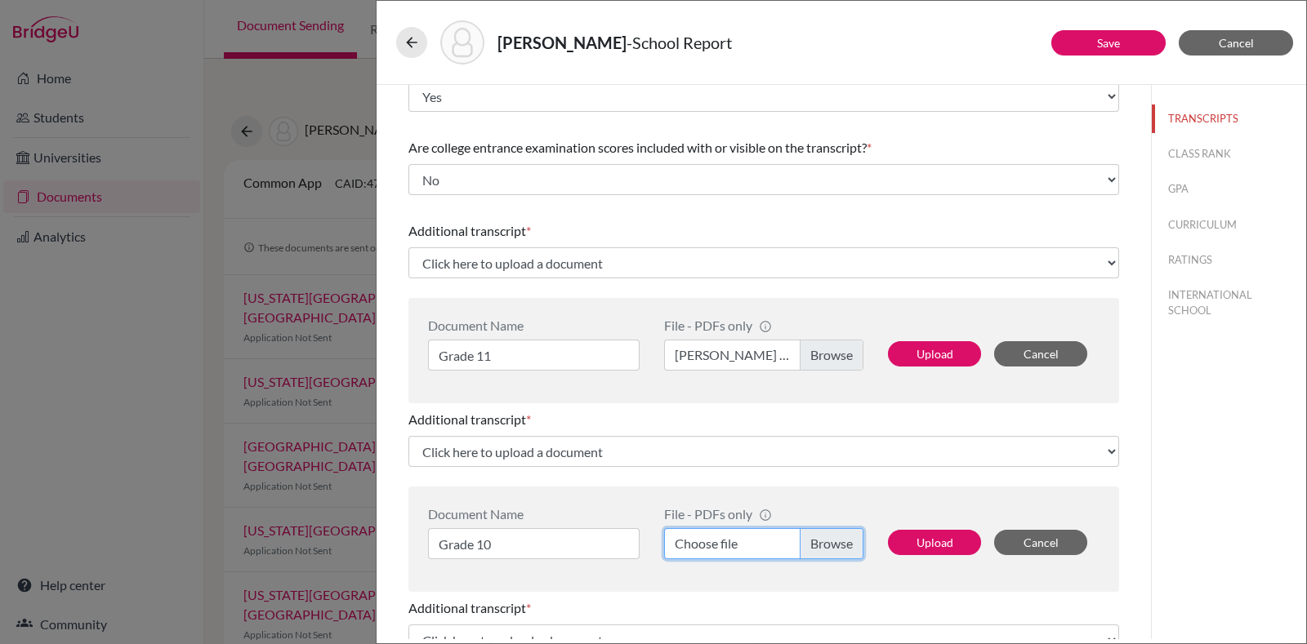
click at [782, 534] on input "Choose file" at bounding box center [763, 543] width 199 height 31
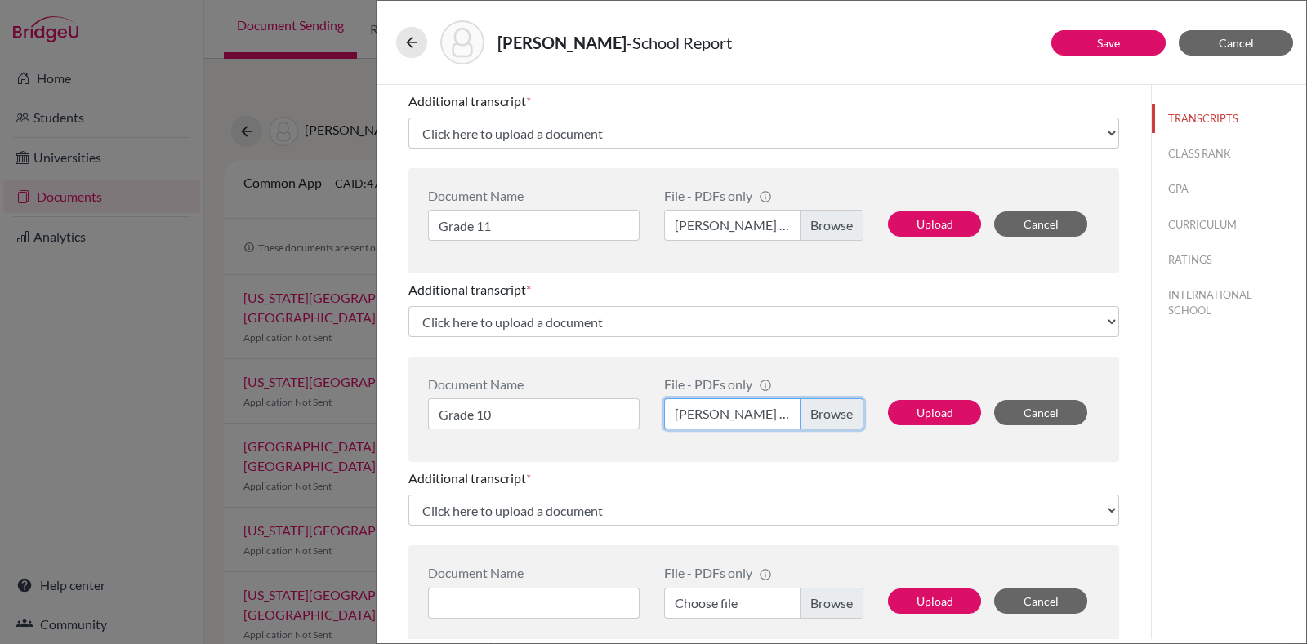
scroll to position [408, 0]
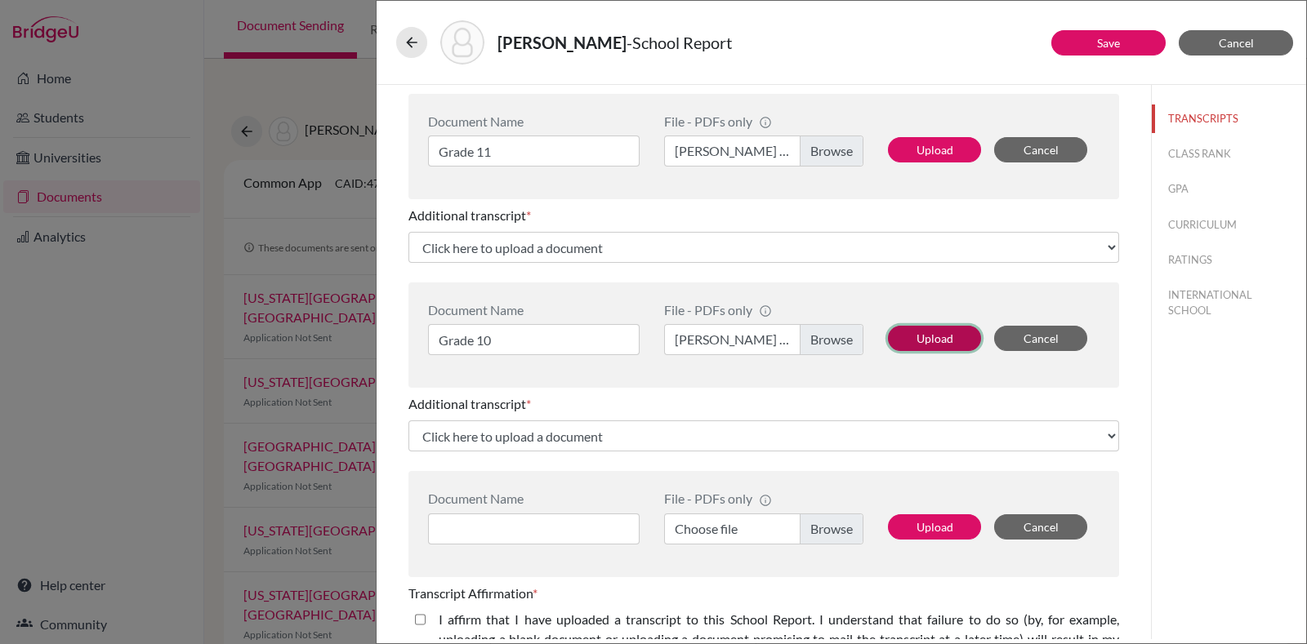
click at [923, 332] on button "Upload" at bounding box center [934, 338] width 93 height 25
click at [486, 528] on input at bounding box center [534, 529] width 212 height 31
type input "Grade 9"
click at [804, 526] on label "Choose file" at bounding box center [763, 529] width 199 height 31
click at [804, 526] on input "Choose file" at bounding box center [763, 529] width 199 height 31
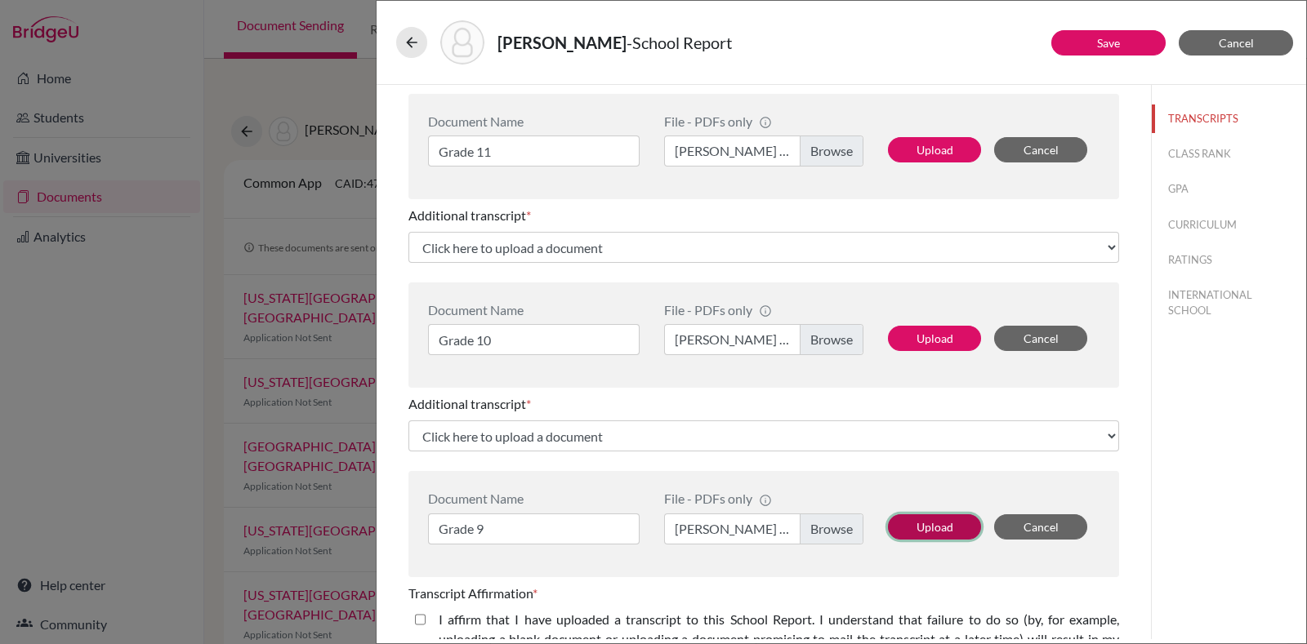
drag, startPoint x: 931, startPoint y: 523, endPoint x: 905, endPoint y: 524, distance: 26.1
click at [930, 524] on button "Upload" at bounding box center [934, 527] width 93 height 25
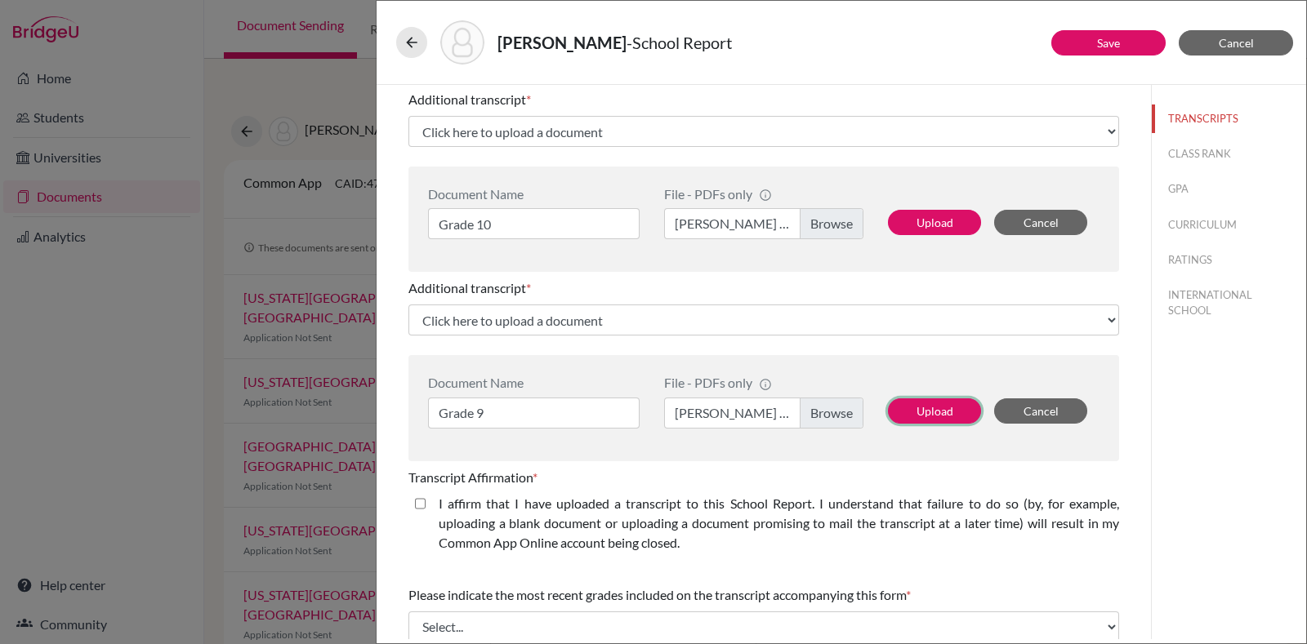
scroll to position [714, 0]
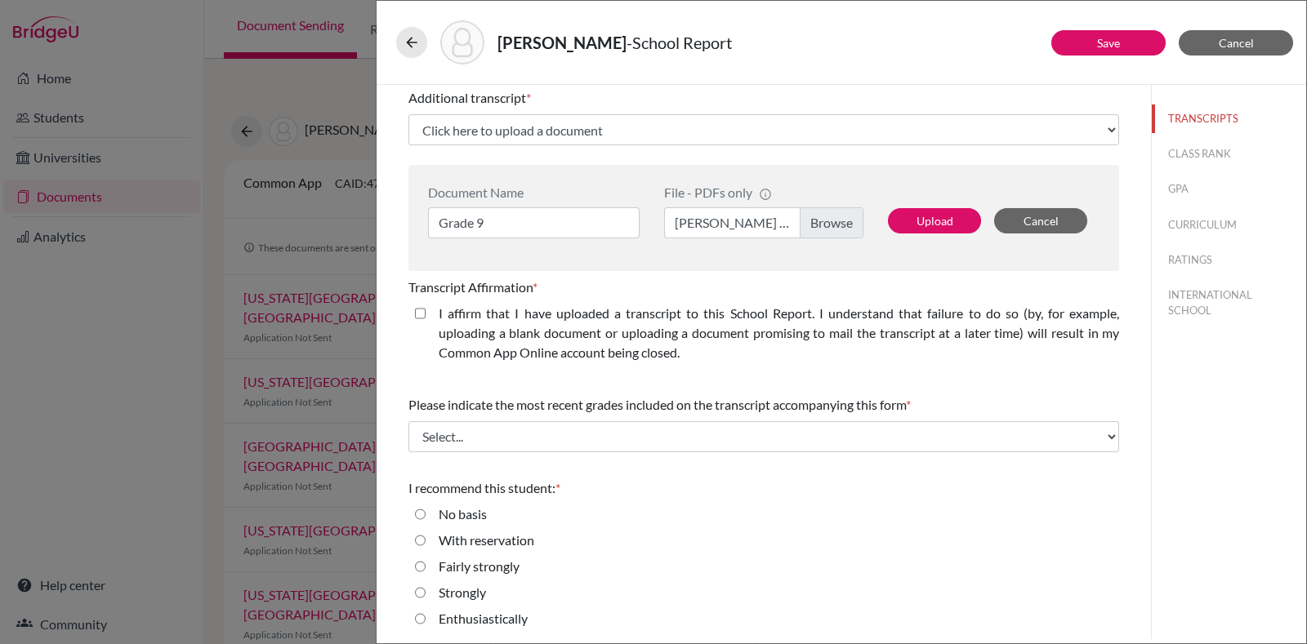
click at [419, 310] on closed\ "I affirm that I have uploaded a transcript to this School Report. I understand …" at bounding box center [420, 314] width 11 height 20
checkbox closed\ "true"
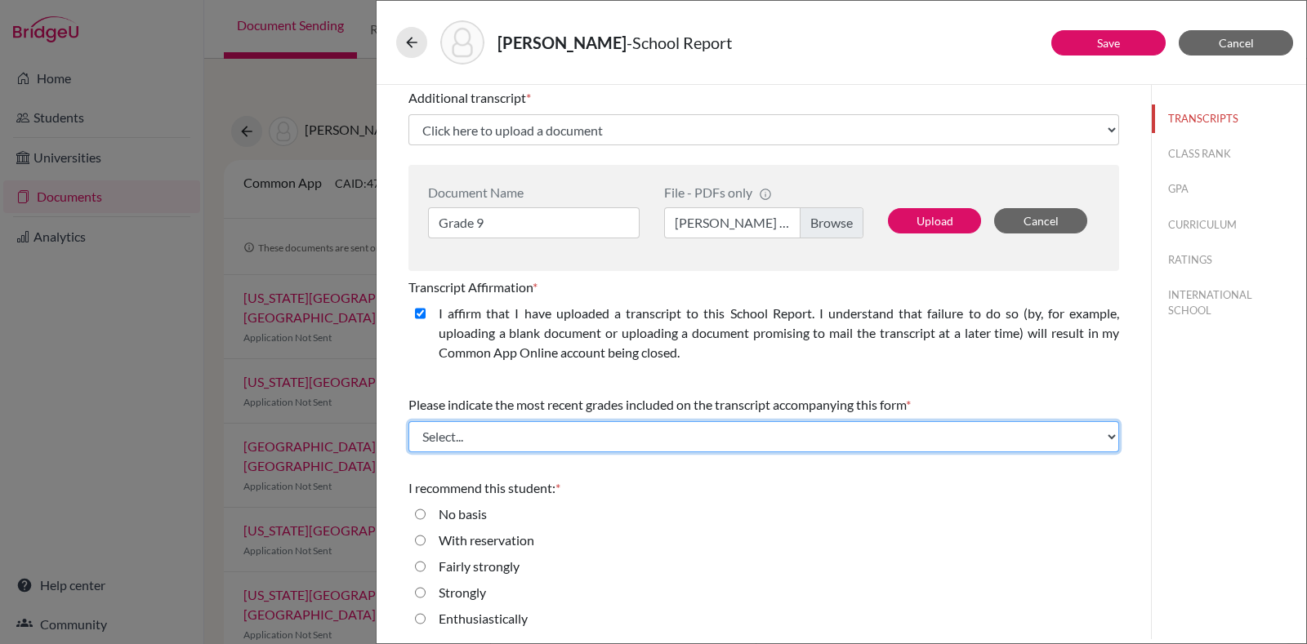
click at [465, 431] on select "Select... Final junior year grades 1st Quarter senior year grades 2nd Quarter/1…" at bounding box center [763, 436] width 711 height 31
select select "1"
click at [408, 421] on select "Select... Final junior year grades 1st Quarter senior year grades 2nd Quarter/1…" at bounding box center [763, 436] width 711 height 31
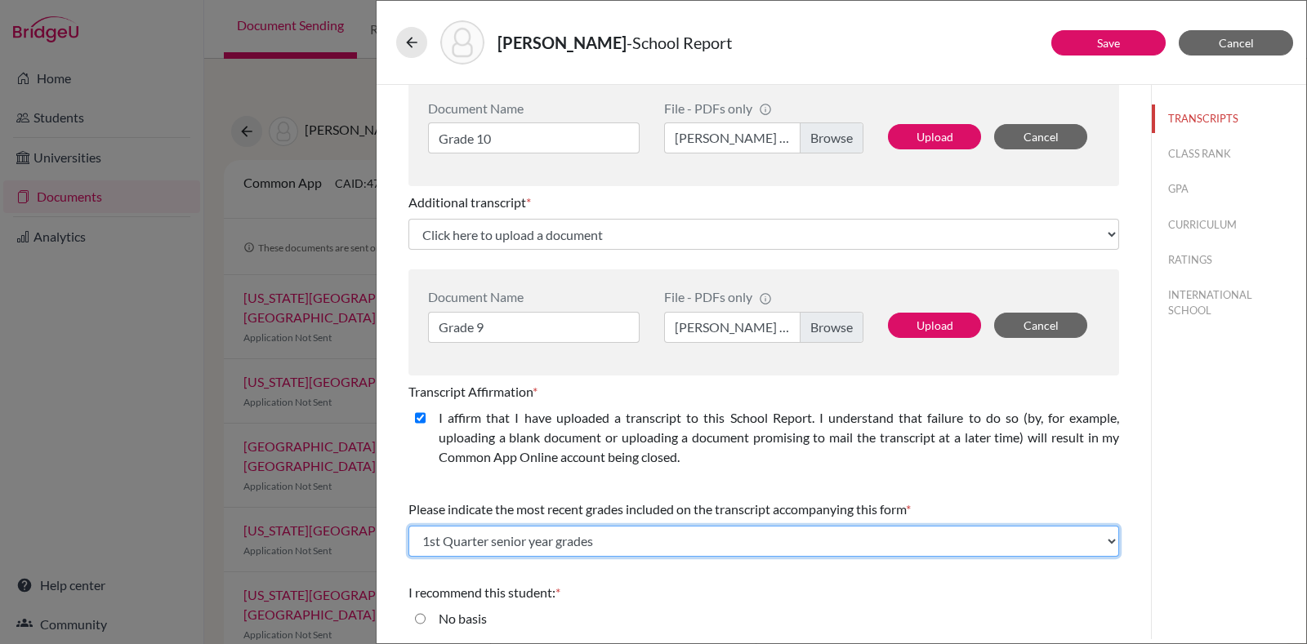
select select "688886"
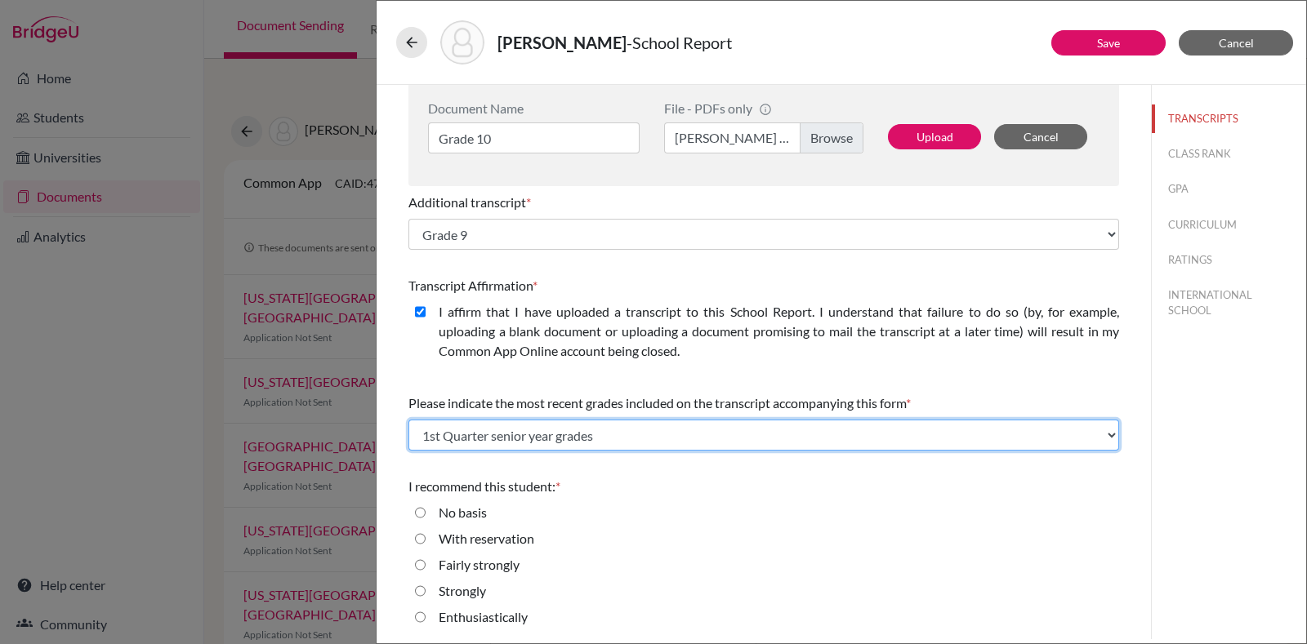
scroll to position [504, 0]
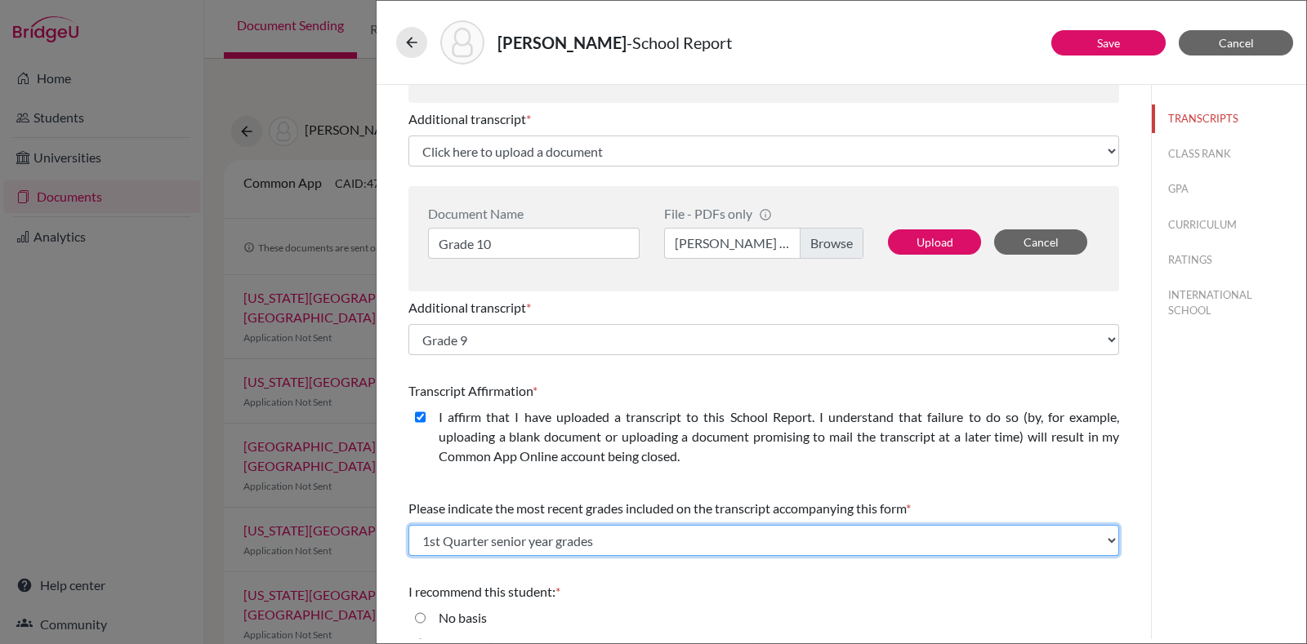
select select "688887"
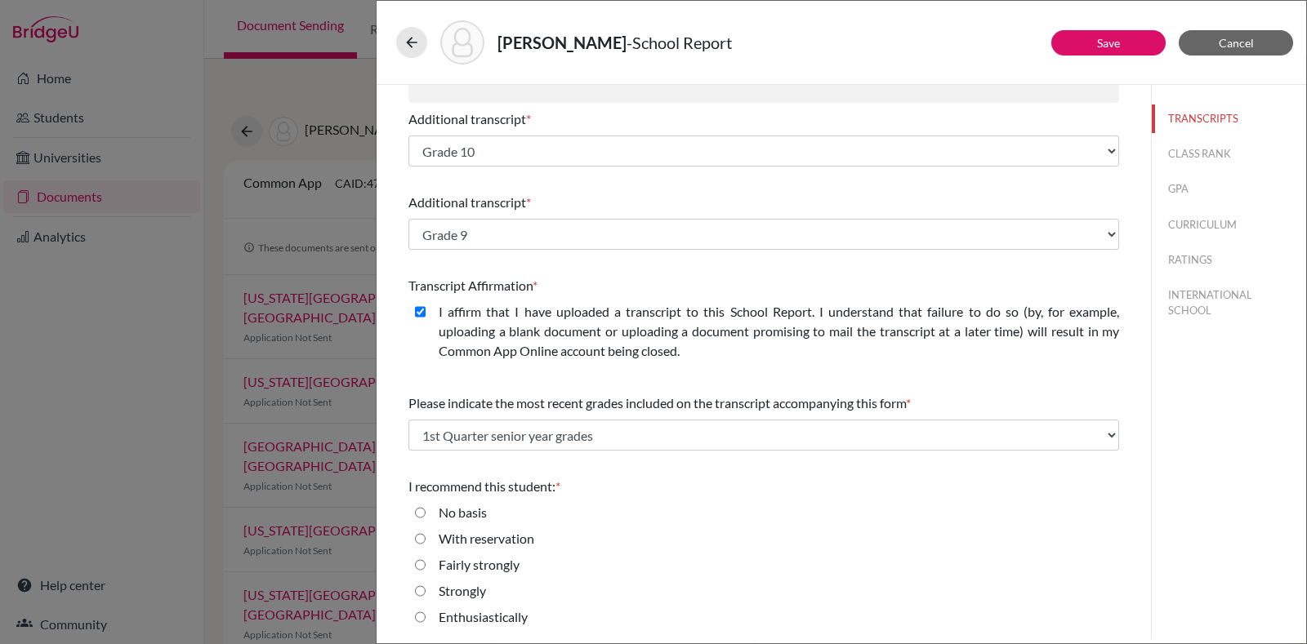
click at [417, 617] on input "Enthusiastically" at bounding box center [420, 618] width 11 height 20
radio input "true"
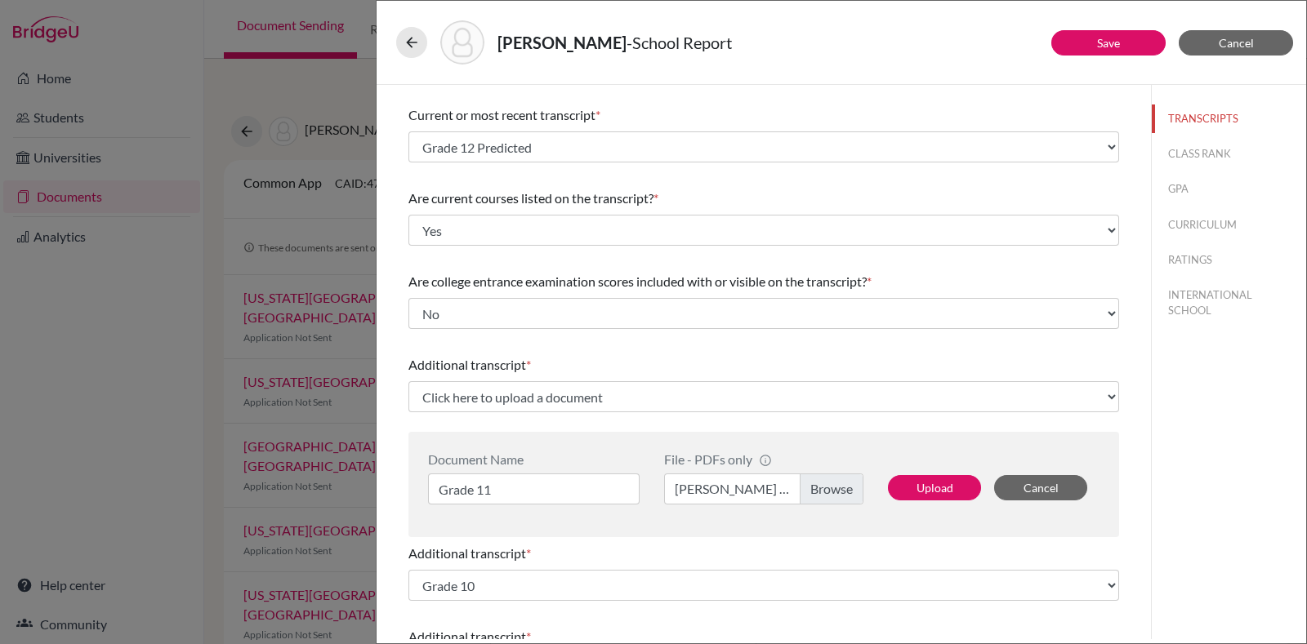
scroll to position [101, 0]
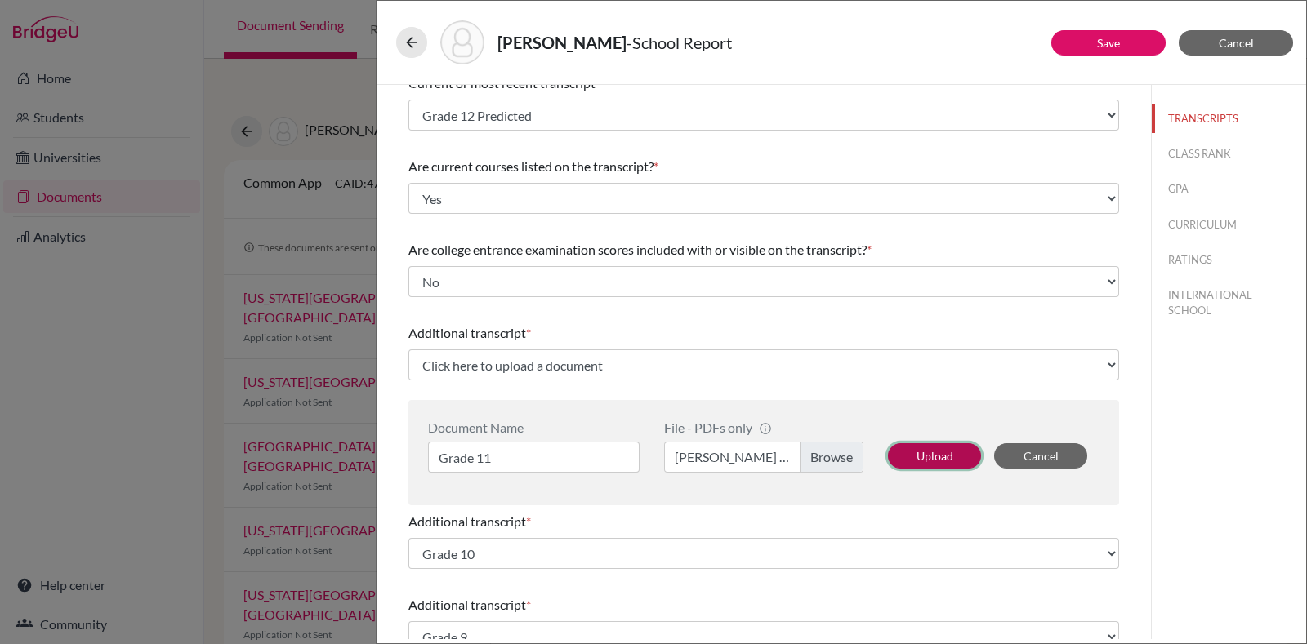
click at [931, 450] on button "Upload" at bounding box center [934, 455] width 93 height 25
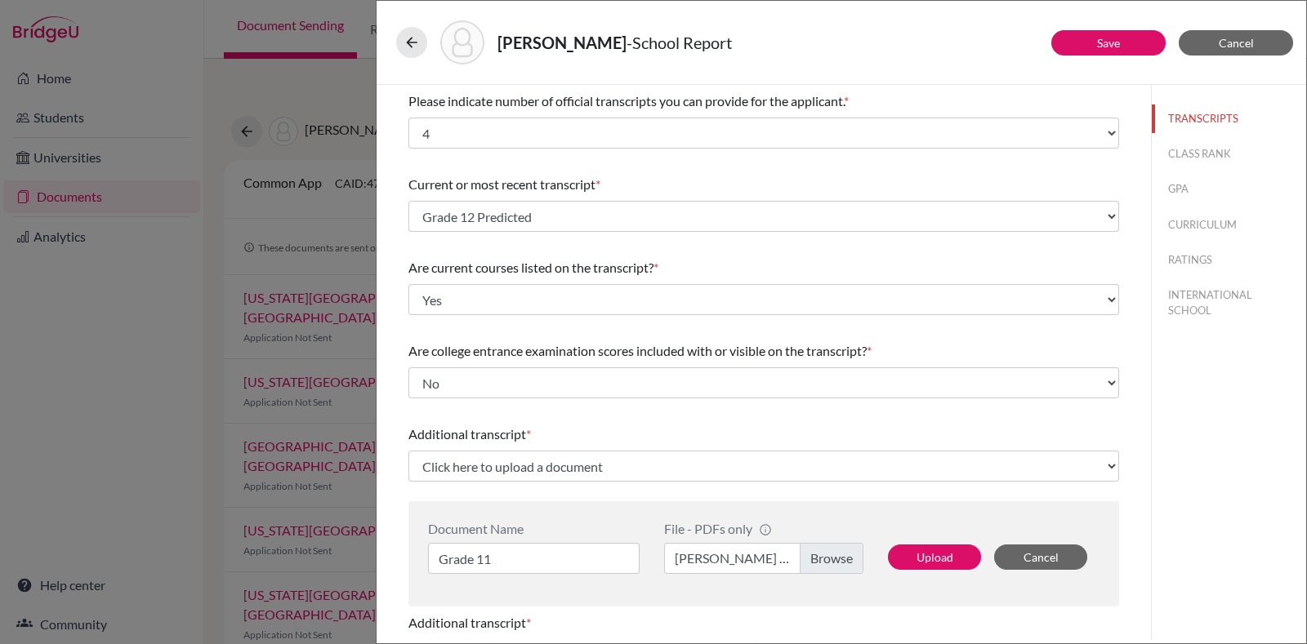
select select "688888"
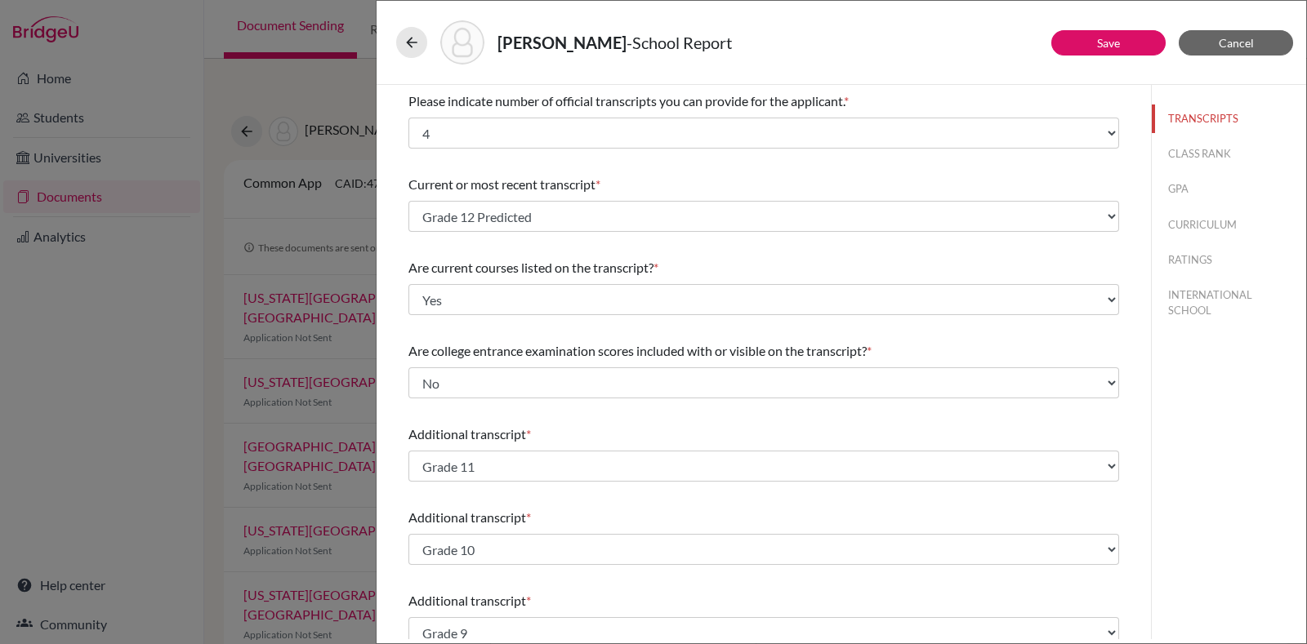
scroll to position [399, 0]
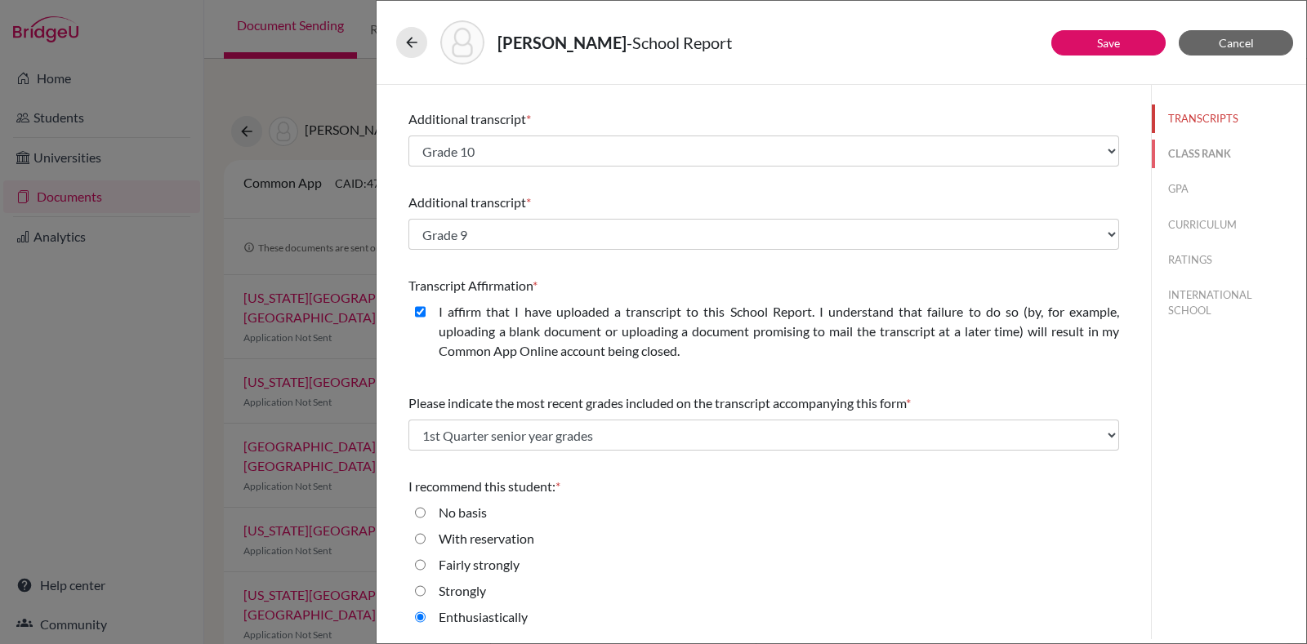
drag, startPoint x: 1210, startPoint y: 155, endPoint x: 1088, endPoint y: 203, distance: 130.9
click at [1209, 155] on button "CLASS RANK" at bounding box center [1229, 154] width 154 height 29
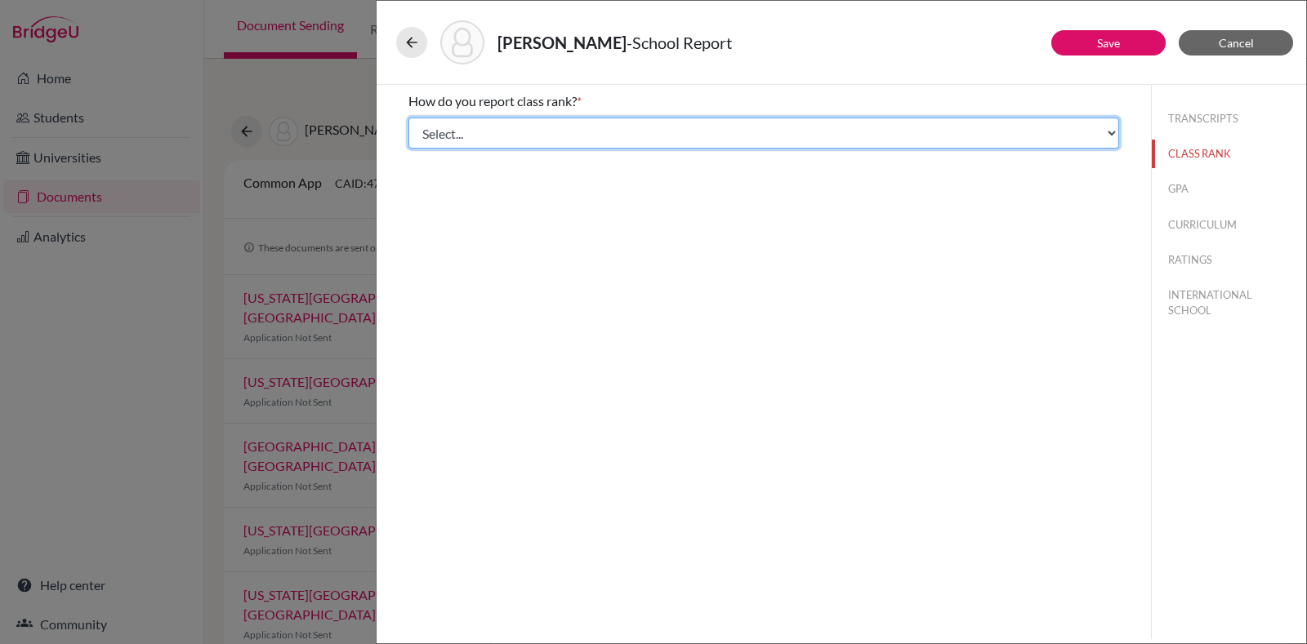
click at [541, 121] on select "Select... Exact Decile Quintile Quartile None" at bounding box center [763, 133] width 711 height 31
select select "5"
click at [408, 118] on select "Select... Exact Decile Quintile Quartile None" at bounding box center [763, 133] width 711 height 31
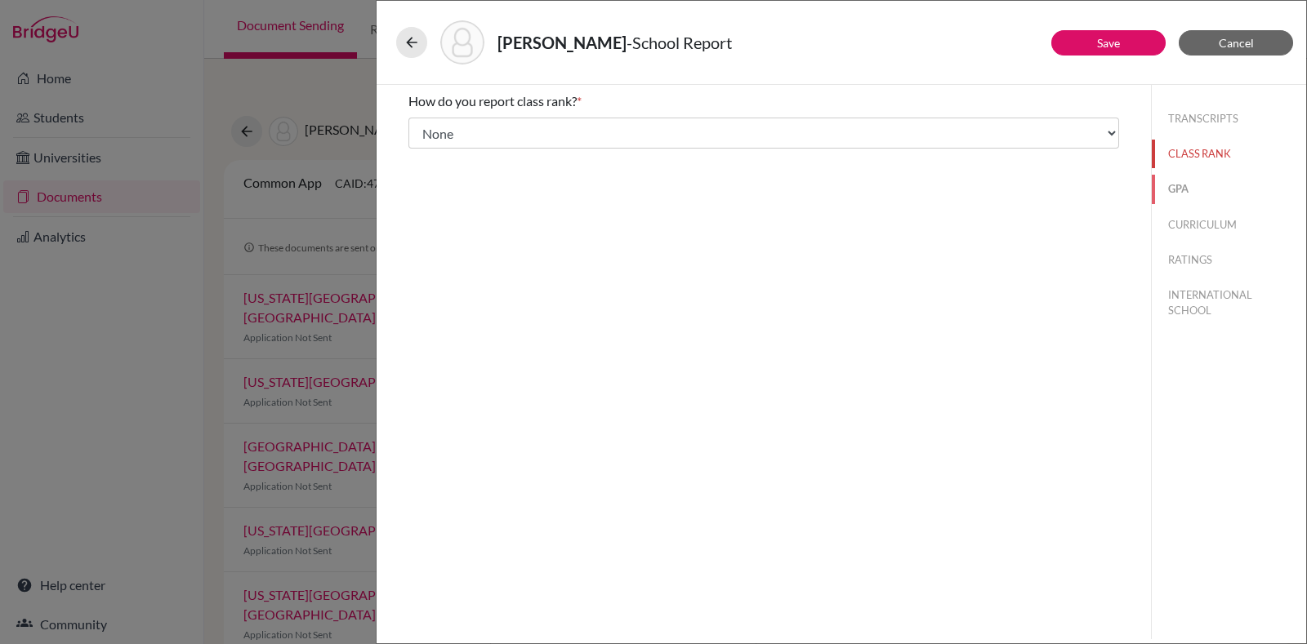
click at [1184, 185] on button "GPA" at bounding box center [1229, 189] width 154 height 29
click at [430, 157] on div "No" at bounding box center [440, 157] width 30 height 26
click at [447, 155] on label "No" at bounding box center [447, 154] width 17 height 20
click at [425, 155] on input "No" at bounding box center [420, 154] width 11 height 20
radio input "true"
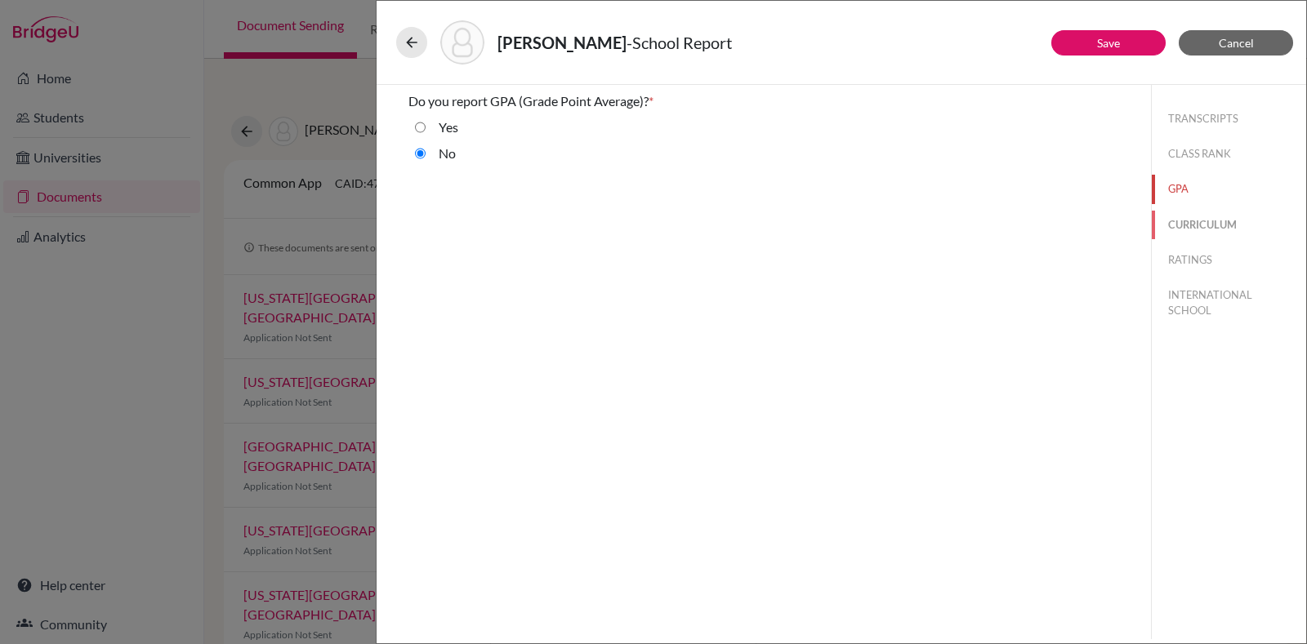
drag, startPoint x: 1216, startPoint y: 233, endPoint x: 1147, endPoint y: 241, distance: 69.9
click at [1216, 234] on button "CURRICULUM" at bounding box center [1229, 225] width 154 height 29
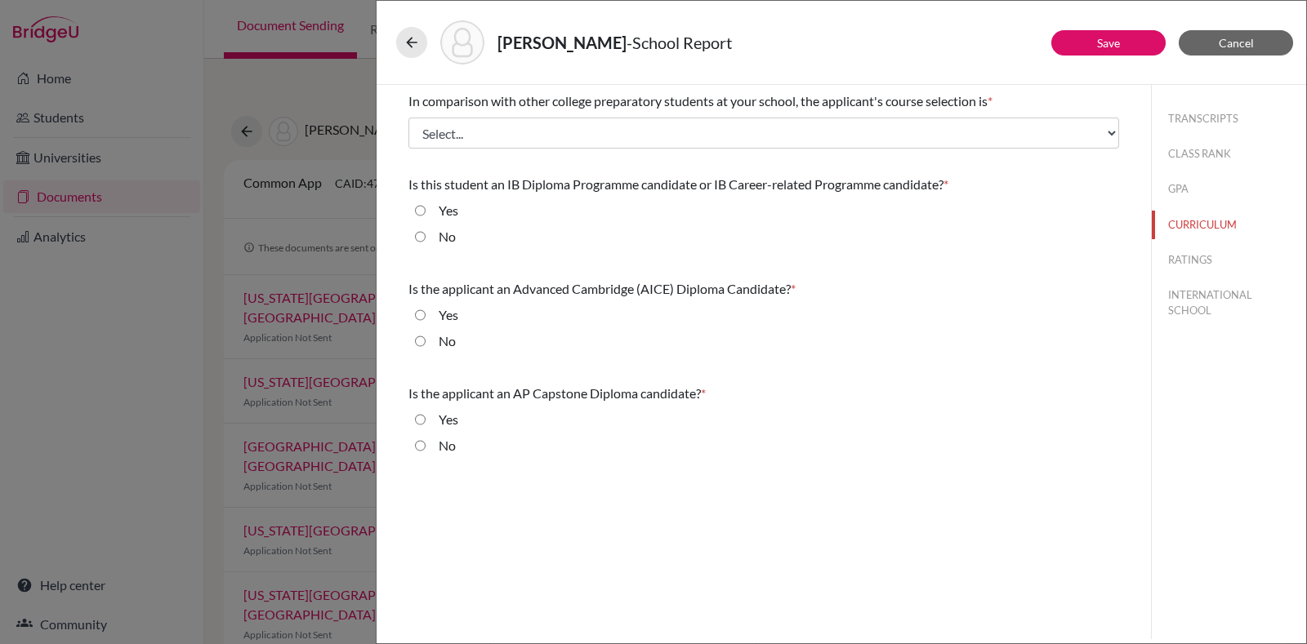
click at [418, 216] on input "Yes" at bounding box center [420, 211] width 11 height 20
radio input "true"
click at [416, 345] on input "No" at bounding box center [420, 342] width 11 height 20
radio input "true"
click at [421, 443] on input "No" at bounding box center [420, 446] width 11 height 20
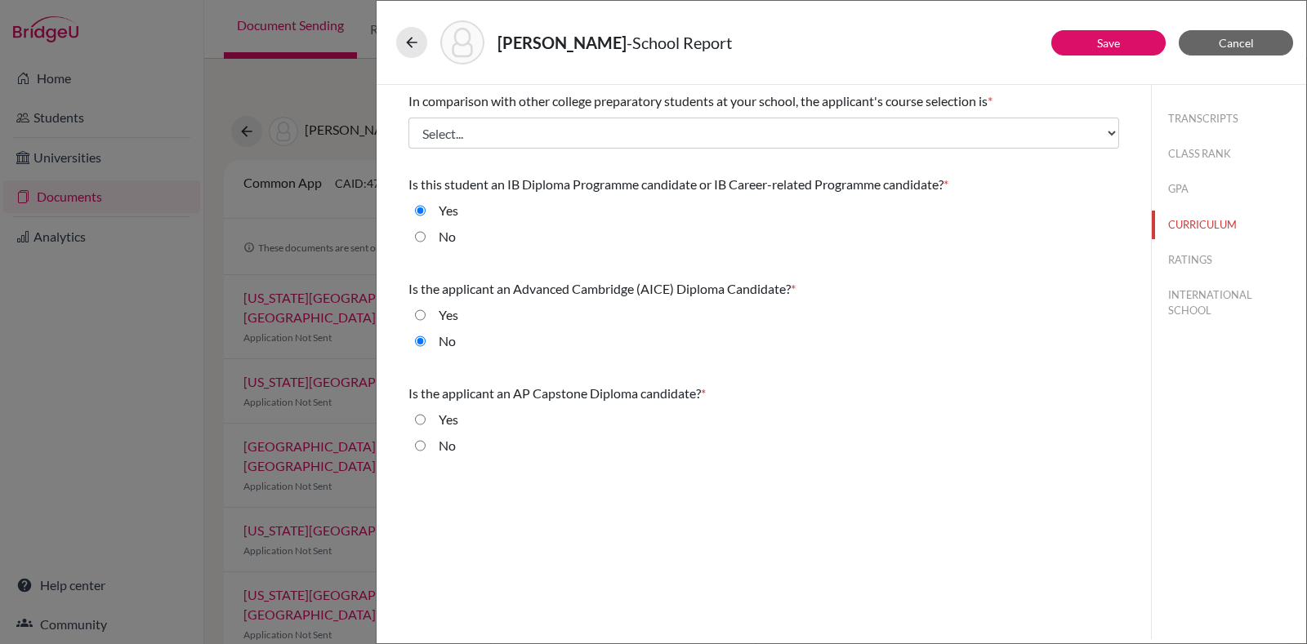
radio input "true"
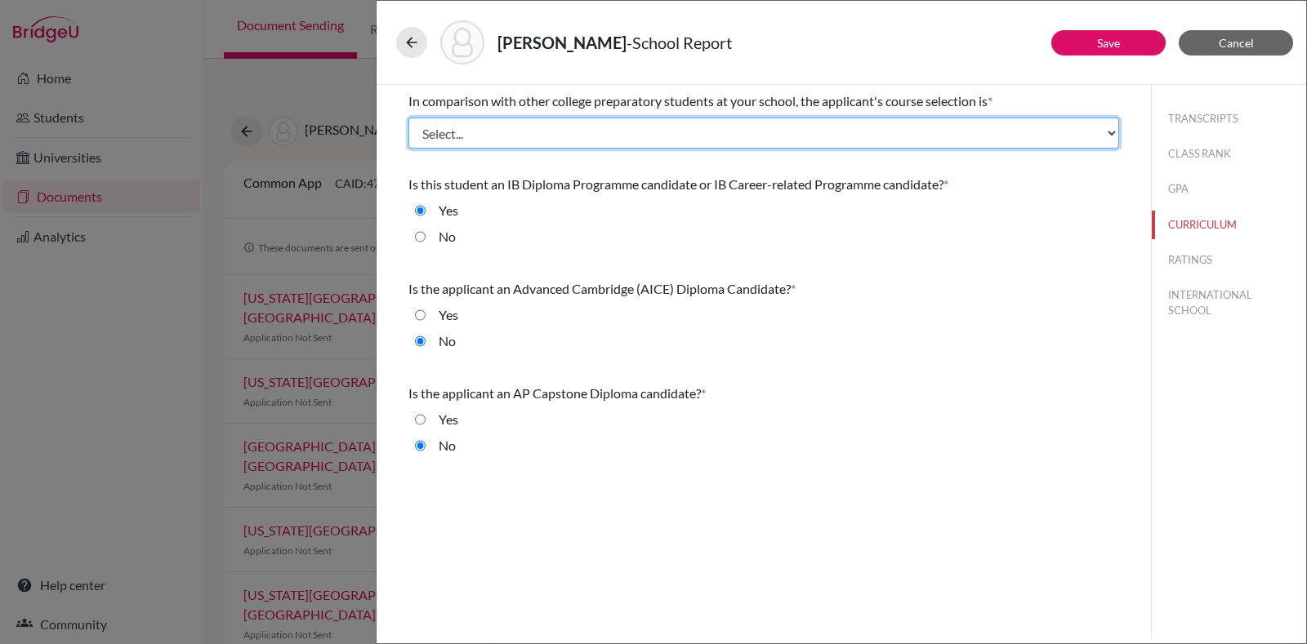
click at [625, 118] on select "Select... Less than demanding Average [PERSON_NAME] Very demanding Most demandi…" at bounding box center [763, 133] width 711 height 31
select select "4"
click at [408, 118] on select "Select... Less than demanding Average [PERSON_NAME] Very demanding Most demandi…" at bounding box center [763, 133] width 711 height 31
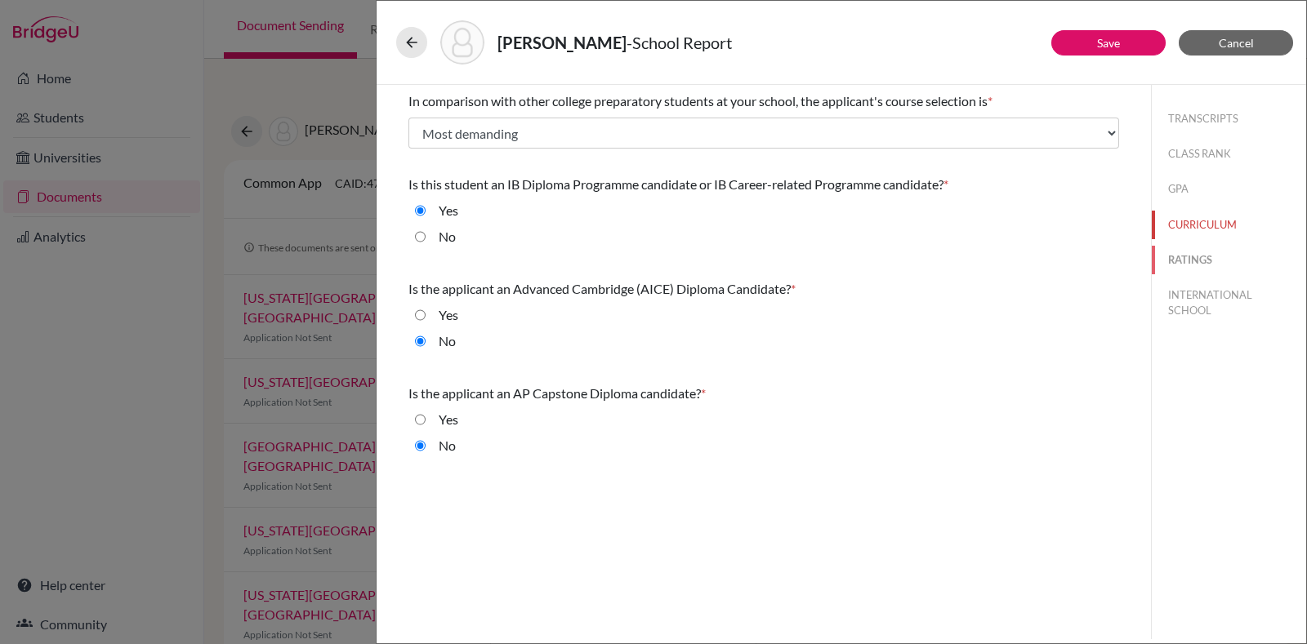
click at [1179, 256] on button "RATINGS" at bounding box center [1229, 260] width 154 height 29
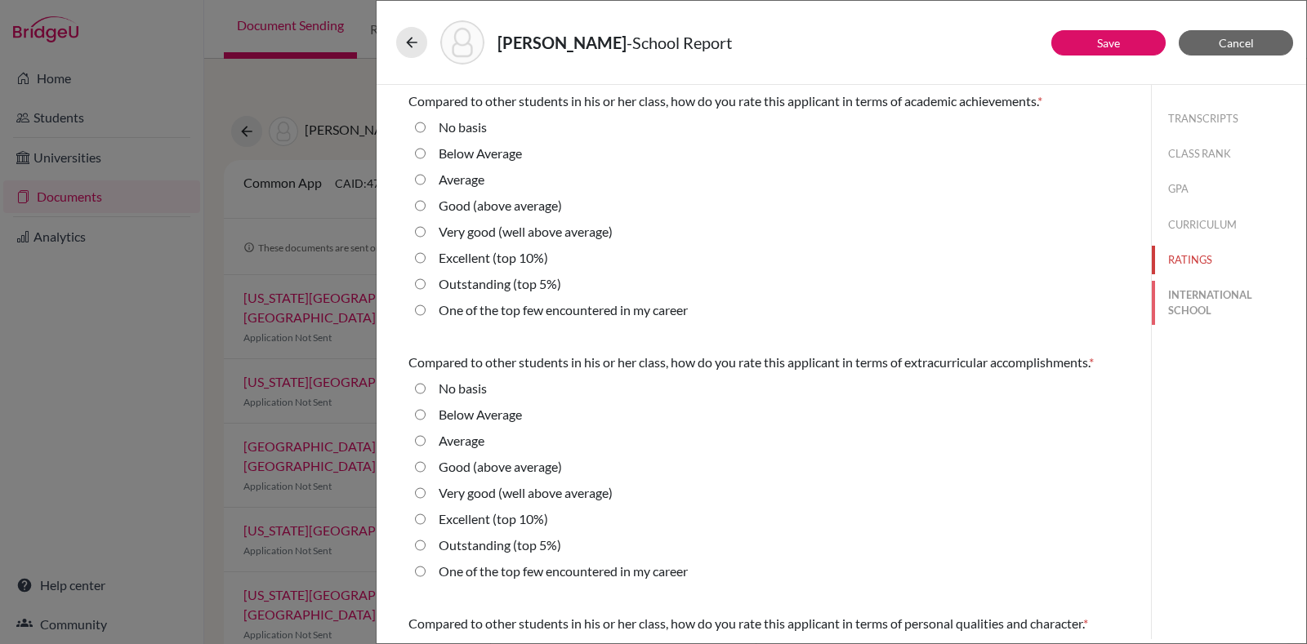
click at [1174, 295] on button "INTERNATIONAL SCHOOL" at bounding box center [1229, 303] width 154 height 44
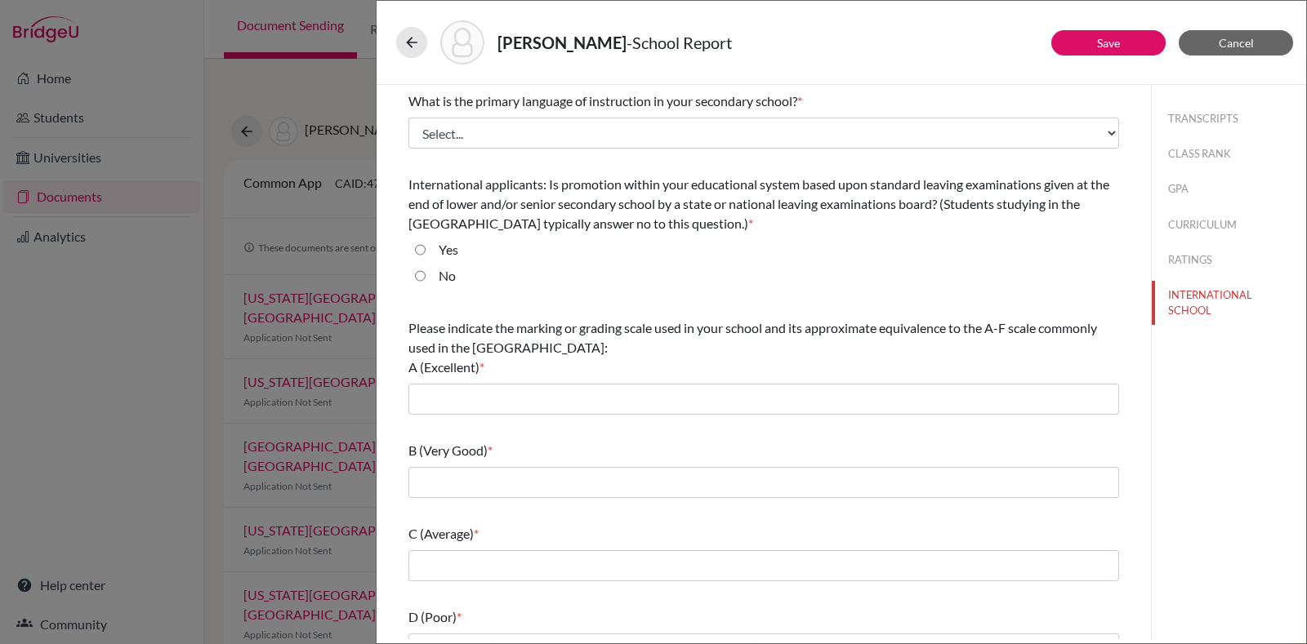
drag, startPoint x: 420, startPoint y: 280, endPoint x: 546, endPoint y: 207, distance: 145.7
click at [420, 279] on input "No" at bounding box center [420, 276] width 11 height 20
radio input "true"
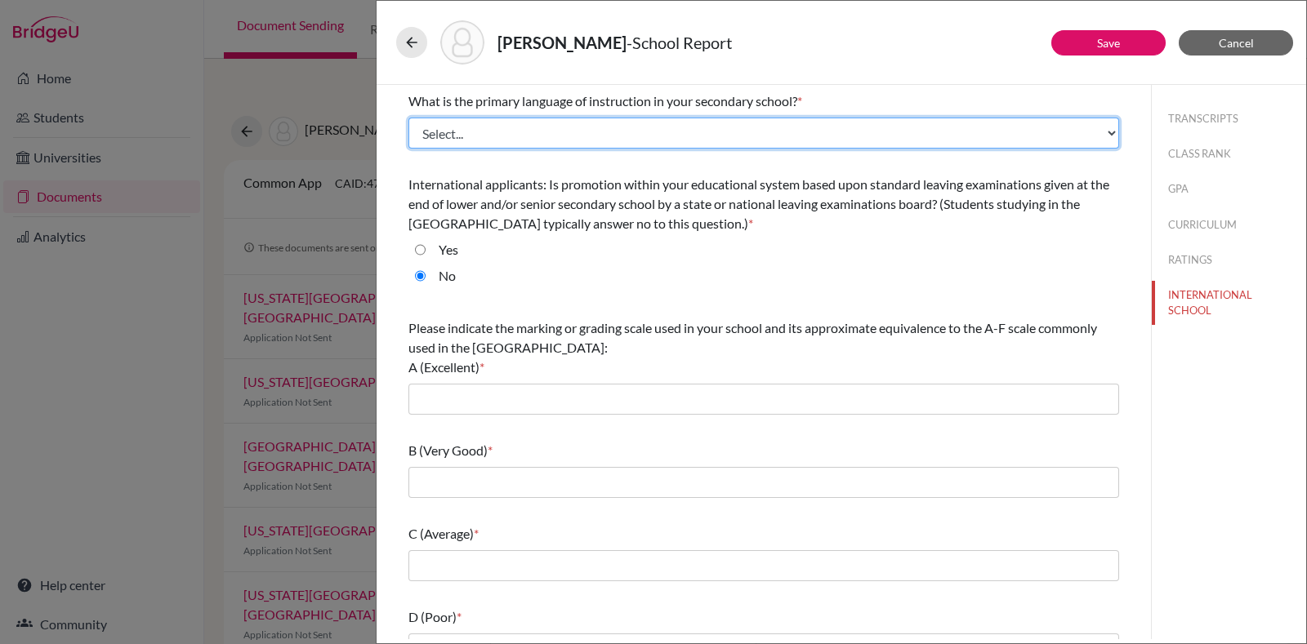
drag, startPoint x: 581, startPoint y: 132, endPoint x: 568, endPoint y: 145, distance: 18.5
click at [581, 131] on select "Select... Albanian Arabic Armenian Assamese Azerbaijani Belarusian Bengali Bulg…" at bounding box center [763, 133] width 711 height 31
select select "14"
click at [408, 118] on select "Select... Albanian Arabic Armenian Assamese Azerbaijani Belarusian Bengali Bulg…" at bounding box center [763, 133] width 711 height 31
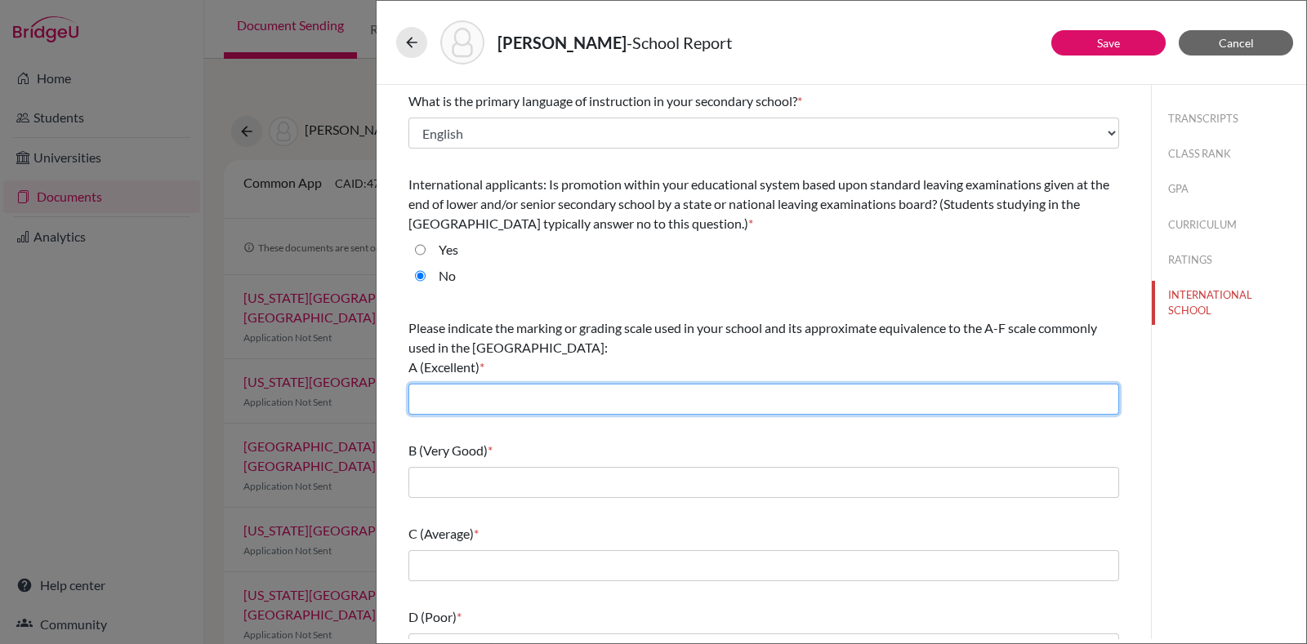
click at [524, 394] on input "text" at bounding box center [763, 399] width 711 height 31
type input "7"
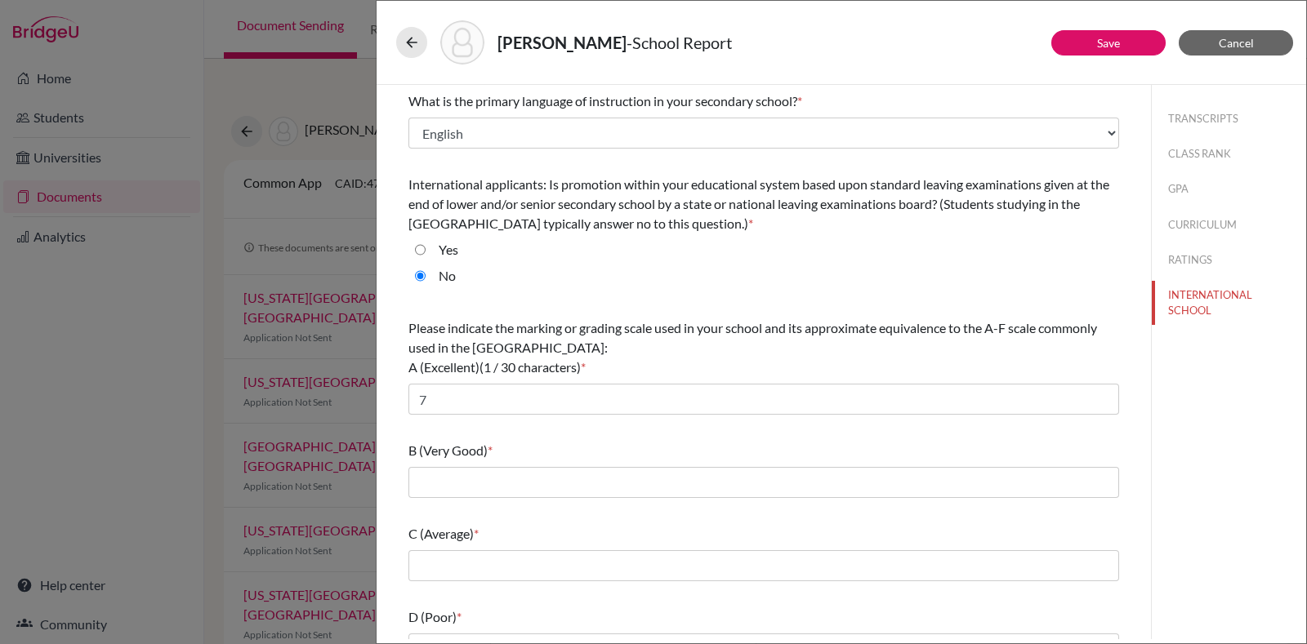
click at [511, 503] on div "B (Very Good) *" at bounding box center [763, 469] width 711 height 70
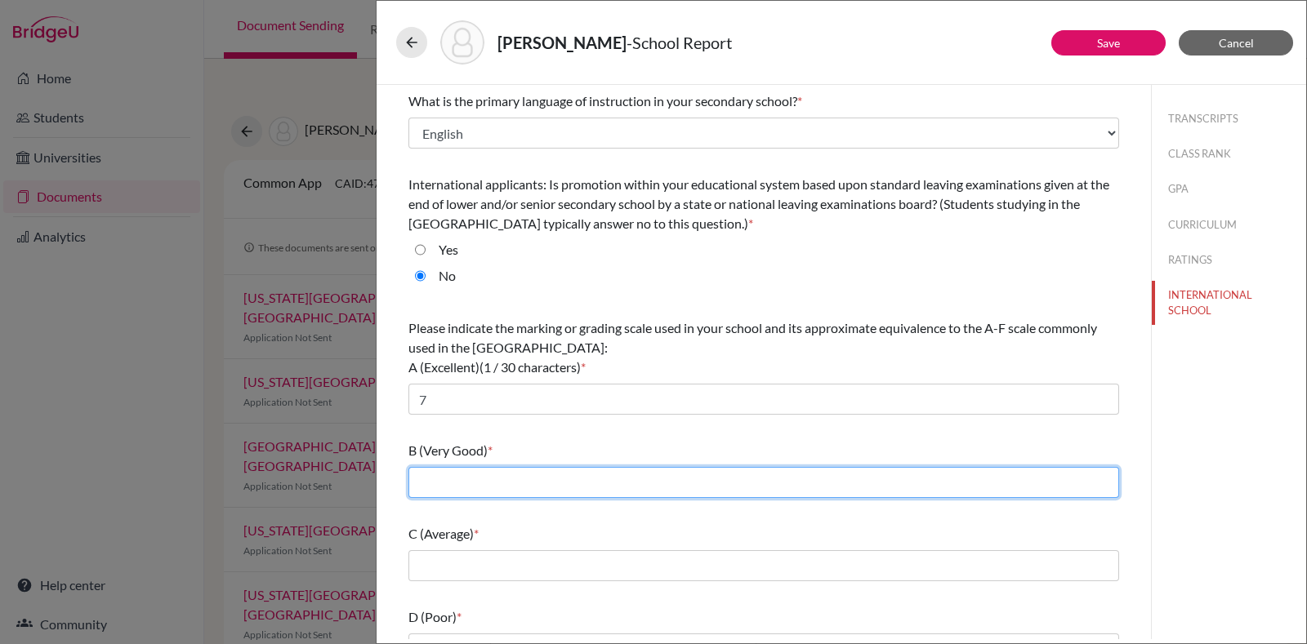
click at [518, 489] on input "text" at bounding box center [763, 482] width 711 height 31
type input "6"
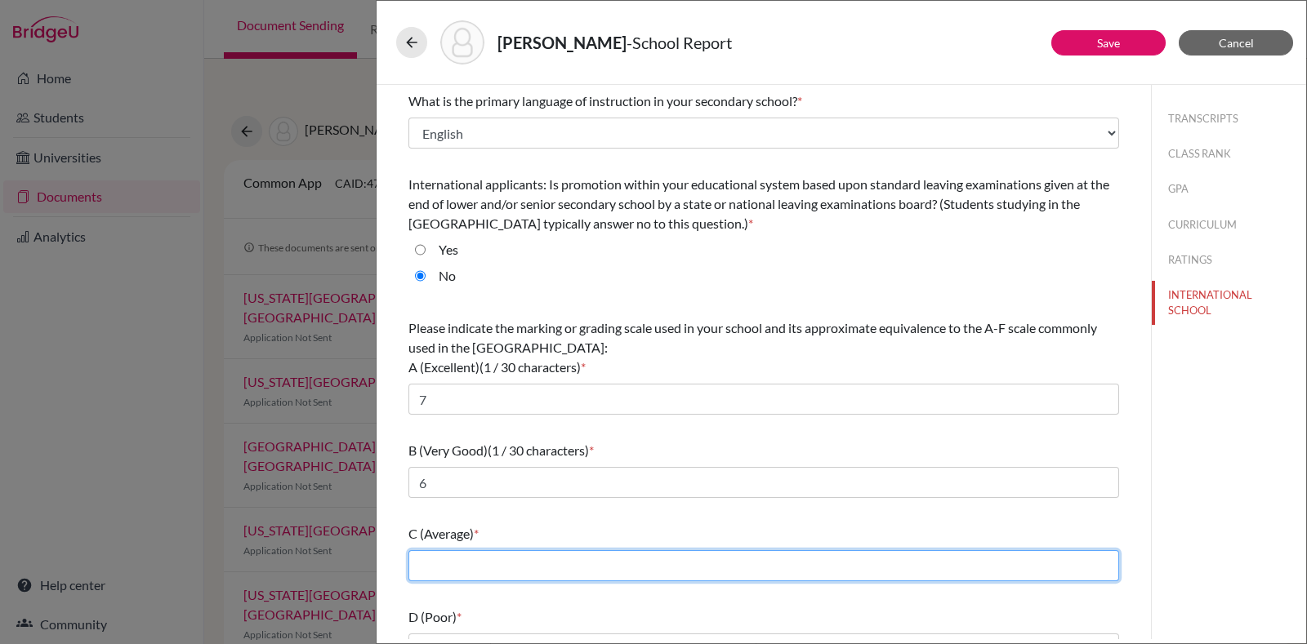
click at [510, 575] on input "text" at bounding box center [763, 565] width 711 height 31
type input "5"
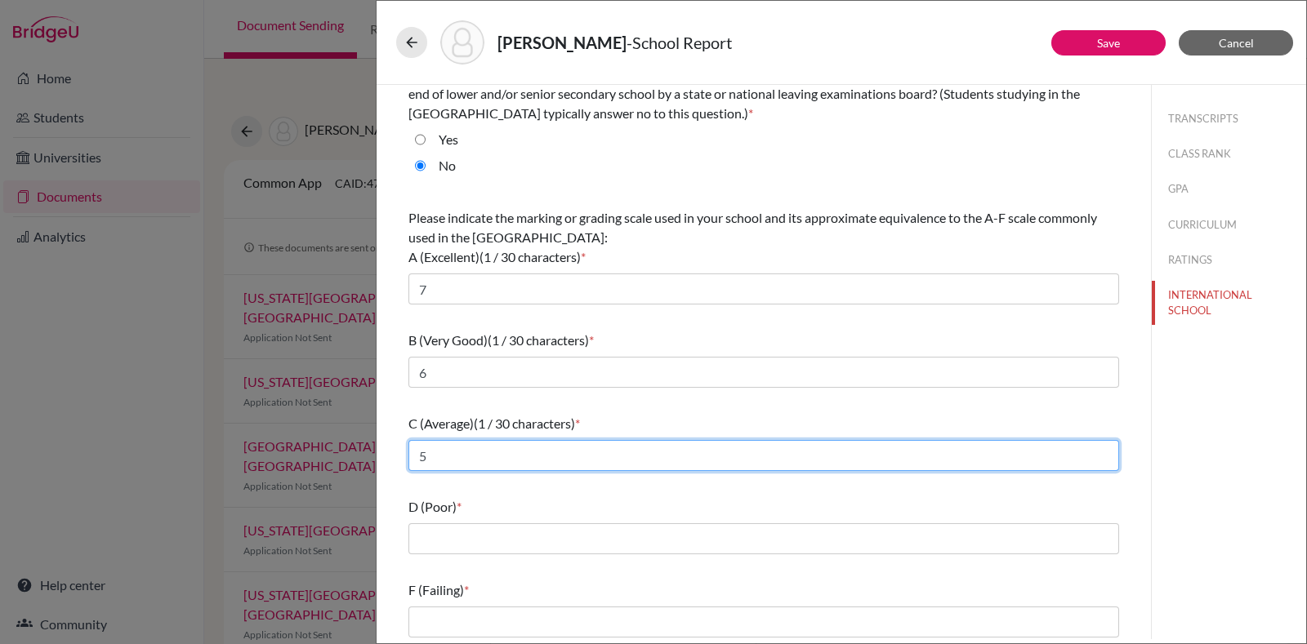
scroll to position [114, 0]
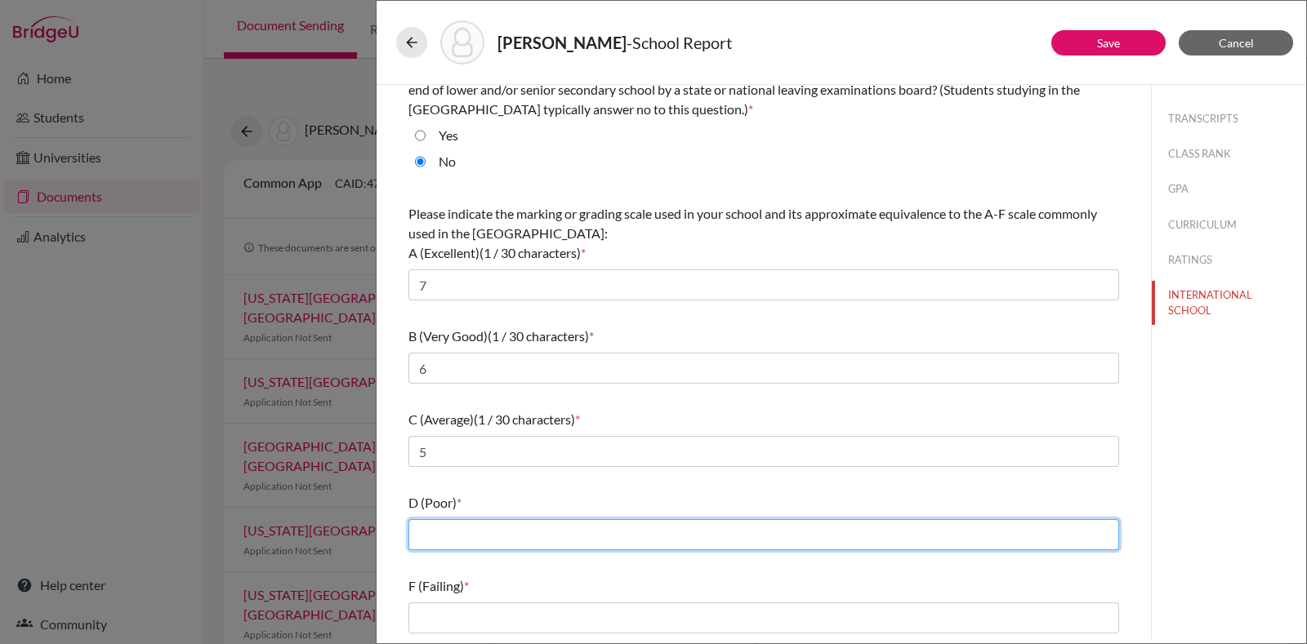
click at [527, 537] on input "text" at bounding box center [763, 534] width 711 height 31
type input "4"
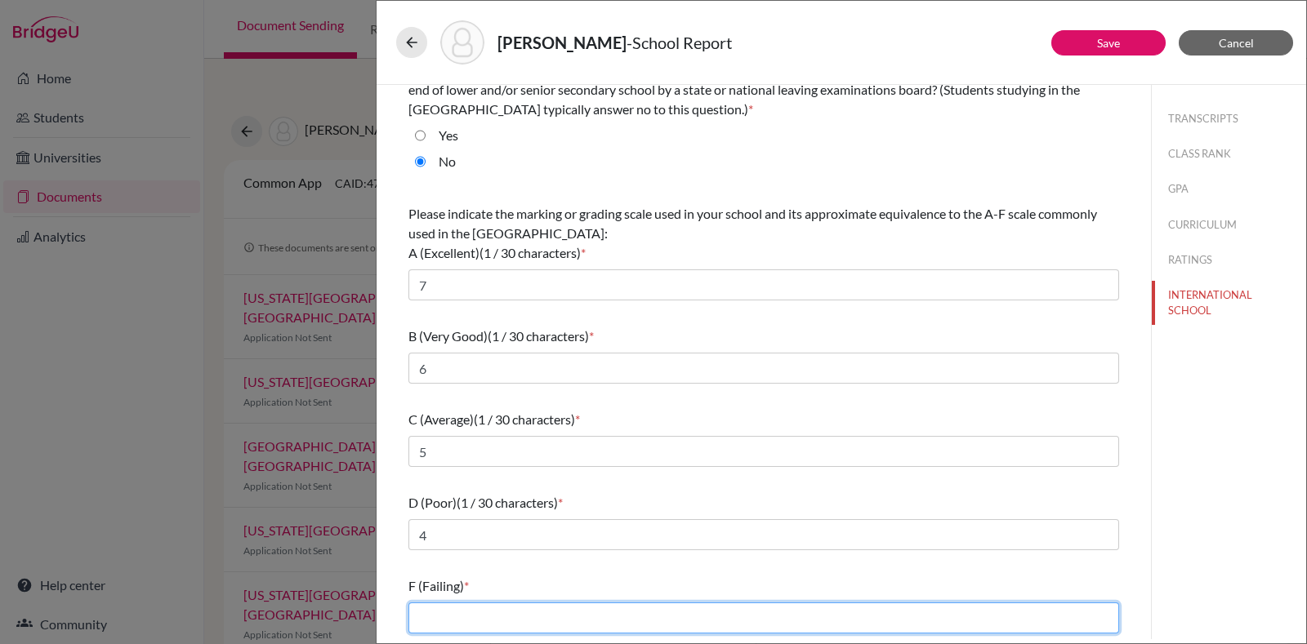
click at [516, 613] on input "text" at bounding box center [763, 618] width 711 height 31
type input "3/2/1"
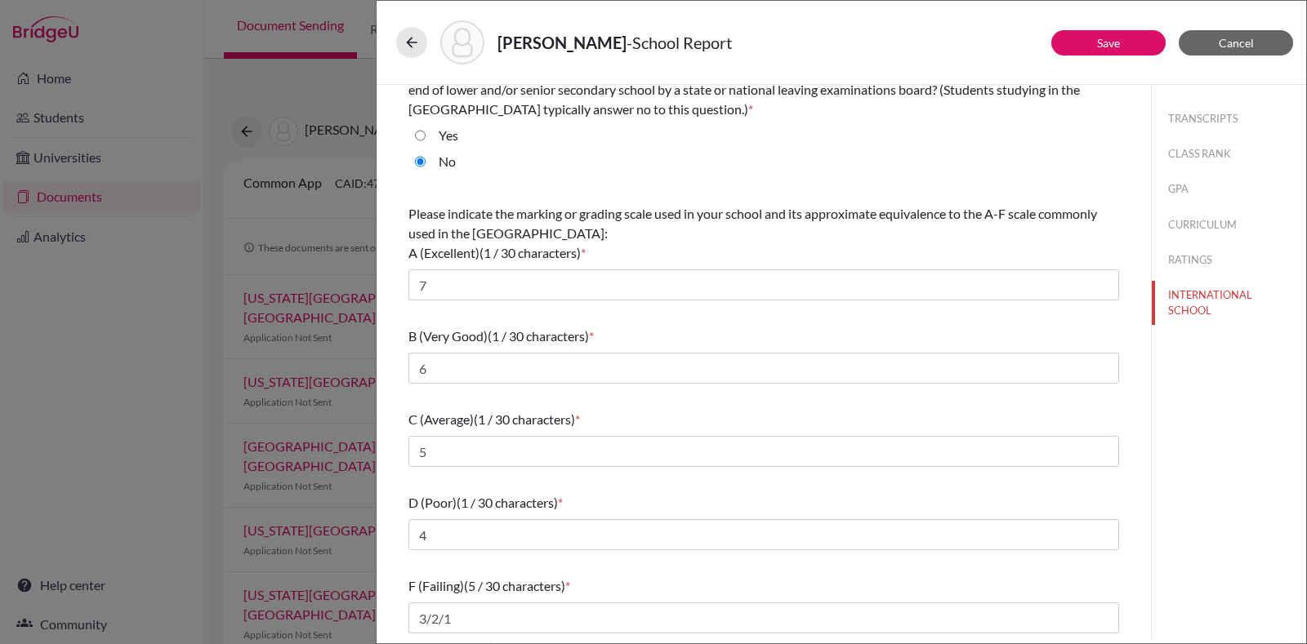
click at [1259, 379] on div "TRANSCRIPTS CLASS RANK GPA CURRICULUM RATINGS INTERNATIONAL SCHOOL" at bounding box center [1228, 362] width 155 height 555
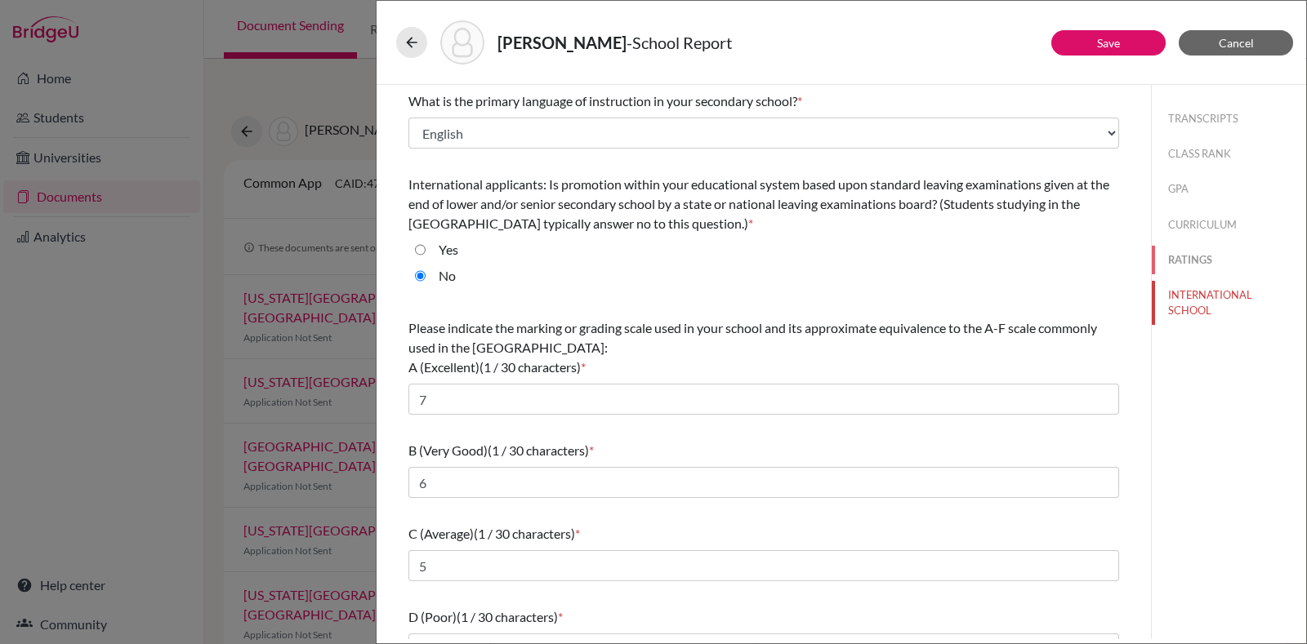
click at [1176, 255] on button "RATINGS" at bounding box center [1229, 260] width 154 height 29
